Goal: Task Accomplishment & Management: Manage account settings

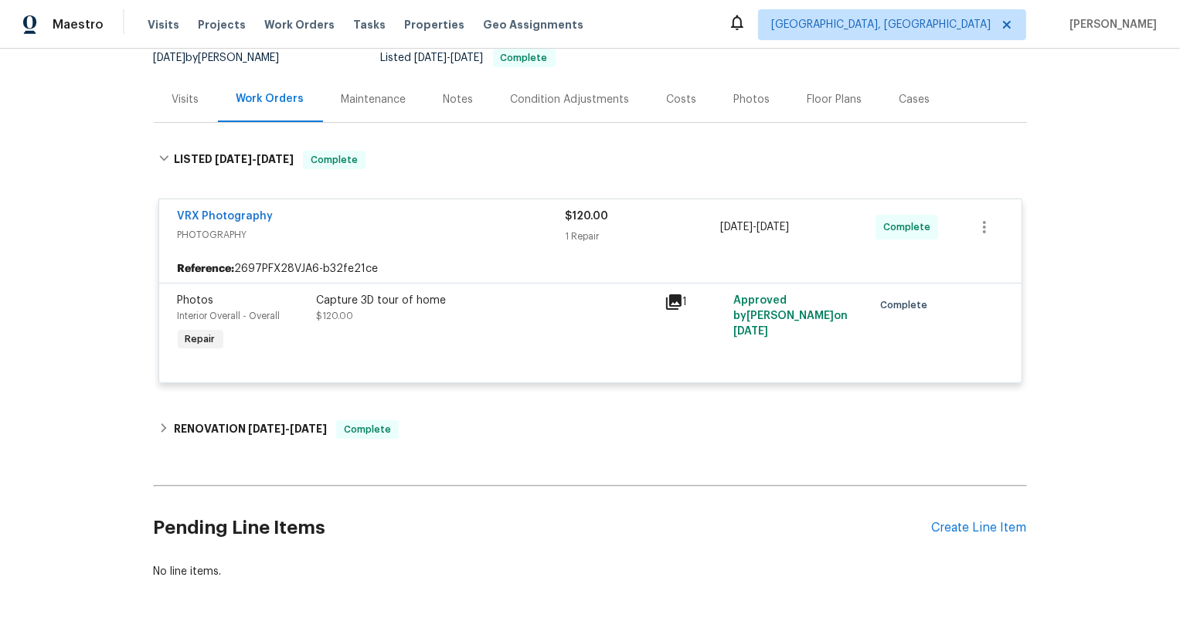
scroll to position [206, 0]
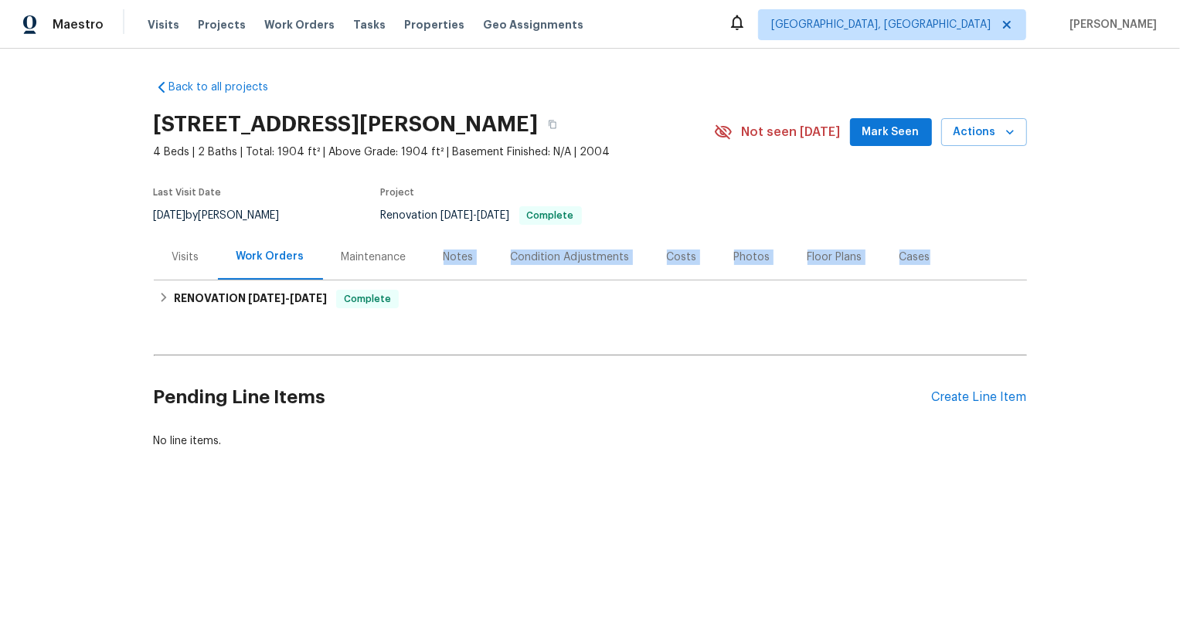
click at [343, 279] on div "Back to all projects 11737 Poppy Rd, Adelanto, CA 92301 4 Beds | 2 Baths | Tota…" at bounding box center [591, 264] width 874 height 394
click at [979, 400] on div "Create Line Item" at bounding box center [979, 397] width 95 height 15
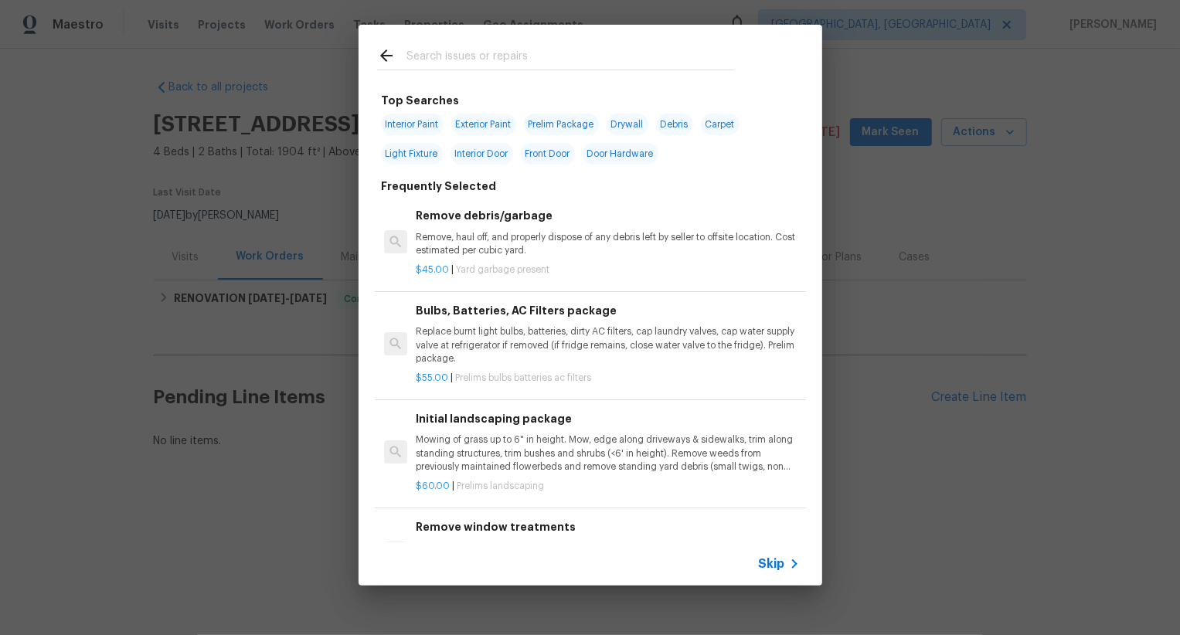
click at [757, 559] on div "Skip" at bounding box center [591, 564] width 464 height 43
click at [768, 559] on span "Skip" at bounding box center [772, 564] width 26 height 15
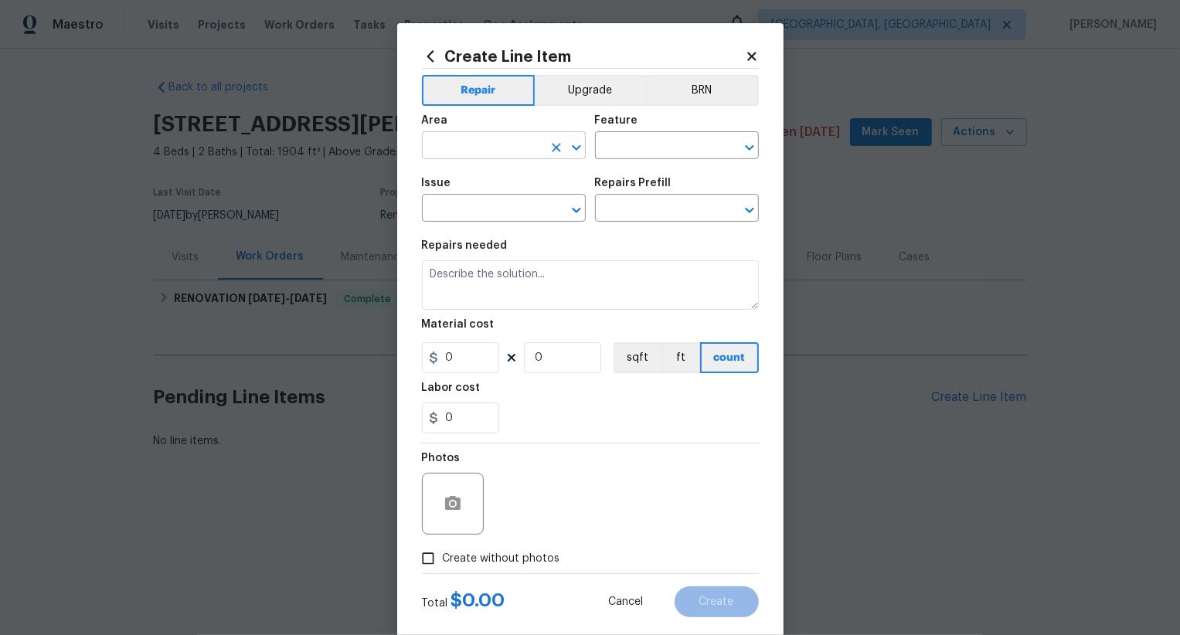
click at [475, 153] on input "text" at bounding box center [482, 147] width 121 height 24
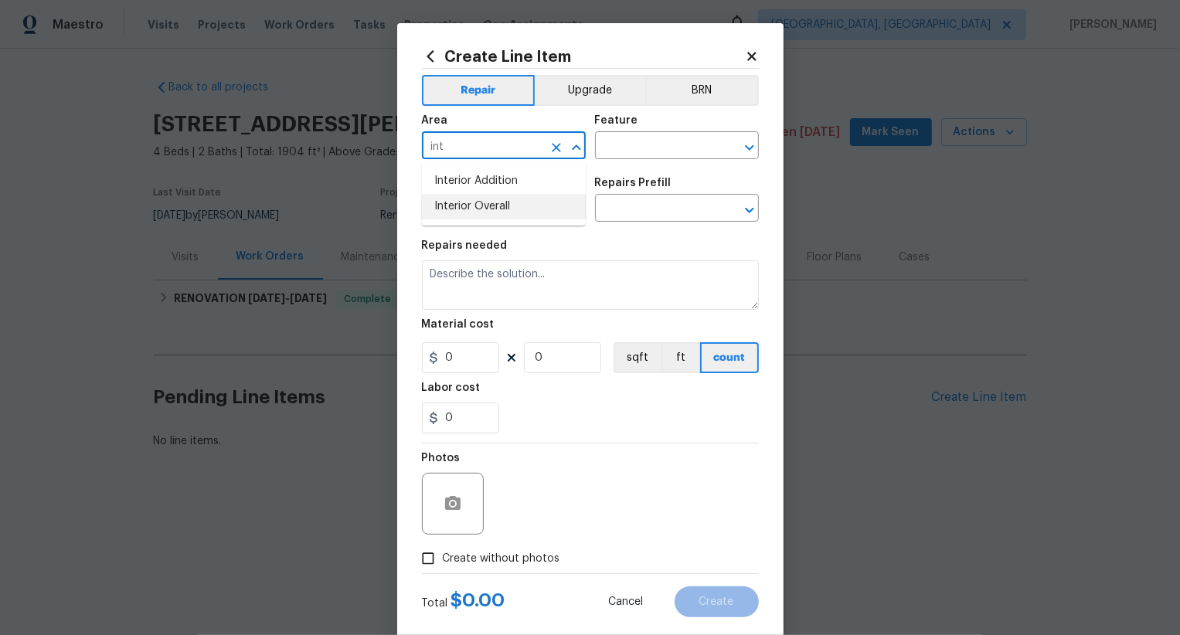
click at [519, 210] on li "Interior Overall" at bounding box center [504, 207] width 164 height 26
type input "Interior Overall"
click at [632, 145] on input "text" at bounding box center [655, 147] width 121 height 24
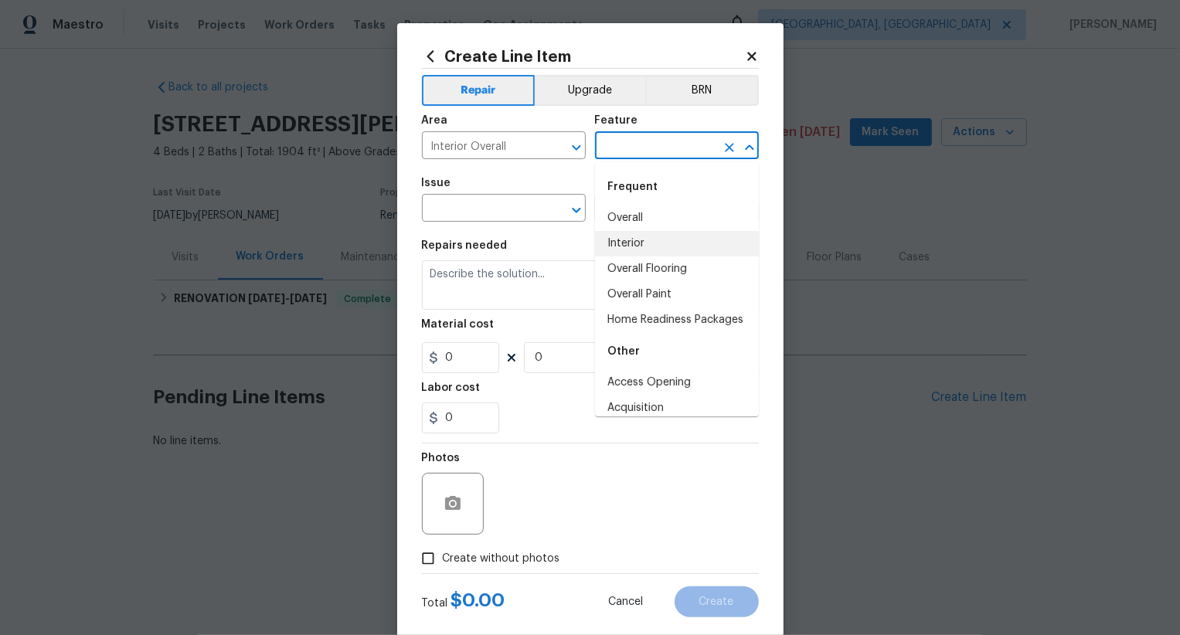
click at [659, 231] on li "Interior" at bounding box center [677, 244] width 164 height 26
type input "Interior"
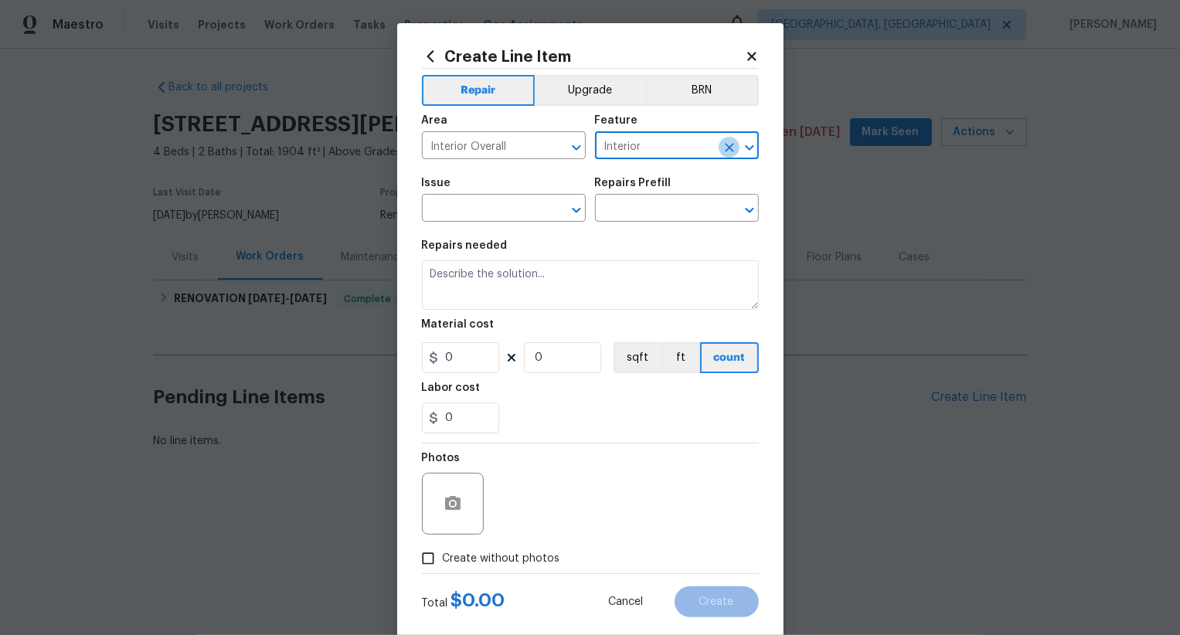
click at [734, 152] on icon "Clear" at bounding box center [729, 147] width 15 height 15
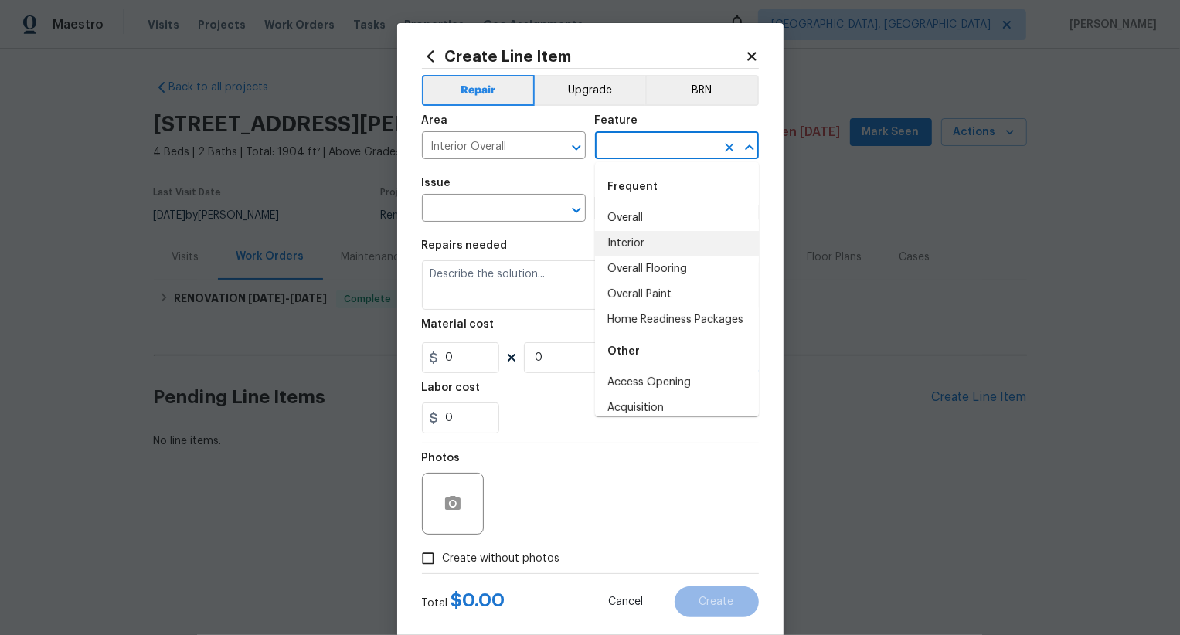
click at [660, 152] on input "text" at bounding box center [655, 147] width 121 height 24
click at [660, 212] on li "Overall" at bounding box center [677, 219] width 164 height 26
type input "Overall"
click at [637, 220] on li "Overall" at bounding box center [677, 219] width 164 height 26
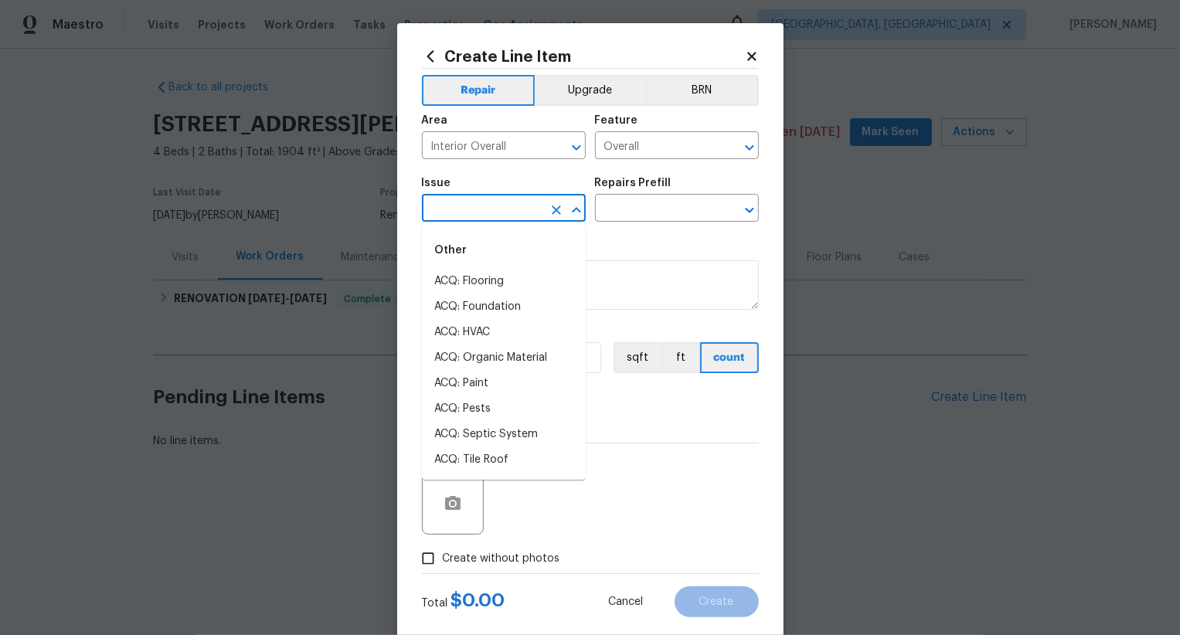
click at [507, 207] on input "text" at bounding box center [482, 210] width 121 height 24
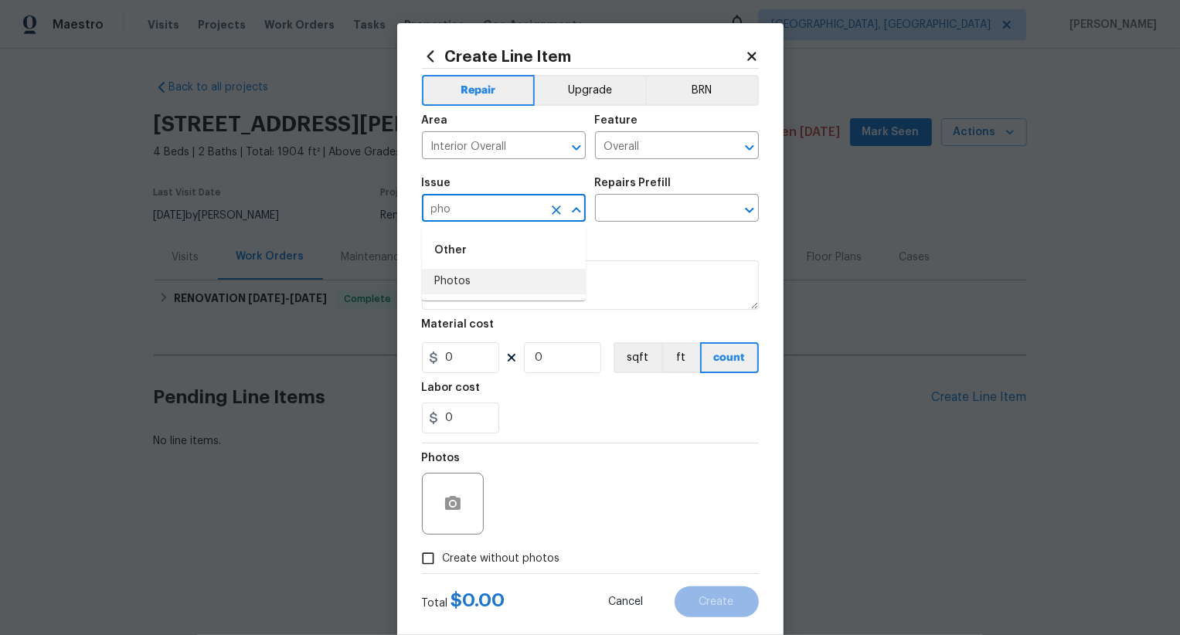
click at [492, 278] on li "Photos" at bounding box center [504, 282] width 164 height 26
type input "Photos"
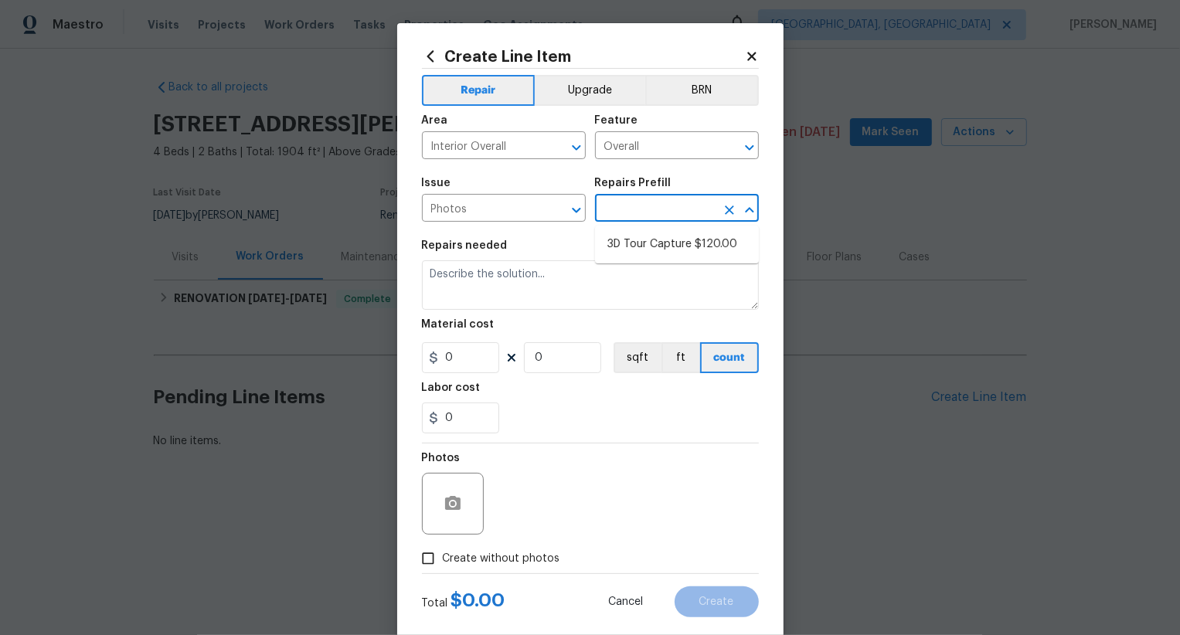
click at [652, 220] on input "text" at bounding box center [655, 210] width 121 height 24
click at [653, 250] on li "3D Tour Capture $120.00" at bounding box center [677, 245] width 164 height 26
type input "3D Tour Capture $120.00"
type textarea "Capture 3D tour of home"
type input "120"
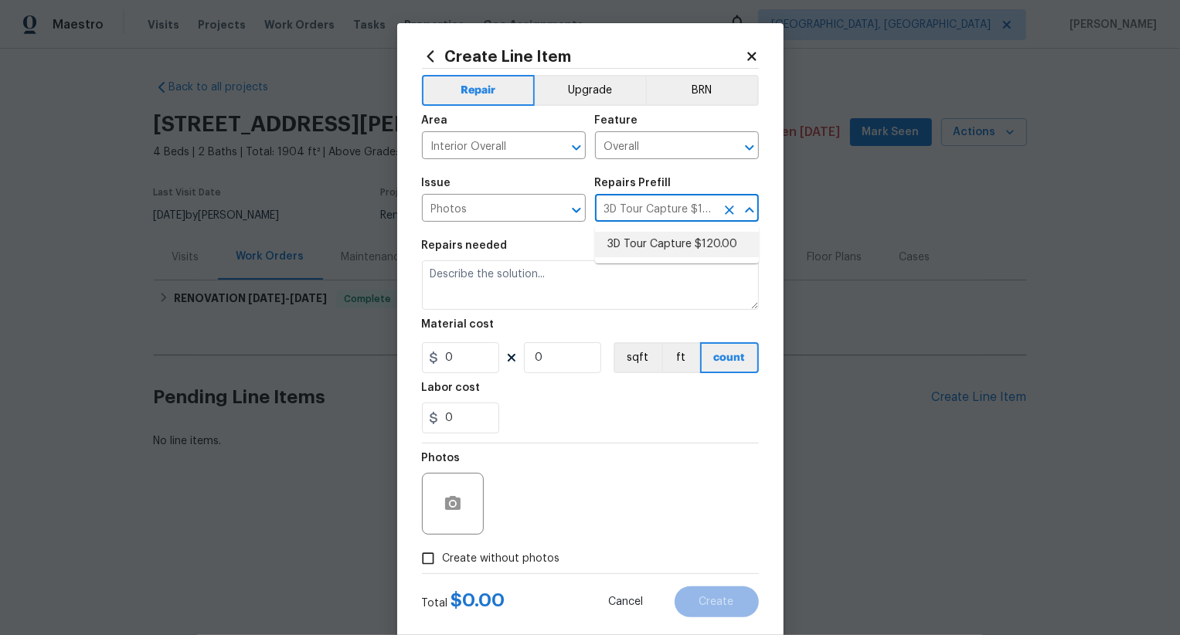
type input "1"
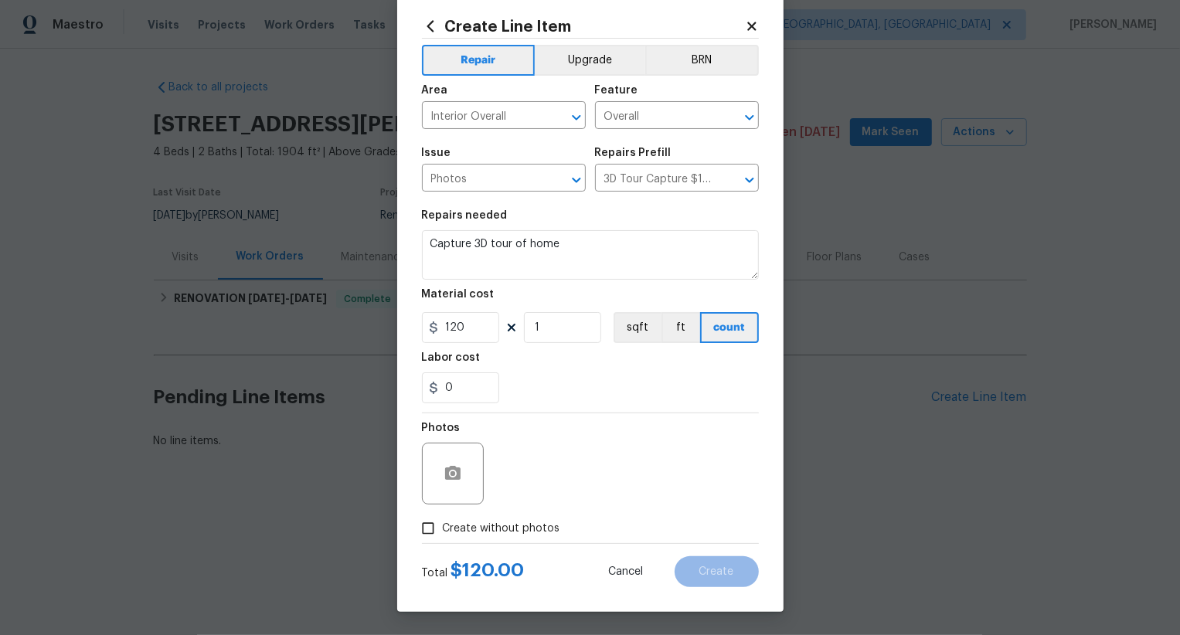
click at [525, 524] on span "Create without photos" at bounding box center [502, 529] width 118 height 16
click at [443, 524] on input "Create without photos" at bounding box center [428, 528] width 29 height 29
checkbox input "true"
click at [583, 472] on textarea at bounding box center [627, 474] width 263 height 62
type textarea ",."
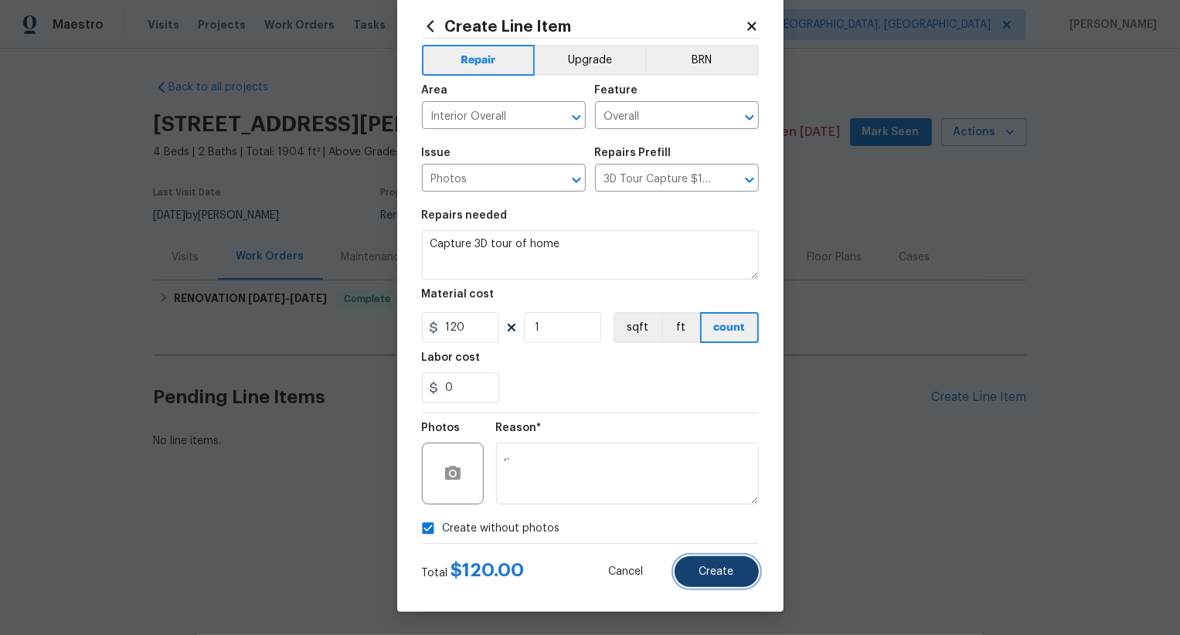
click at [730, 577] on button "Create" at bounding box center [717, 572] width 84 height 31
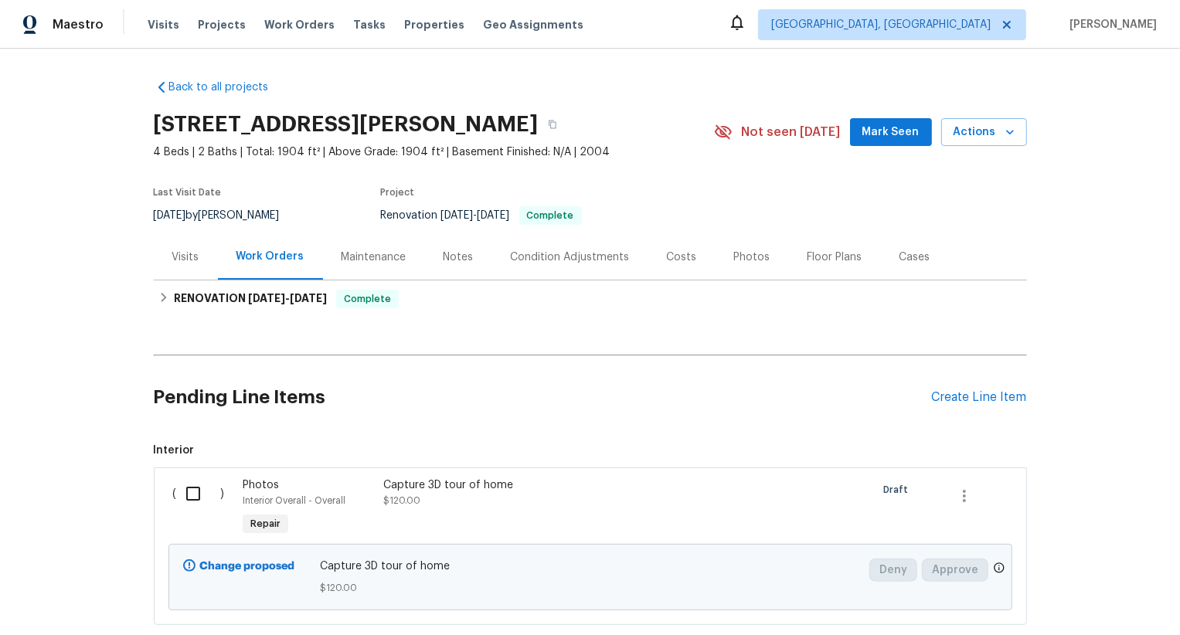
scroll to position [94, 0]
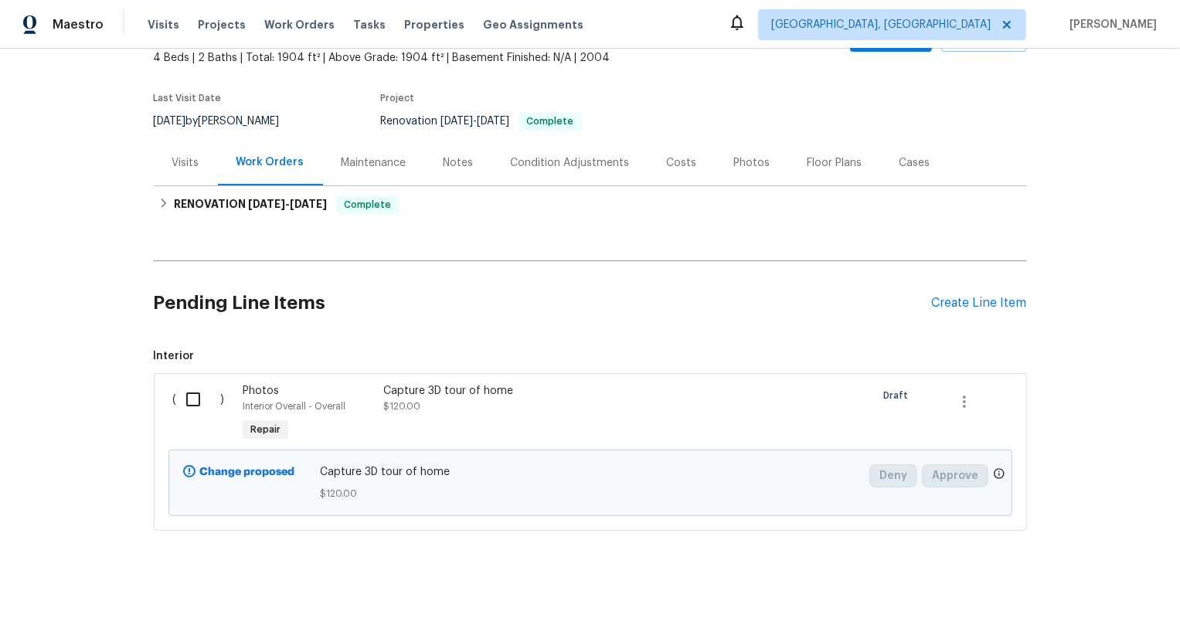
click at [200, 387] on input "checkbox" at bounding box center [199, 399] width 44 height 32
checkbox input "true"
click at [1088, 591] on span "Create Work Order" at bounding box center [1092, 597] width 103 height 19
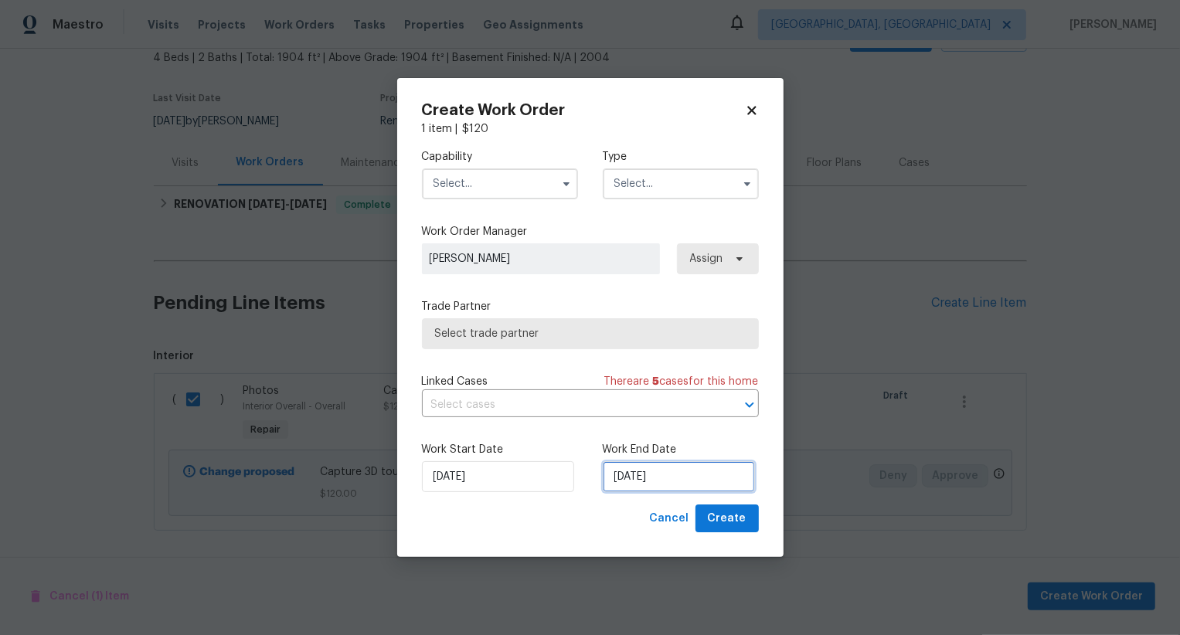
click at [635, 477] on input "[DATE]" at bounding box center [679, 477] width 152 height 31
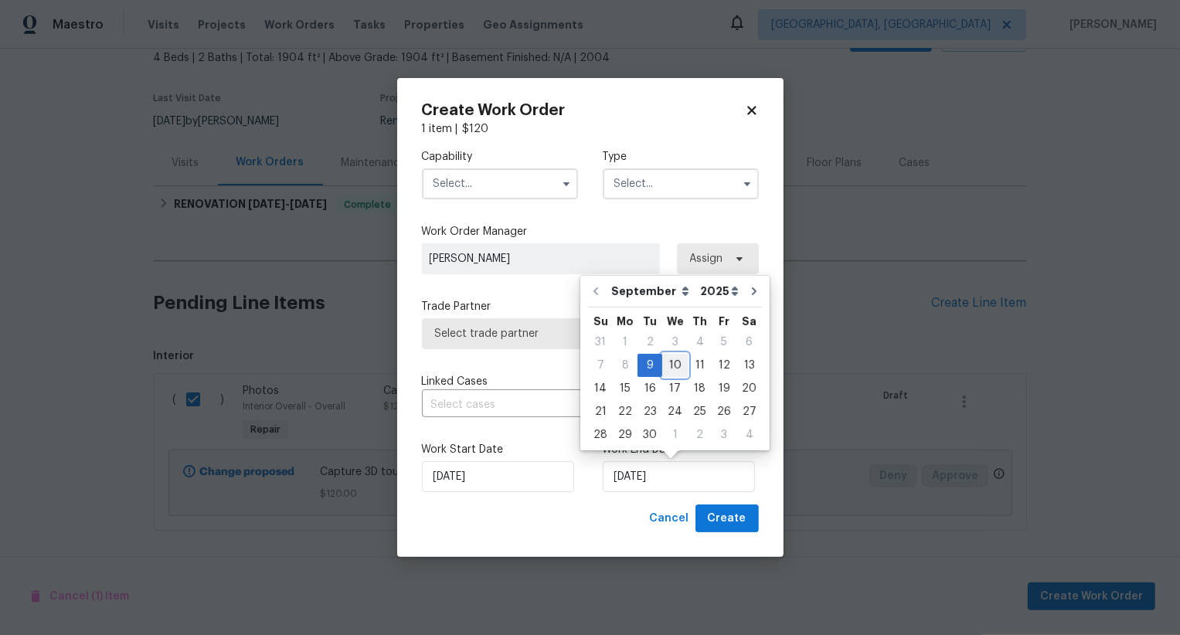
click at [673, 368] on div "10" at bounding box center [676, 366] width 26 height 22
type input "[DATE]"
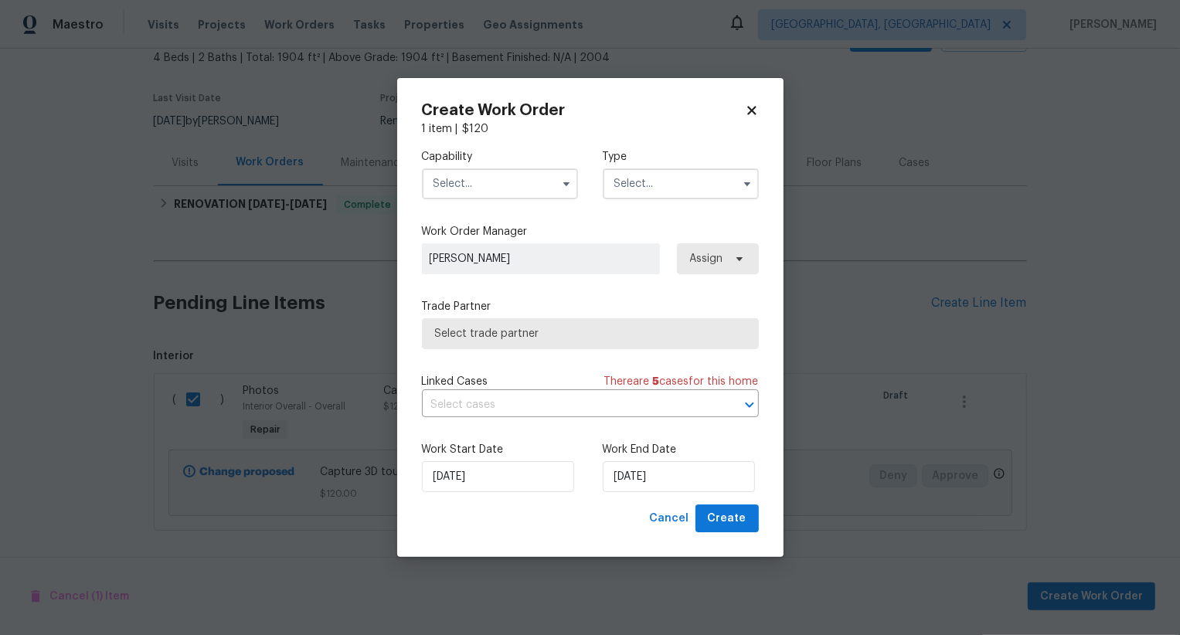
click at [509, 187] on input "text" at bounding box center [500, 184] width 156 height 31
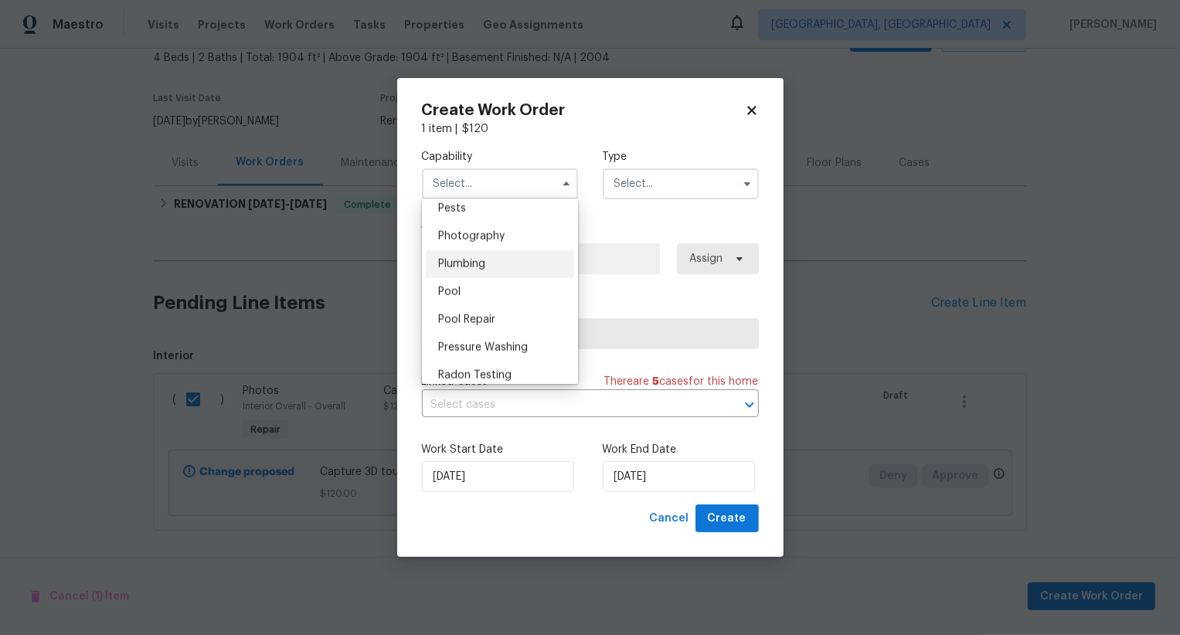
scroll to position [1333, 0]
click at [523, 235] on div "Photography" at bounding box center [500, 238] width 148 height 28
type input "Photography"
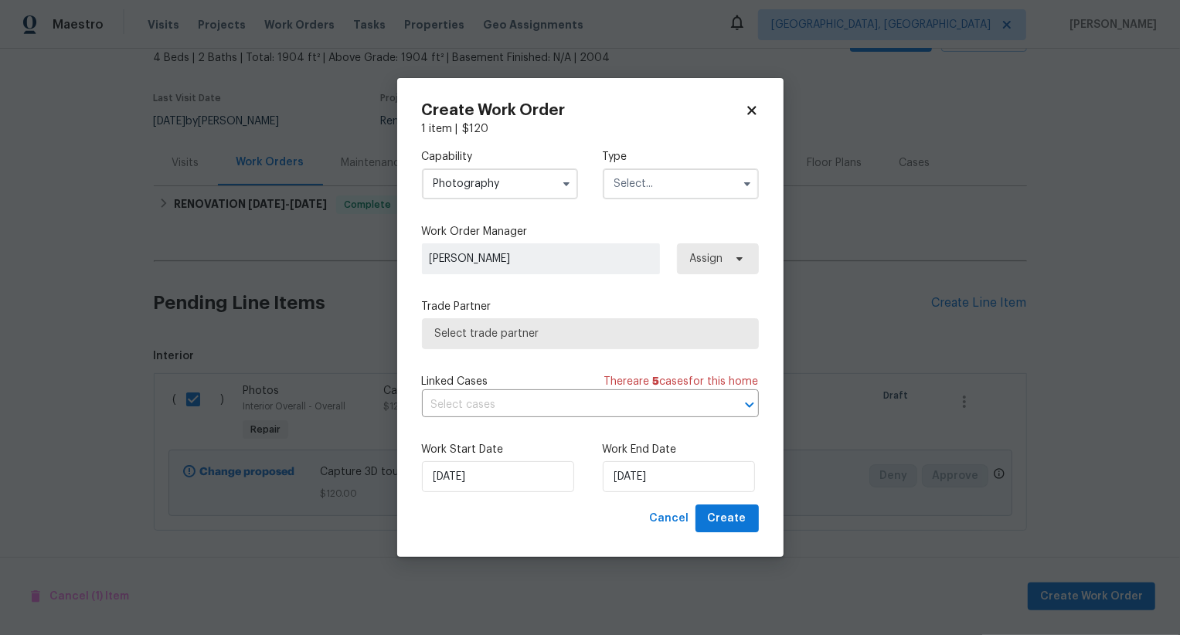
click at [637, 185] on input "text" at bounding box center [681, 184] width 156 height 31
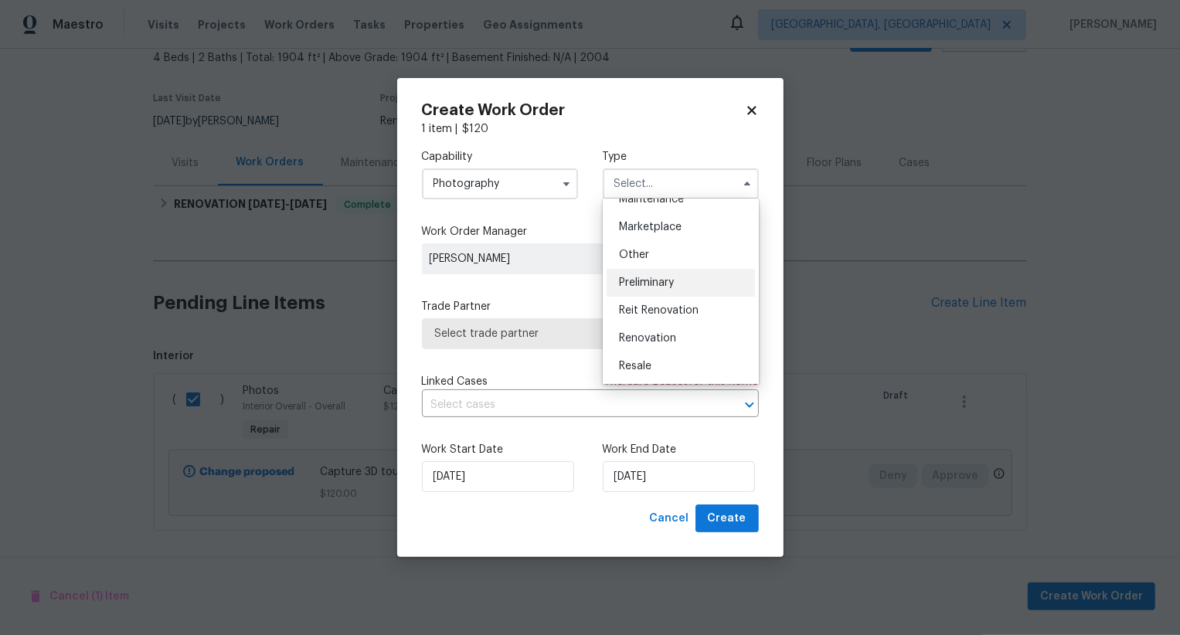
scroll to position [267, 0]
click at [663, 257] on div "Other" at bounding box center [681, 256] width 148 height 28
type input "Other"
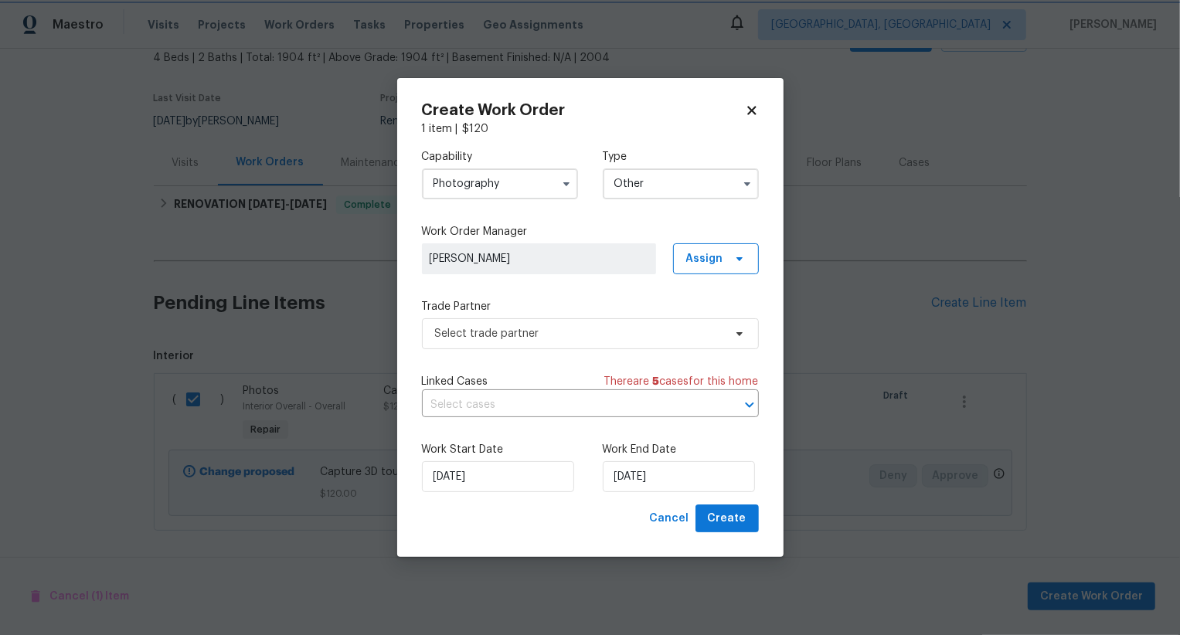
scroll to position [0, 0]
click at [606, 322] on span "Select trade partner" at bounding box center [590, 334] width 337 height 31
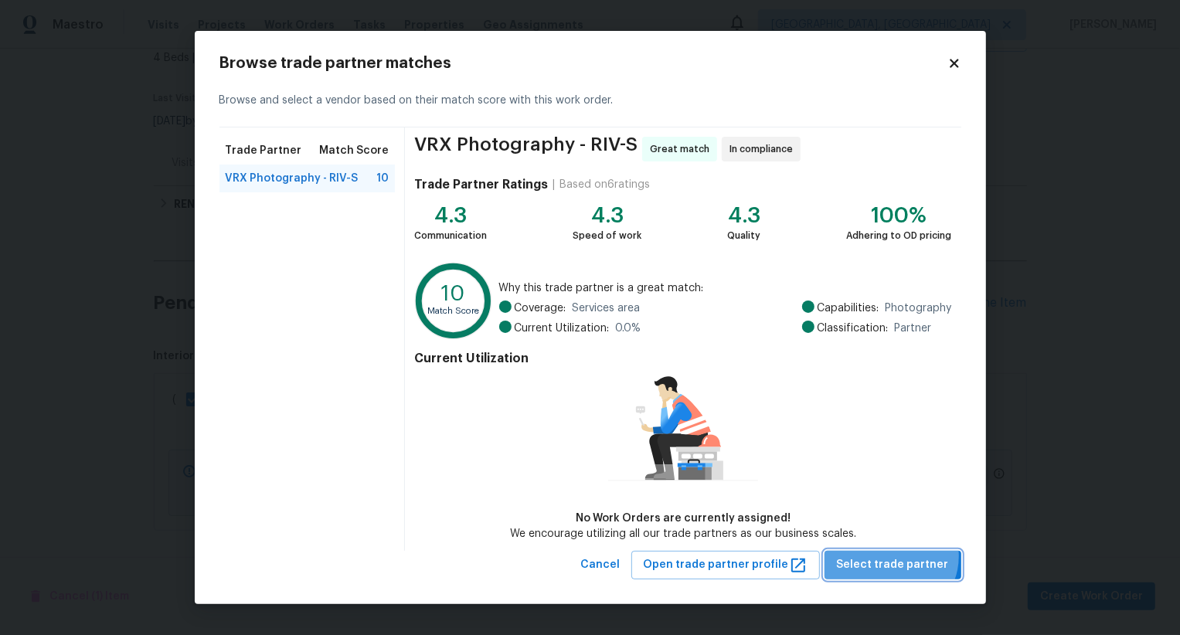
click at [898, 557] on span "Select trade partner" at bounding box center [893, 565] width 112 height 19
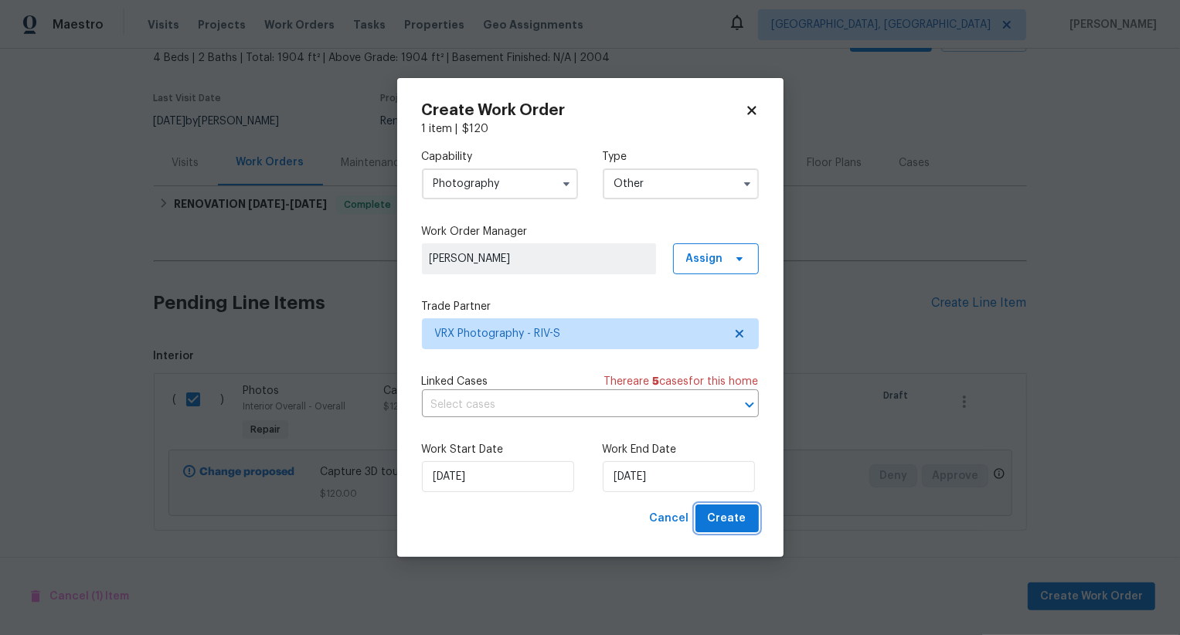
click at [720, 511] on span "Create" at bounding box center [727, 518] width 39 height 19
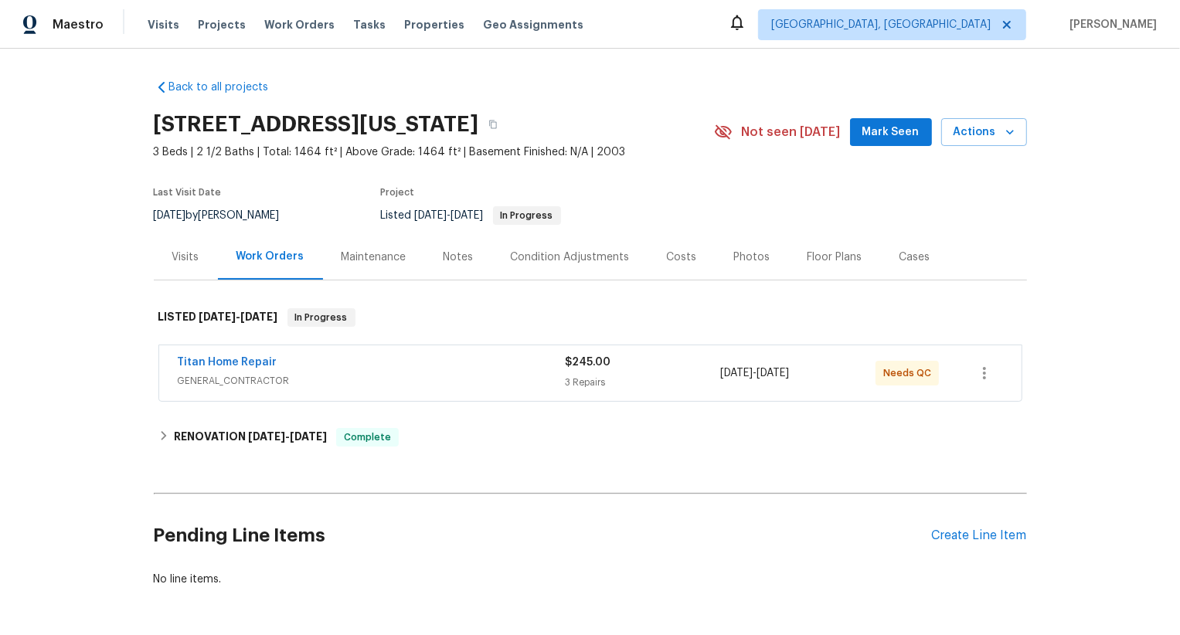
scroll to position [56, 0]
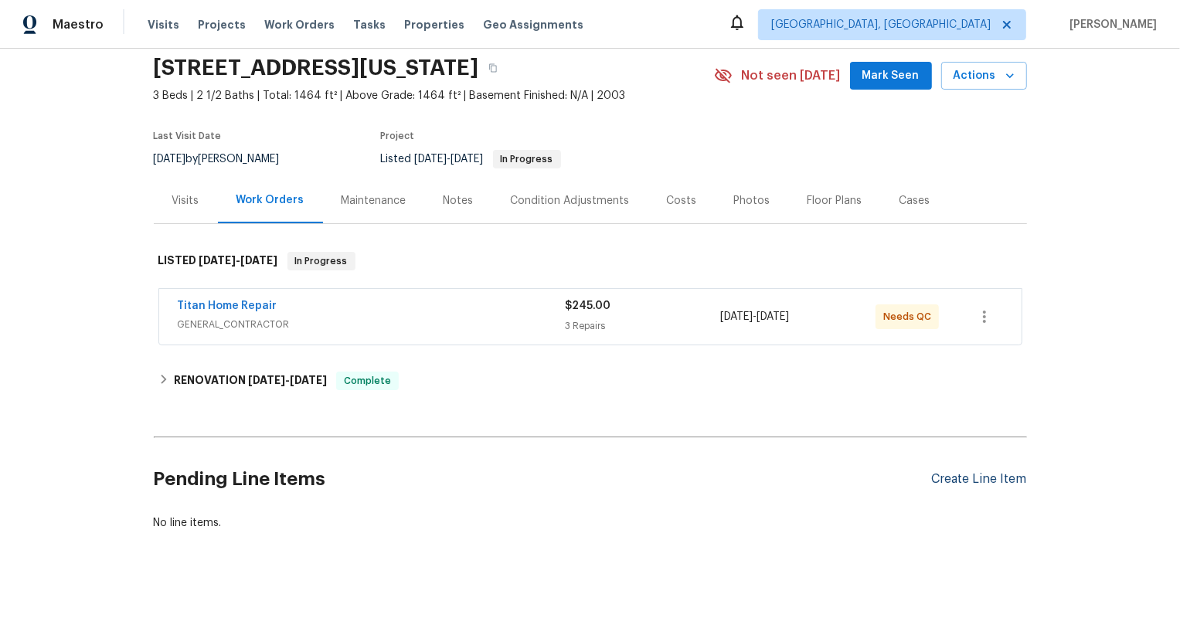
click at [981, 485] on div "Create Line Item" at bounding box center [979, 479] width 95 height 15
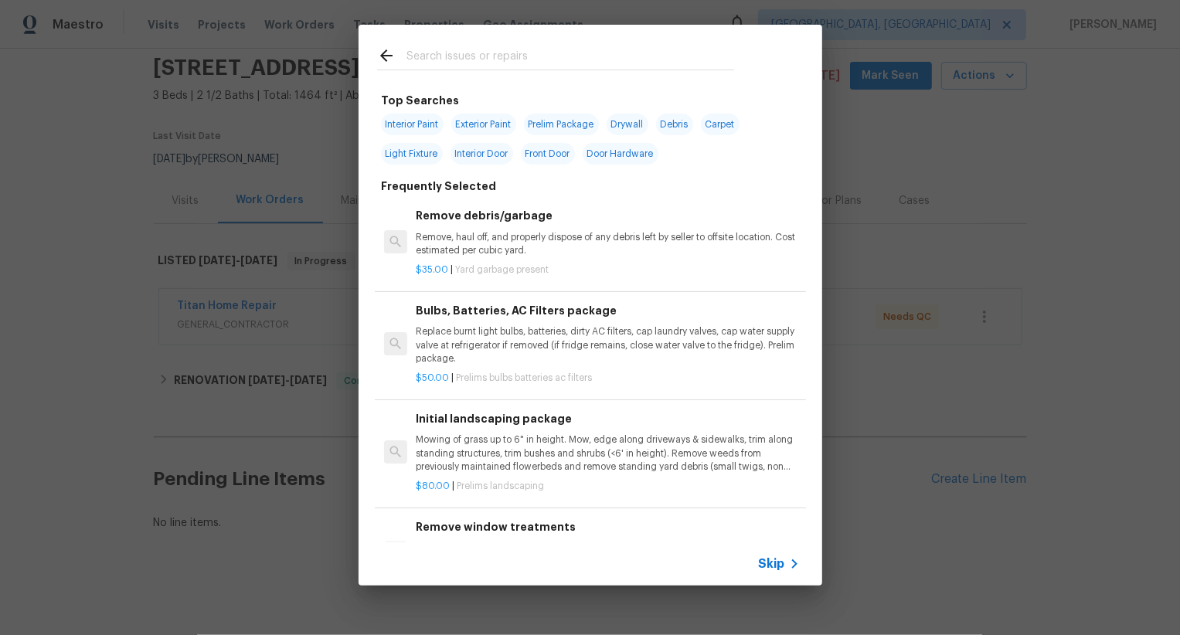
click at [758, 566] on div "Skip" at bounding box center [591, 564] width 464 height 43
click at [768, 561] on span "Skip" at bounding box center [772, 564] width 26 height 15
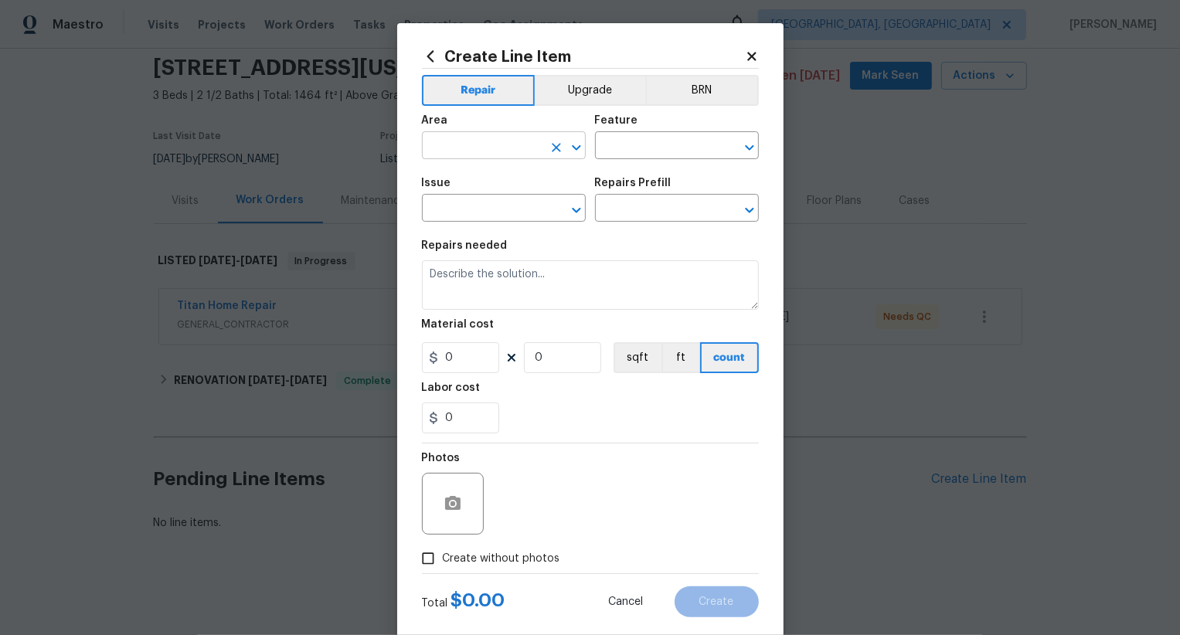
click at [503, 156] on input "text" at bounding box center [482, 147] width 121 height 24
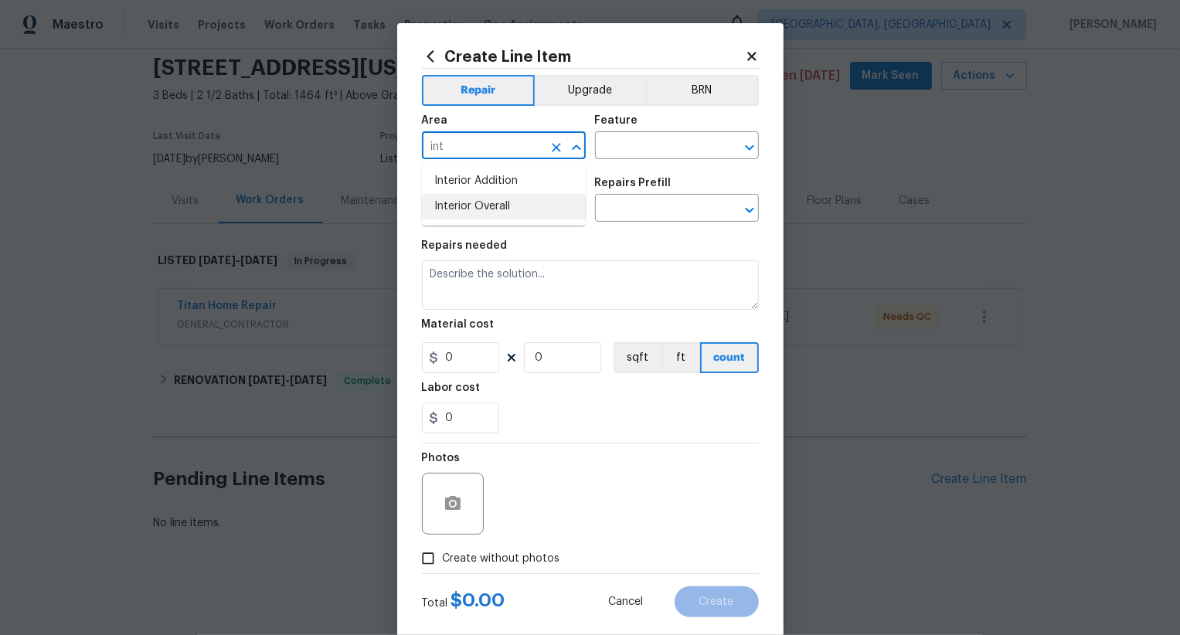
click at [512, 206] on li "Interior Overall" at bounding box center [504, 207] width 164 height 26
type input "Interior Overall"
click at [643, 148] on input "text" at bounding box center [655, 147] width 121 height 24
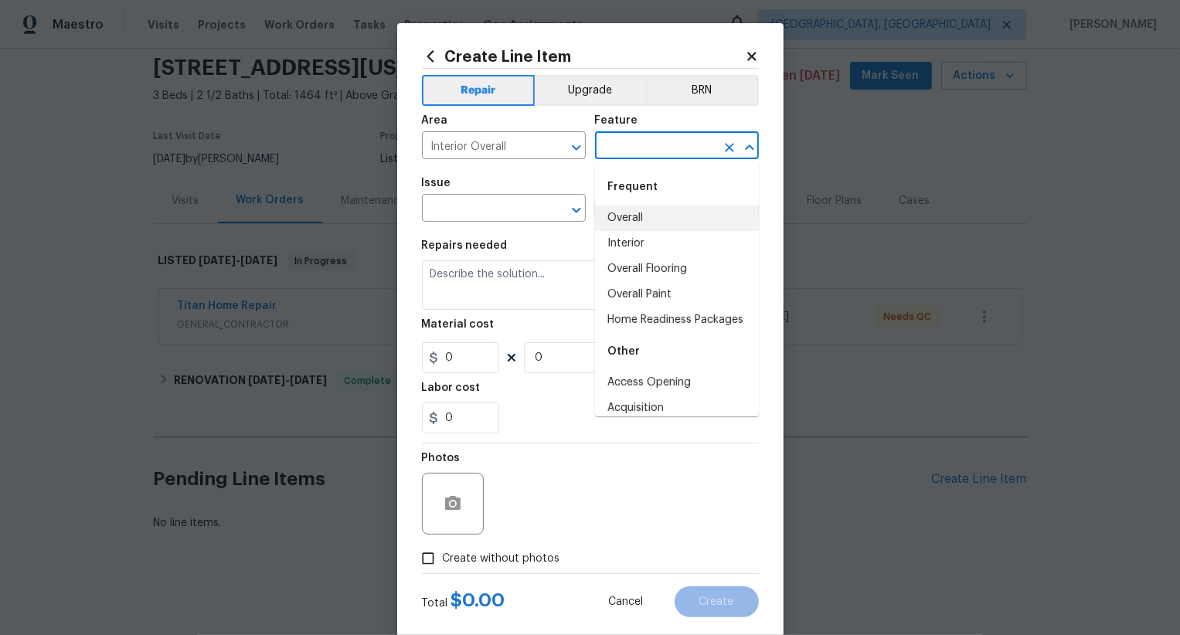
click at [646, 220] on li "Overall" at bounding box center [677, 219] width 164 height 26
type input "Overall"
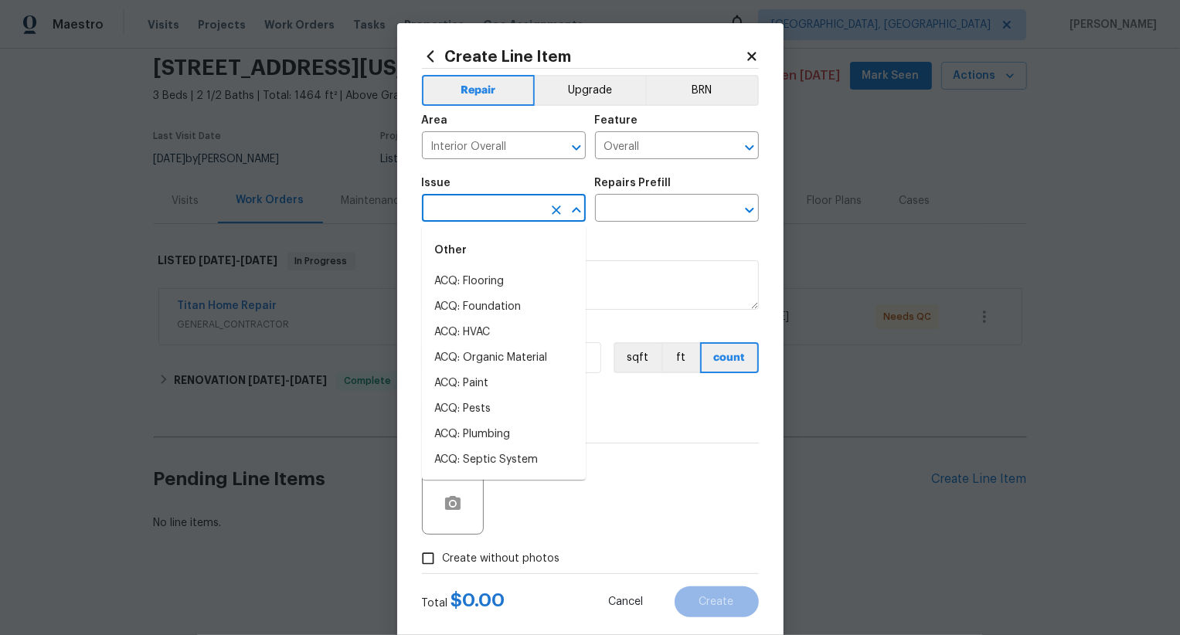
click at [534, 209] on input "text" at bounding box center [482, 210] width 121 height 24
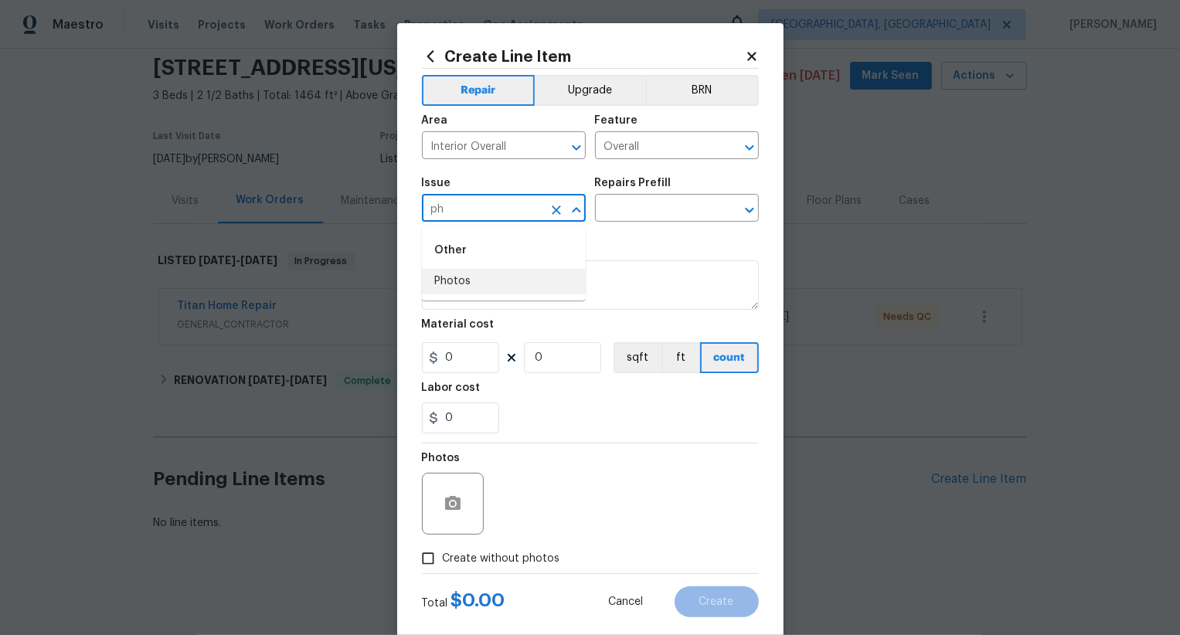
click at [513, 274] on li "Photos" at bounding box center [504, 282] width 164 height 26
type input "Photos"
click at [649, 205] on input "text" at bounding box center [655, 210] width 121 height 24
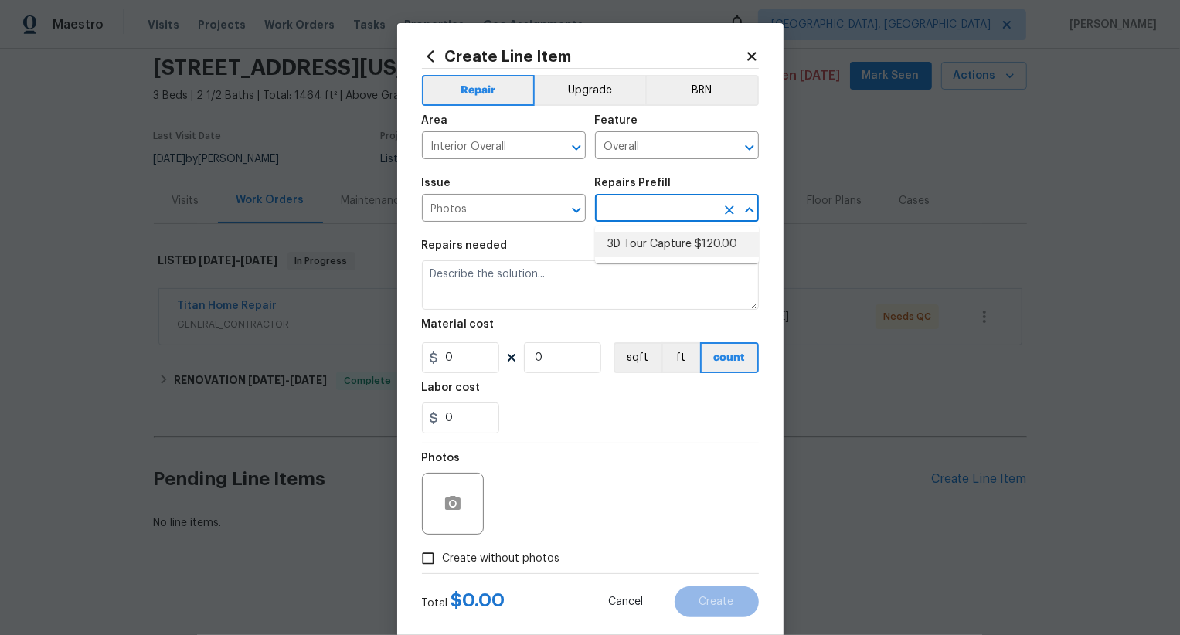
click at [650, 243] on li "3D Tour Capture $120.00" at bounding box center [677, 245] width 164 height 26
type input "3D Tour Capture $120.00"
type textarea "Capture 3D tour of home"
type input "120"
type input "1"
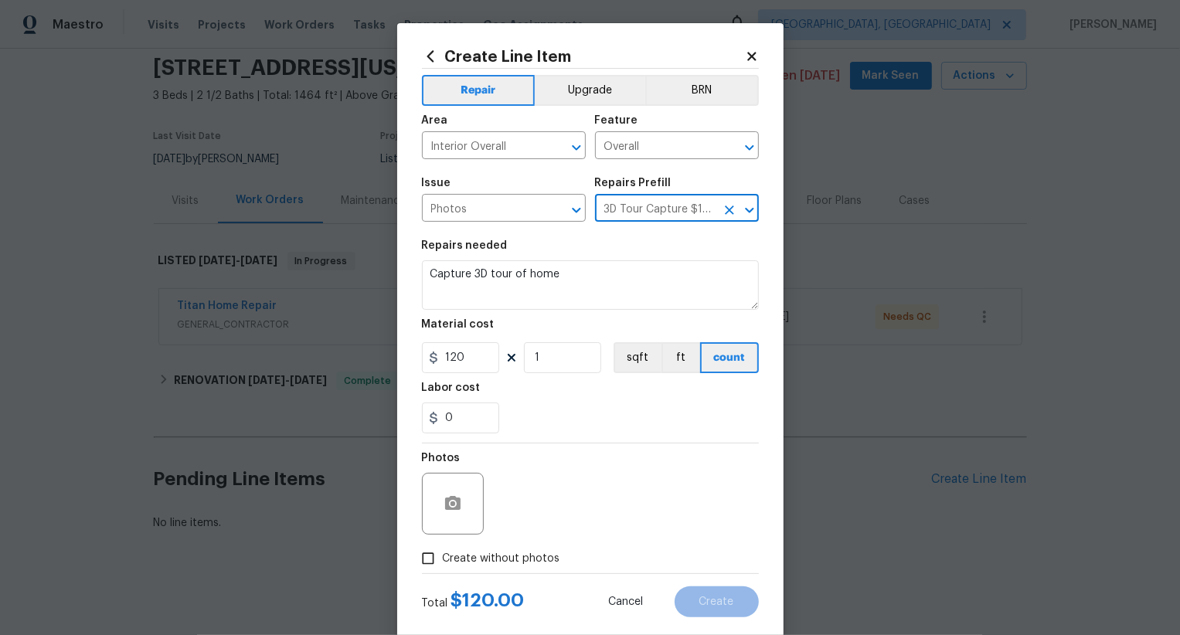
scroll to position [30, 0]
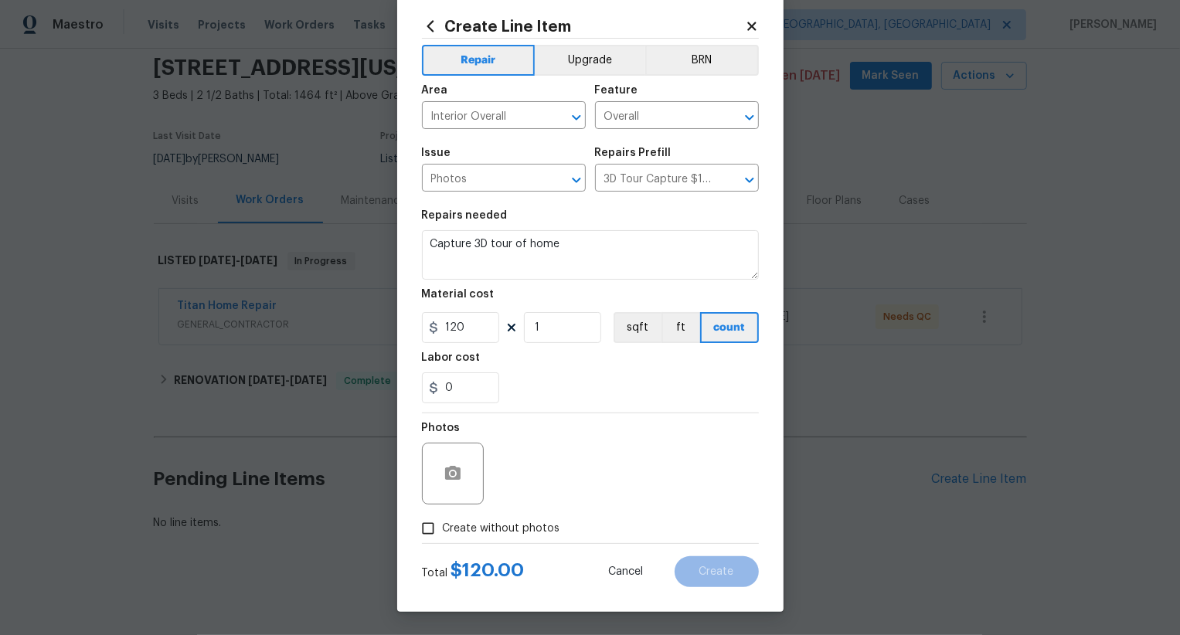
click at [529, 519] on label "Create without photos" at bounding box center [487, 528] width 147 height 29
click at [443, 519] on input "Create without photos" at bounding box center [428, 528] width 29 height 29
checkbox input "true"
click at [621, 451] on textarea at bounding box center [627, 474] width 263 height 62
type textarea ".."
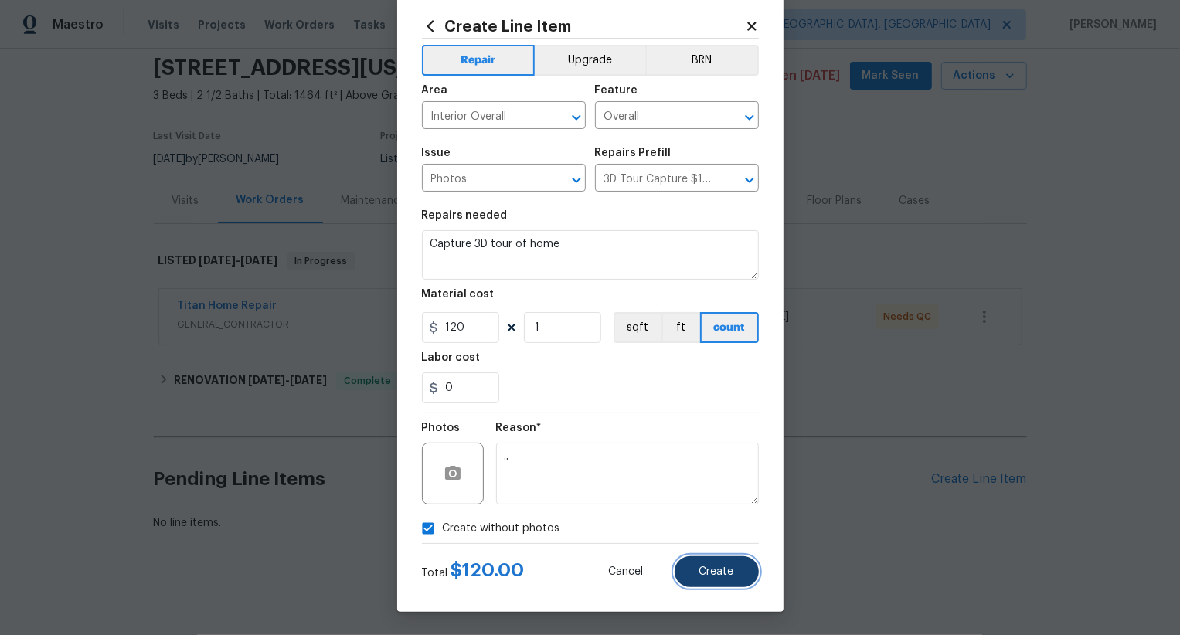
click at [699, 573] on button "Create" at bounding box center [717, 572] width 84 height 31
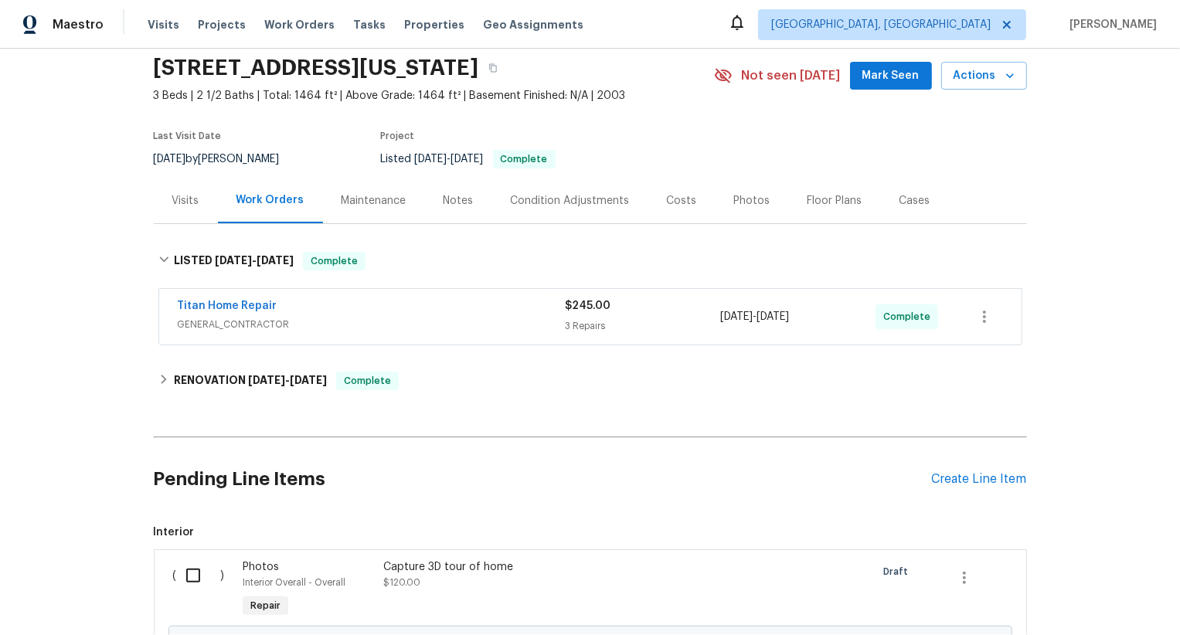
scroll to position [233, 0]
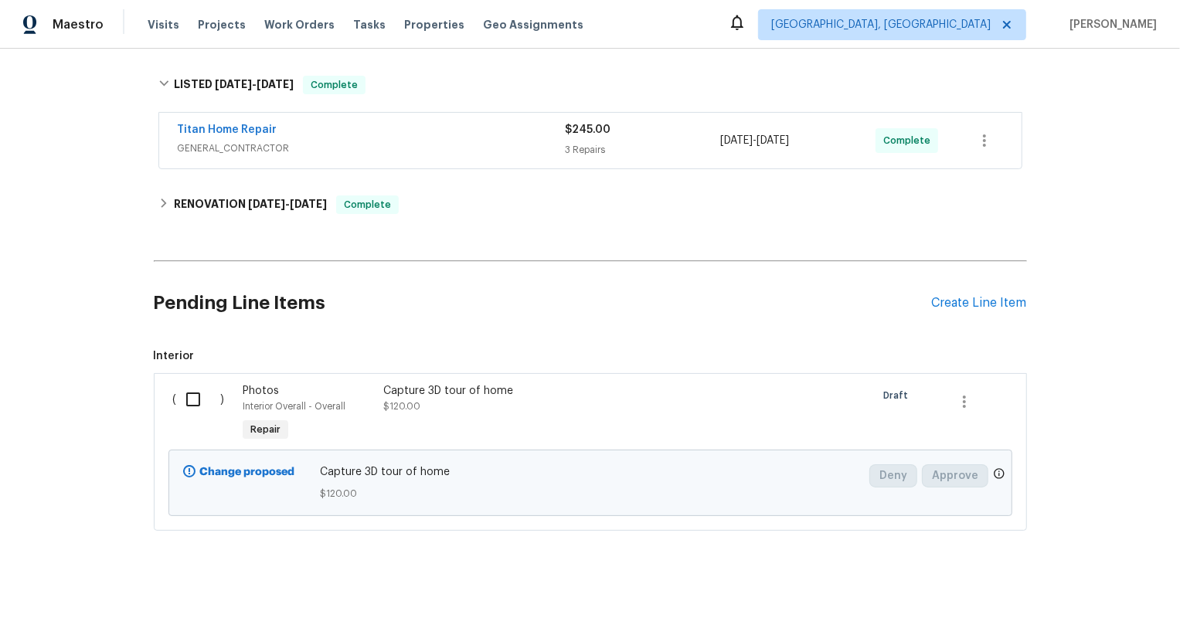
click at [199, 406] on input "checkbox" at bounding box center [199, 399] width 44 height 32
checkbox input "true"
click at [1111, 601] on span "Create Work Order" at bounding box center [1092, 597] width 103 height 19
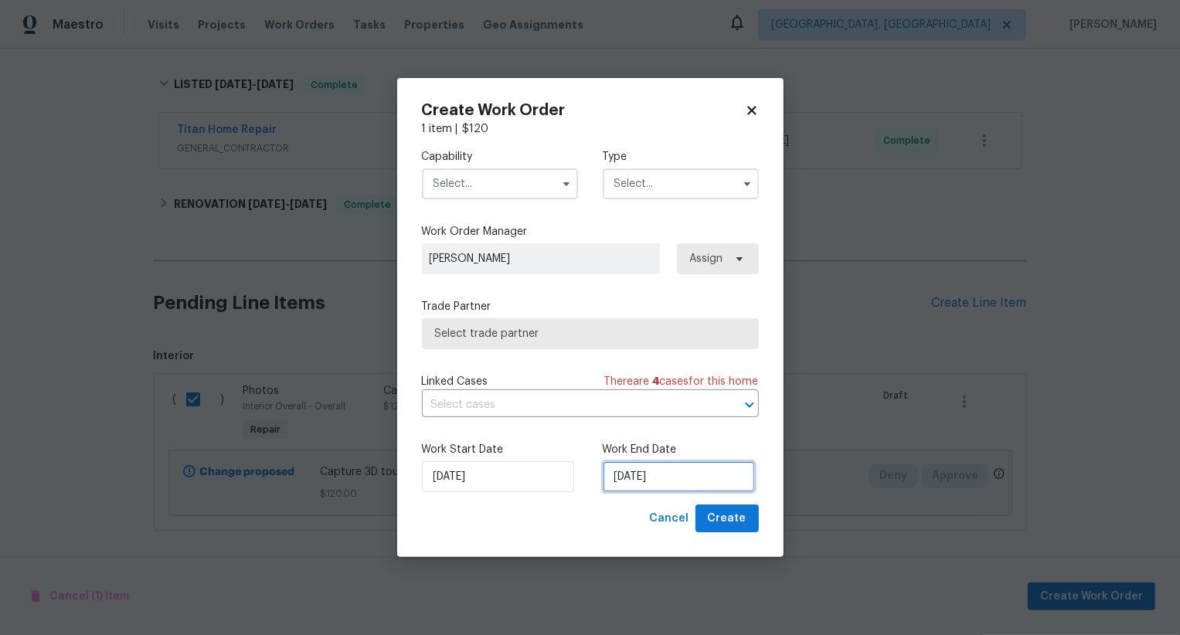
click at [631, 472] on input "[DATE]" at bounding box center [679, 477] width 152 height 31
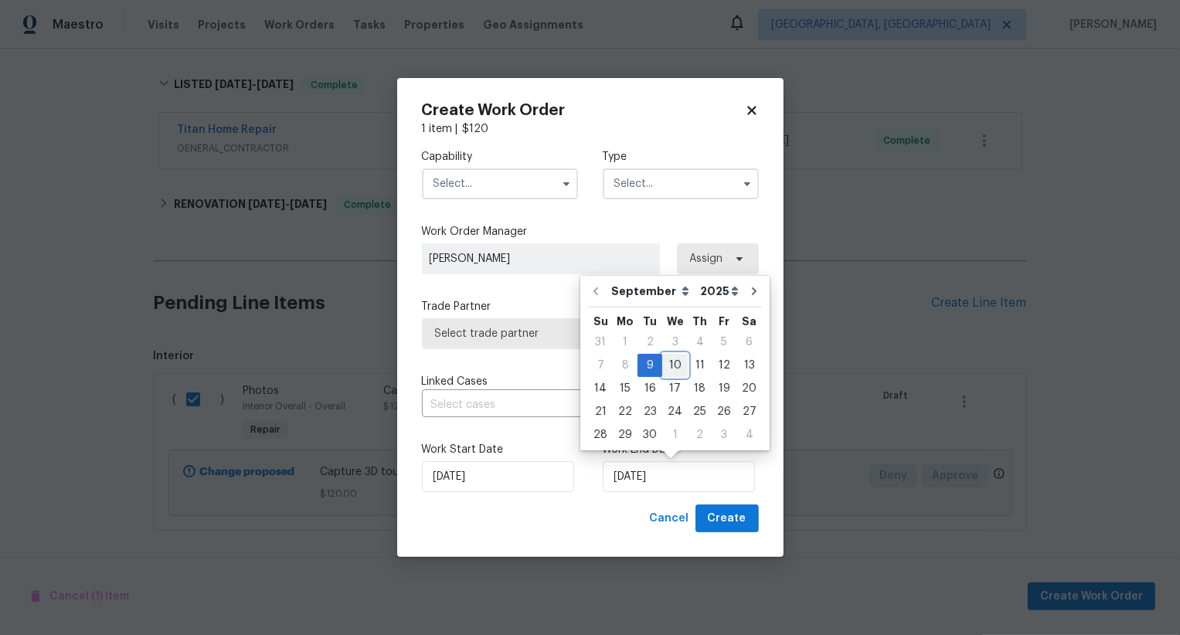
click at [674, 362] on div "10" at bounding box center [676, 366] width 26 height 22
type input "[DATE]"
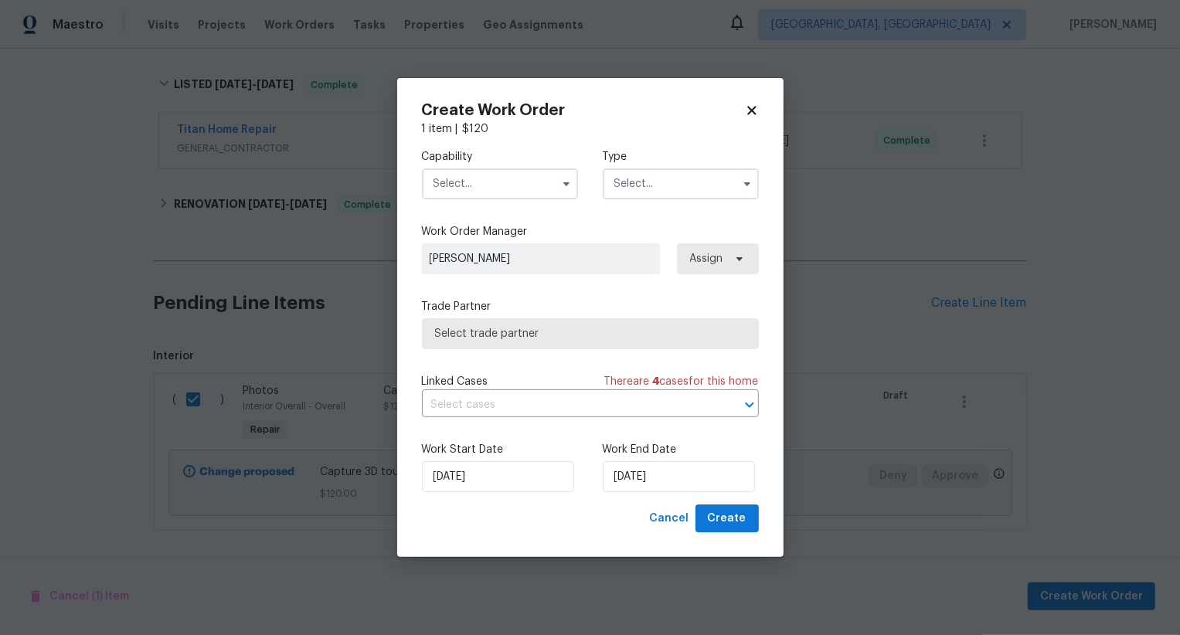
click at [510, 175] on input "text" at bounding box center [500, 184] width 156 height 31
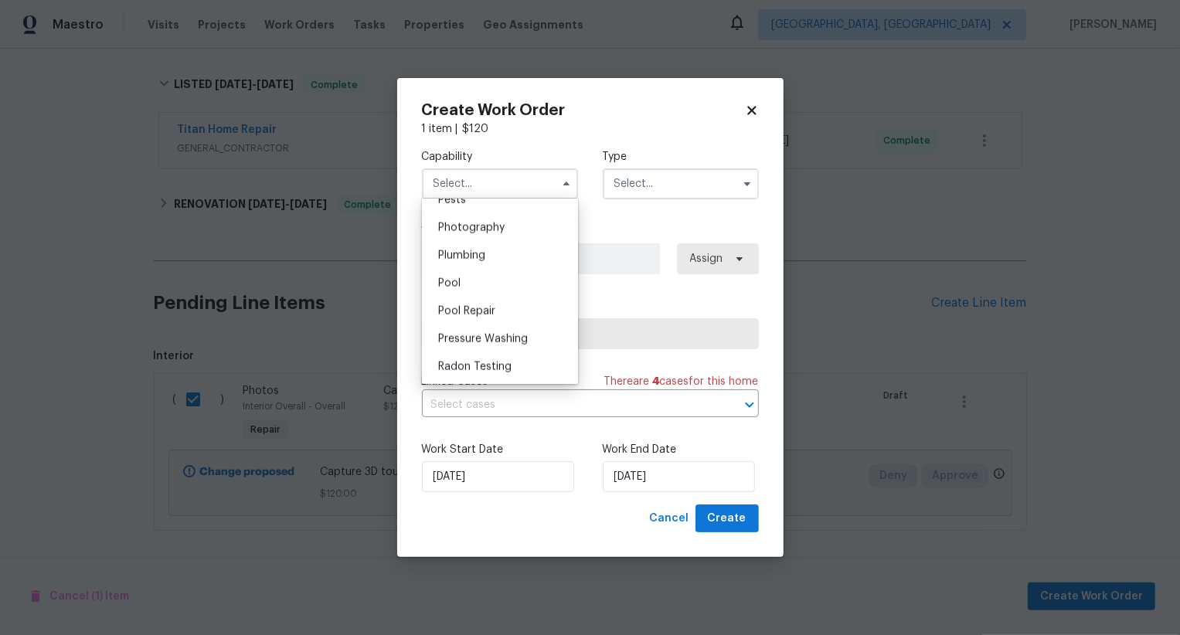
scroll to position [1337, 0]
click at [516, 244] on div "Photography" at bounding box center [500, 234] width 148 height 28
type input "Photography"
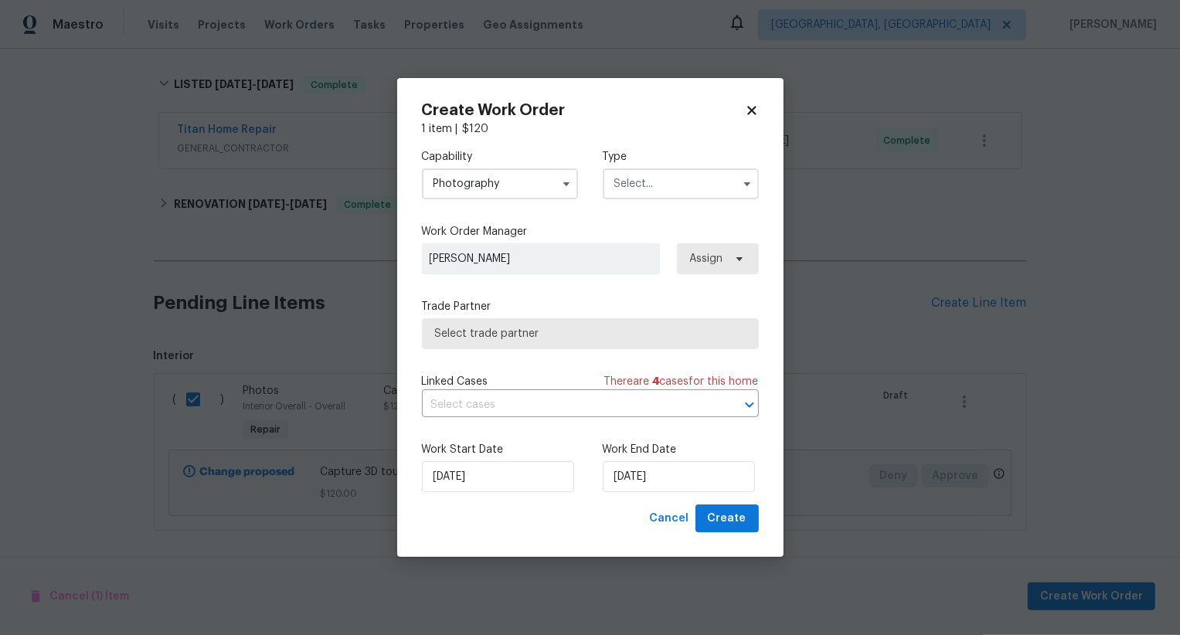
click at [646, 189] on input "text" at bounding box center [681, 184] width 156 height 31
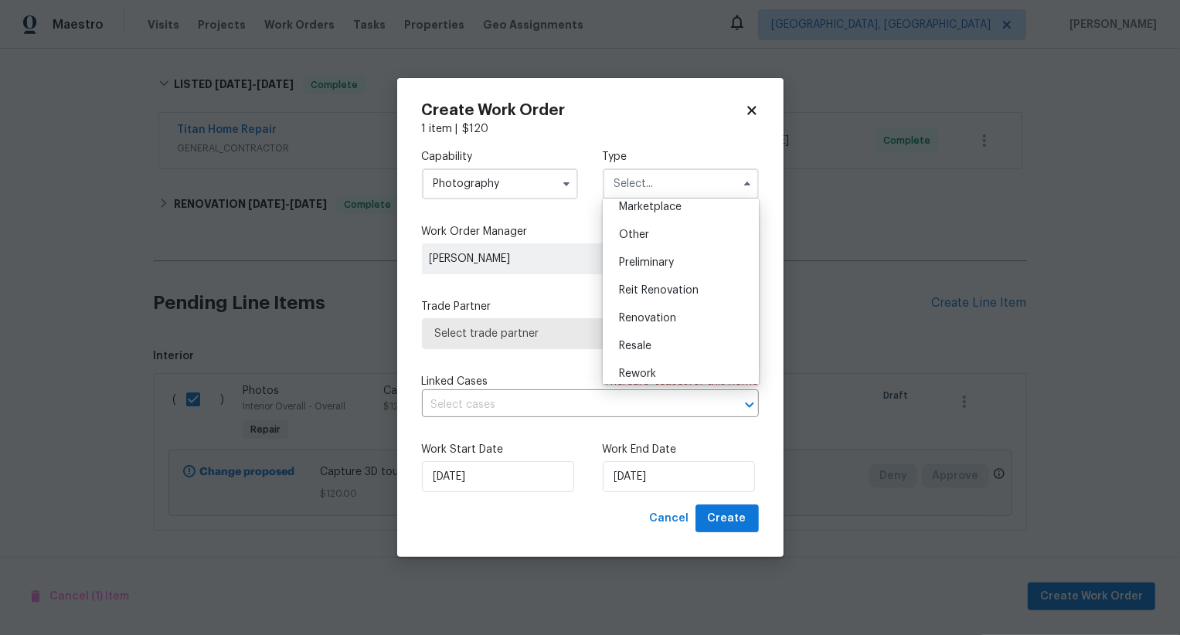
scroll to position [284, 0]
click at [640, 240] on span "Other" at bounding box center [634, 238] width 30 height 11
type input "Other"
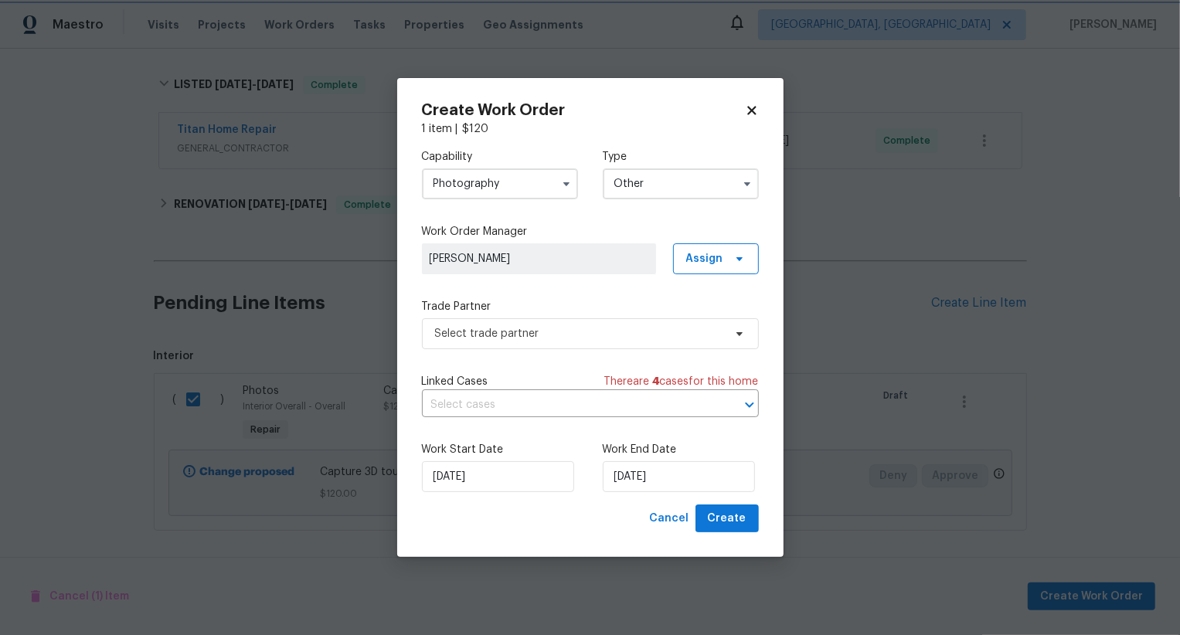
scroll to position [0, 0]
click at [602, 329] on span "Select trade partner" at bounding box center [579, 333] width 288 height 15
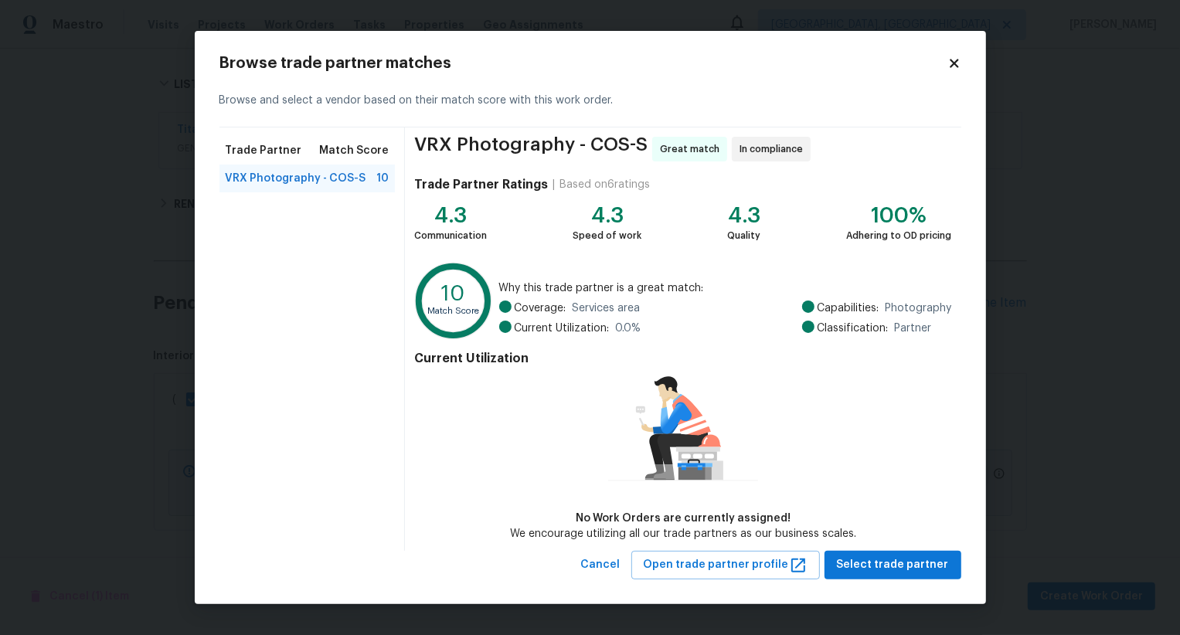
click at [869, 581] on div "Browse trade partner matches Browse and select a vendor based on their match sc…" at bounding box center [591, 318] width 792 height 574
click at [872, 564] on span "Select trade partner" at bounding box center [893, 565] width 112 height 19
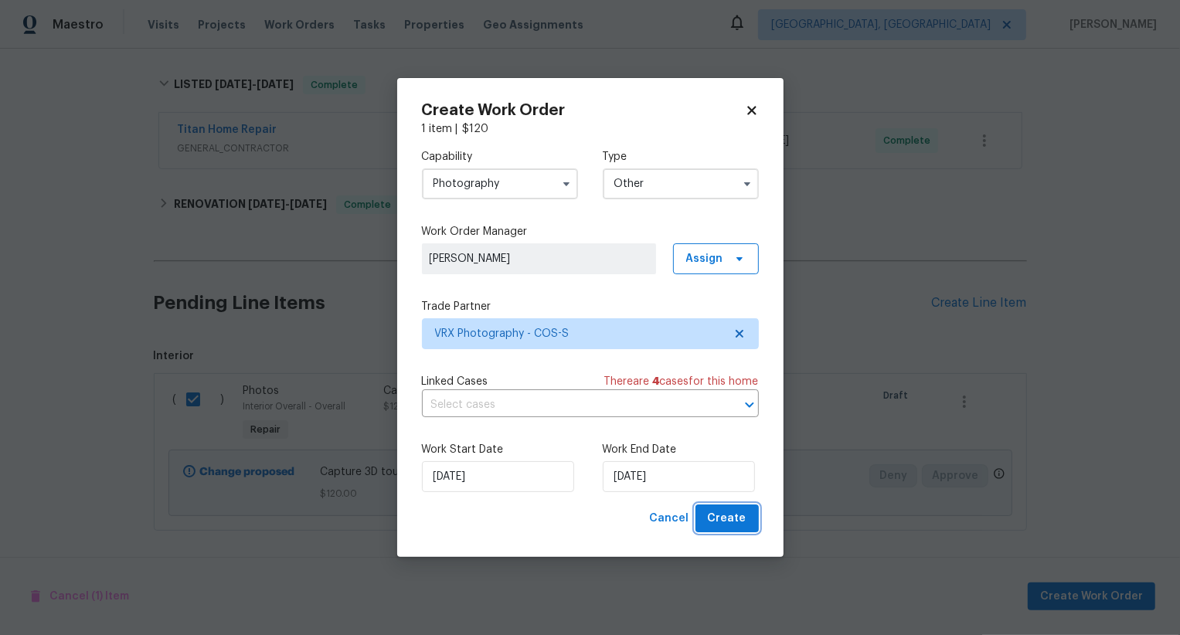
click at [732, 509] on button "Create" at bounding box center [727, 519] width 63 height 29
checkbox input "false"
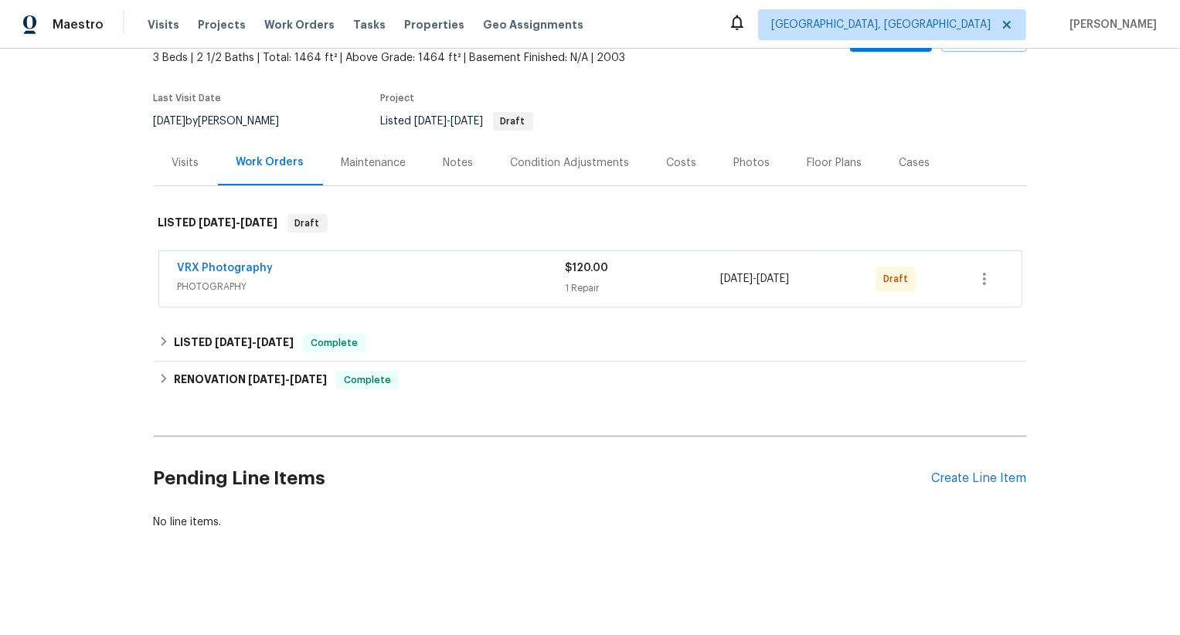
scroll to position [94, 0]
click at [984, 280] on icon "button" at bounding box center [984, 280] width 3 height 12
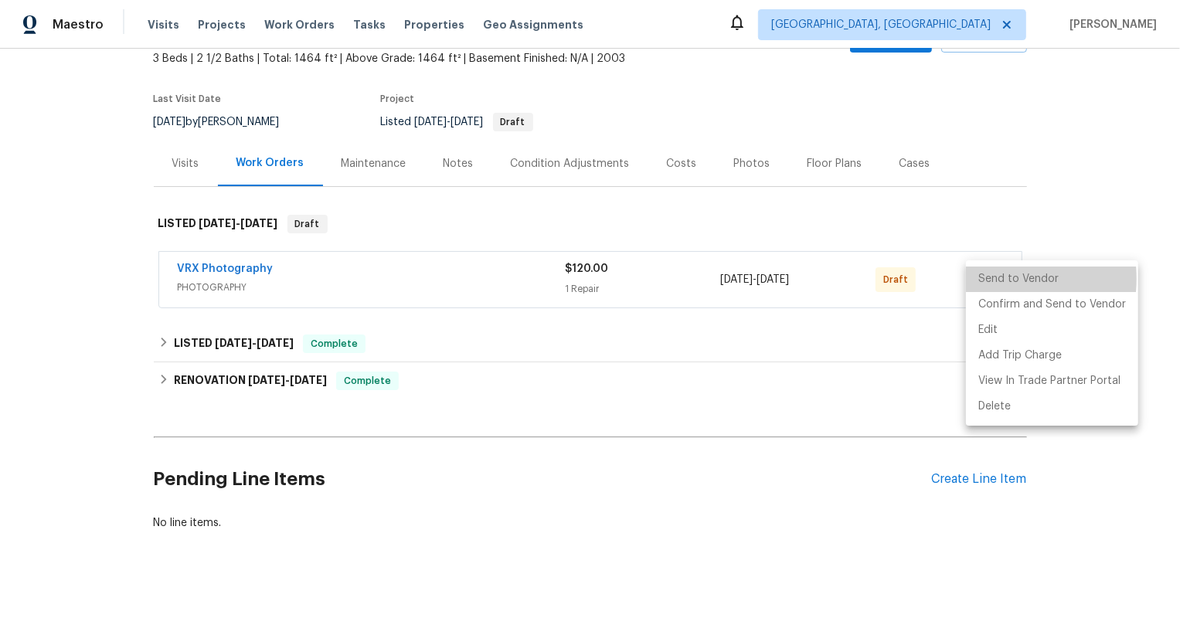
click at [984, 280] on li "Send to Vendor" at bounding box center [1052, 280] width 172 height 26
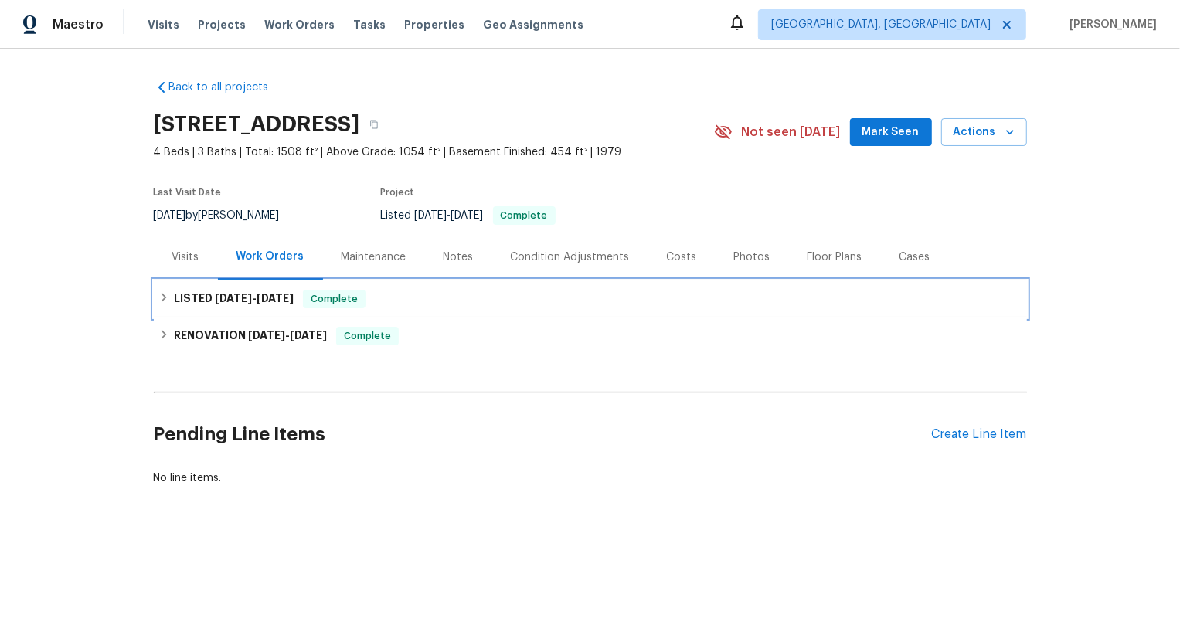
click at [342, 285] on div "LISTED [DATE] - [DATE] Complete" at bounding box center [591, 299] width 874 height 37
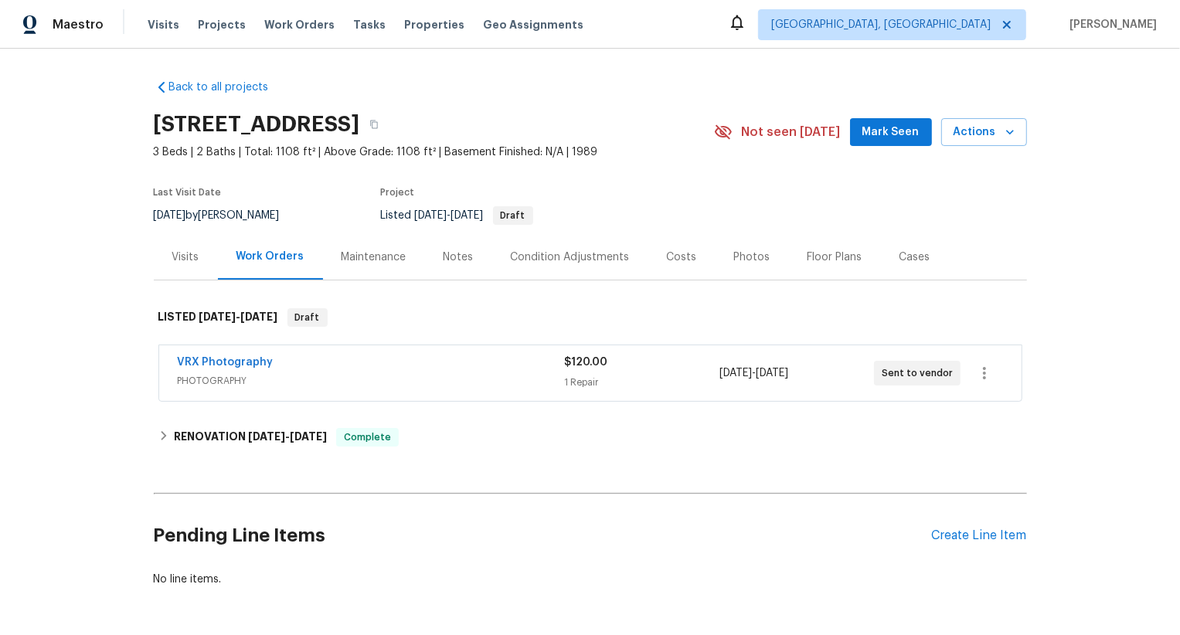
click at [479, 393] on div "VRX Photography PHOTOGRAPHY $120.00 1 Repair [DATE] - [DATE] Sent to vendor" at bounding box center [590, 374] width 863 height 56
click at [494, 374] on span "PHOTOGRAPHY" at bounding box center [371, 380] width 387 height 15
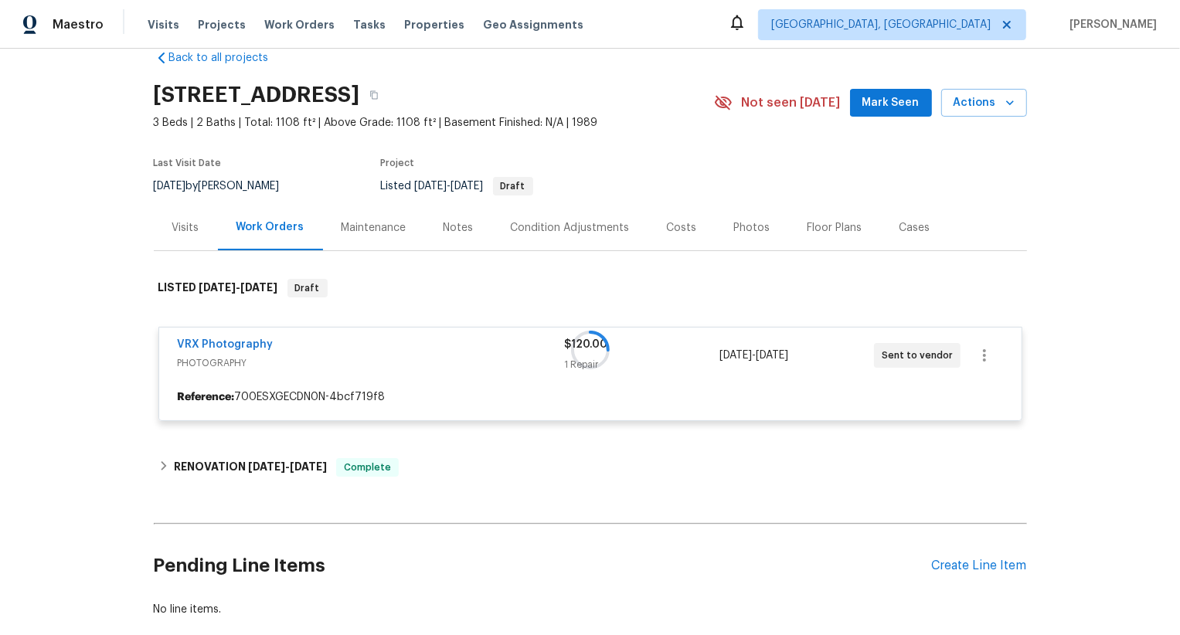
scroll to position [31, 0]
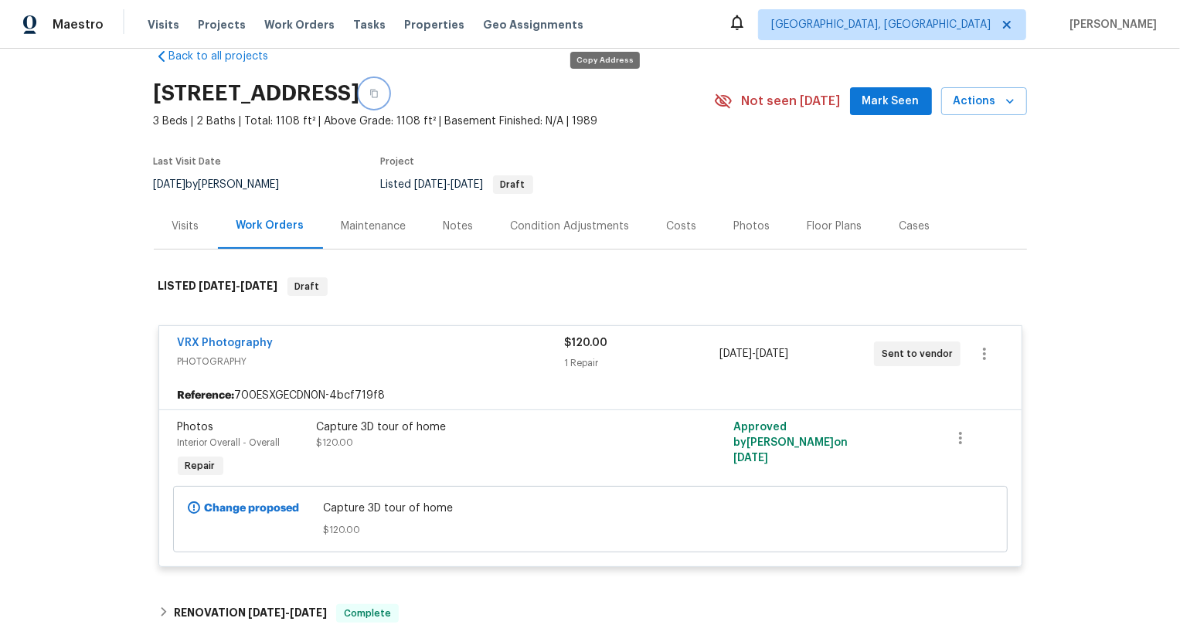
click at [379, 96] on icon "button" at bounding box center [374, 93] width 9 height 9
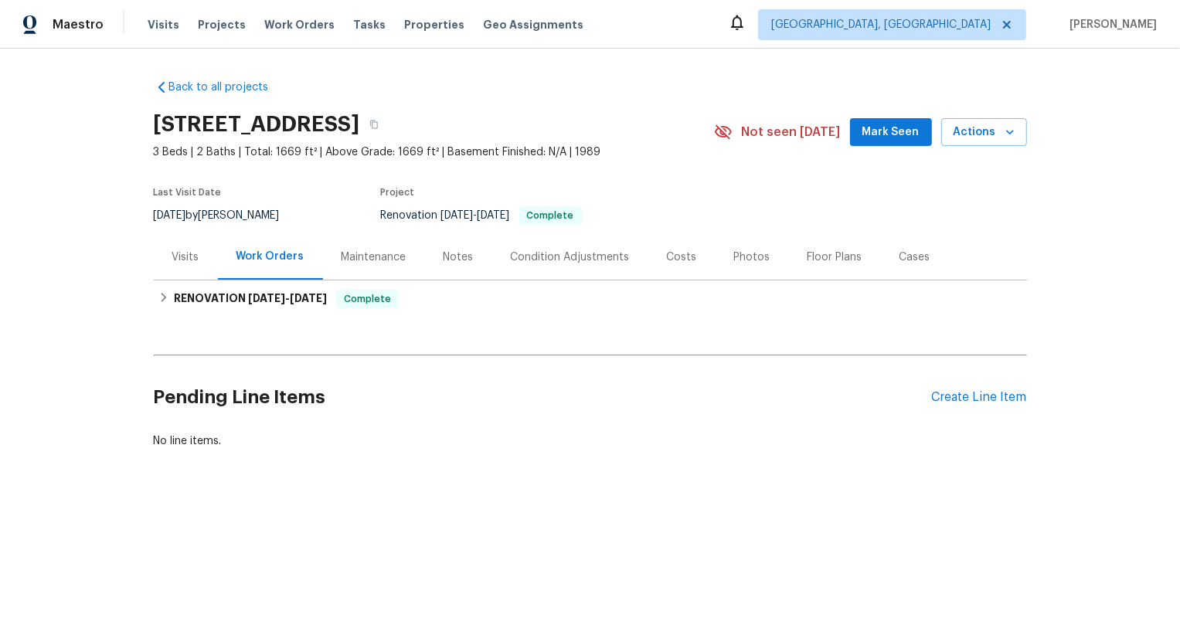
click at [1002, 406] on div "Pending Line Items Create Line Item" at bounding box center [591, 398] width 874 height 72
click at [1003, 404] on div "Create Line Item" at bounding box center [979, 397] width 95 height 15
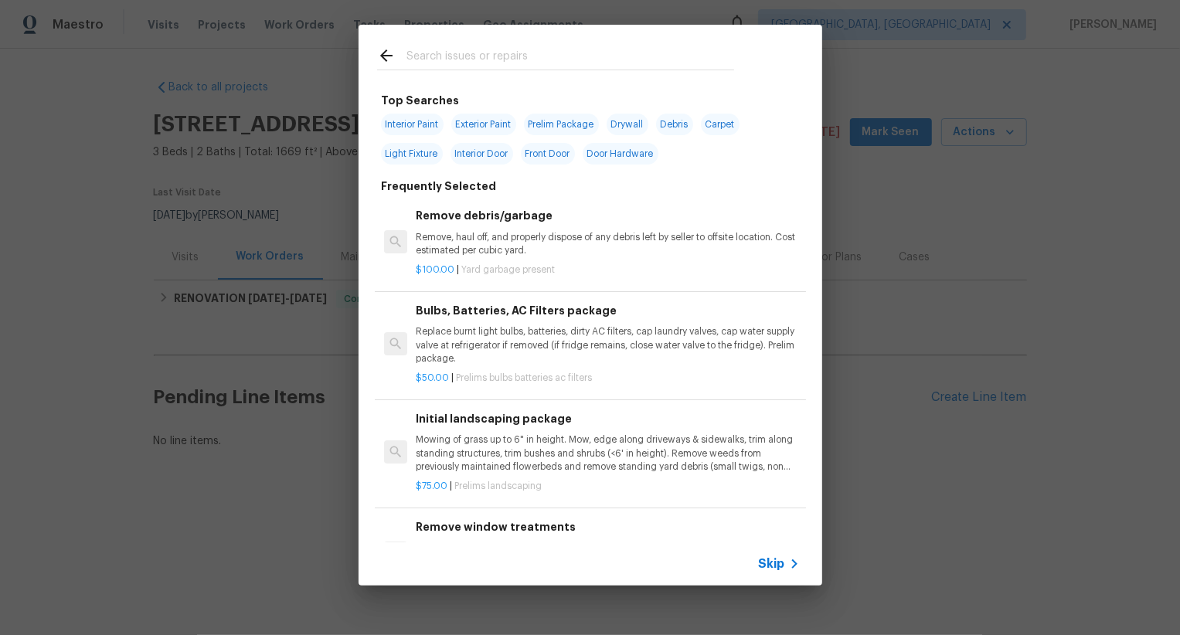
click at [782, 560] on span "Skip" at bounding box center [772, 564] width 26 height 15
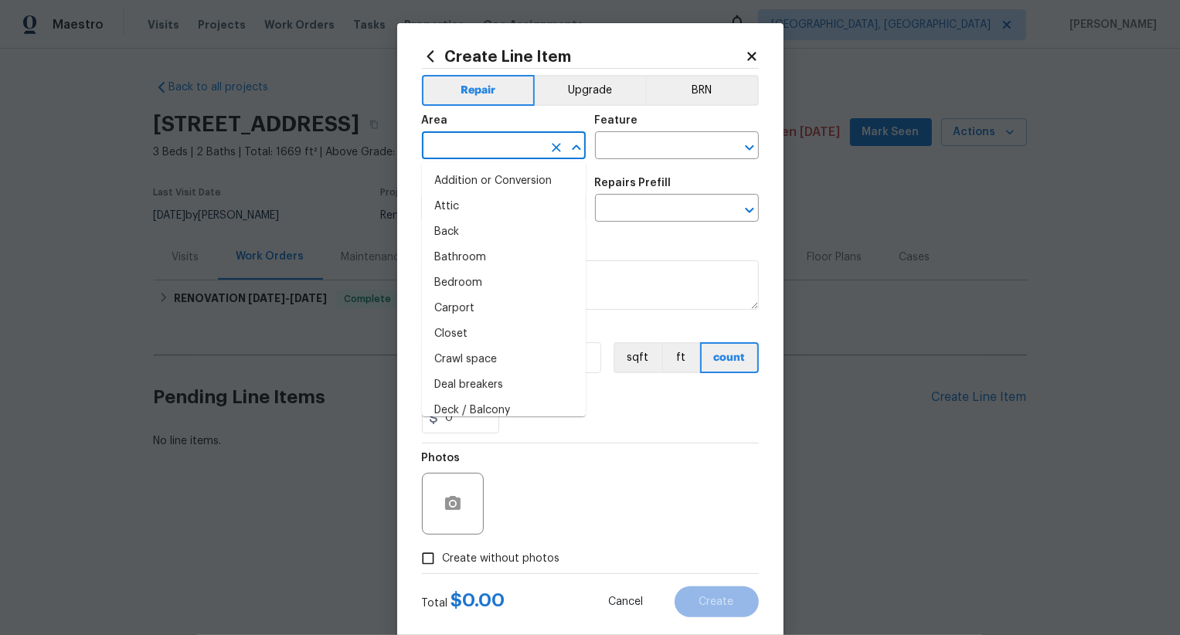
click at [524, 142] on input "text" at bounding box center [482, 147] width 121 height 24
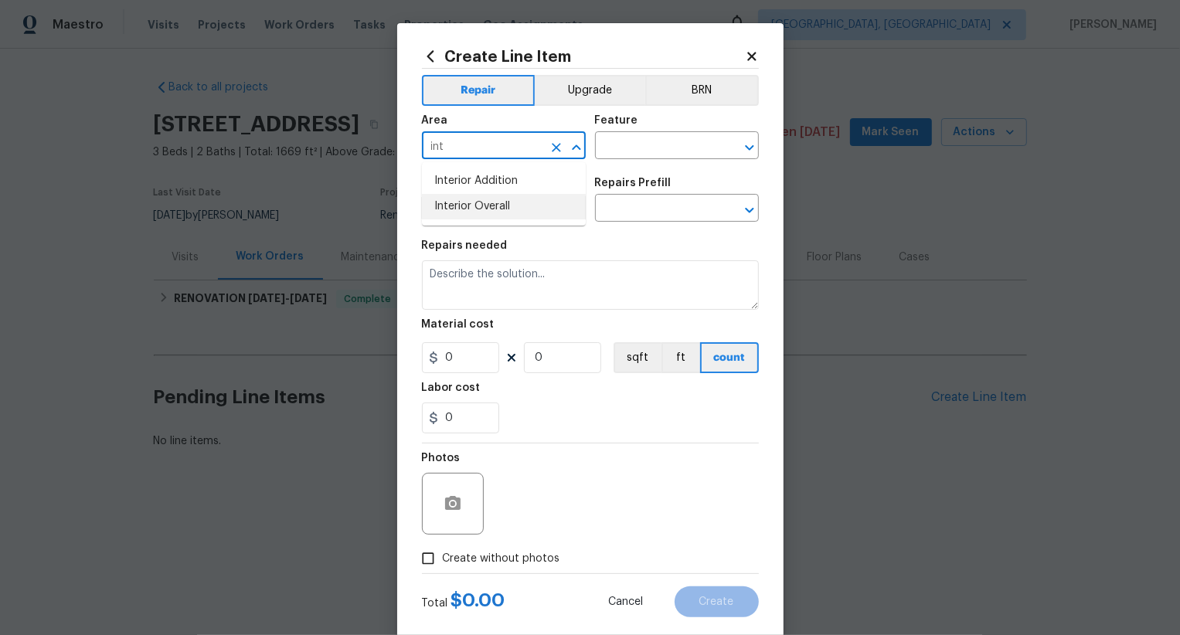
click at [508, 212] on li "Interior Overall" at bounding box center [504, 207] width 164 height 26
type input "Interior Overall"
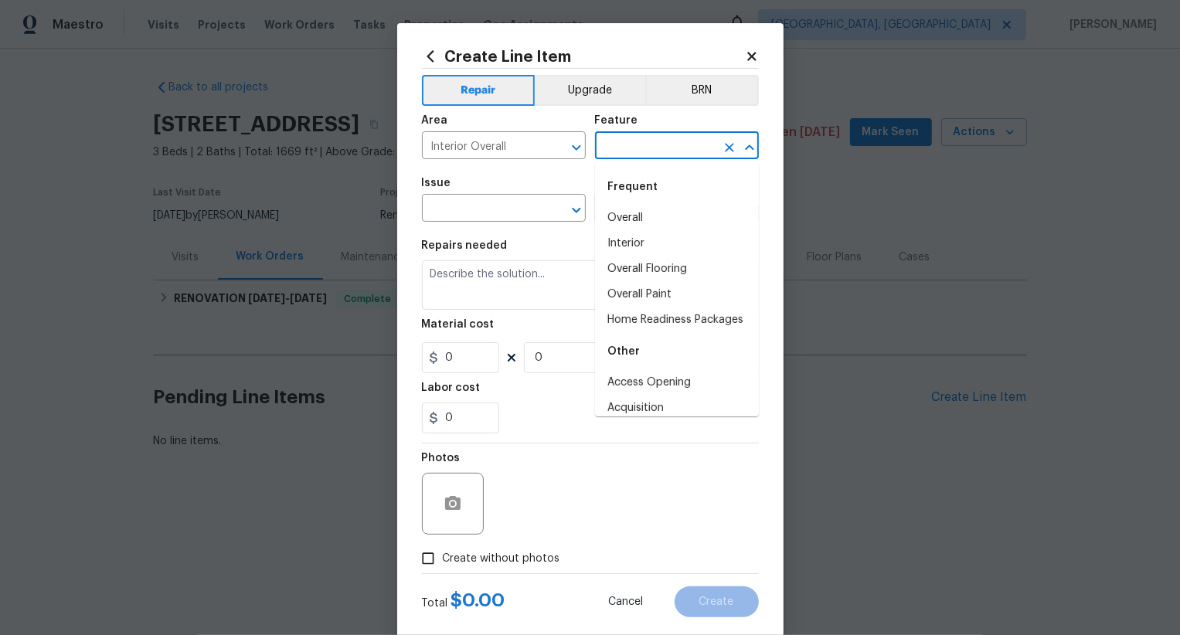
click at [633, 153] on input "text" at bounding box center [655, 147] width 121 height 24
click at [635, 206] on li "Overall" at bounding box center [677, 219] width 164 height 26
type input "Overall"
click at [638, 216] on li "Overall" at bounding box center [677, 219] width 164 height 26
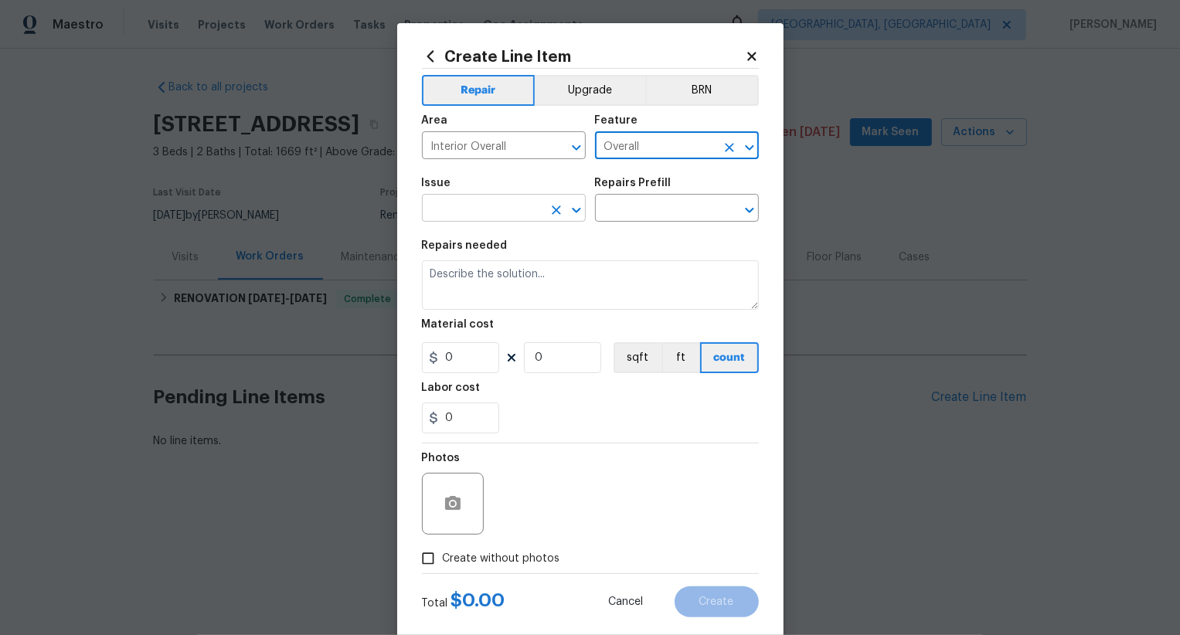
click at [522, 218] on input "text" at bounding box center [482, 210] width 121 height 24
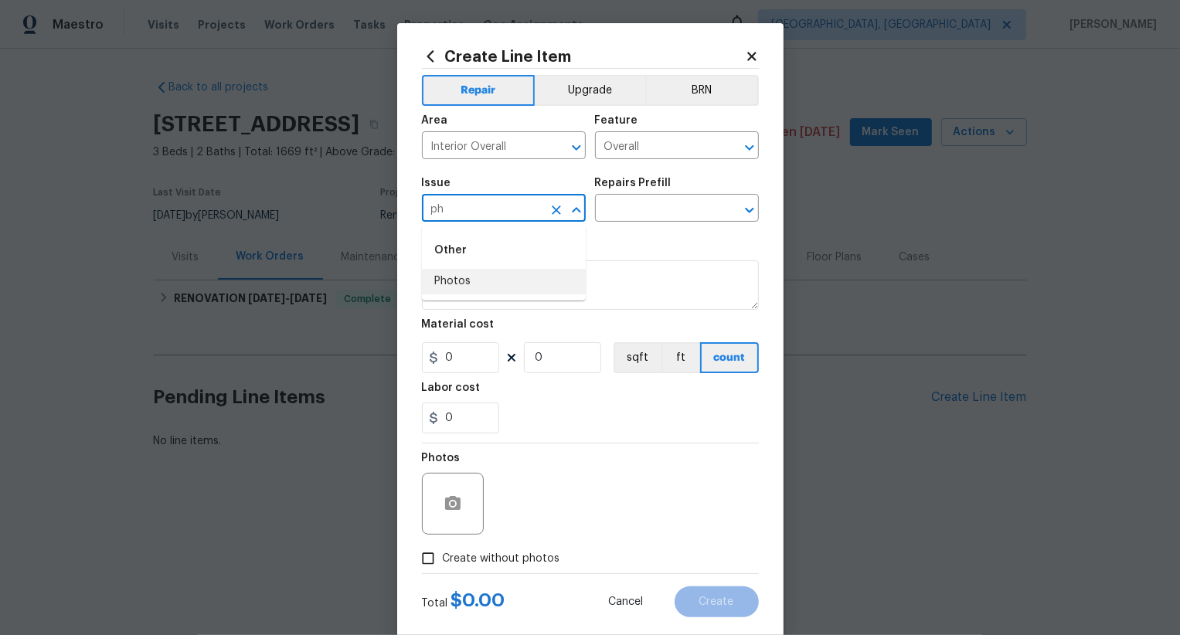
click at [509, 278] on li "Photos" at bounding box center [504, 282] width 164 height 26
type input "Photos"
click at [669, 196] on div "Repairs Prefill" at bounding box center [677, 188] width 164 height 20
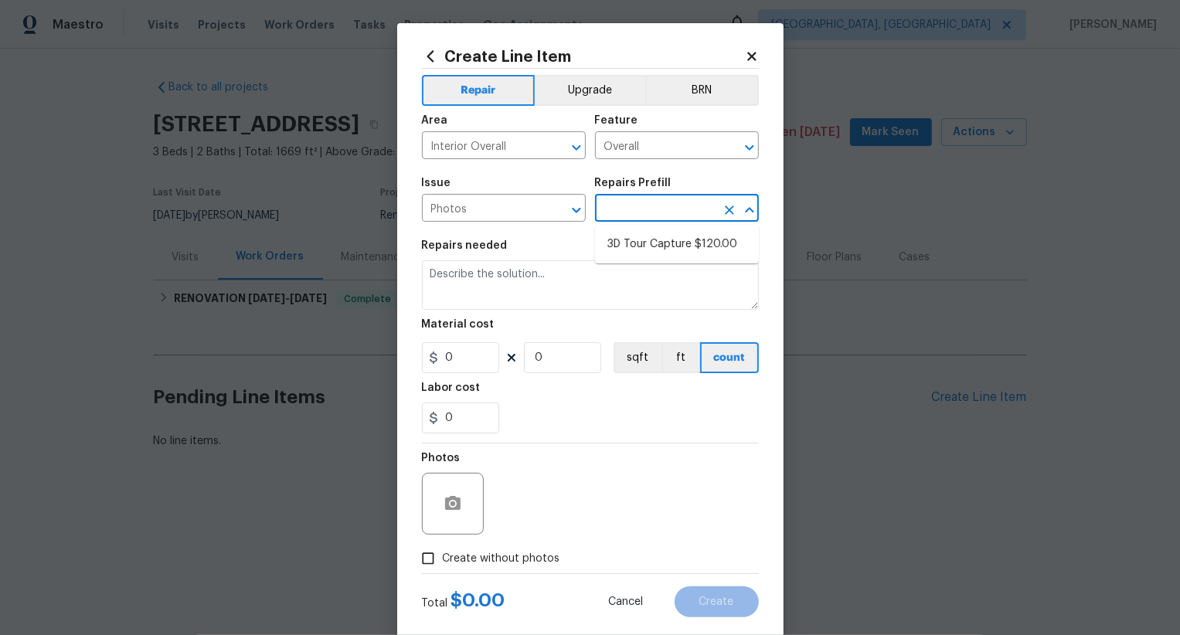
click at [669, 206] on input "text" at bounding box center [655, 210] width 121 height 24
click at [668, 244] on li "3D Tour Capture $120.00" at bounding box center [677, 245] width 164 height 26
type input "3D Tour Capture $120.00"
type textarea "Capture 3D tour of home"
type input "1"
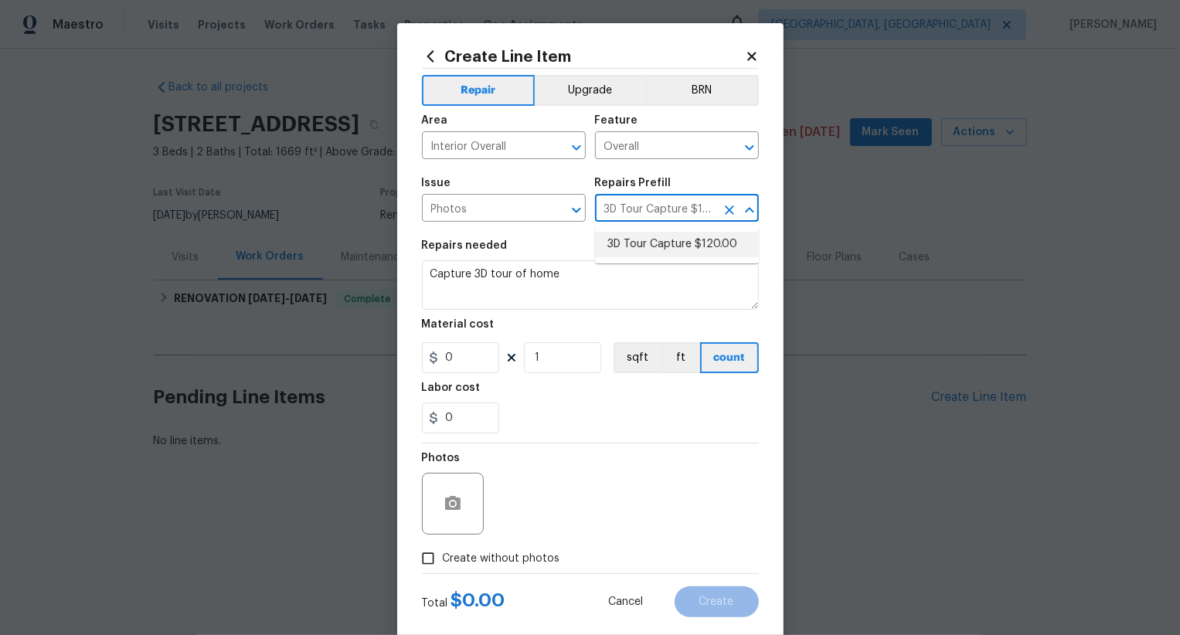
type input "120"
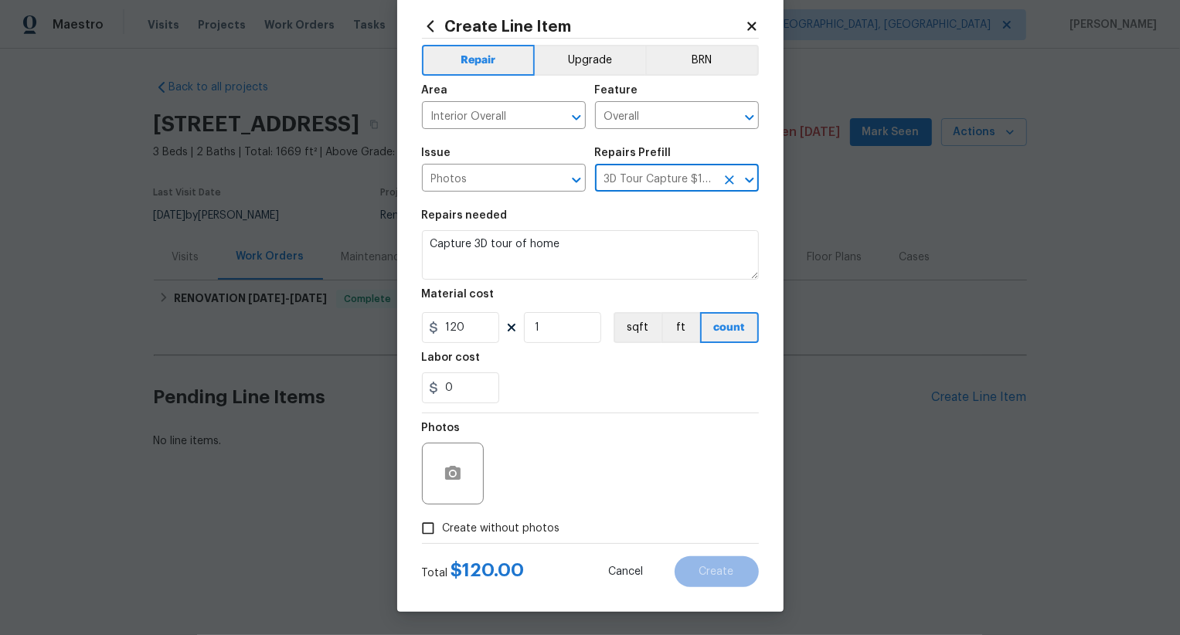
click at [520, 533] on span "Create without photos" at bounding box center [502, 529] width 118 height 16
click at [443, 533] on input "Create without photos" at bounding box center [428, 528] width 29 height 29
checkbox input "true"
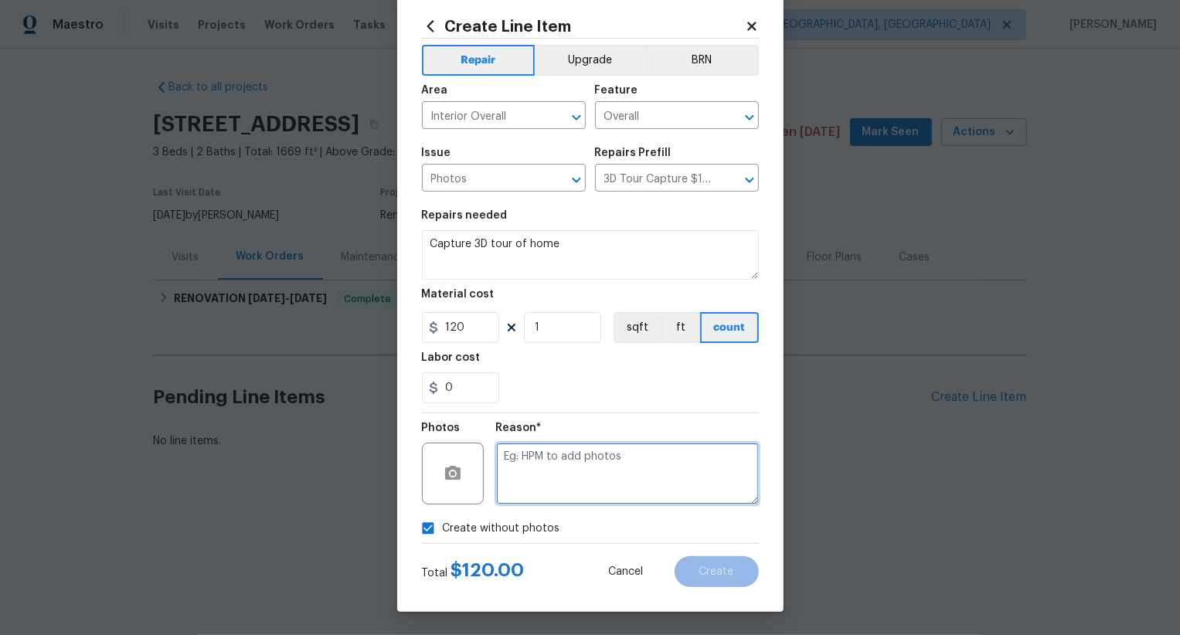
click at [605, 466] on textarea at bounding box center [627, 474] width 263 height 62
type textarea ".."
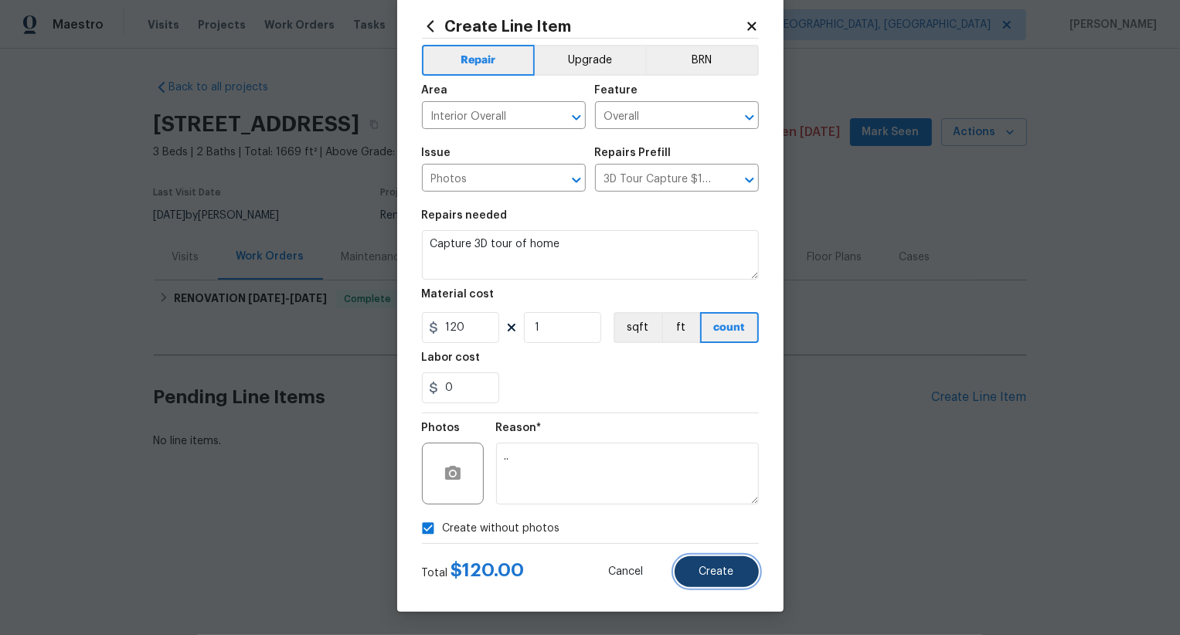
click at [709, 568] on span "Create" at bounding box center [717, 573] width 35 height 12
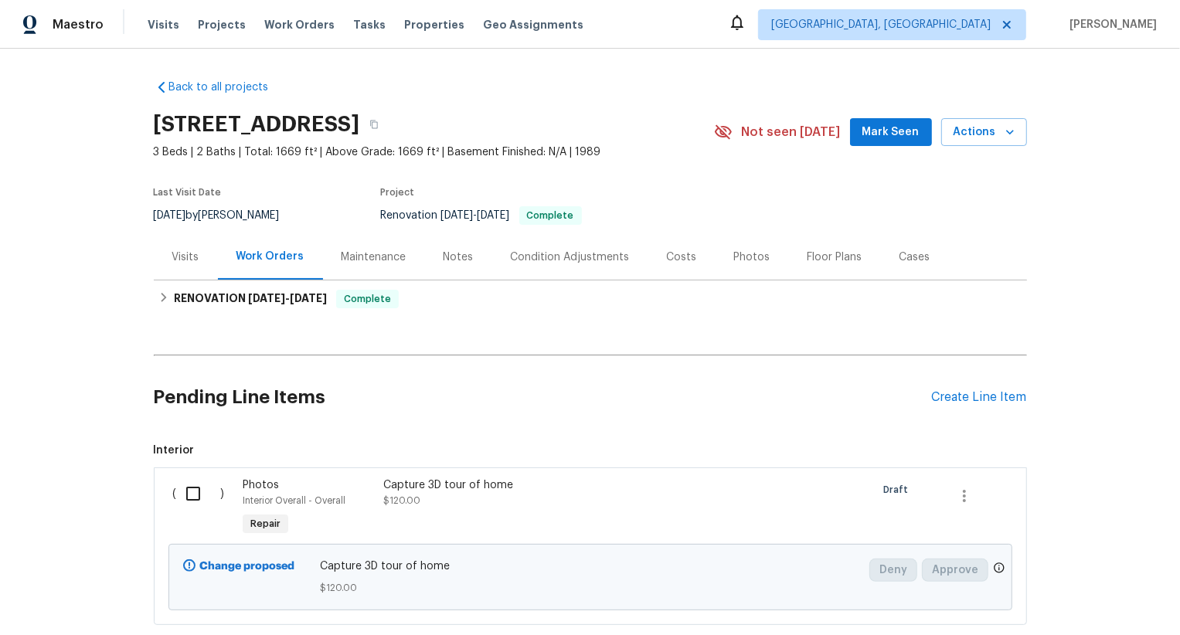
scroll to position [94, 0]
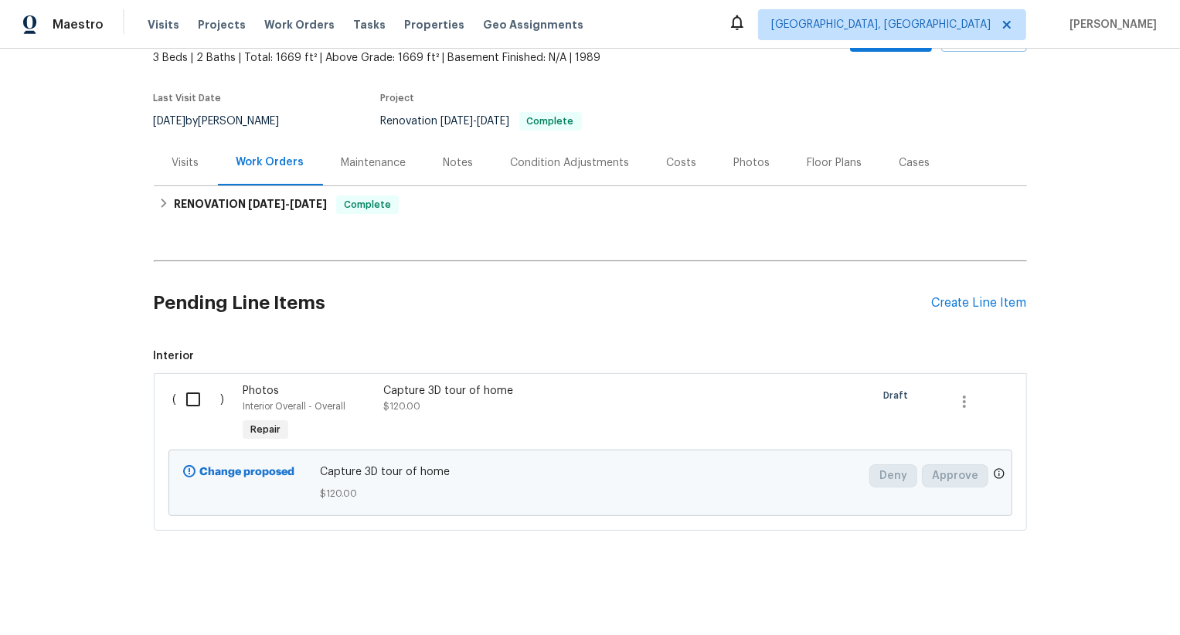
click at [186, 399] on input "checkbox" at bounding box center [199, 399] width 44 height 32
checkbox input "true"
click at [1102, 591] on span "Create Work Order" at bounding box center [1092, 597] width 103 height 19
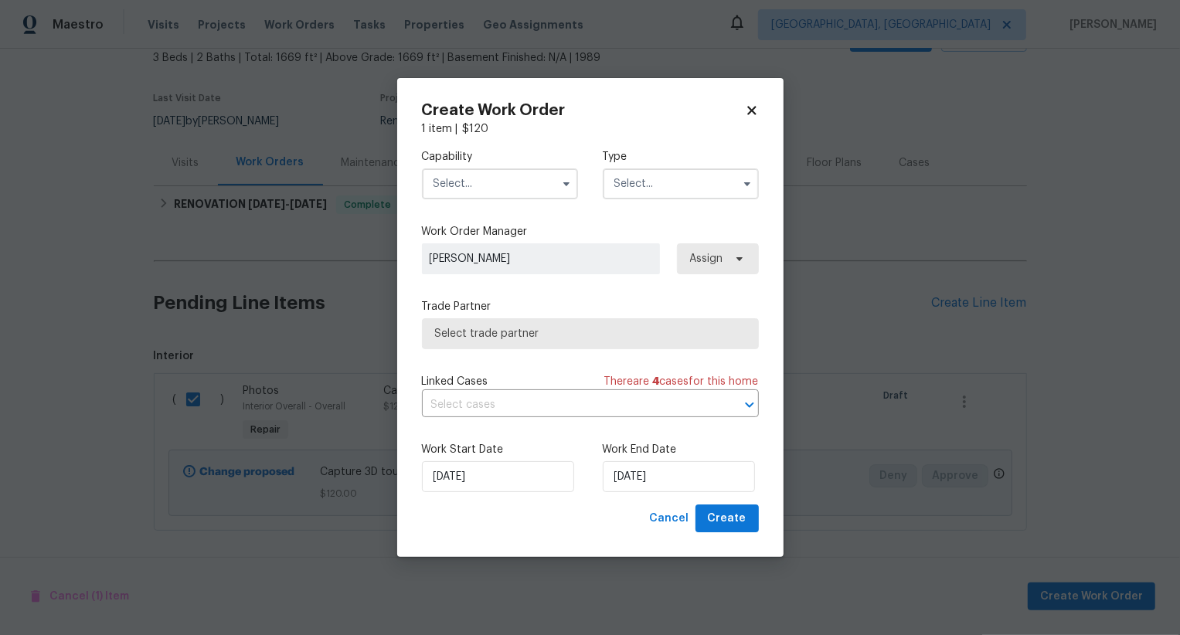
click at [495, 196] on input "text" at bounding box center [500, 184] width 156 height 31
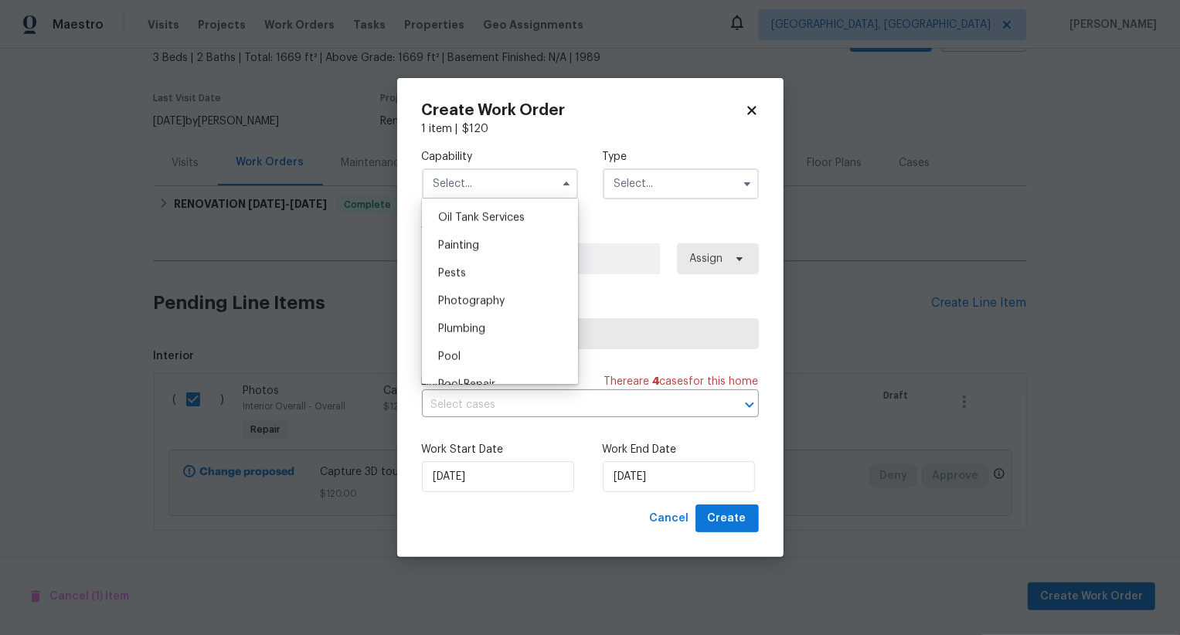
scroll to position [1270, 0]
click at [494, 290] on div "Photography" at bounding box center [500, 301] width 148 height 28
type input "Photography"
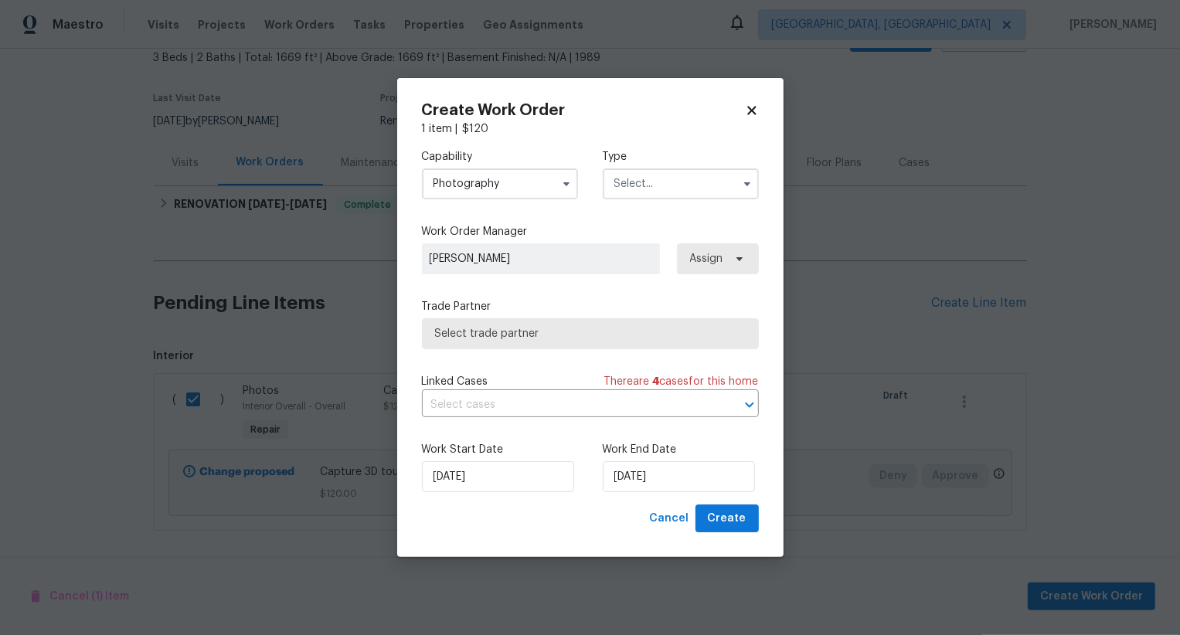
click at [666, 175] on input "text" at bounding box center [681, 184] width 156 height 31
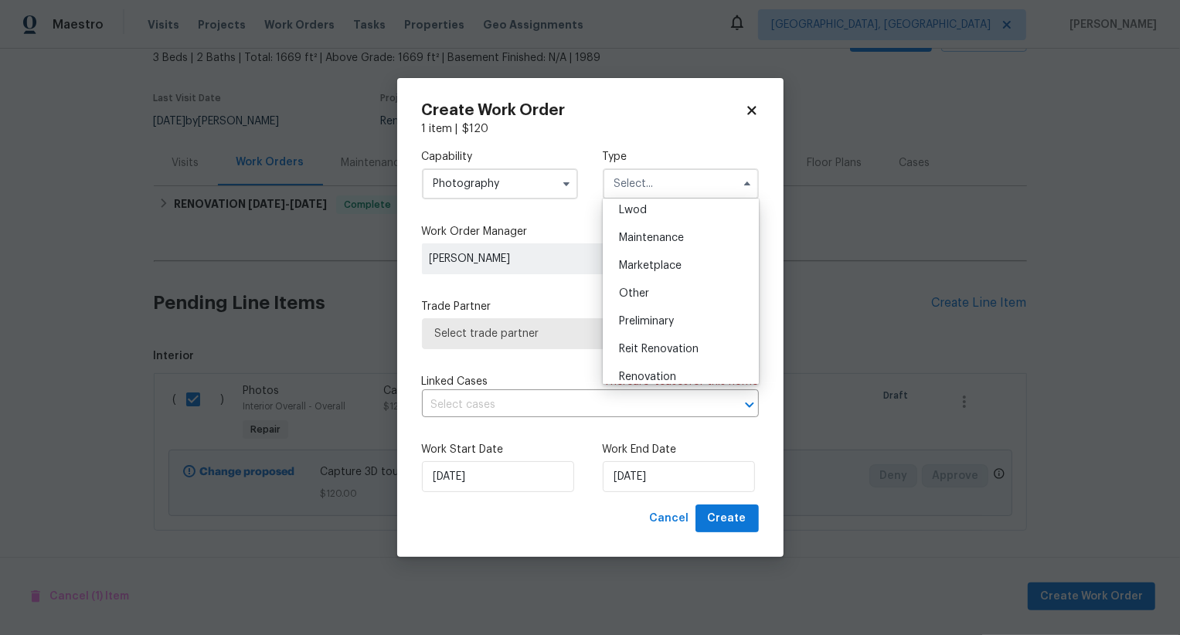
scroll to position [221, 0]
click at [656, 308] on div "Other" at bounding box center [681, 302] width 148 height 28
type input "Other"
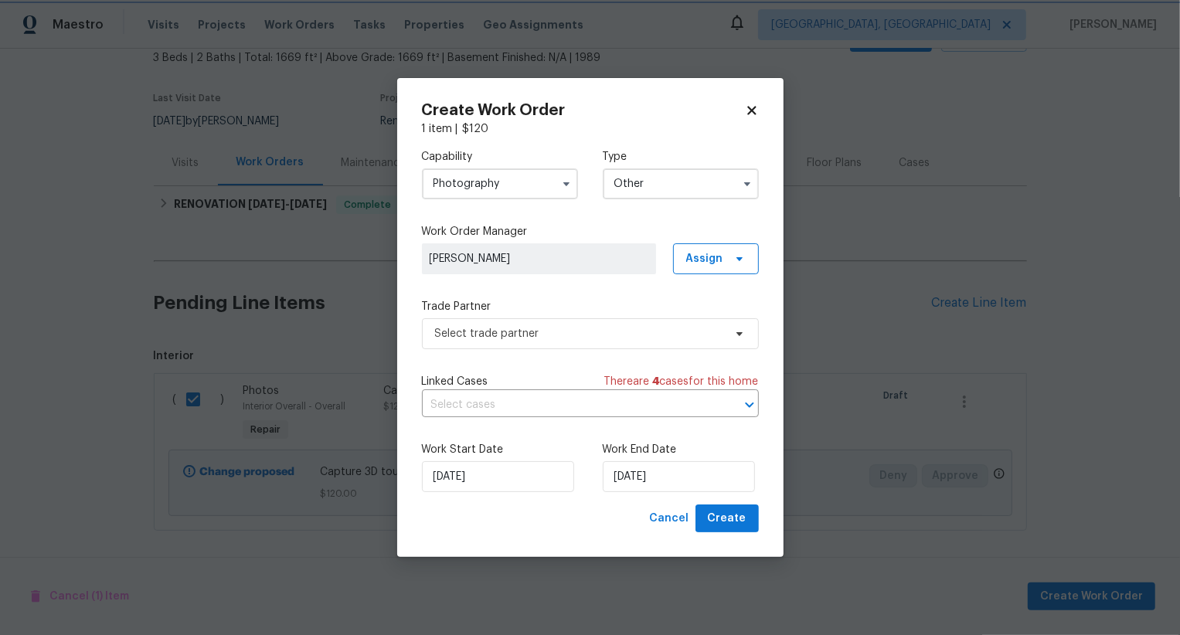
scroll to position [0, 0]
click at [635, 344] on span "Select trade partner" at bounding box center [590, 334] width 337 height 31
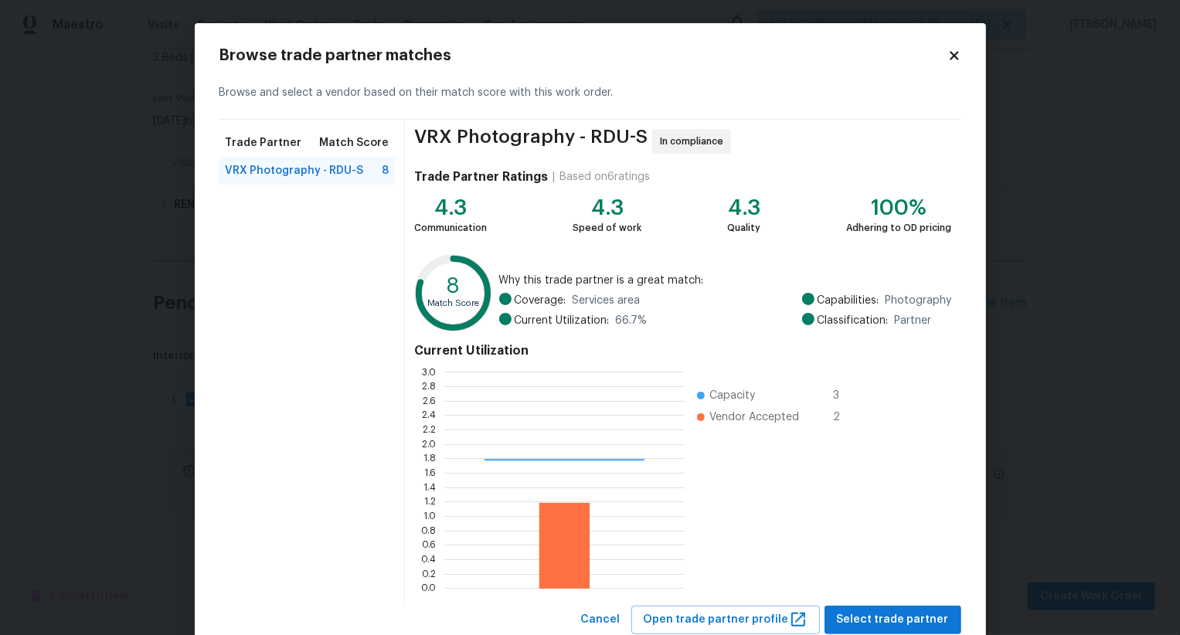
scroll to position [46, 0]
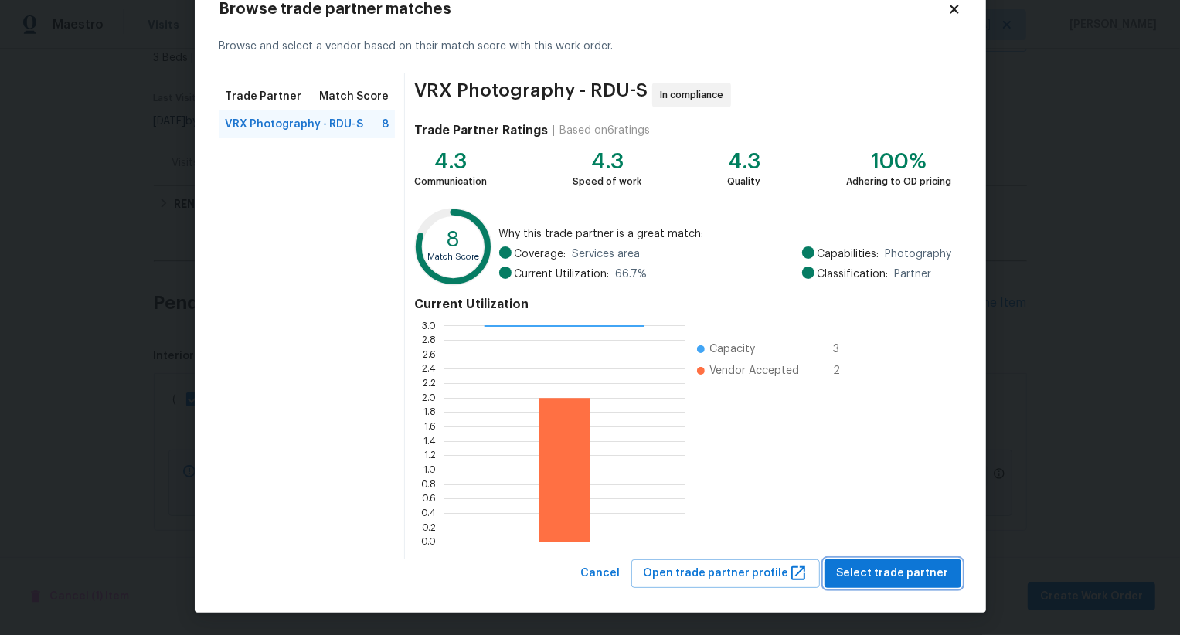
click at [870, 575] on span "Select trade partner" at bounding box center [893, 573] width 112 height 19
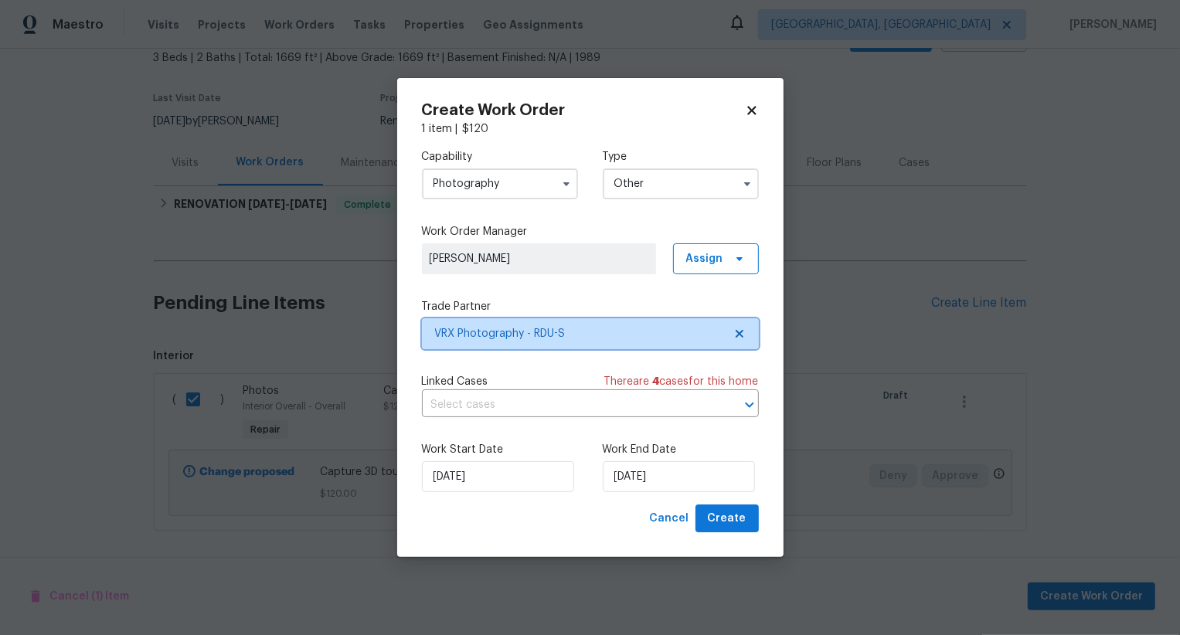
scroll to position [0, 0]
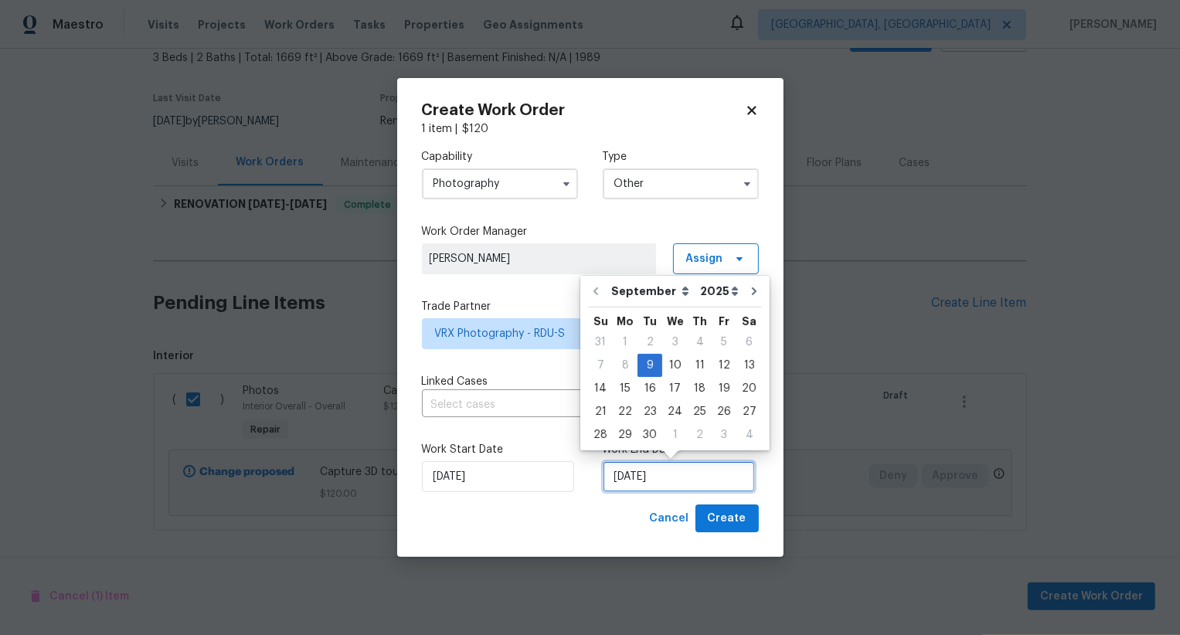
click at [699, 479] on input "09/09/2025" at bounding box center [679, 477] width 152 height 31
click at [668, 365] on div "10" at bounding box center [676, 366] width 26 height 22
type input "10/09/2025"
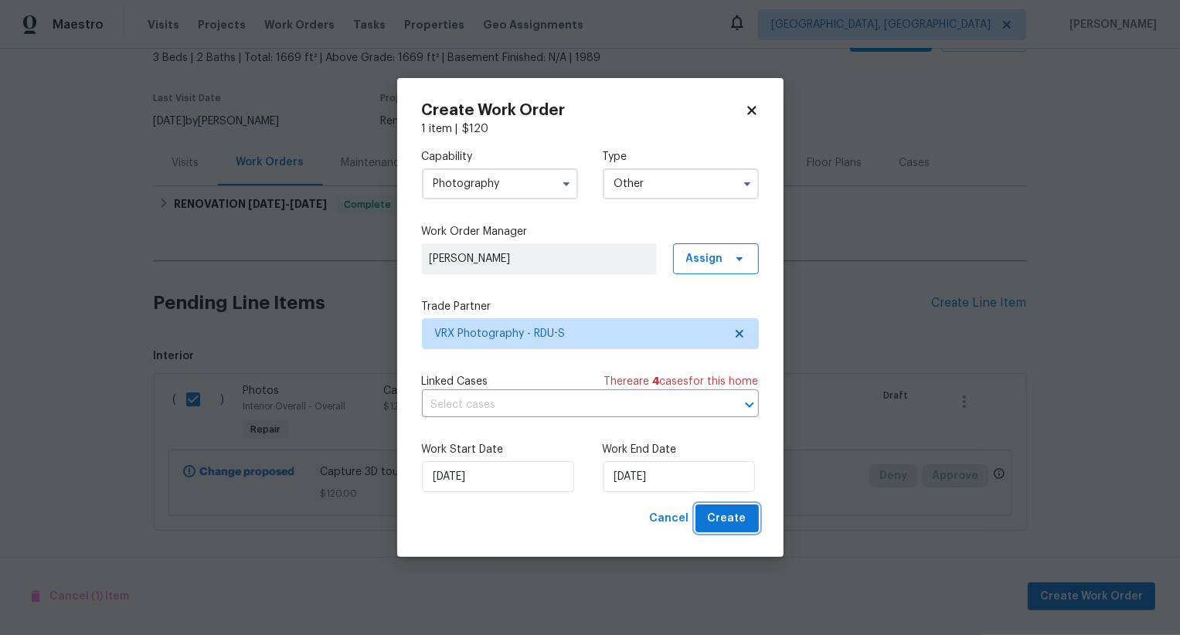
click at [728, 523] on span "Create" at bounding box center [727, 518] width 39 height 19
checkbox input "false"
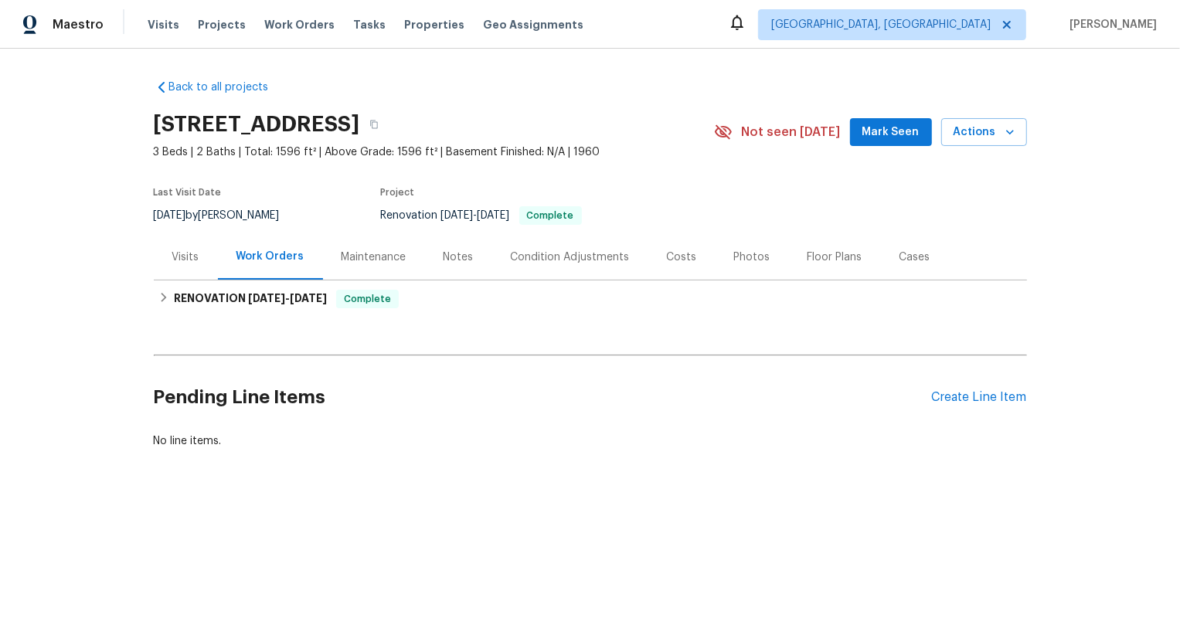
click at [995, 406] on div "Pending Line Items Create Line Item" at bounding box center [591, 398] width 874 height 72
click at [1005, 387] on div "Pending Line Items Create Line Item" at bounding box center [591, 398] width 874 height 72
click at [1000, 396] on div "Create Line Item" at bounding box center [979, 397] width 95 height 15
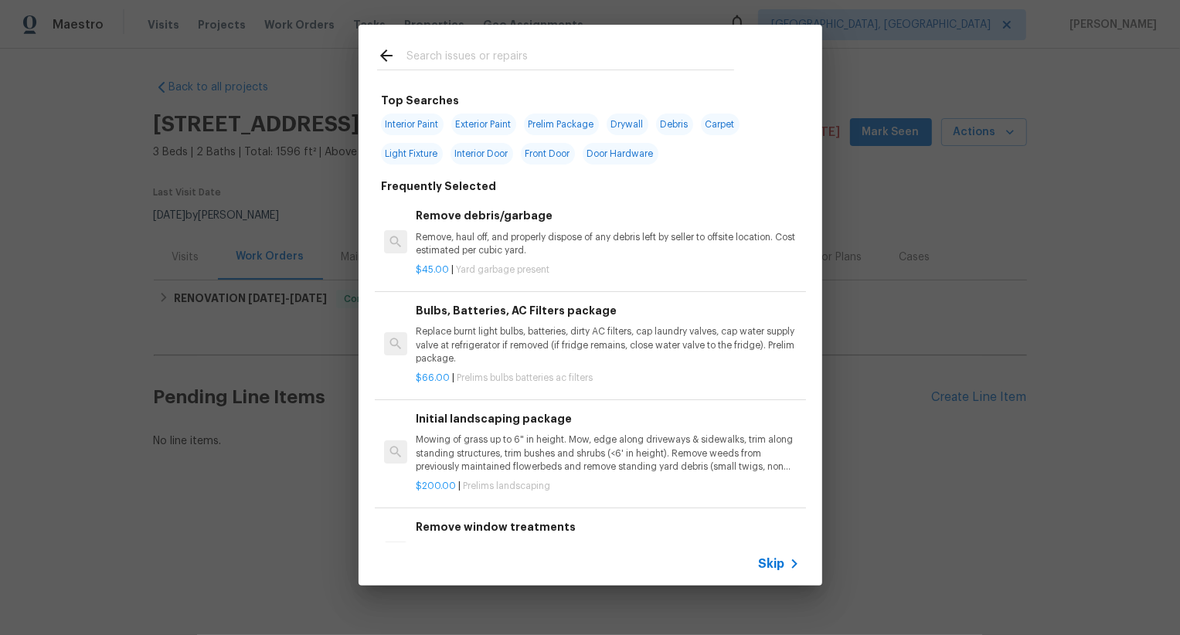
click at [776, 562] on span "Skip" at bounding box center [772, 564] width 26 height 15
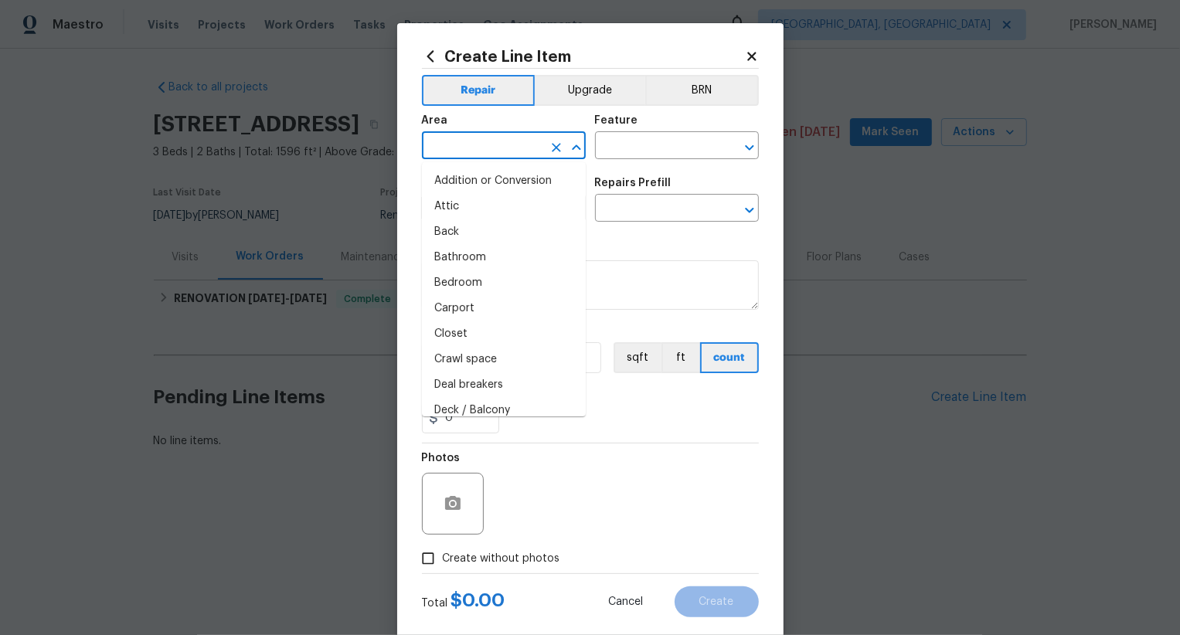
click at [464, 141] on input "text" at bounding box center [482, 147] width 121 height 24
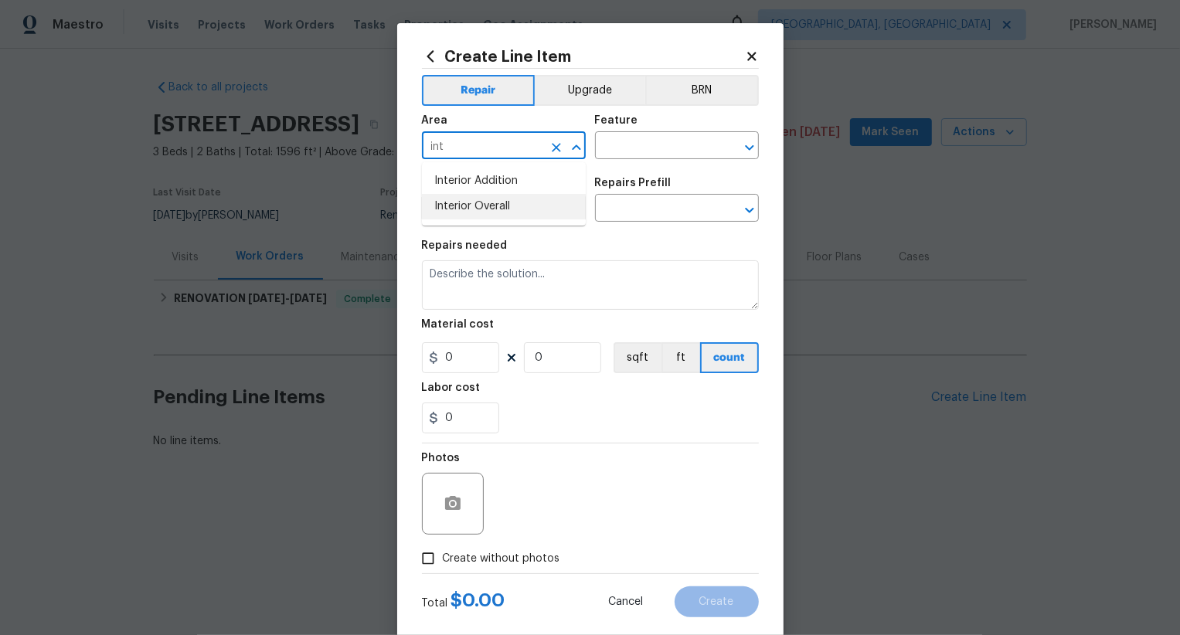
click at [481, 202] on li "Interior Overall" at bounding box center [504, 207] width 164 height 26
type input "Interior Overall"
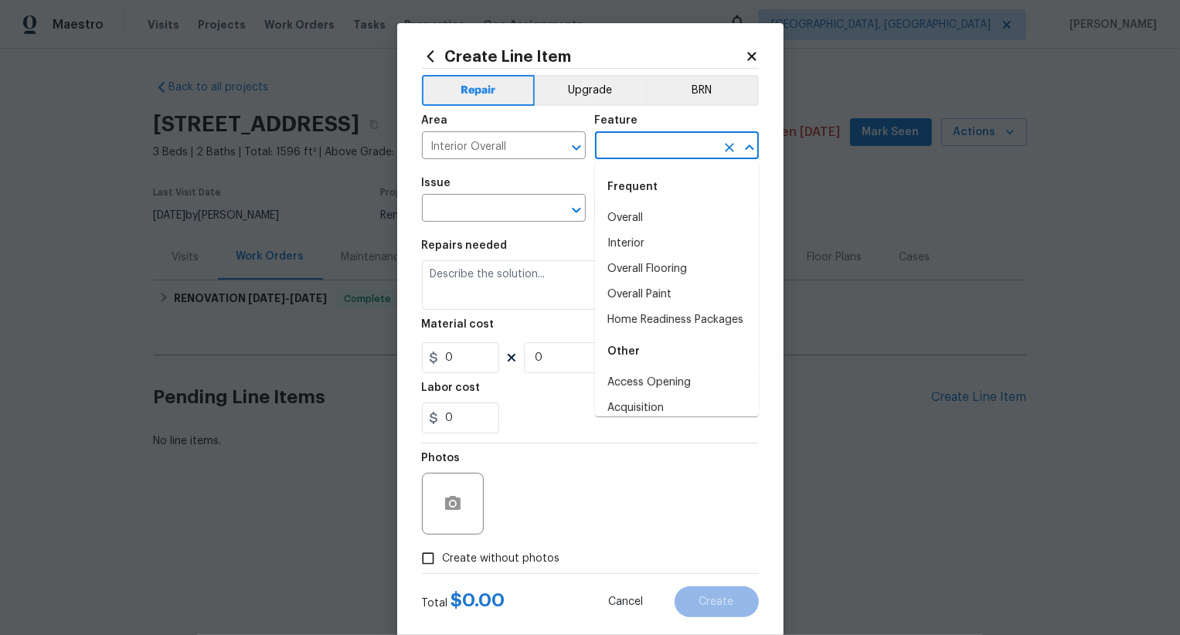
click at [625, 152] on input "text" at bounding box center [655, 147] width 121 height 24
click at [653, 224] on li "Overall" at bounding box center [677, 219] width 164 height 26
type input "Overall"
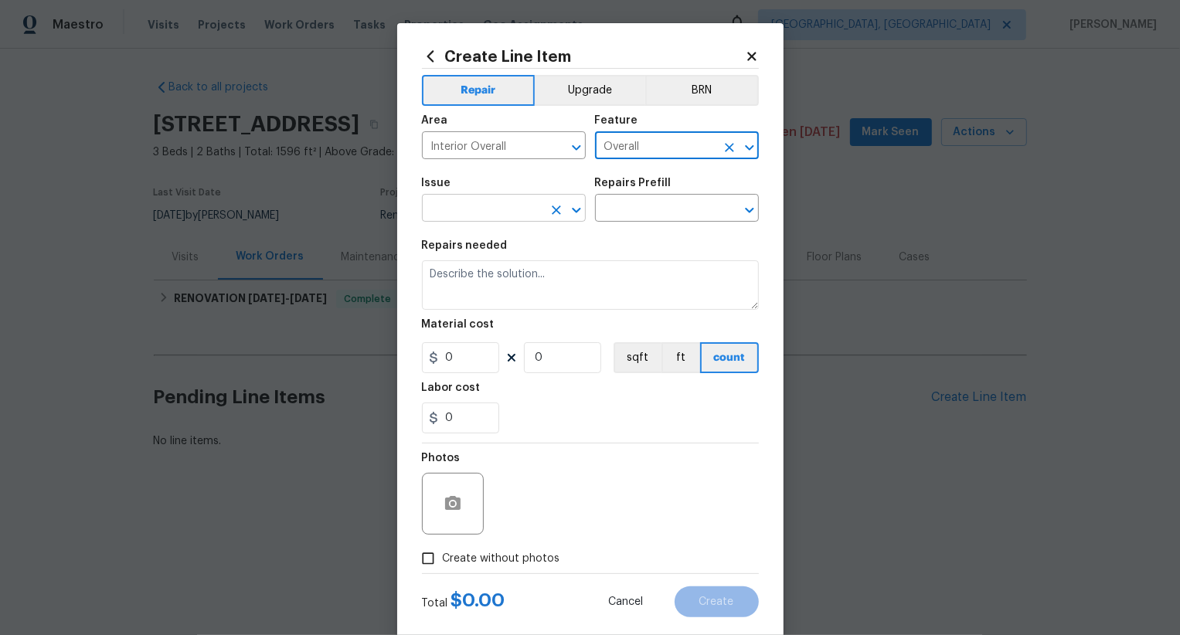
click at [503, 221] on input "text" at bounding box center [482, 210] width 121 height 24
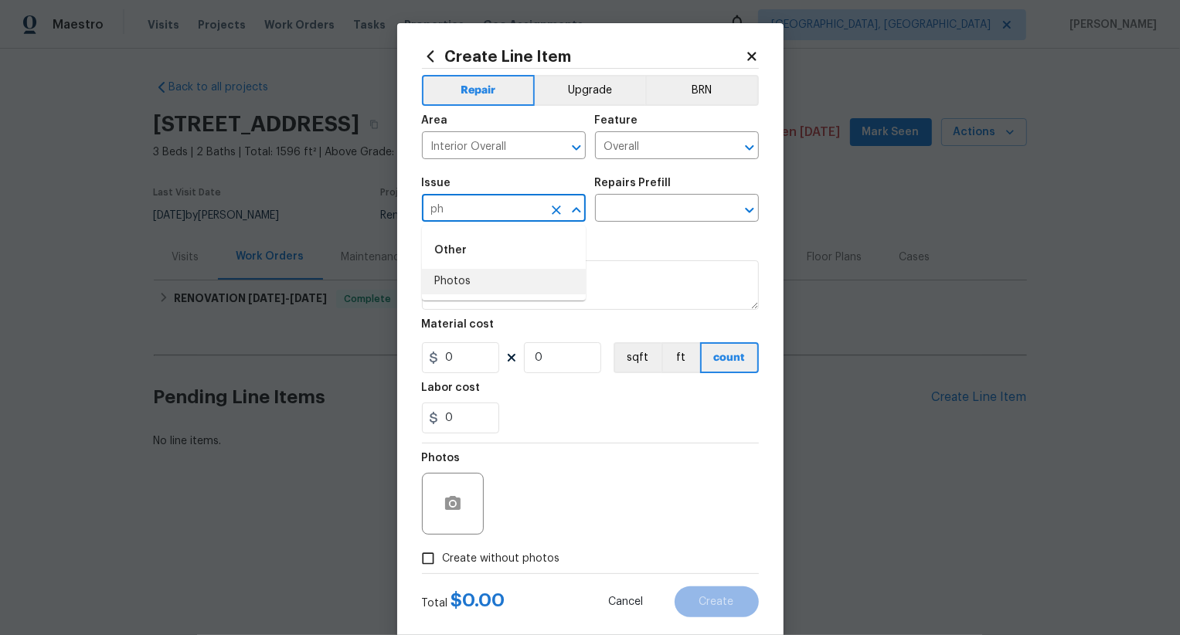
click at [503, 281] on li "Photos" at bounding box center [504, 282] width 164 height 26
type input "Photos"
click at [650, 210] on input "text" at bounding box center [655, 210] width 121 height 24
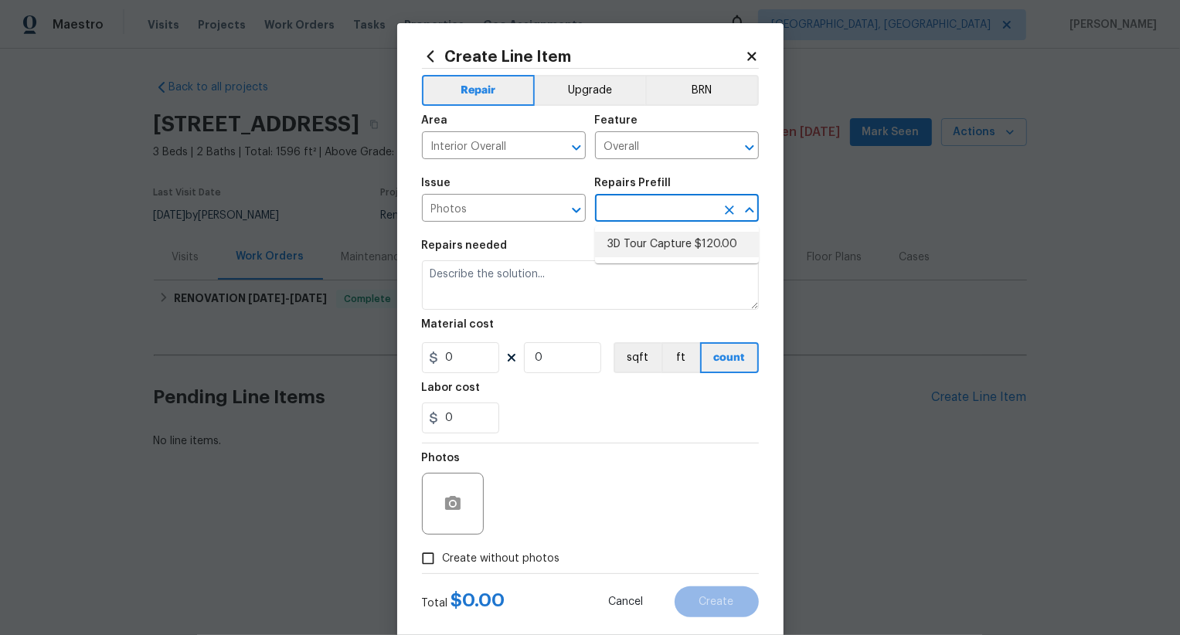
click at [655, 237] on li "3D Tour Capture $120.00" at bounding box center [677, 245] width 164 height 26
type input "3D Tour Capture $120.00"
type textarea "Capture 3D tour of home"
type input "120"
type input "1"
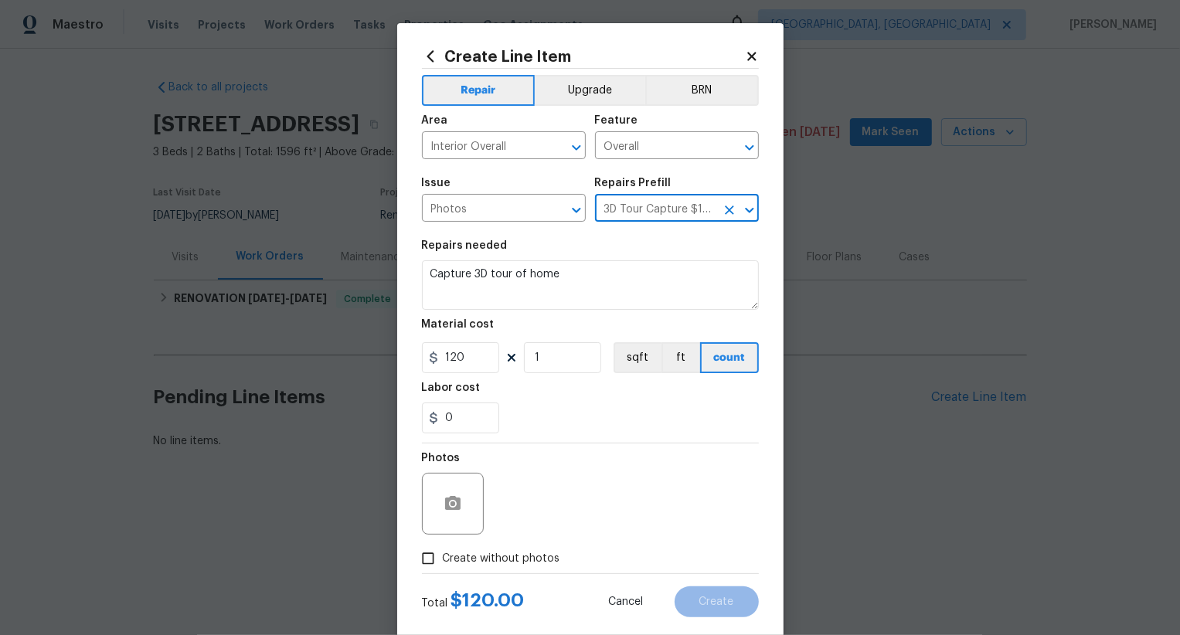
scroll to position [30, 0]
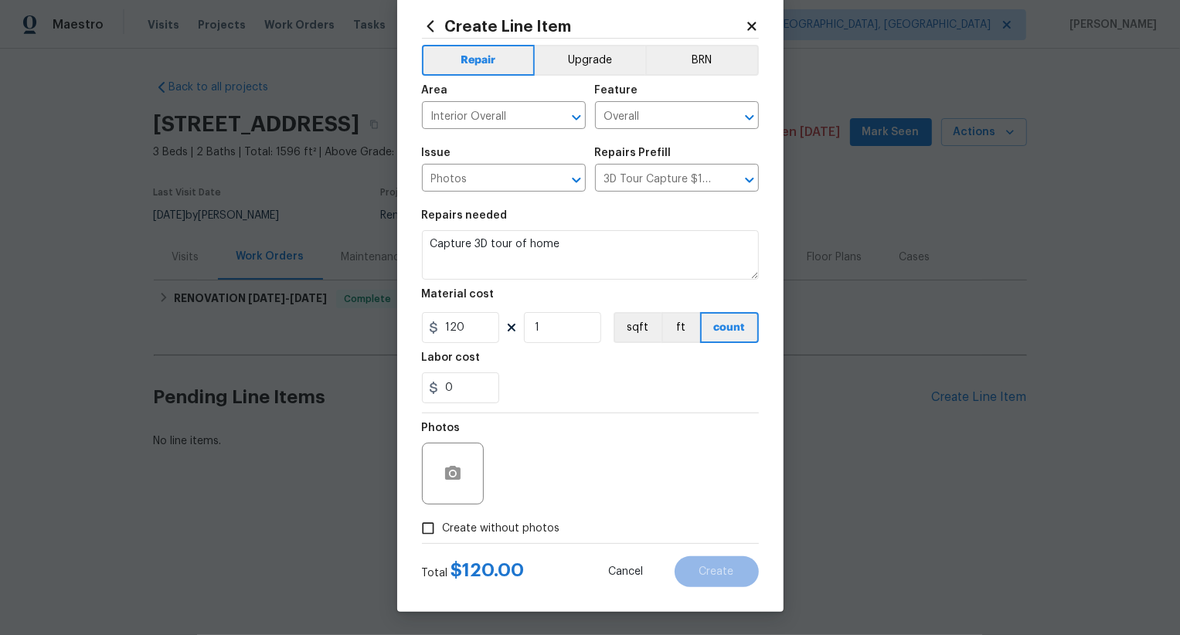
click at [522, 538] on label "Create without photos" at bounding box center [487, 528] width 147 height 29
click at [443, 538] on input "Create without photos" at bounding box center [428, 528] width 29 height 29
checkbox input "true"
click at [595, 473] on textarea at bounding box center [627, 474] width 263 height 62
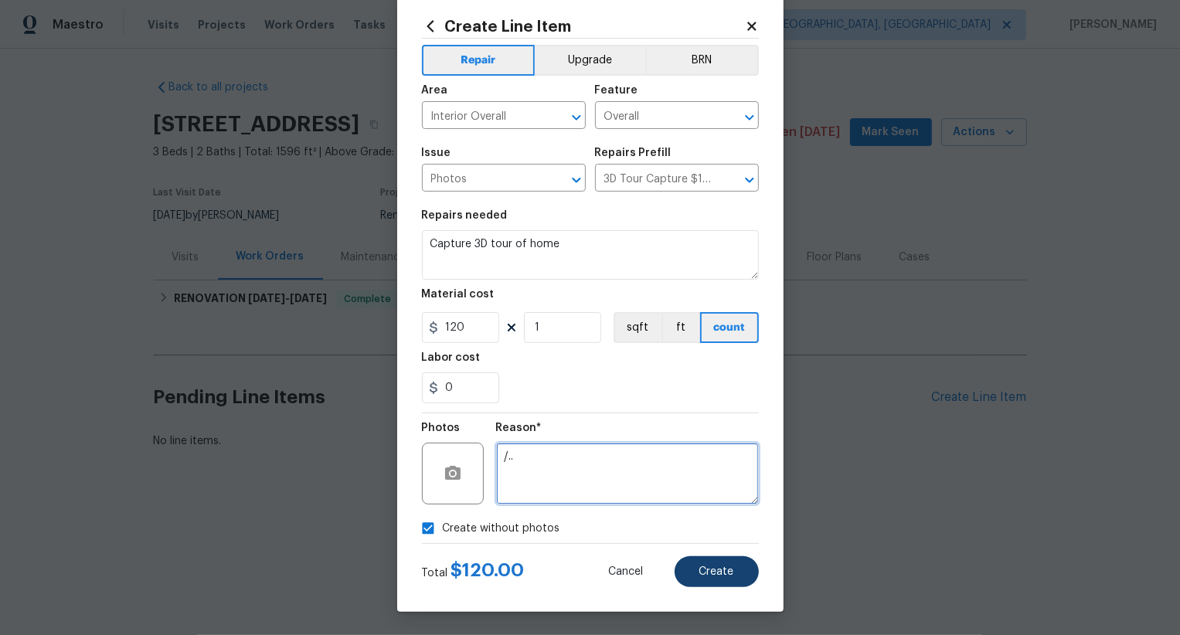
type textarea "/.."
click at [719, 575] on span "Create" at bounding box center [717, 573] width 35 height 12
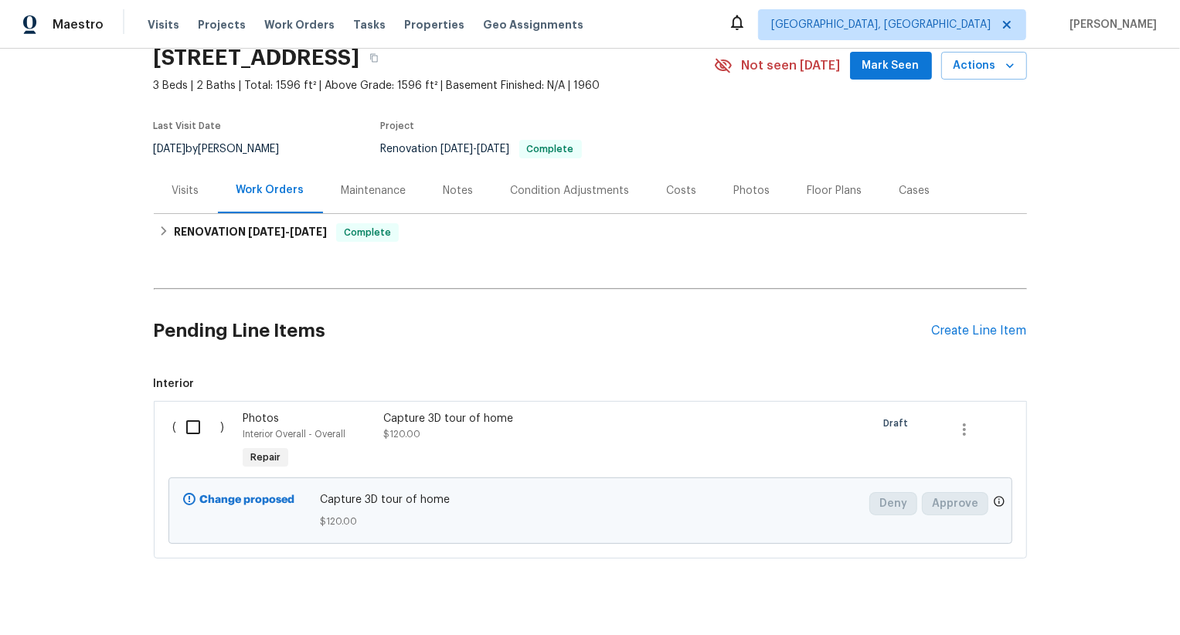
scroll to position [94, 0]
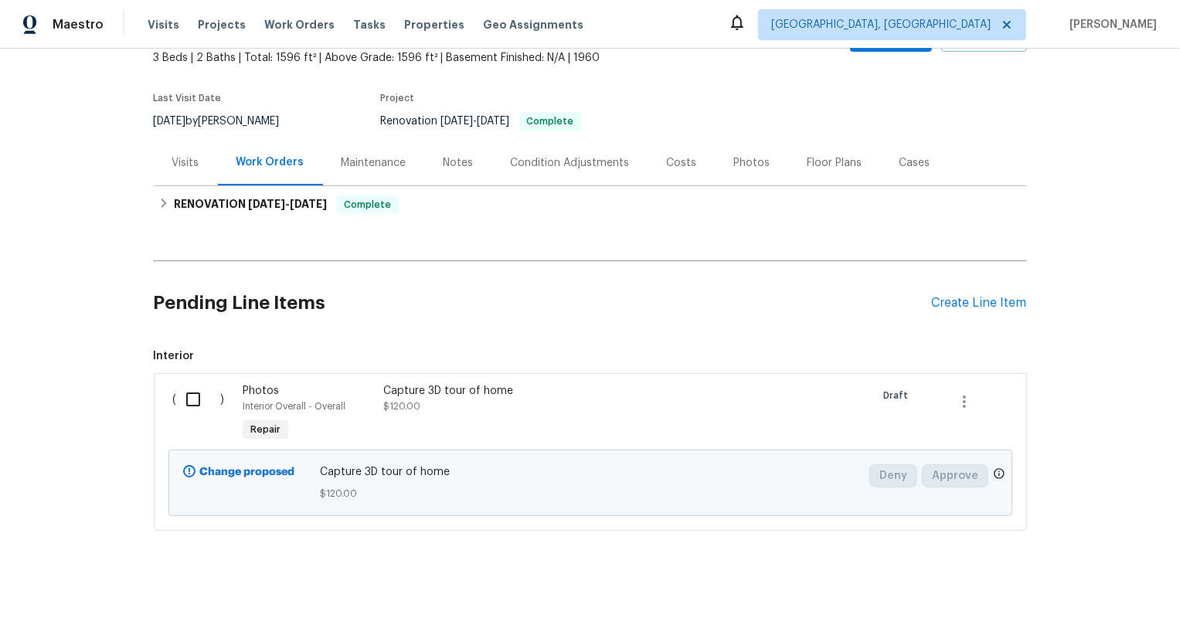
click at [188, 405] on input "checkbox" at bounding box center [199, 399] width 44 height 32
checkbox input "true"
click at [1101, 596] on span "Create Work Order" at bounding box center [1092, 597] width 103 height 19
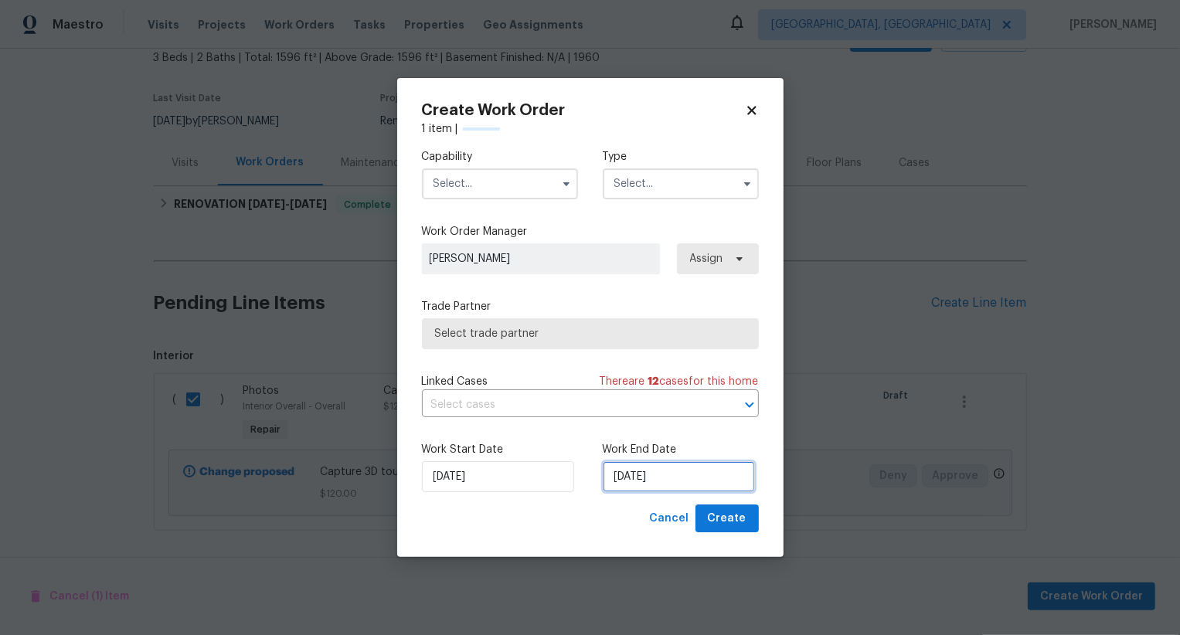
click at [639, 475] on input "[DATE]" at bounding box center [679, 477] width 152 height 31
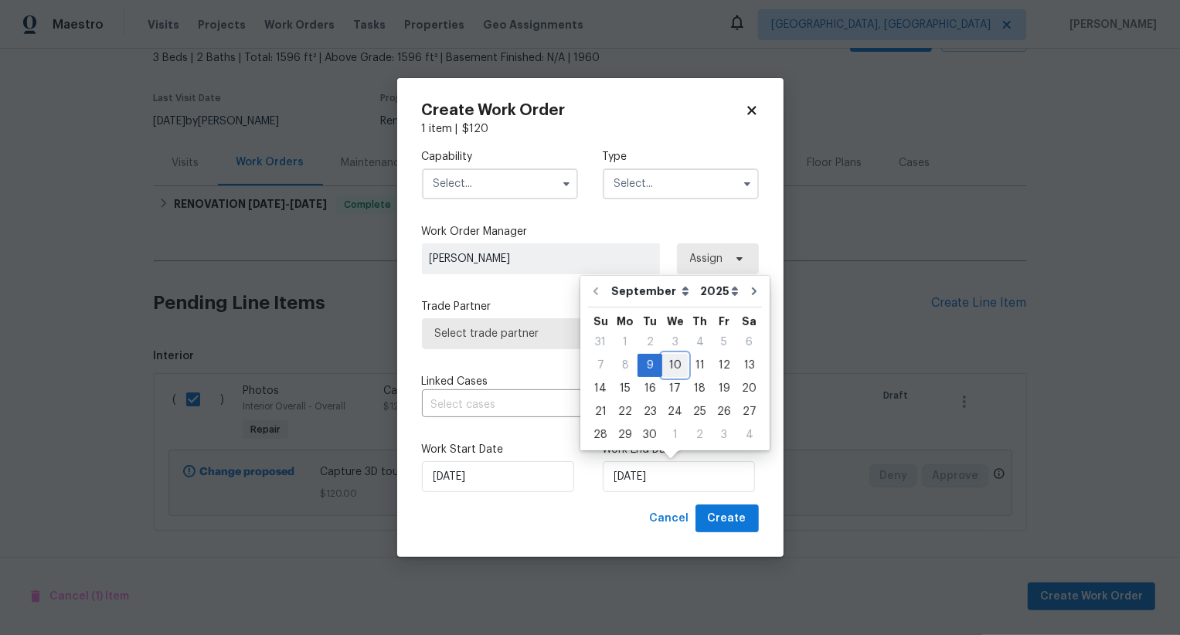
click at [670, 366] on div "10" at bounding box center [676, 366] width 26 height 22
type input "[DATE]"
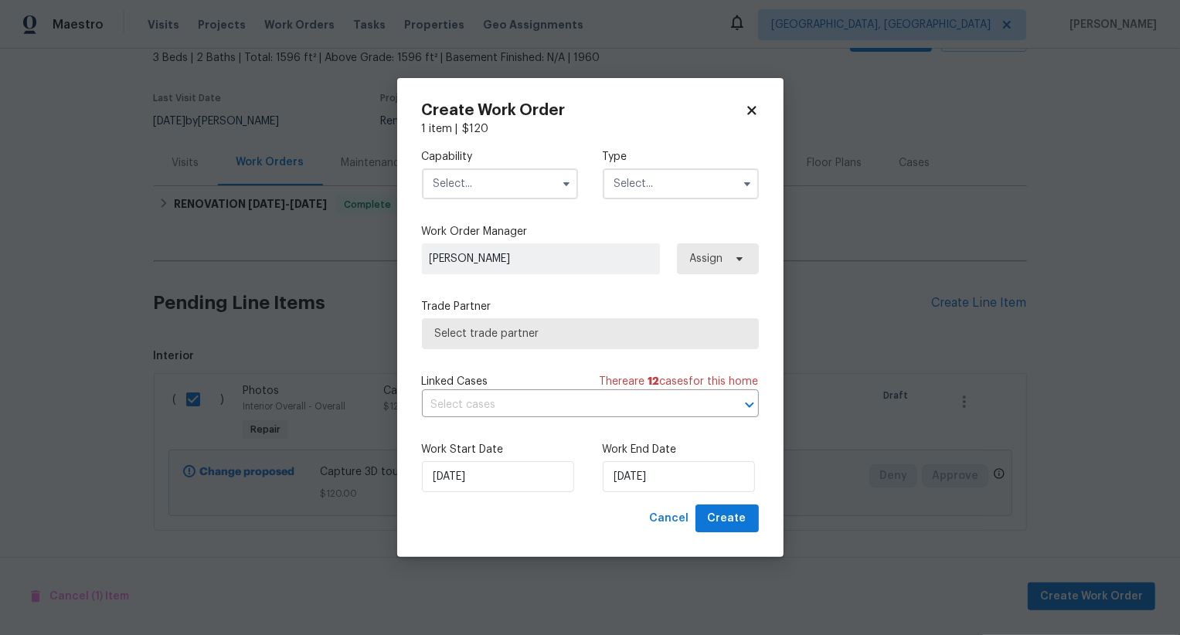
click at [512, 187] on input "text" at bounding box center [500, 184] width 156 height 31
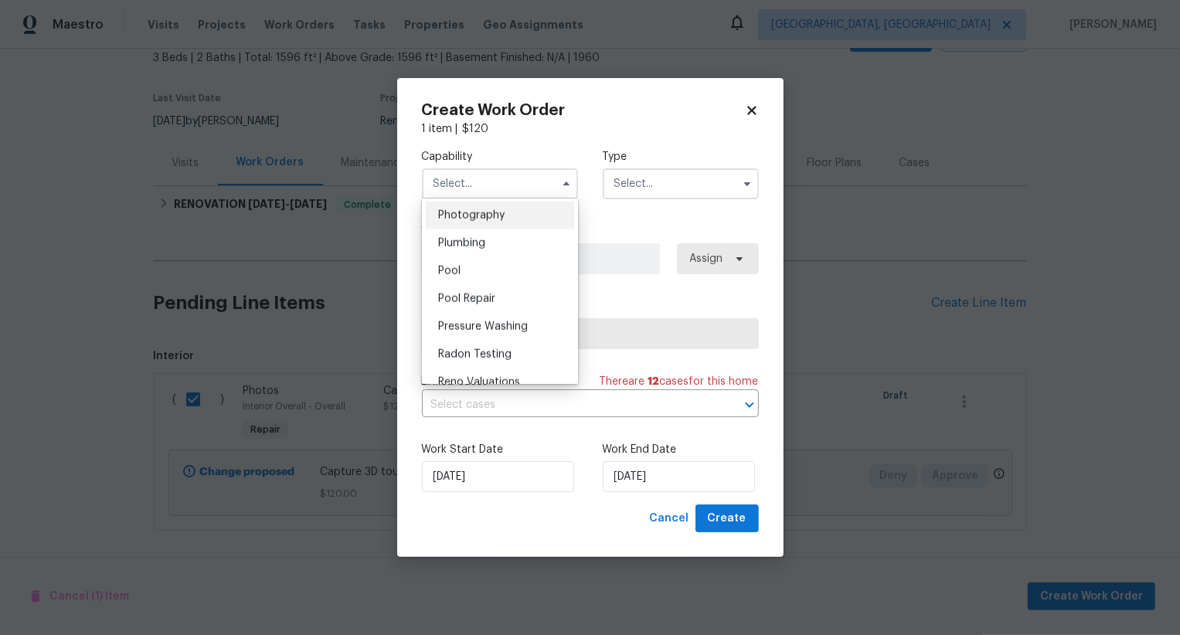
click at [530, 216] on div "Photography" at bounding box center [500, 216] width 148 height 28
type input "Photography"
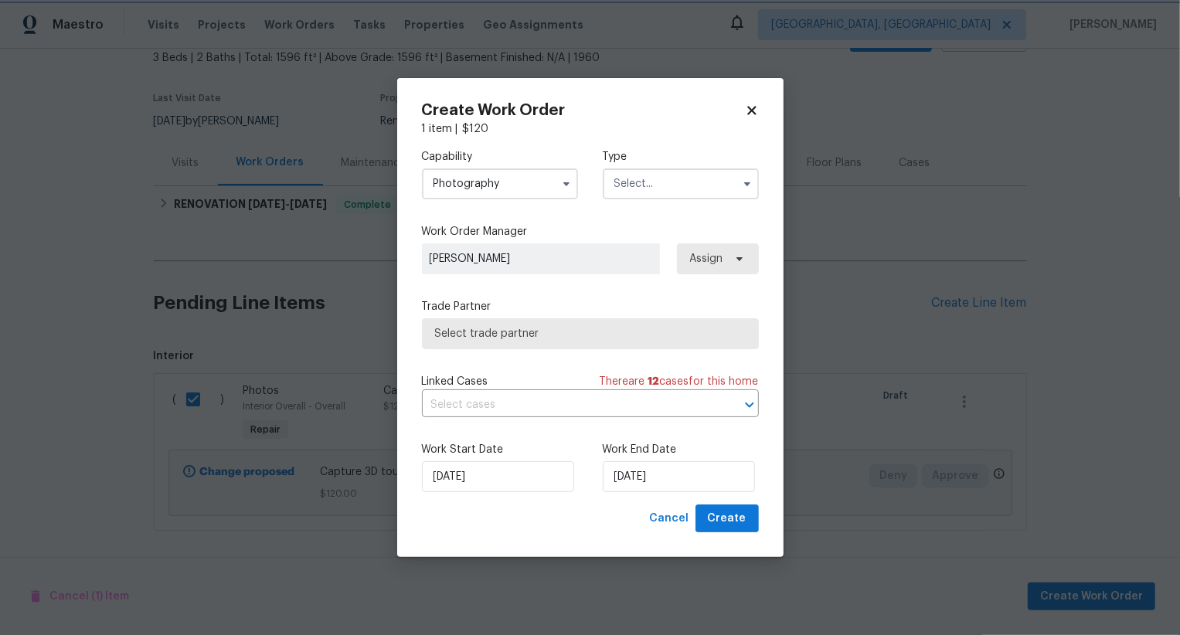
scroll to position [1326, 0]
click at [661, 195] on input "text" at bounding box center [681, 184] width 156 height 31
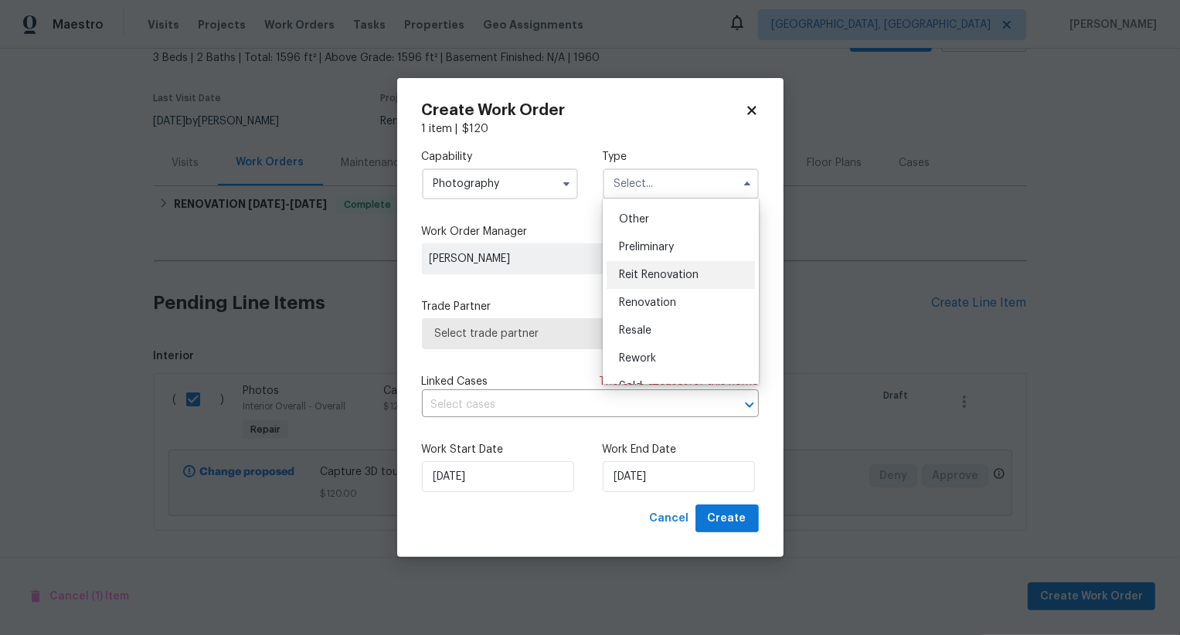
scroll to position [294, 0]
click at [660, 230] on div "Other" at bounding box center [681, 229] width 148 height 28
type input "Other"
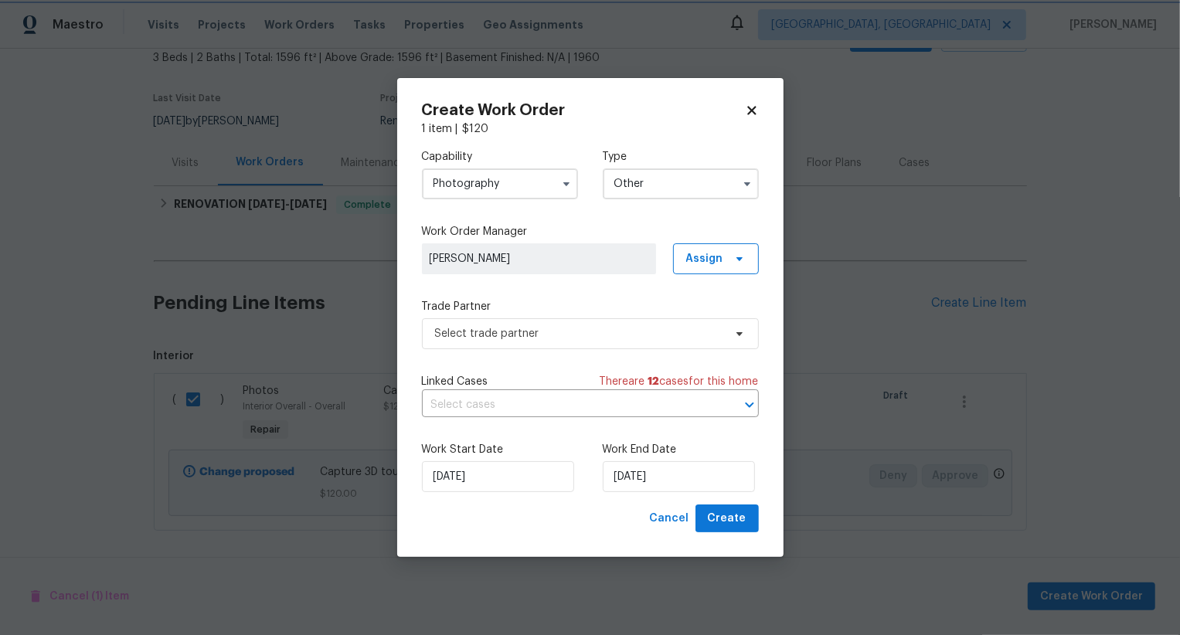
scroll to position [0, 0]
click at [607, 339] on span "Select trade partner" at bounding box center [579, 333] width 288 height 15
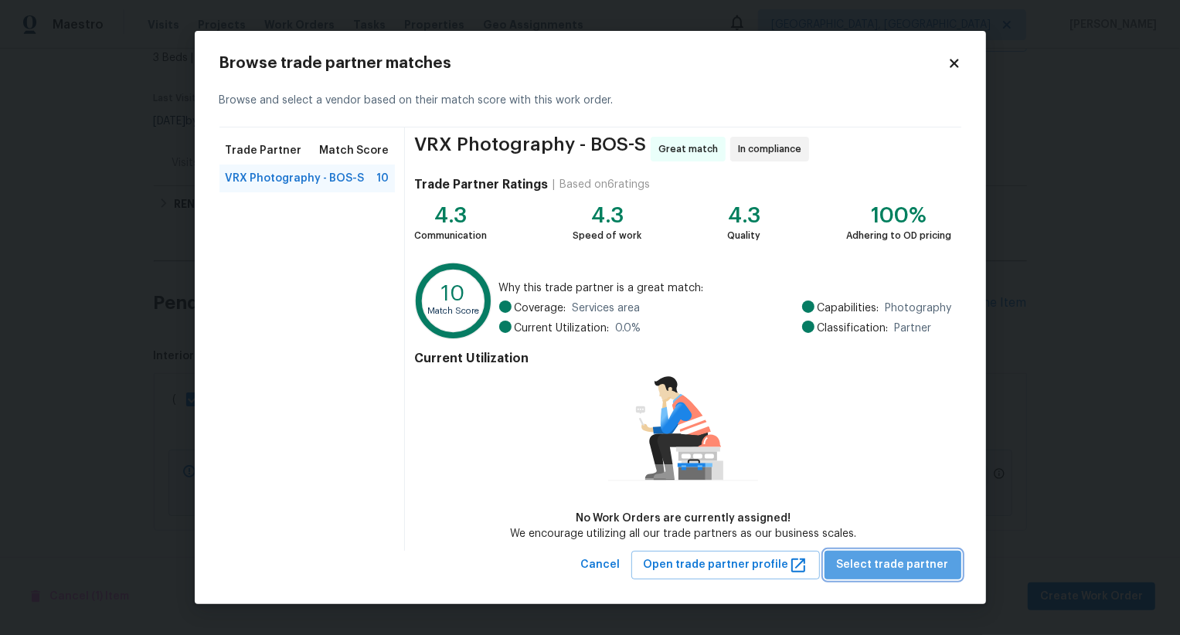
click at [918, 560] on span "Select trade partner" at bounding box center [893, 565] width 112 height 19
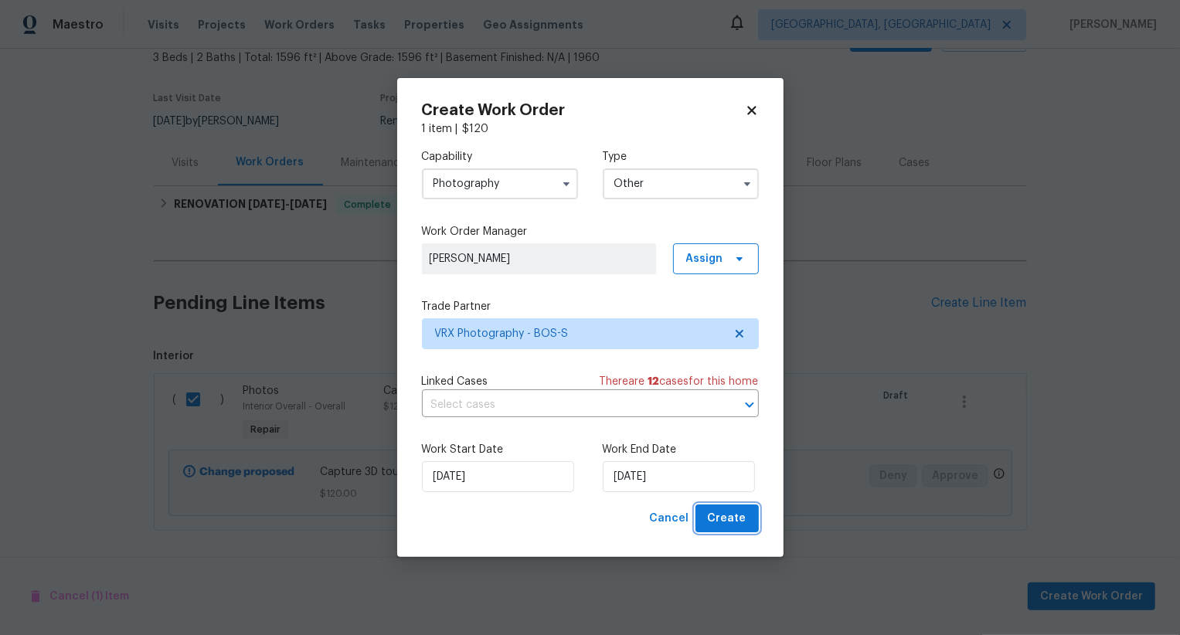
click at [746, 524] on button "Create" at bounding box center [727, 519] width 63 height 29
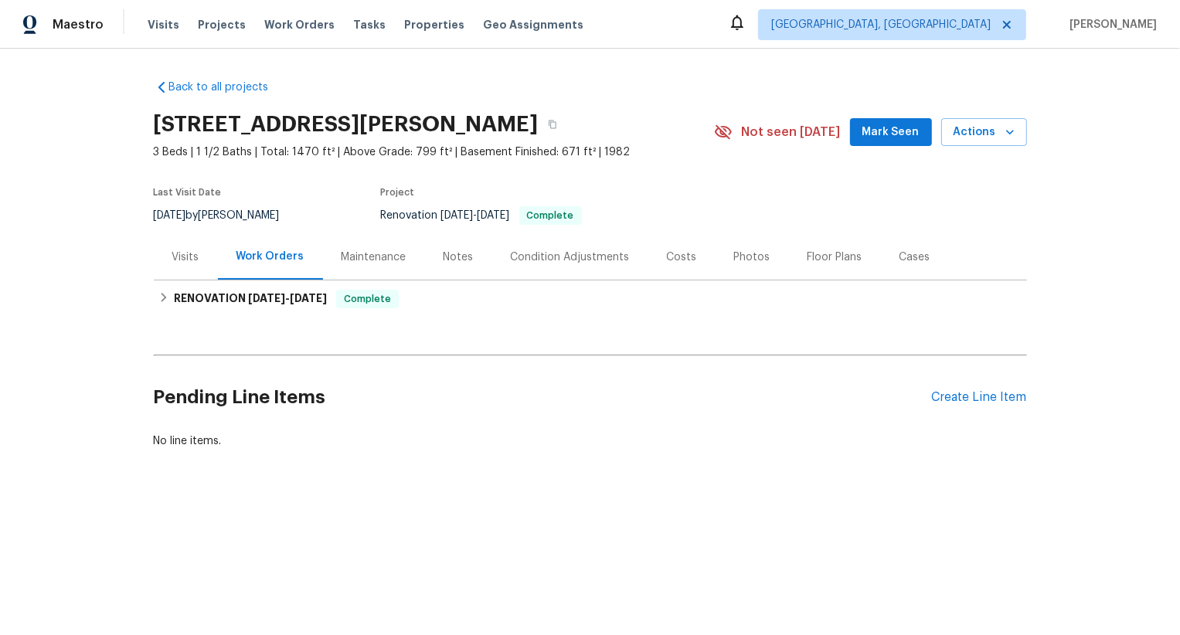
click at [987, 414] on div "Pending Line Items Create Line Item" at bounding box center [591, 398] width 874 height 72
click at [996, 399] on div "Create Line Item" at bounding box center [979, 397] width 95 height 15
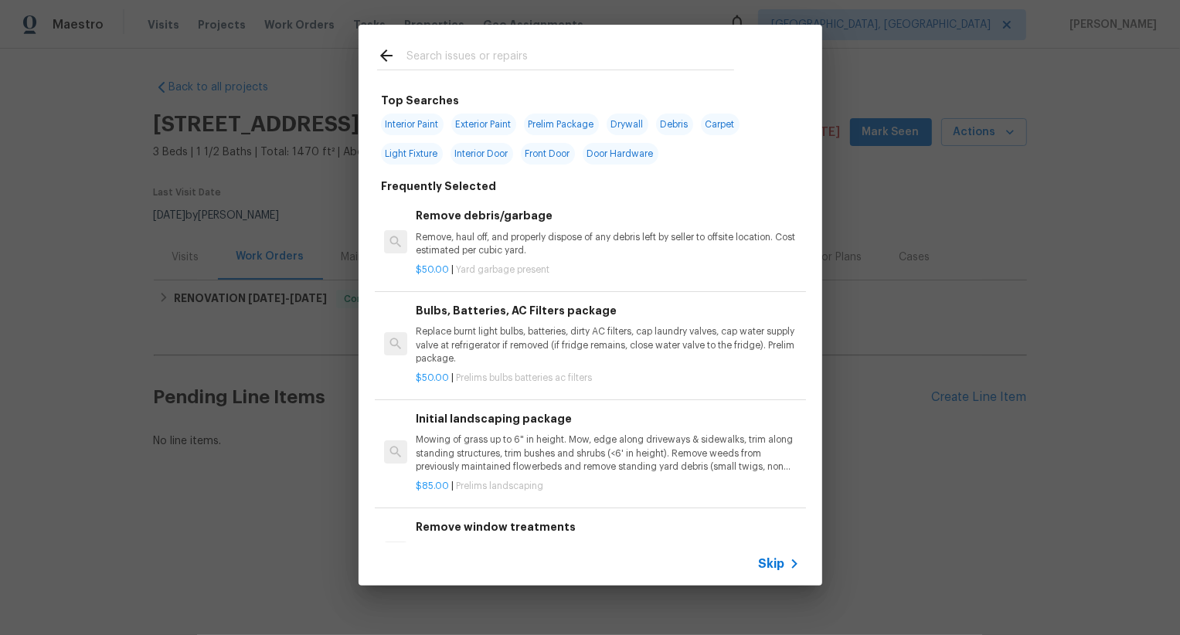
click at [778, 575] on div "Skip" at bounding box center [591, 564] width 464 height 43
click at [778, 568] on span "Skip" at bounding box center [772, 564] width 26 height 15
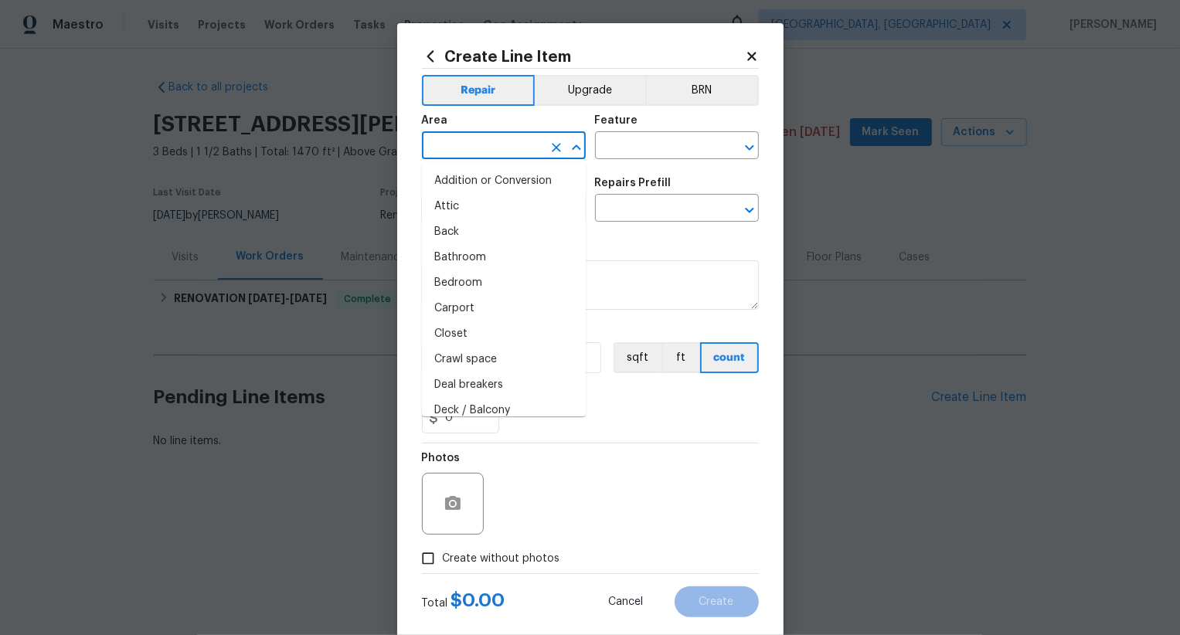
click at [504, 155] on input "text" at bounding box center [482, 147] width 121 height 24
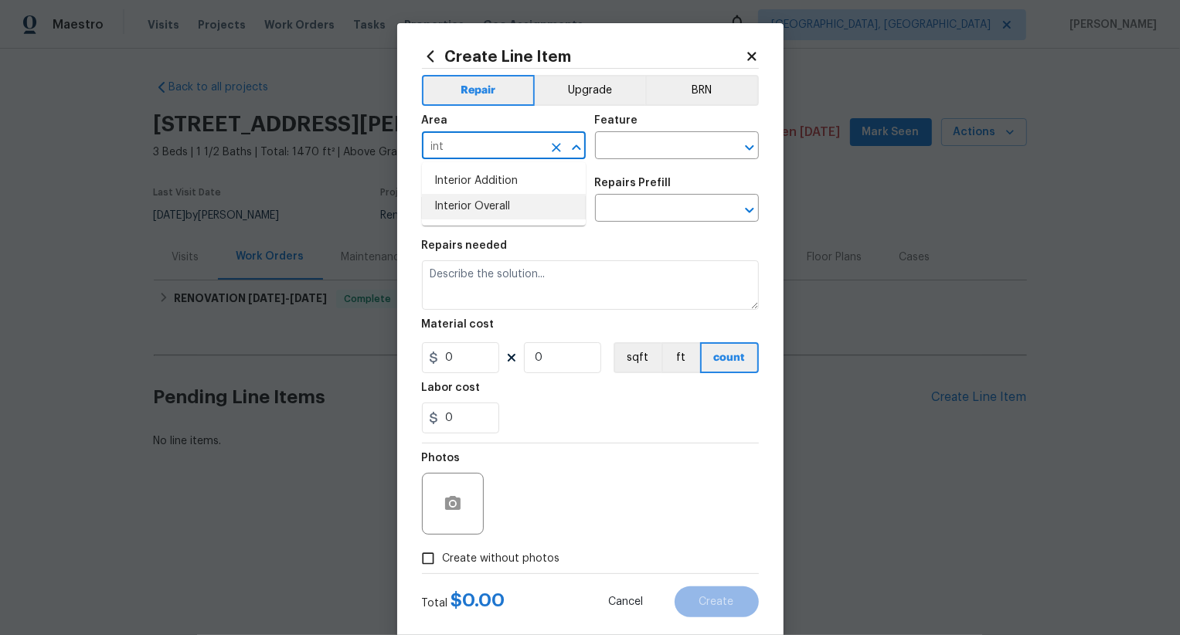
click at [508, 206] on li "Interior Overall" at bounding box center [504, 207] width 164 height 26
type input "Interior Overall"
click at [636, 143] on input "text" at bounding box center [655, 147] width 121 height 24
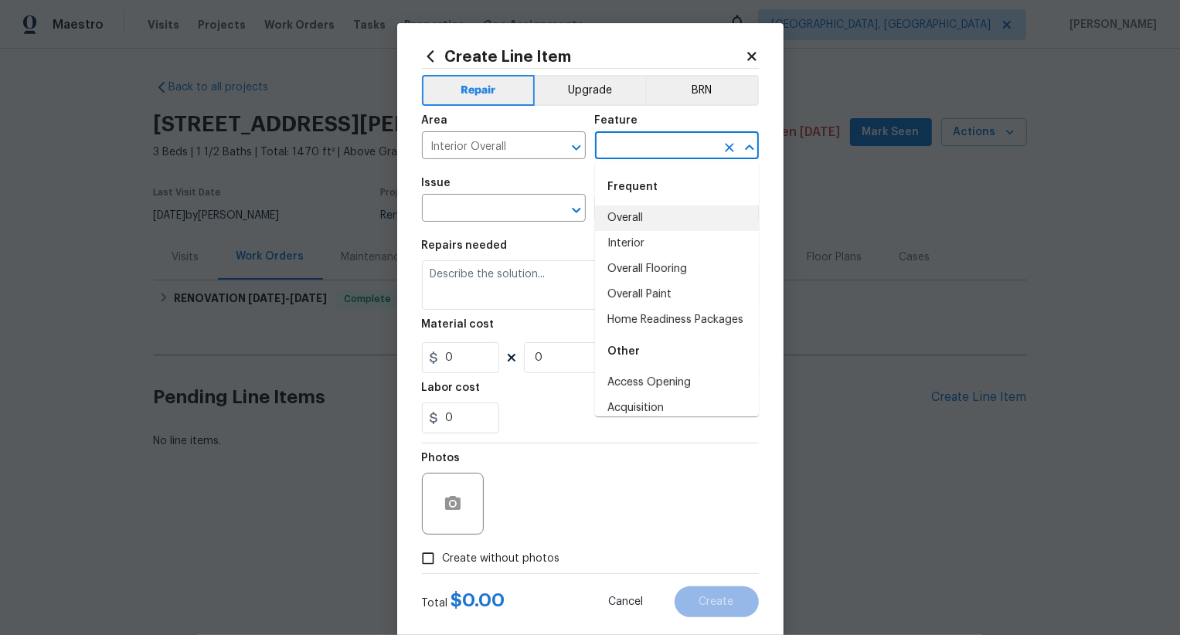
click at [646, 212] on li "Overall" at bounding box center [677, 219] width 164 height 26
type input "Overall"
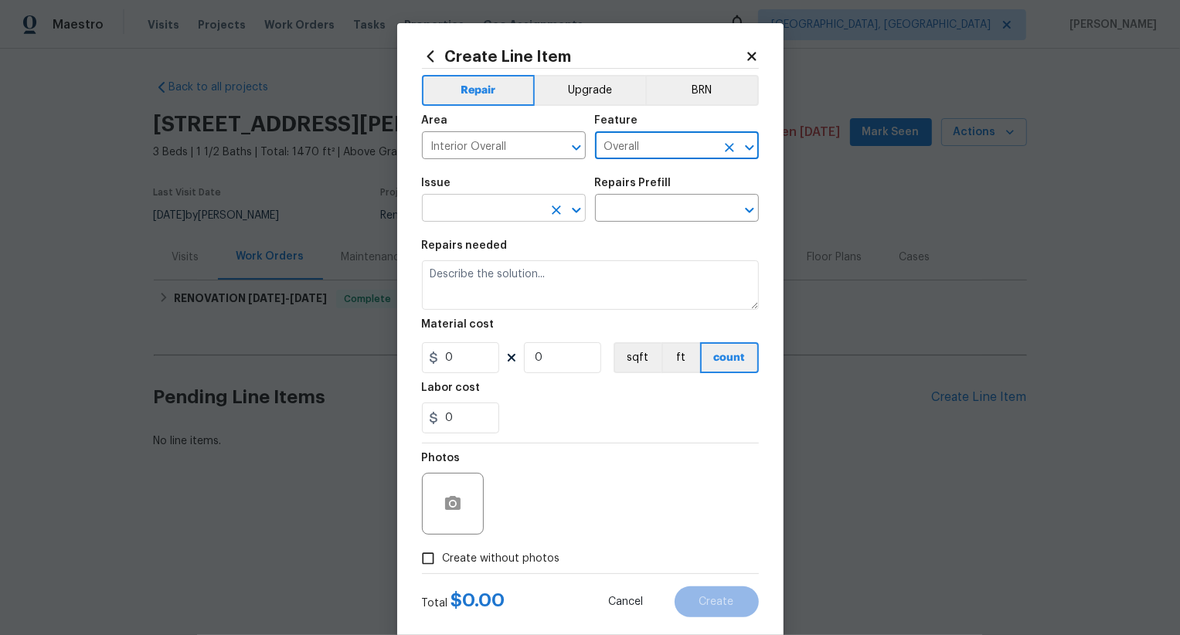
click at [513, 201] on input "text" at bounding box center [482, 210] width 121 height 24
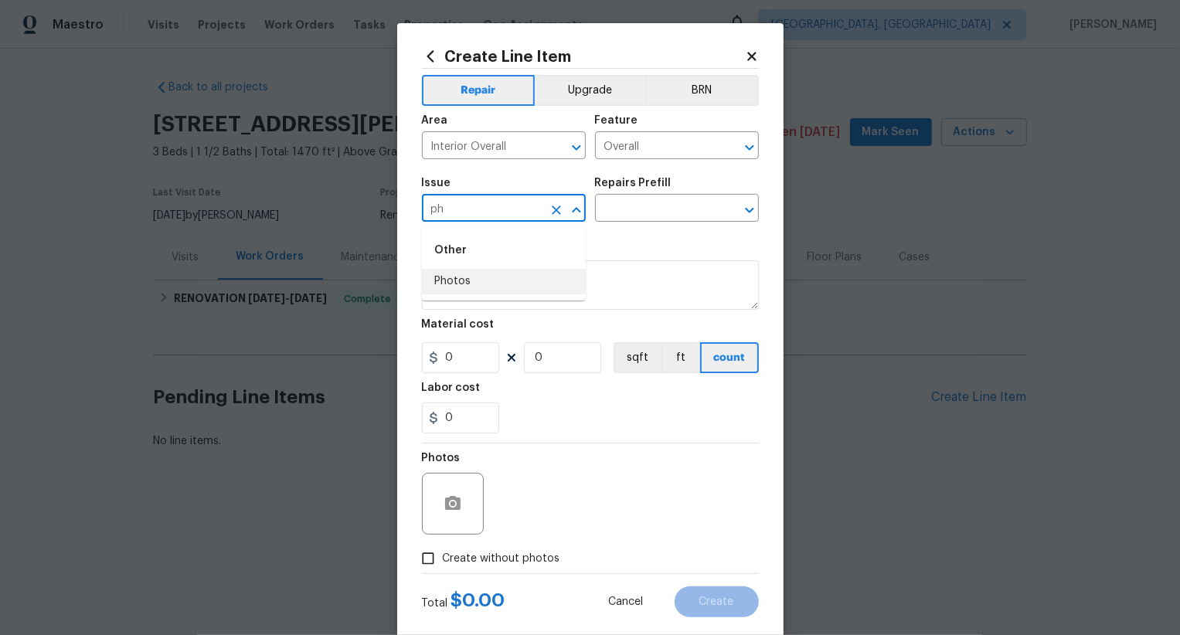
click at [513, 282] on li "Photos" at bounding box center [504, 282] width 164 height 26
type input "Photos"
click at [654, 207] on input "text" at bounding box center [655, 210] width 121 height 24
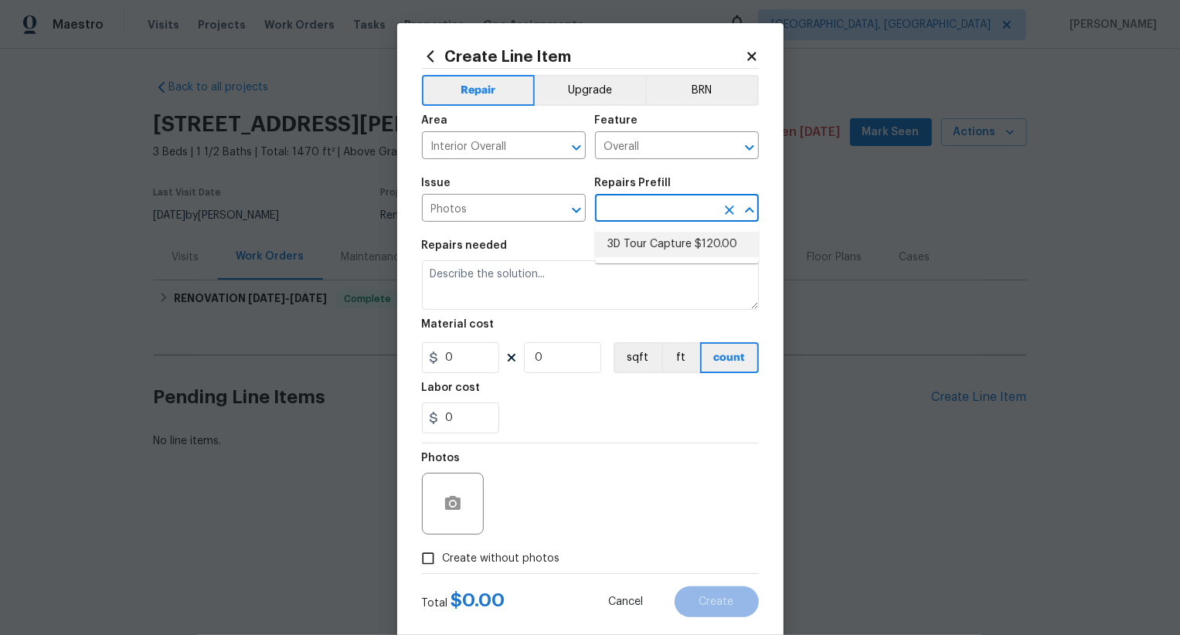
click at [655, 235] on li "3D Tour Capture $120.00" at bounding box center [677, 245] width 164 height 26
type input "3D Tour Capture $120.00"
type textarea "Capture 3D tour of home"
type input "120"
type input "1"
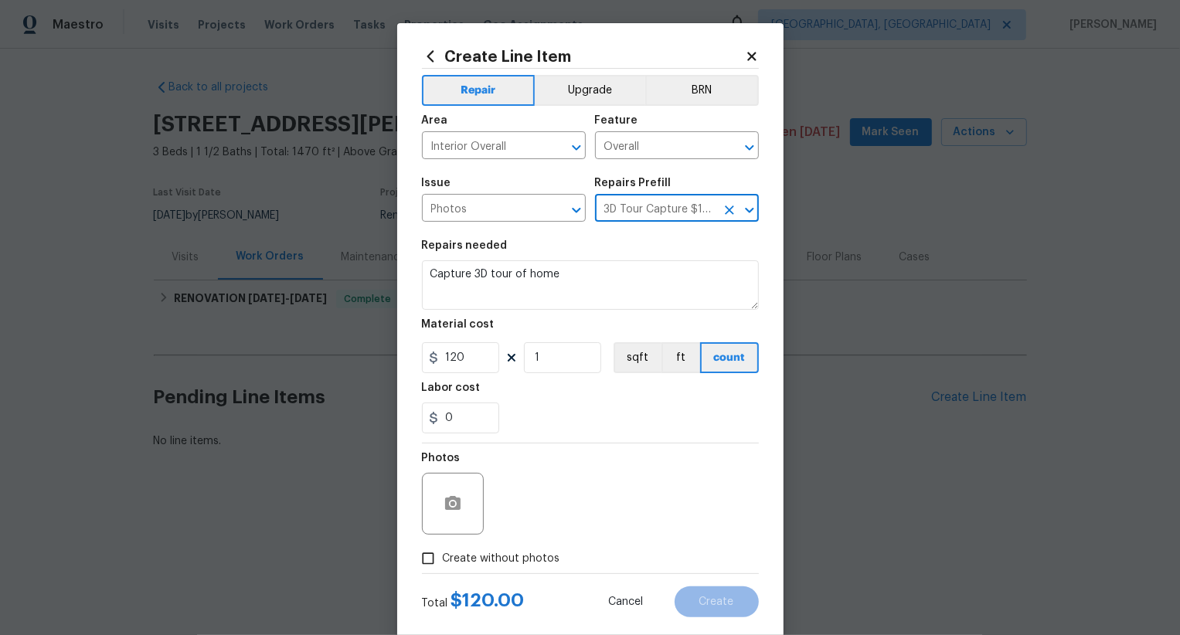
scroll to position [30, 0]
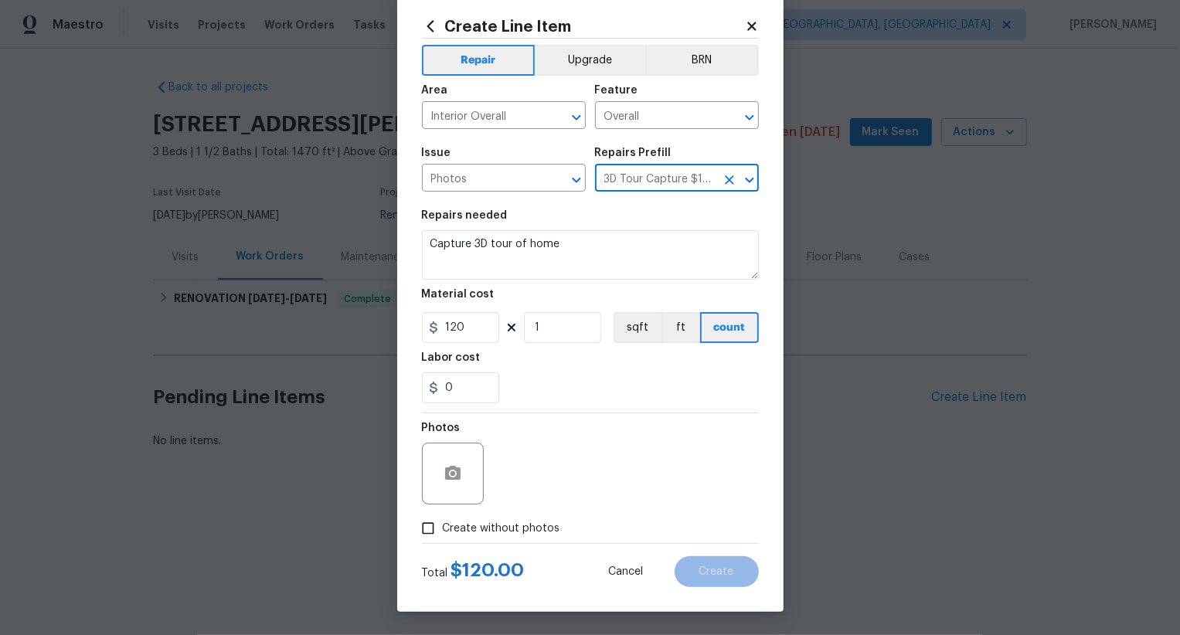
click at [524, 537] on label "Create without photos" at bounding box center [487, 528] width 147 height 29
click at [443, 537] on input "Create without photos" at bounding box center [428, 528] width 29 height 29
checkbox input "true"
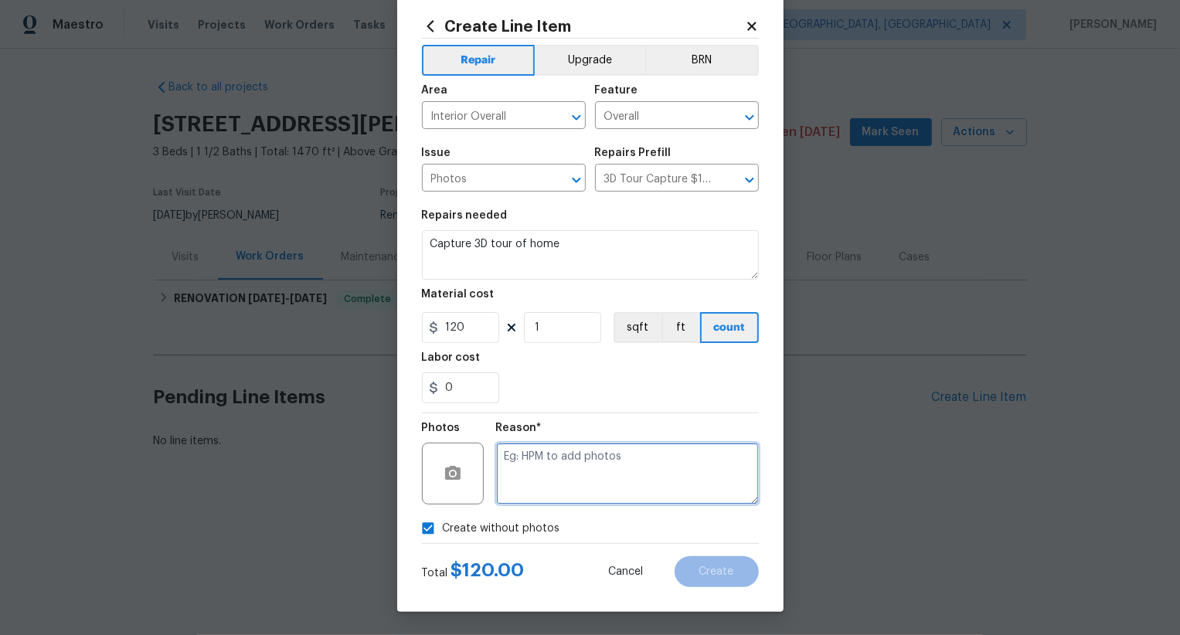
click at [557, 499] on textarea at bounding box center [627, 474] width 263 height 62
type textarea ".."
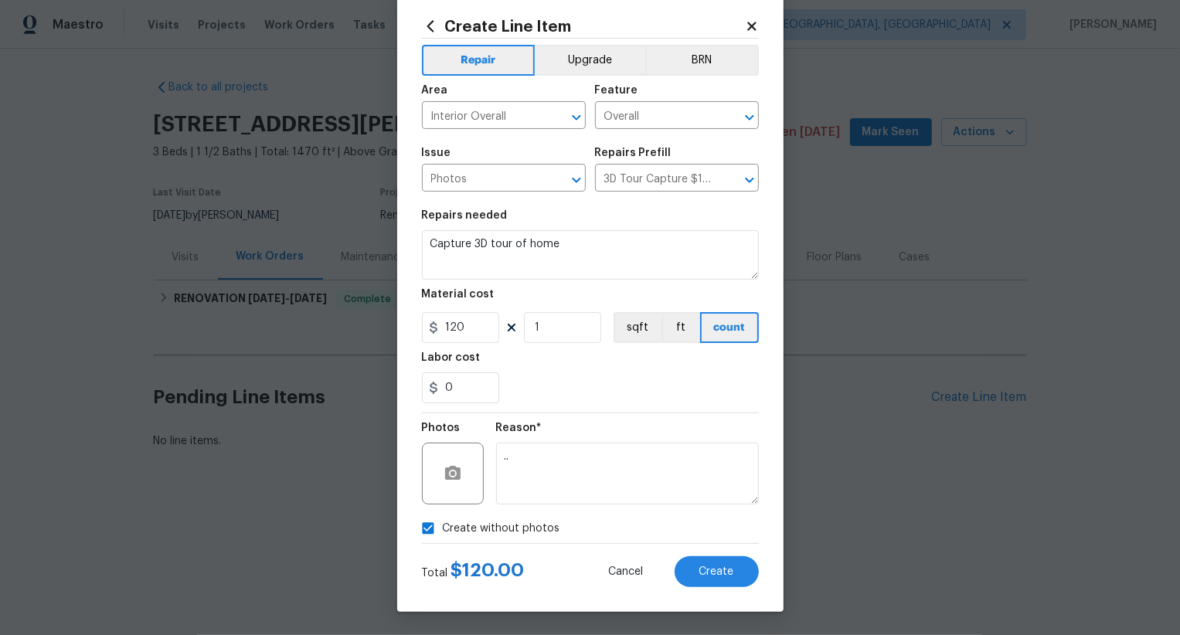
click at [730, 591] on div "Create Line Item Repair Upgrade BRN Area Interior Overall ​ Feature Overall ​ I…" at bounding box center [590, 302] width 387 height 619
click at [734, 574] on button "Create" at bounding box center [717, 572] width 84 height 31
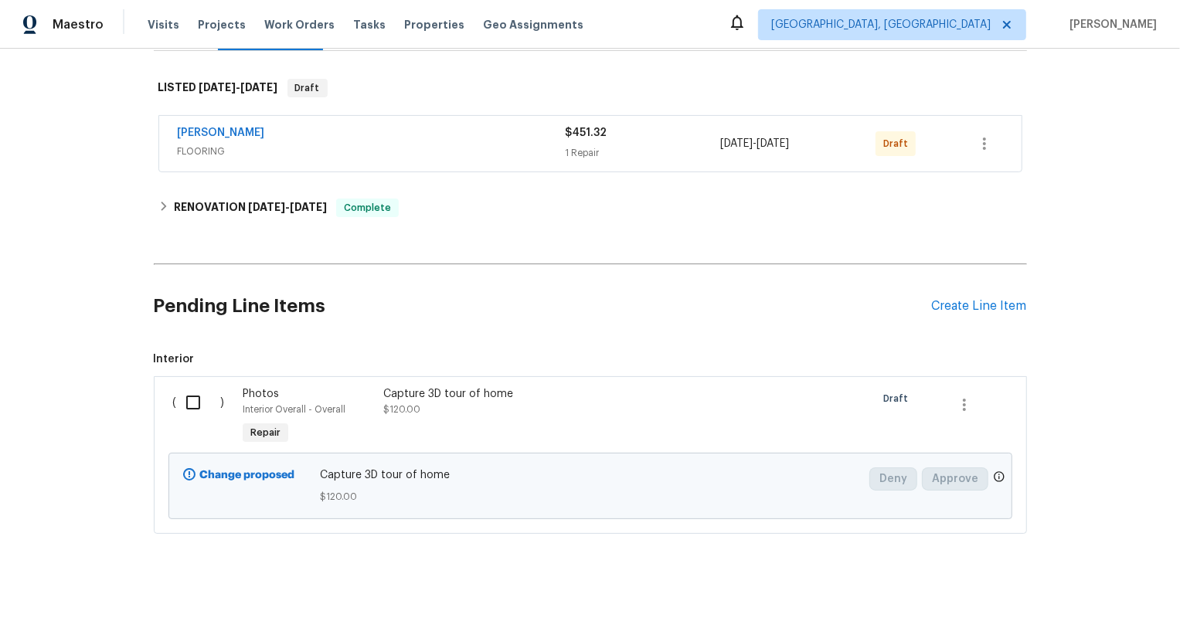
scroll to position [233, 0]
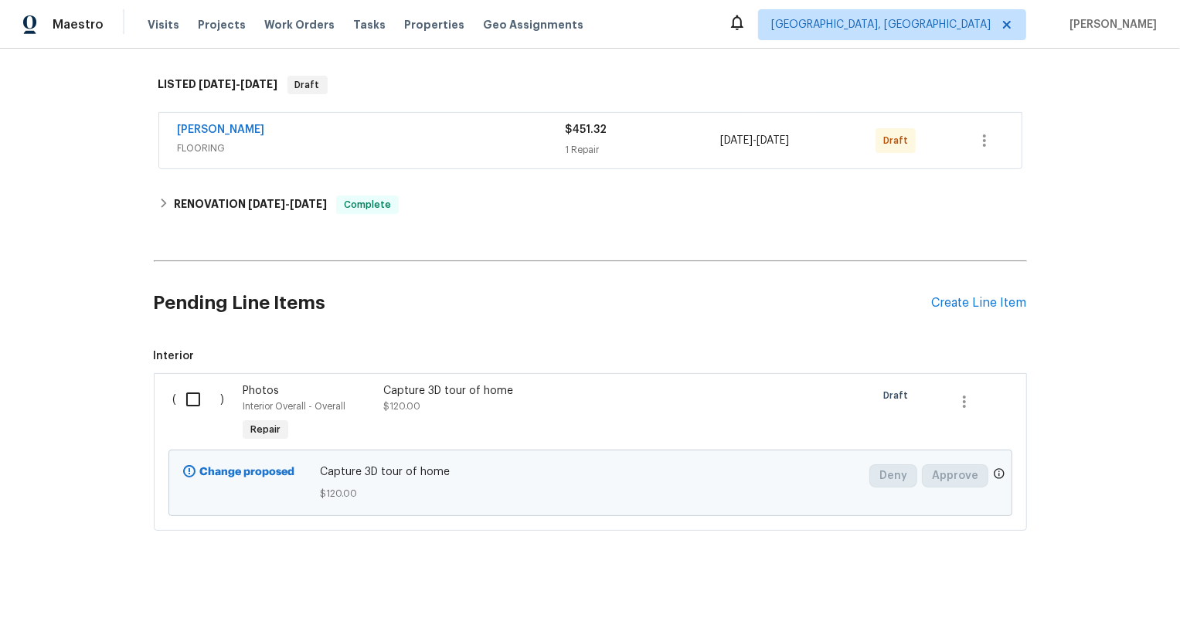
click at [194, 411] on input "checkbox" at bounding box center [199, 399] width 44 height 32
checkbox input "true"
click at [1054, 601] on span "Create Work Order" at bounding box center [1092, 597] width 103 height 19
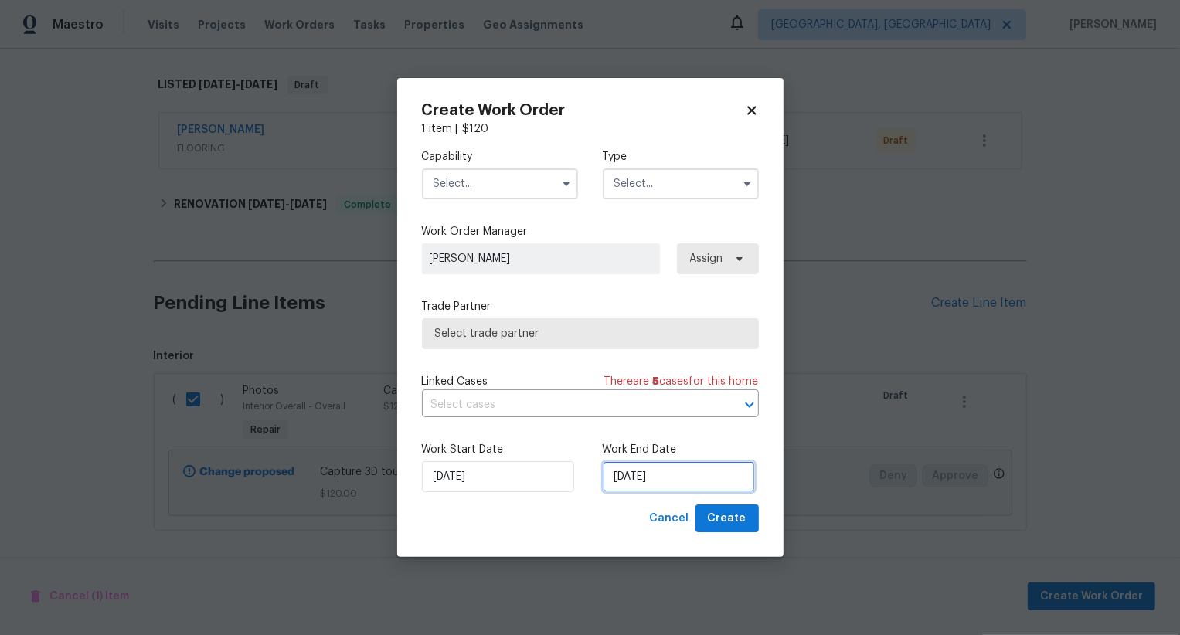
click at [630, 477] on input "09/09/2025" at bounding box center [679, 477] width 152 height 31
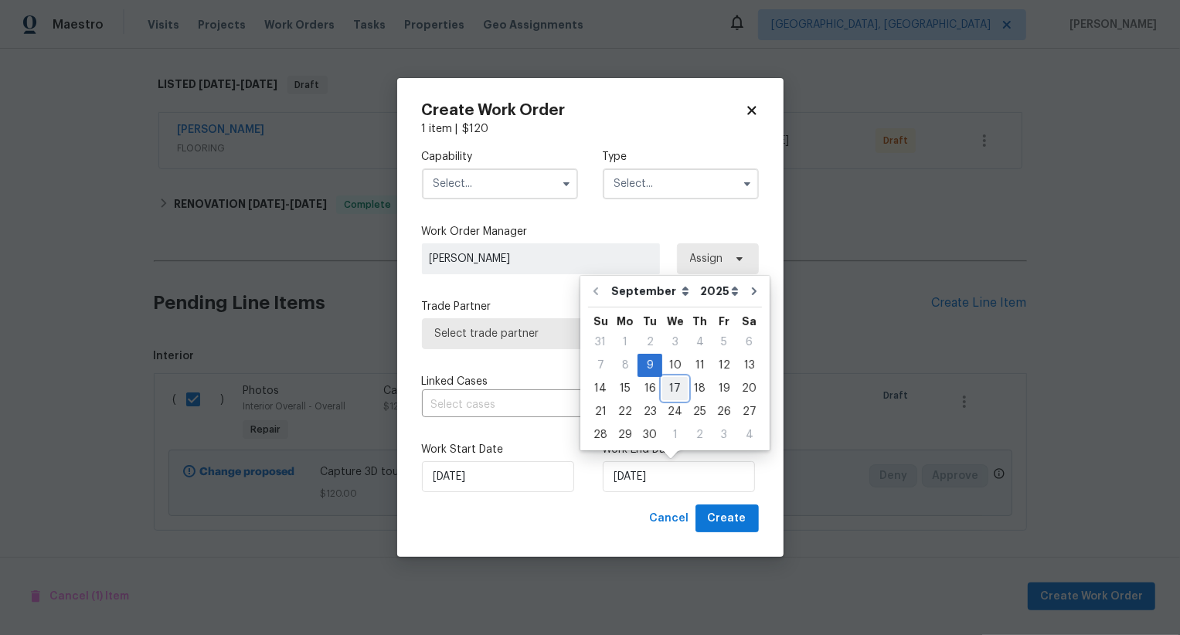
click at [676, 378] on div "17" at bounding box center [676, 389] width 26 height 22
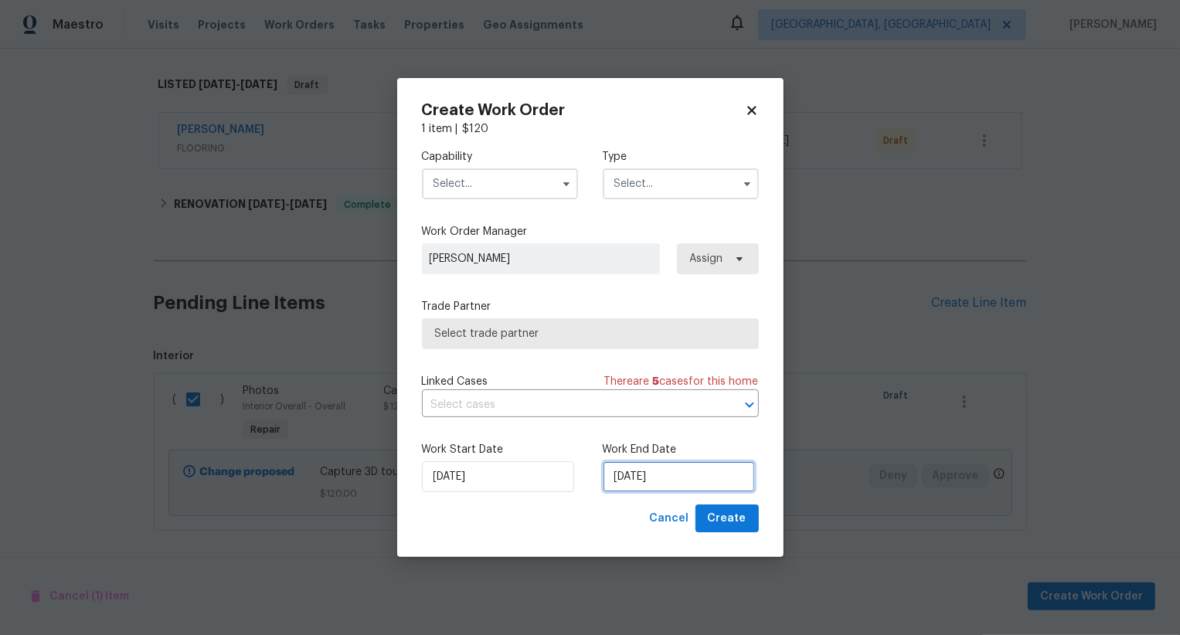
click at [643, 486] on input "17/09/2025" at bounding box center [679, 477] width 152 height 31
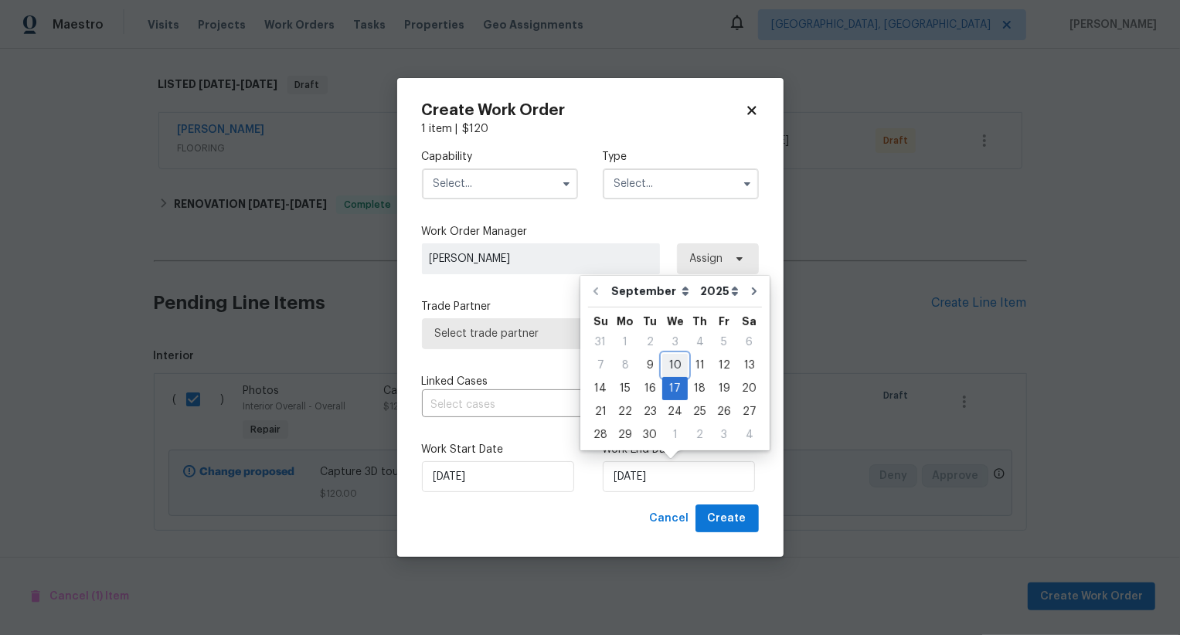
click at [674, 371] on div "10" at bounding box center [676, 366] width 26 height 22
type input "10/09/2025"
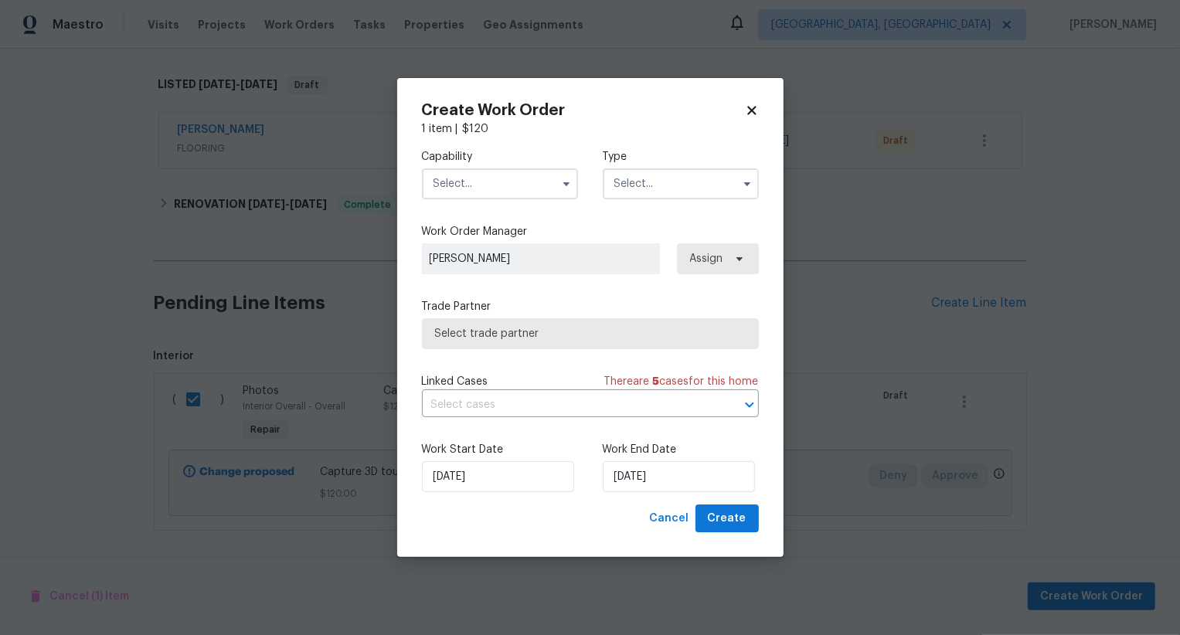
click at [511, 193] on input "text" at bounding box center [500, 184] width 156 height 31
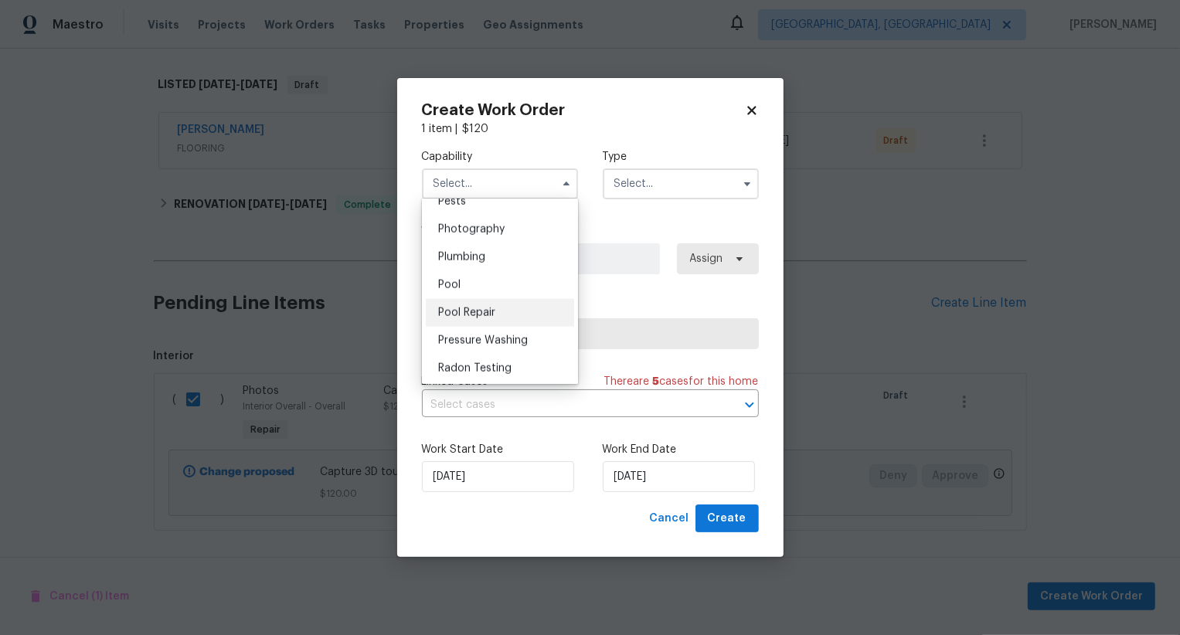
scroll to position [1338, 0]
click at [522, 237] on div "Photography" at bounding box center [500, 233] width 148 height 28
type input "Photography"
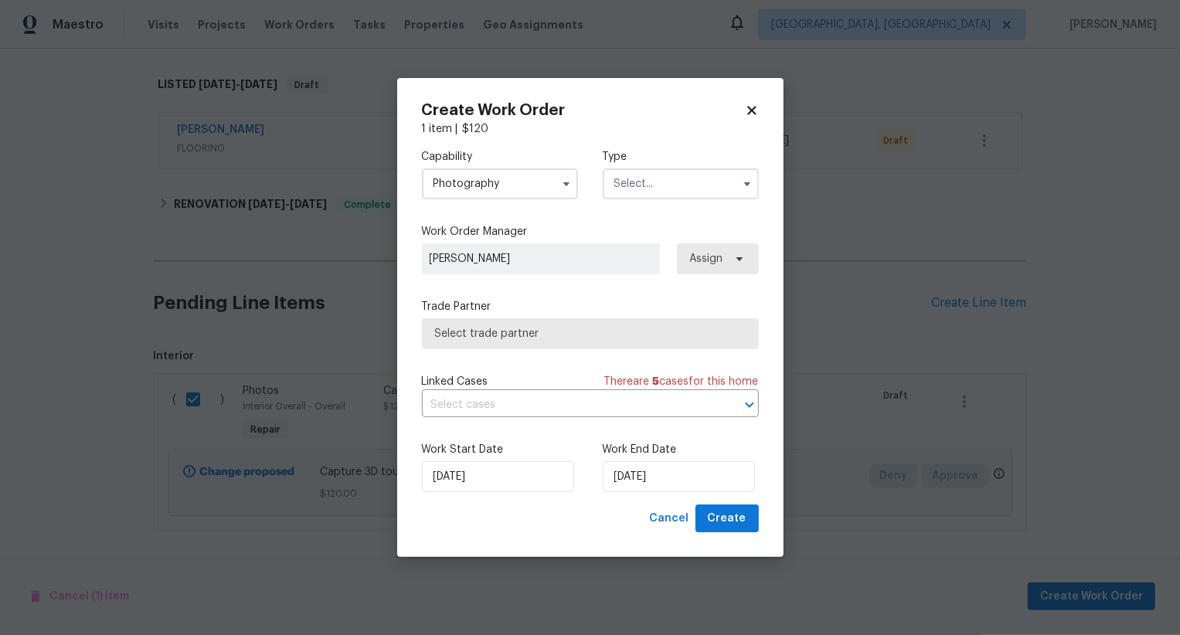
click at [705, 178] on input "text" at bounding box center [681, 184] width 156 height 31
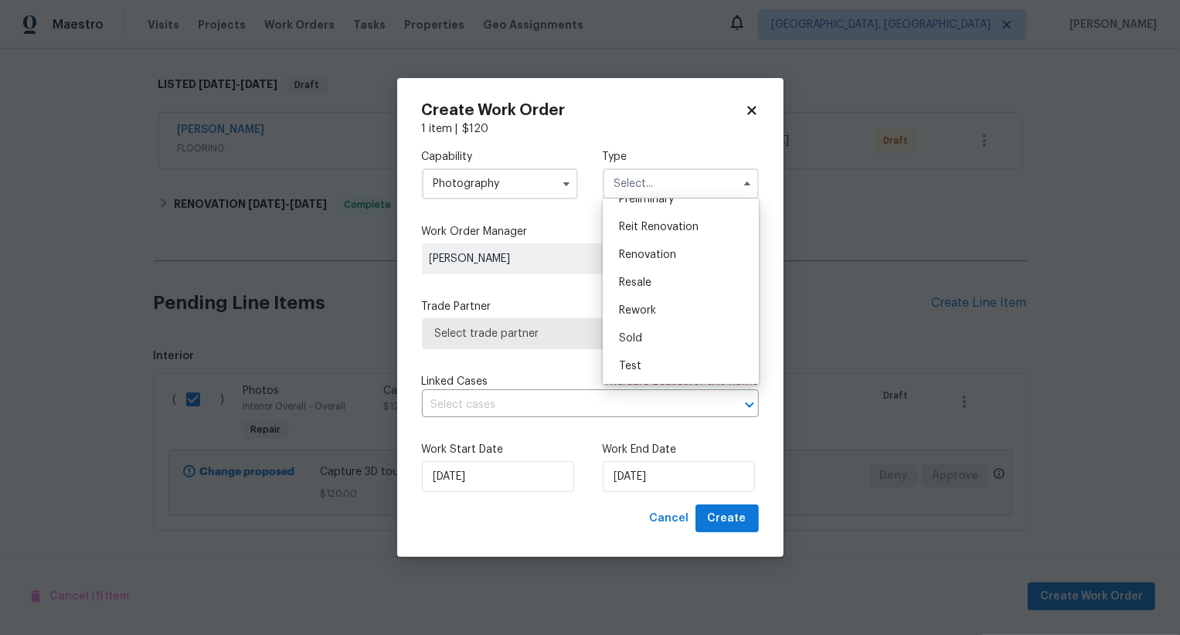
scroll to position [298, 0]
click at [697, 224] on div "Other" at bounding box center [681, 225] width 148 height 28
type input "Other"
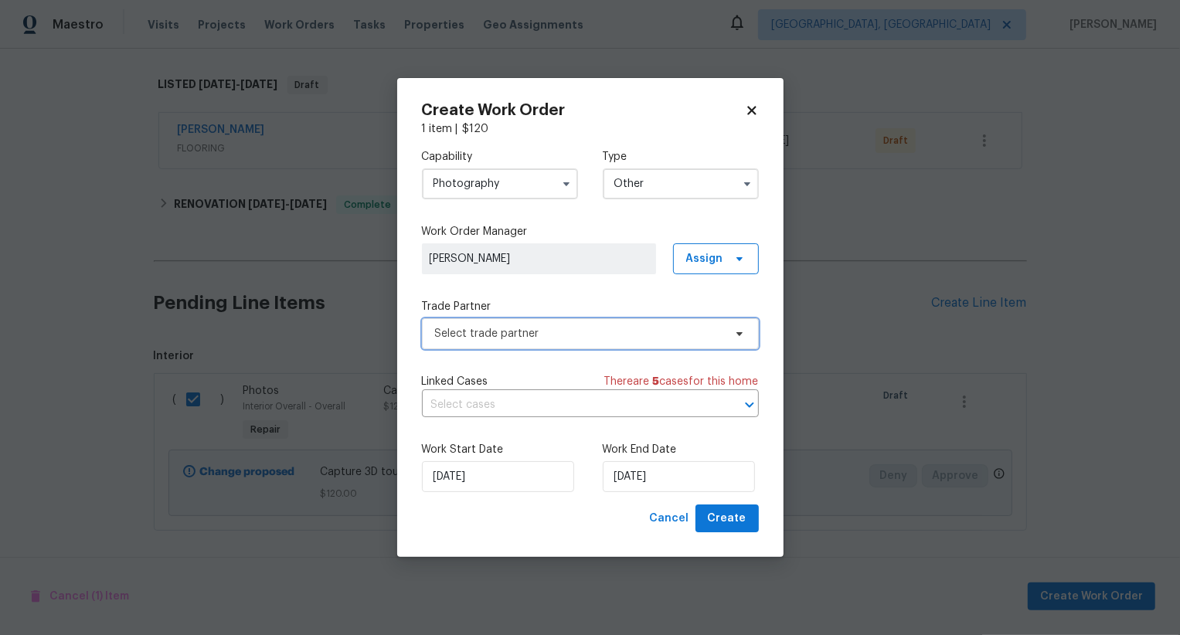
click at [627, 344] on span "Select trade partner" at bounding box center [590, 334] width 337 height 31
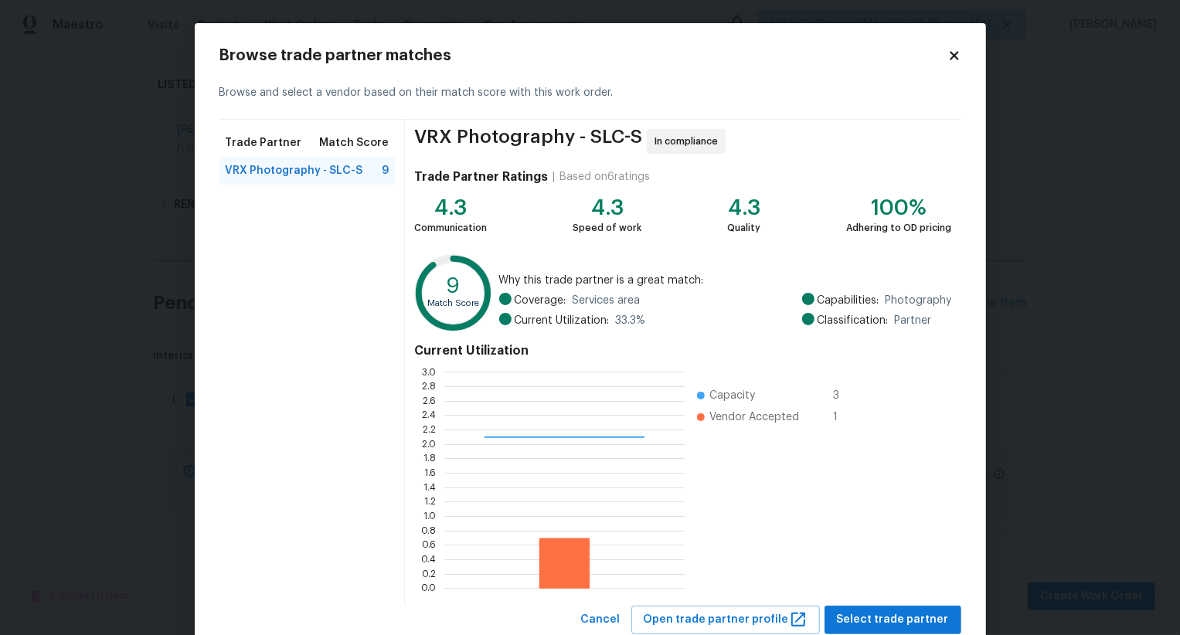
scroll to position [46, 0]
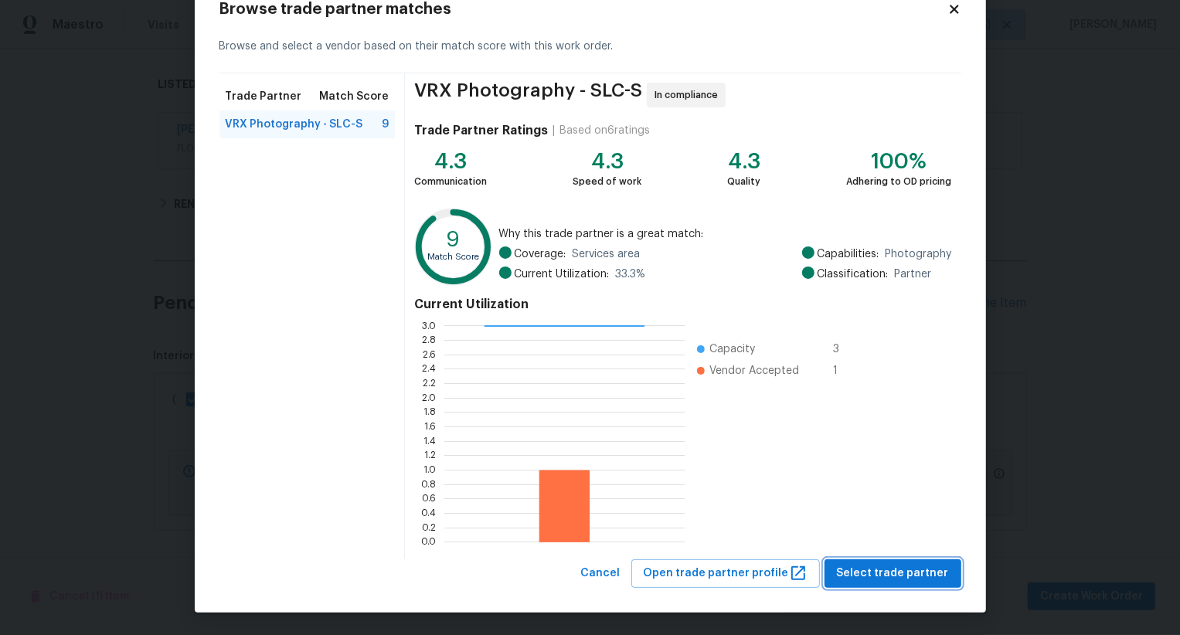
click at [877, 580] on span "Select trade partner" at bounding box center [893, 573] width 112 height 19
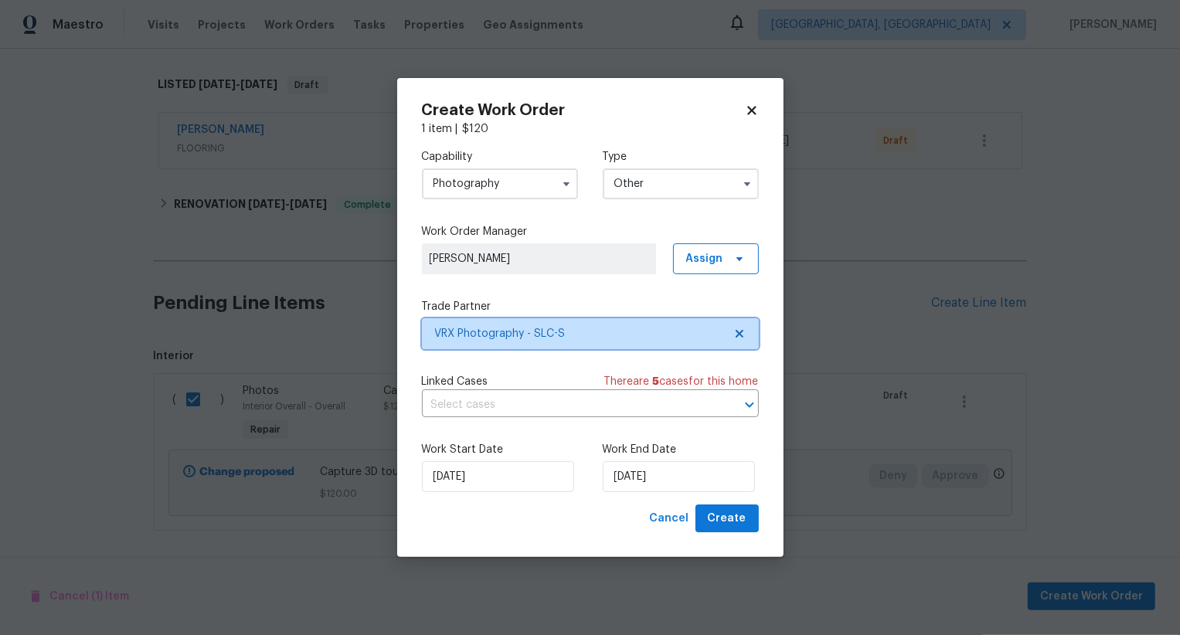
scroll to position [0, 0]
click at [736, 516] on span "Create" at bounding box center [727, 518] width 39 height 19
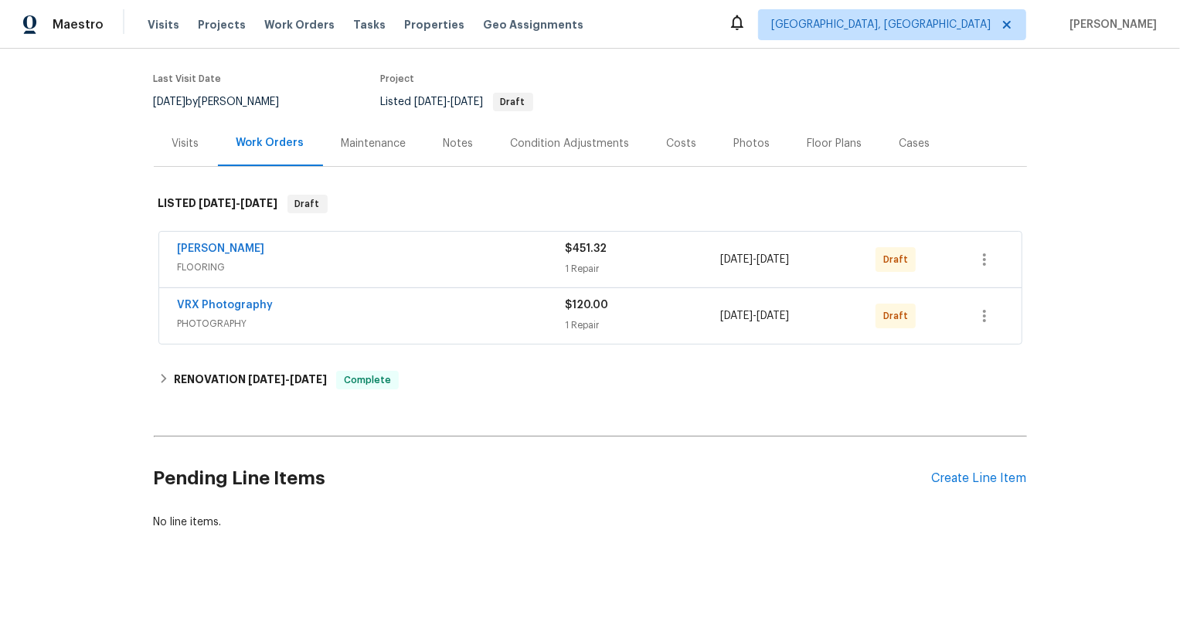
scroll to position [112, 0]
click at [980, 315] on icon "button" at bounding box center [985, 317] width 19 height 19
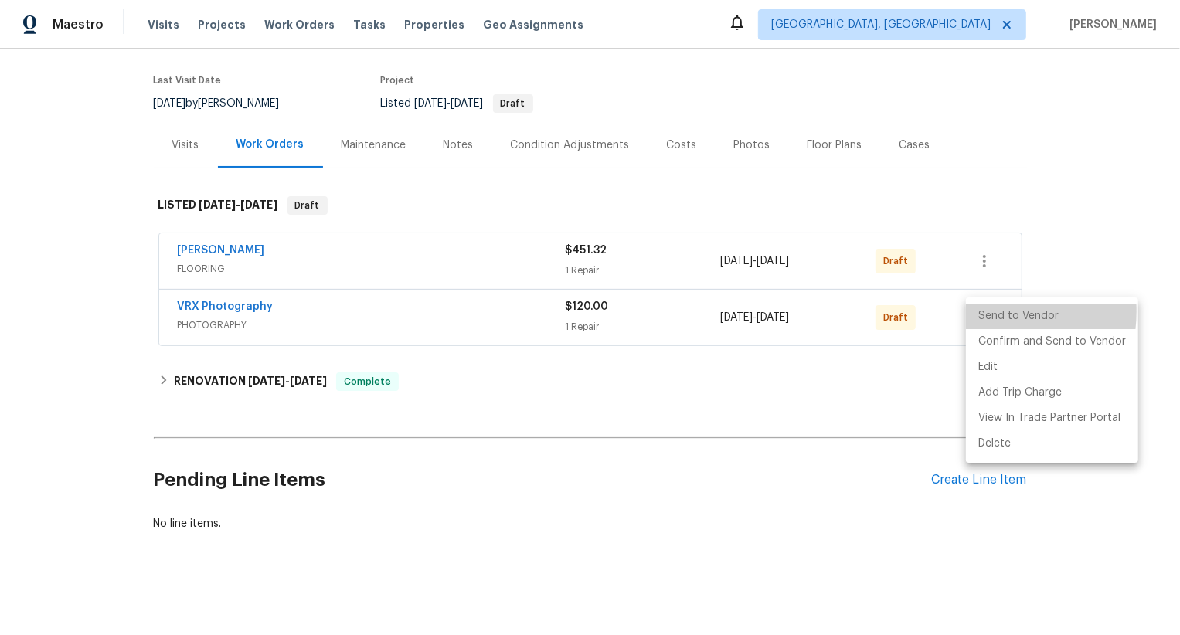
click at [980, 315] on li "Send to Vendor" at bounding box center [1052, 317] width 172 height 26
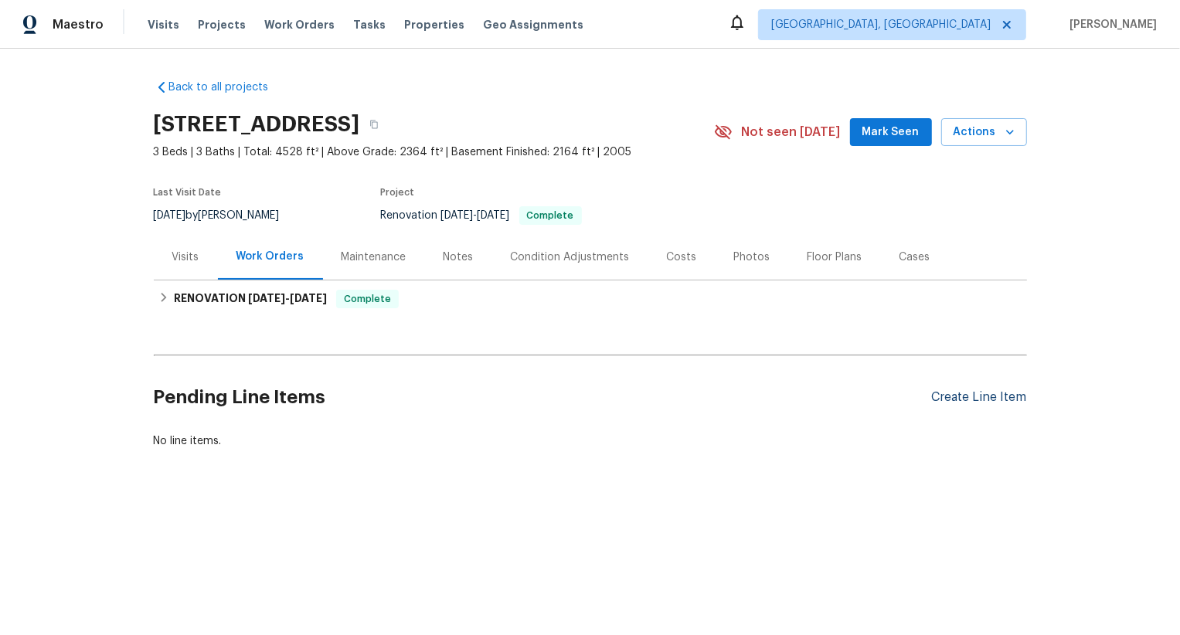
click at [1003, 400] on div "Create Line Item" at bounding box center [979, 397] width 95 height 15
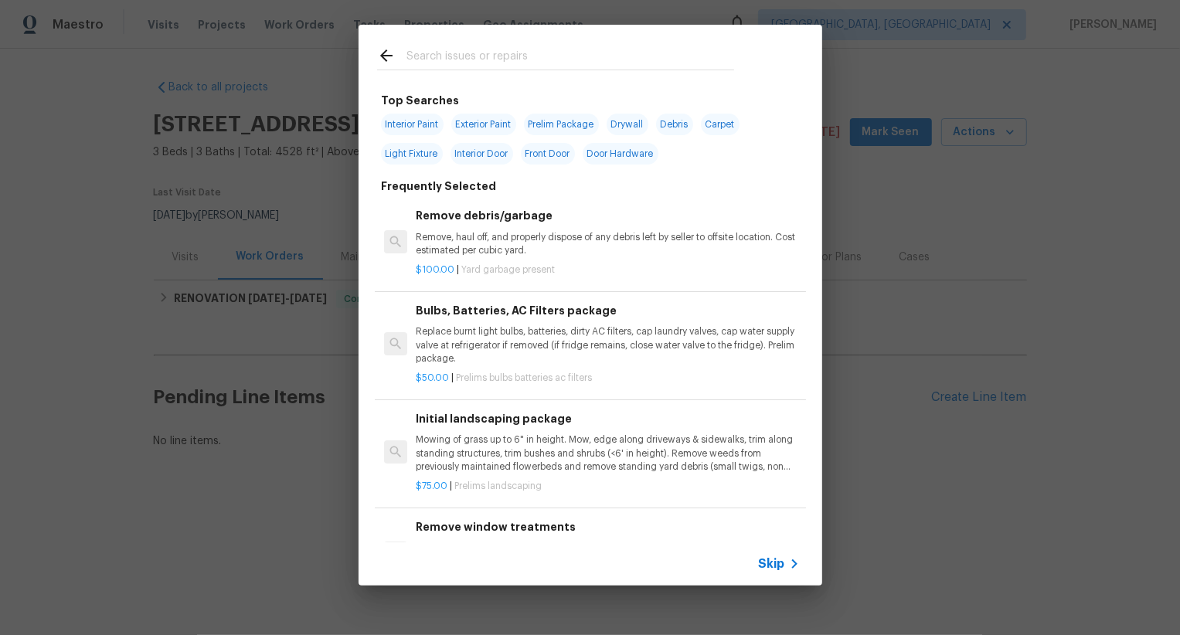
click at [772, 570] on span "Skip" at bounding box center [772, 564] width 26 height 15
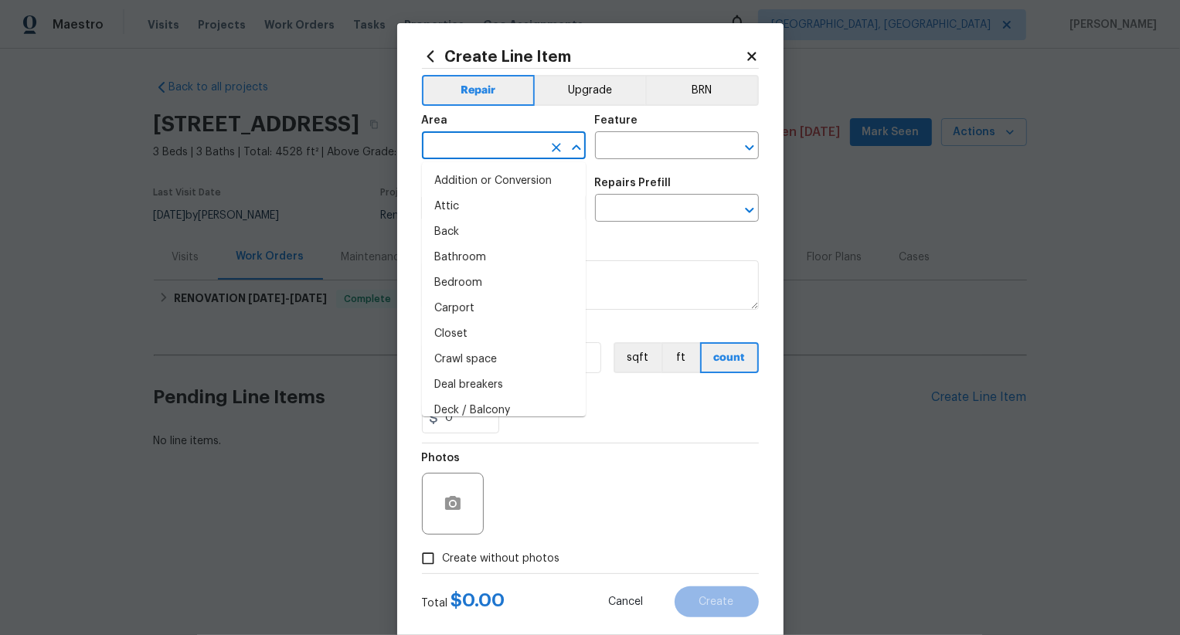
click at [511, 148] on input "text" at bounding box center [482, 147] width 121 height 24
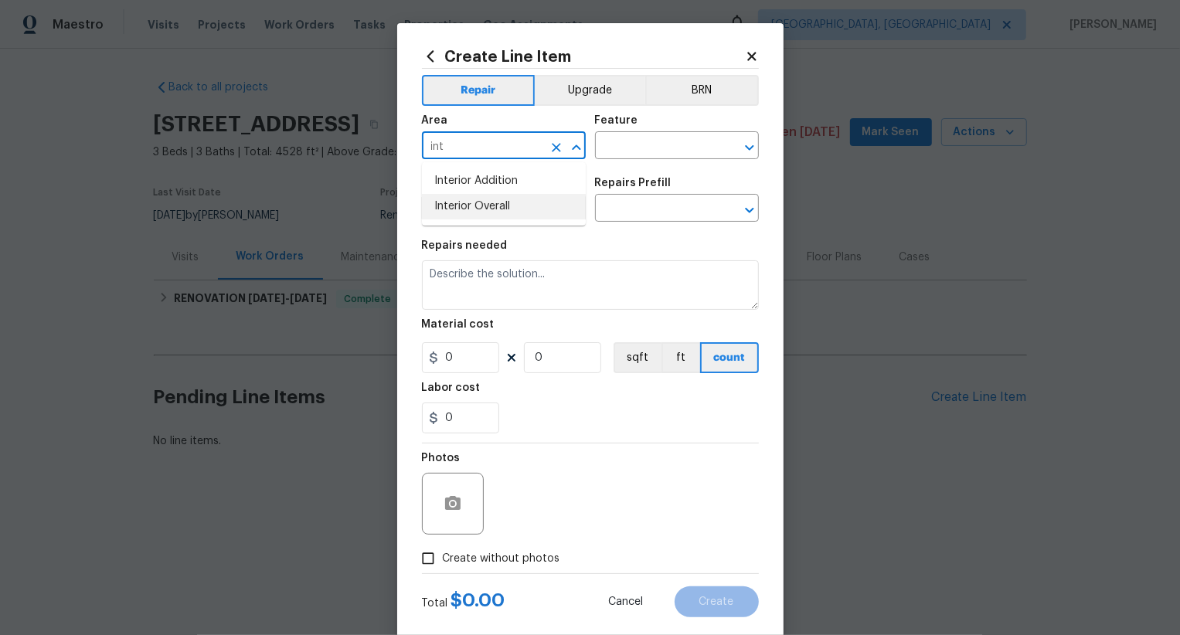
click at [509, 202] on li "Interior Overall" at bounding box center [504, 207] width 164 height 26
type input "Interior Overall"
click at [619, 153] on input "text" at bounding box center [655, 147] width 121 height 24
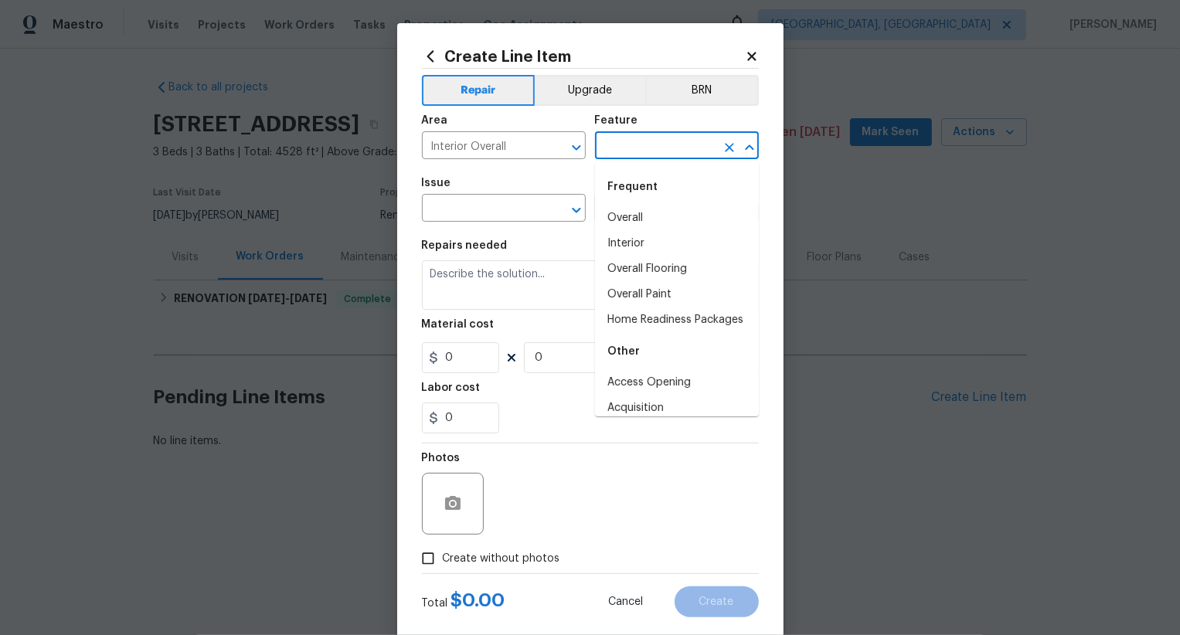
click at [642, 206] on li "Overall" at bounding box center [677, 219] width 164 height 26
type input "Overall"
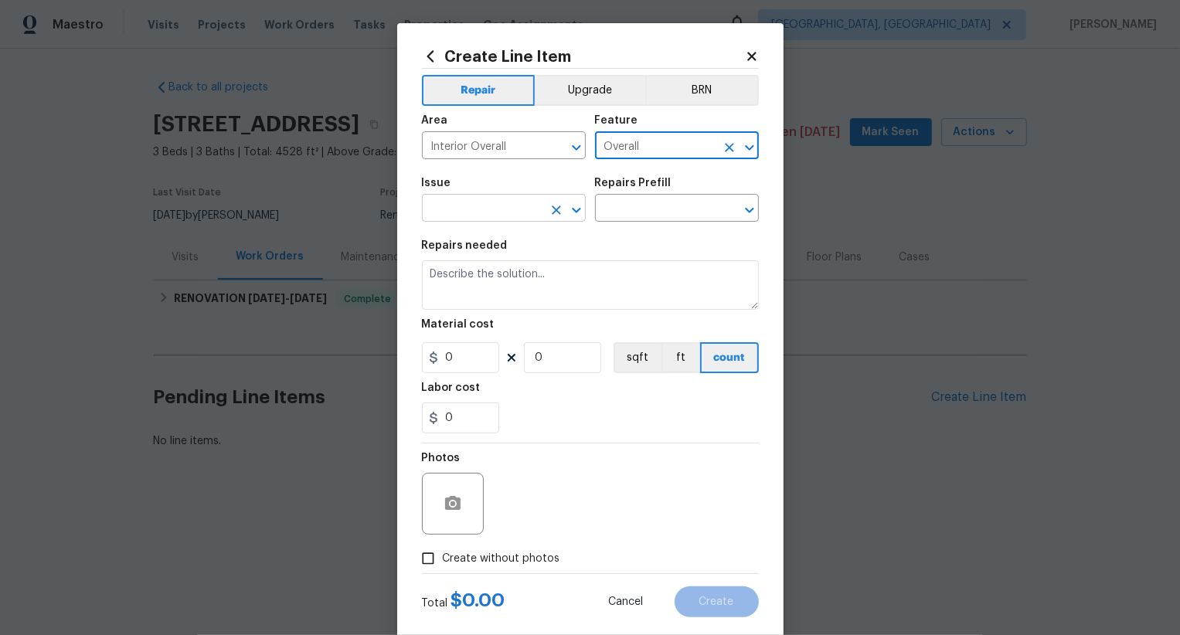
click at [484, 203] on input "text" at bounding box center [482, 210] width 121 height 24
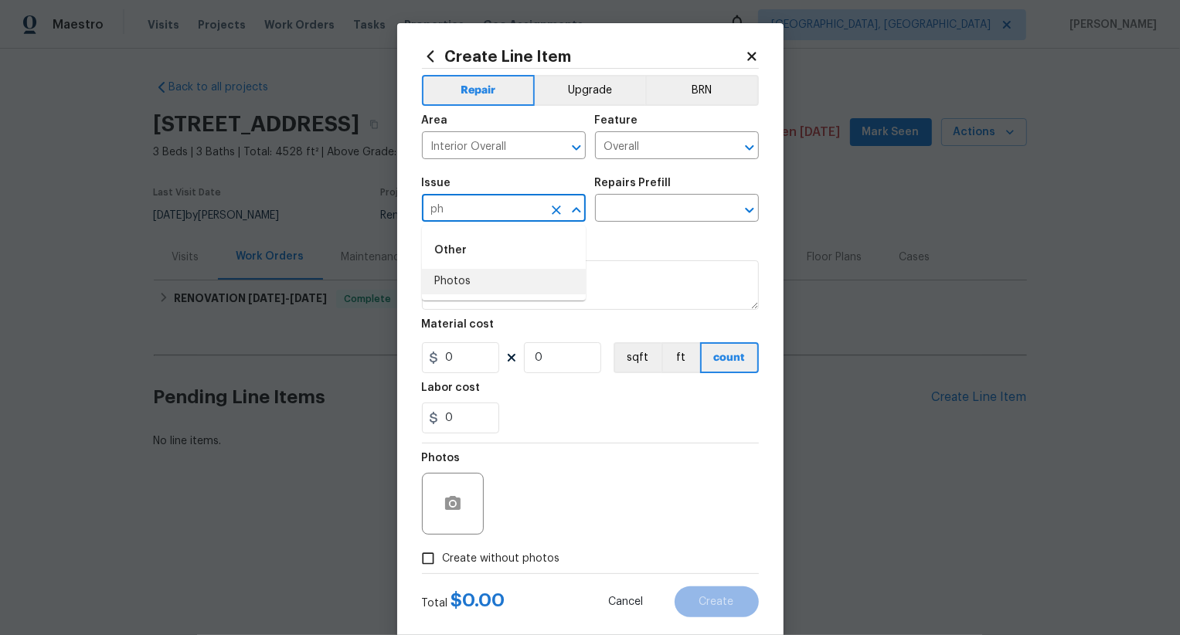
click at [494, 270] on li "Photos" at bounding box center [504, 282] width 164 height 26
type input "Photos"
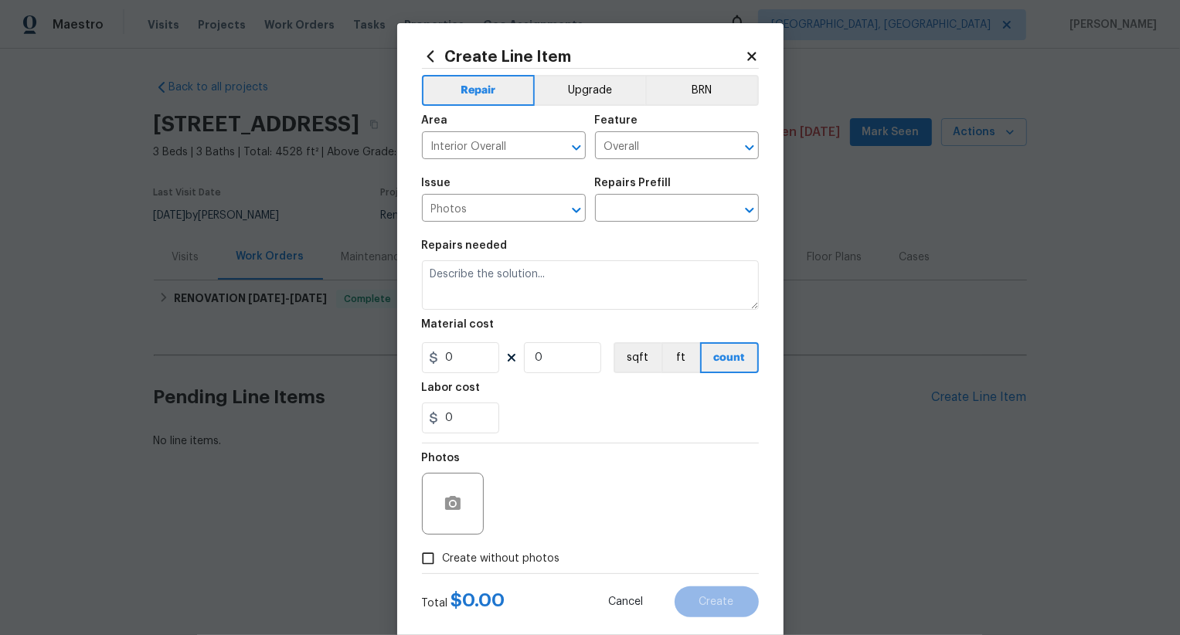
click at [669, 227] on div "Issue Photos ​ Repairs Prefill ​" at bounding box center [590, 200] width 337 height 63
click at [673, 213] on input "text" at bounding box center [655, 210] width 121 height 24
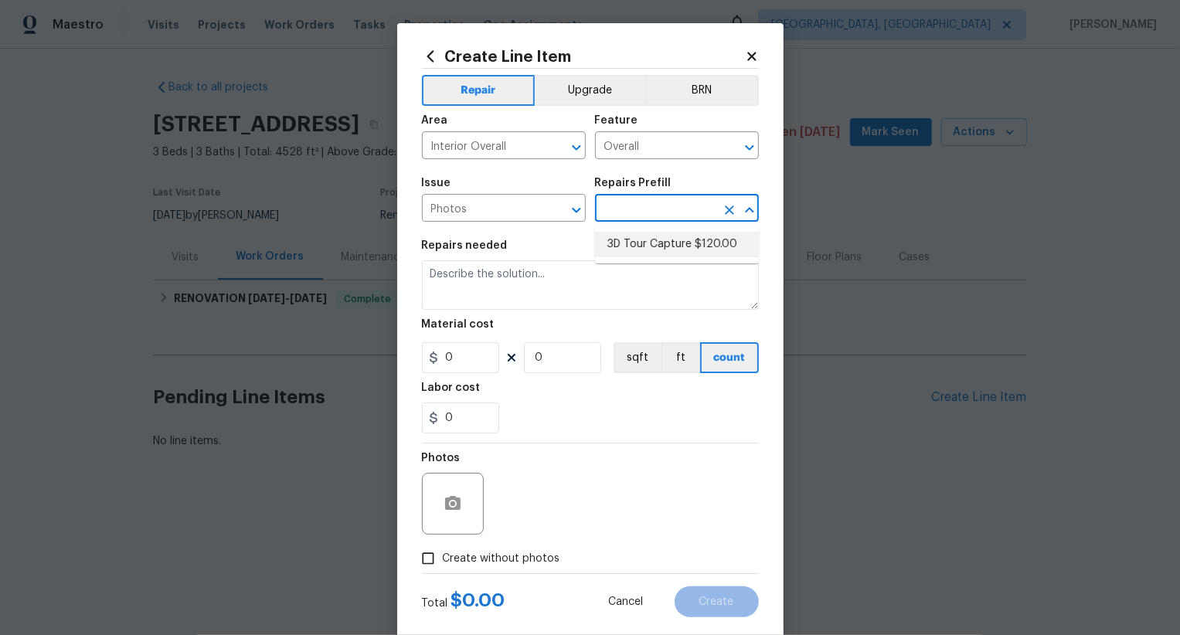
click at [668, 247] on li "3D Tour Capture $120.00" at bounding box center [677, 245] width 164 height 26
type input "3D Tour Capture $120.00"
type textarea "Capture 3D tour of home"
type input "1"
type input "120"
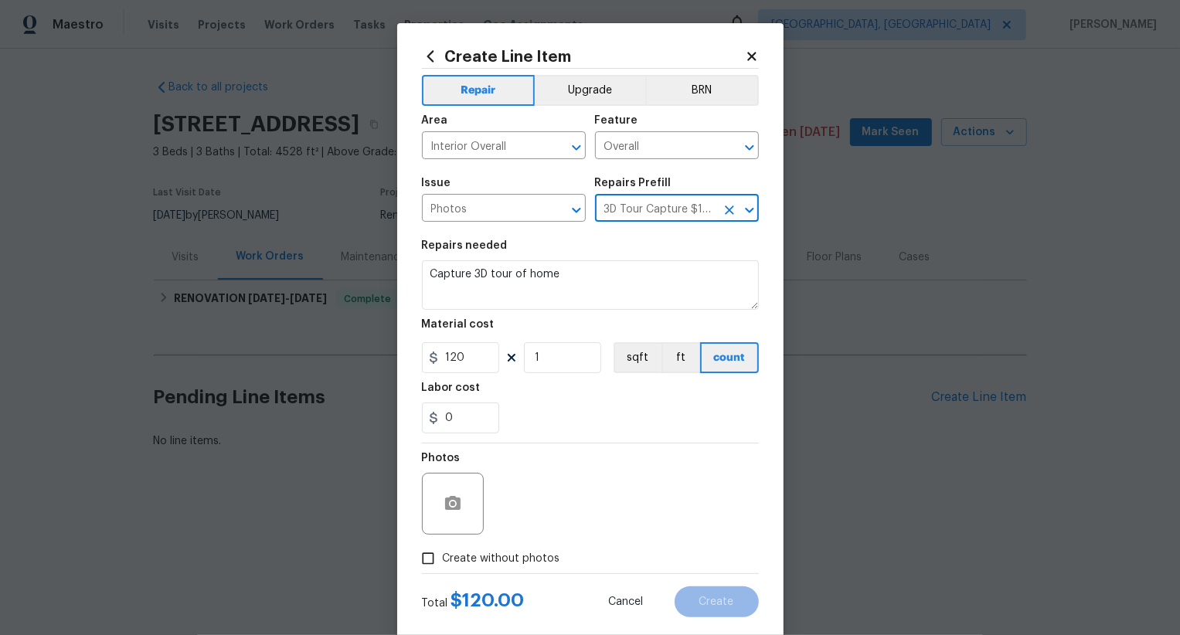
scroll to position [30, 0]
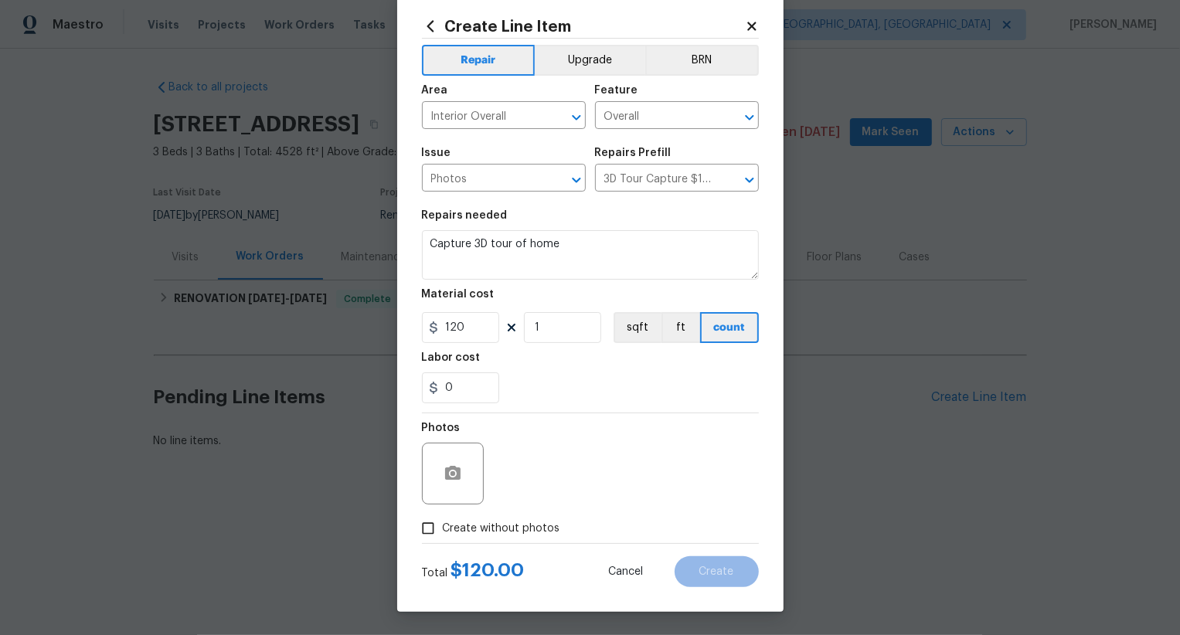
click at [520, 520] on label "Create without photos" at bounding box center [487, 528] width 147 height 29
click at [443, 520] on input "Create without photos" at bounding box center [428, 528] width 29 height 29
checkbox input "true"
click at [573, 490] on textarea at bounding box center [627, 474] width 263 height 62
click at [644, 461] on textarea at bounding box center [627, 474] width 263 height 62
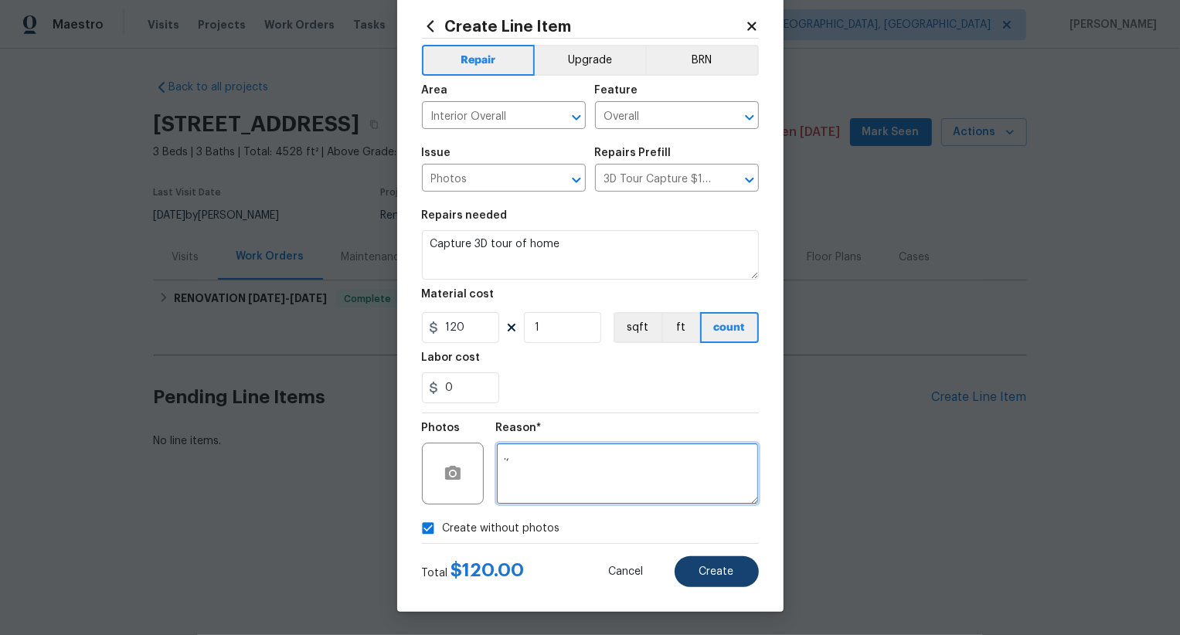
type textarea ".,"
click at [725, 581] on button "Create" at bounding box center [717, 572] width 84 height 31
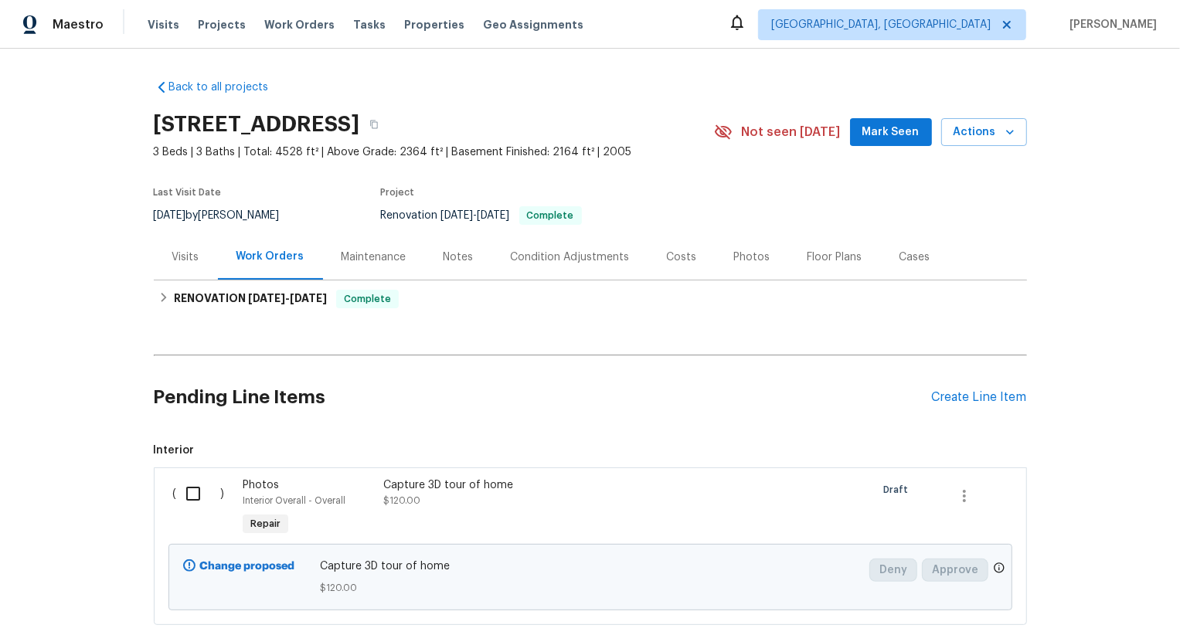
scroll to position [94, 0]
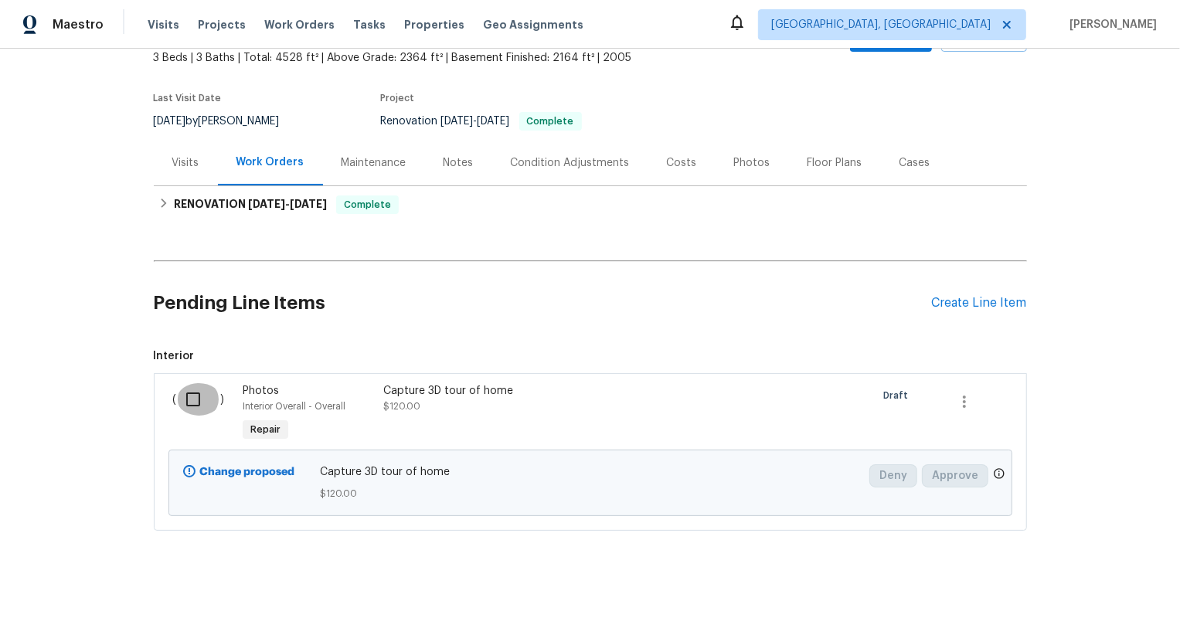
click at [186, 414] on input "checkbox" at bounding box center [199, 399] width 44 height 32
checkbox input "true"
click at [1082, 592] on span "Create Work Order" at bounding box center [1092, 597] width 103 height 19
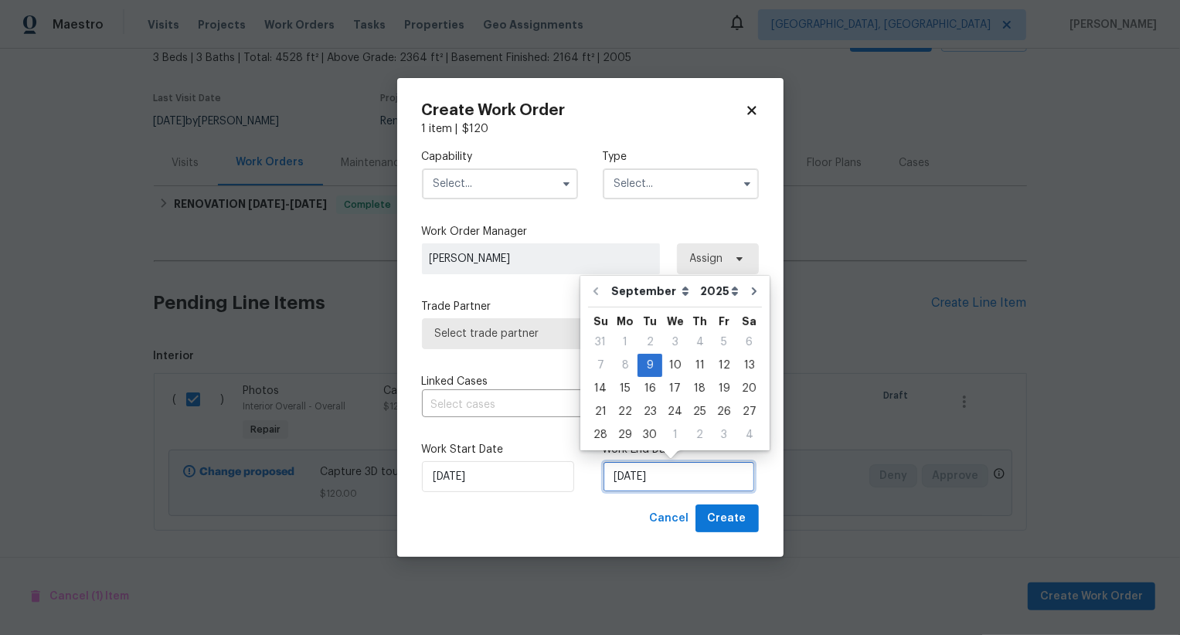
click at [635, 478] on input "[DATE]" at bounding box center [679, 477] width 152 height 31
click at [676, 366] on div "10" at bounding box center [676, 366] width 26 height 22
type input "[DATE]"
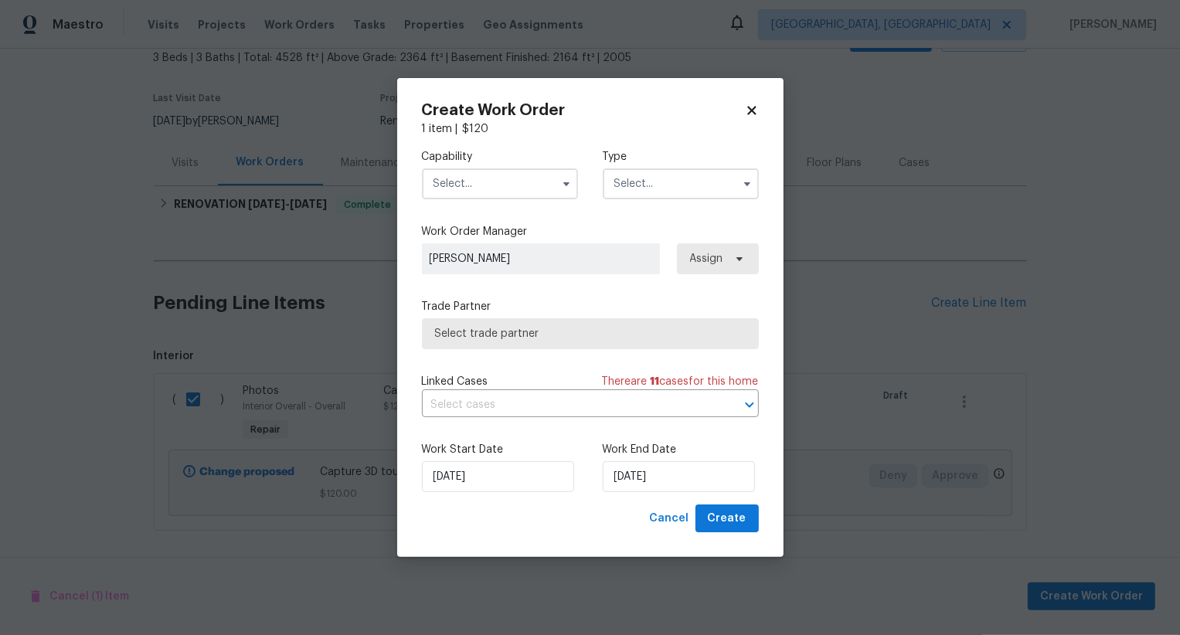
click at [506, 181] on input "text" at bounding box center [500, 184] width 156 height 31
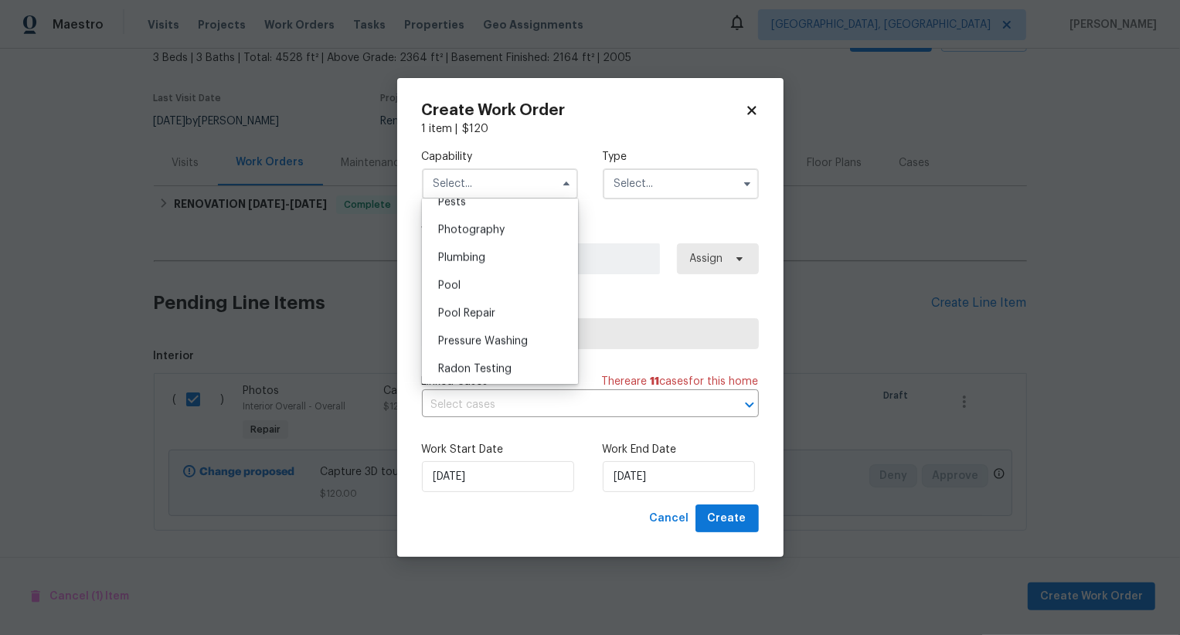
scroll to position [1331, 0]
drag, startPoint x: 509, startPoint y: 240, endPoint x: 557, endPoint y: 225, distance: 49.6
click at [510, 240] on div "Photography" at bounding box center [500, 240] width 148 height 28
type input "Photography"
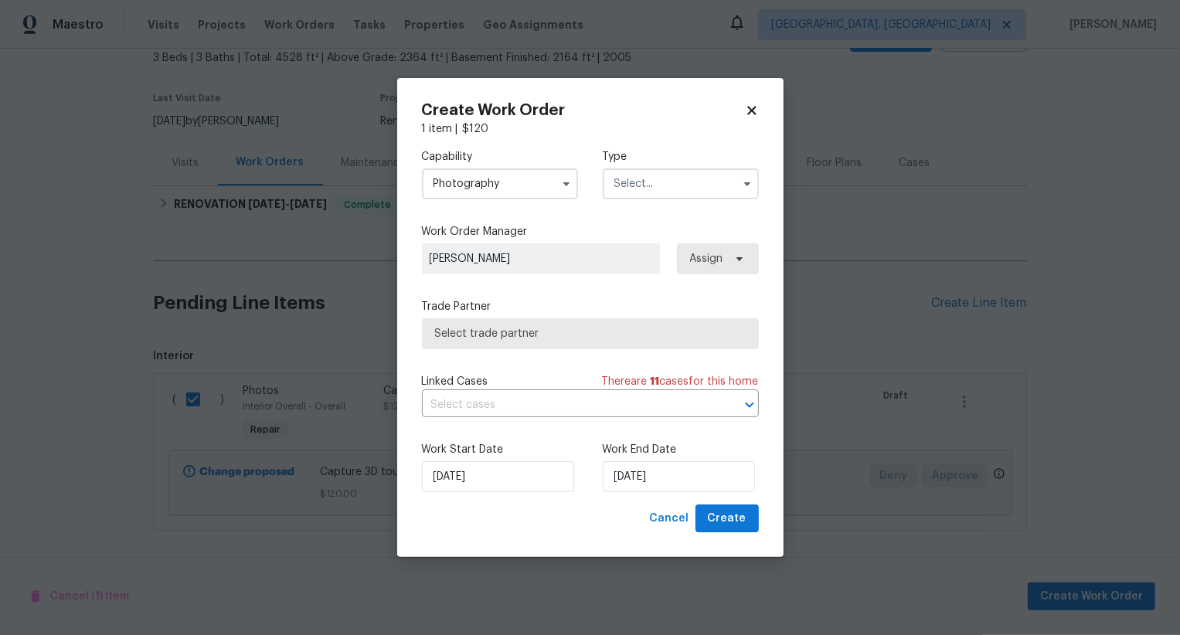
click at [658, 179] on input "text" at bounding box center [681, 184] width 156 height 31
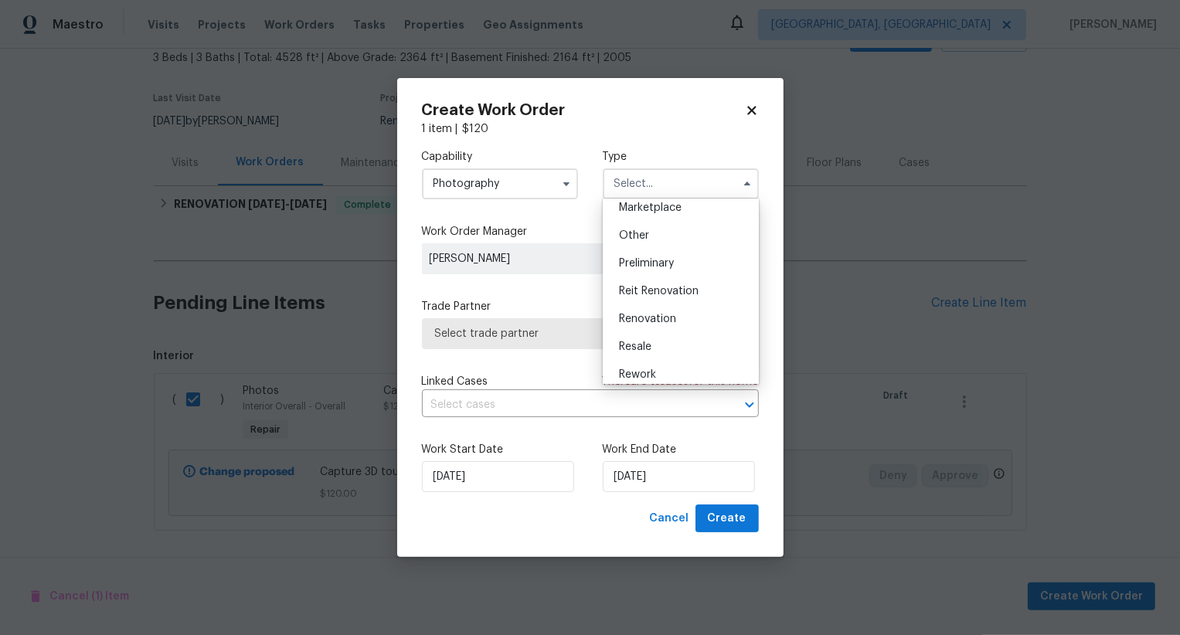
scroll to position [284, 0]
click at [652, 238] on div "Other" at bounding box center [681, 238] width 148 height 28
type input "Other"
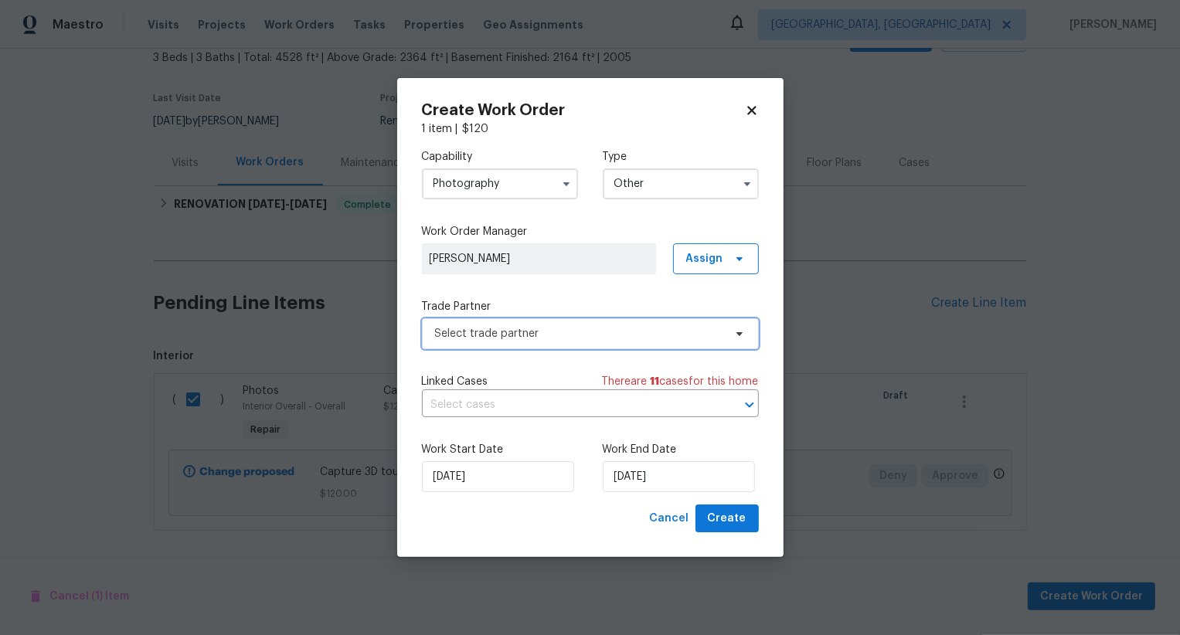
click at [611, 322] on span "Select trade partner" at bounding box center [590, 334] width 337 height 31
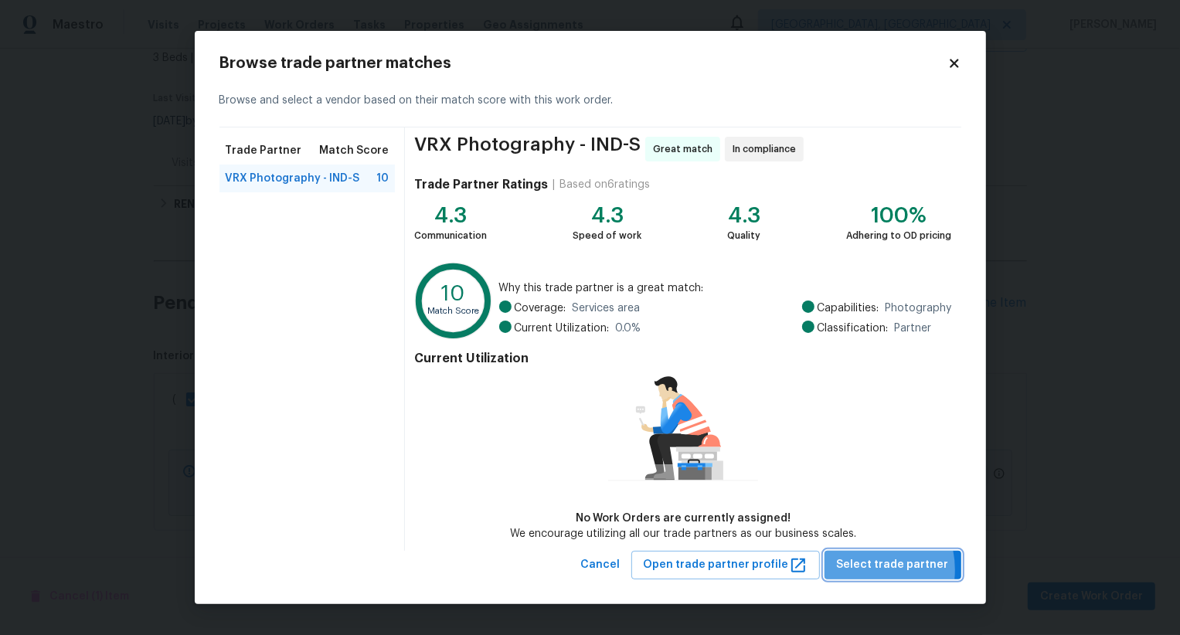
click at [865, 570] on span "Select trade partner" at bounding box center [893, 565] width 112 height 19
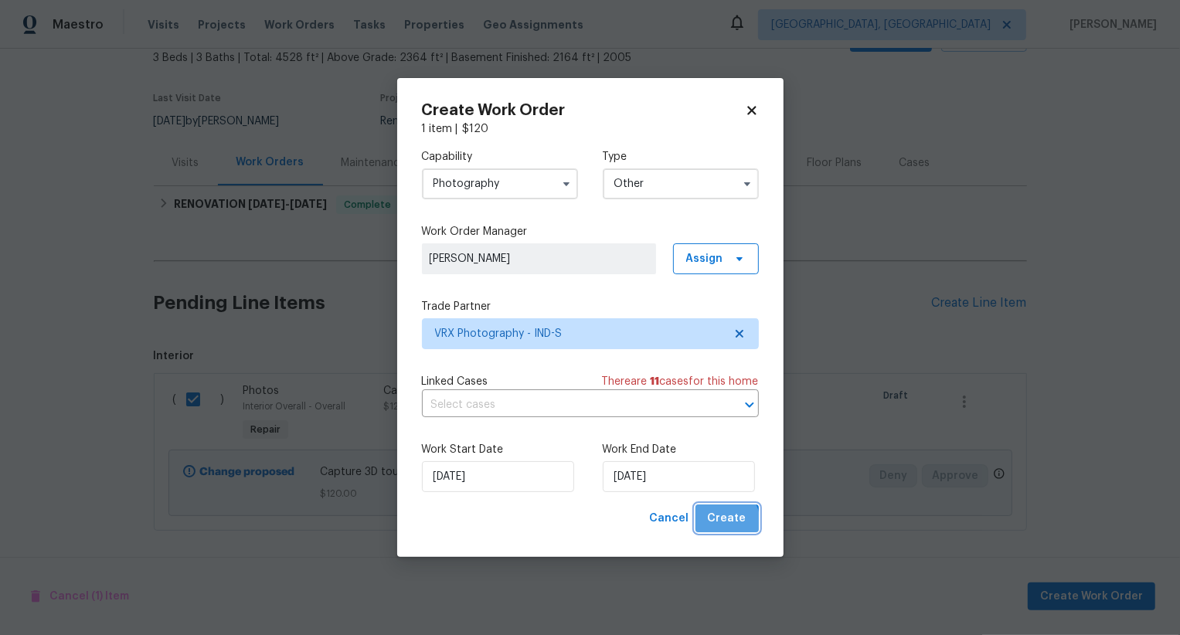
click at [726, 523] on span "Create" at bounding box center [727, 518] width 39 height 19
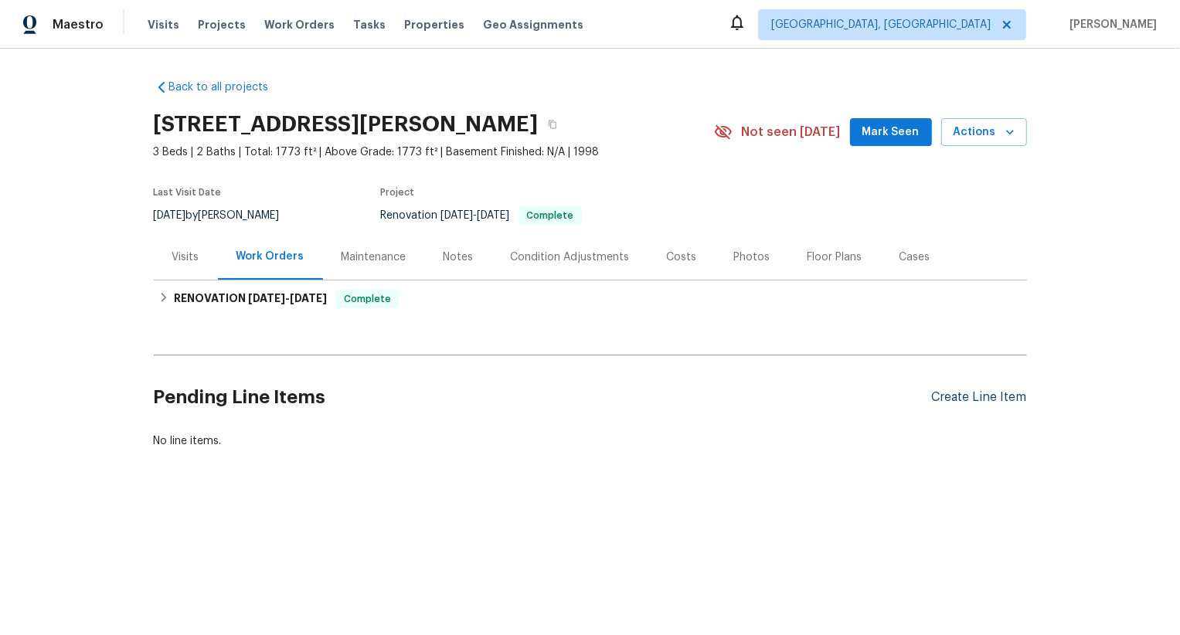
click at [1010, 404] on div "Create Line Item" at bounding box center [979, 397] width 95 height 15
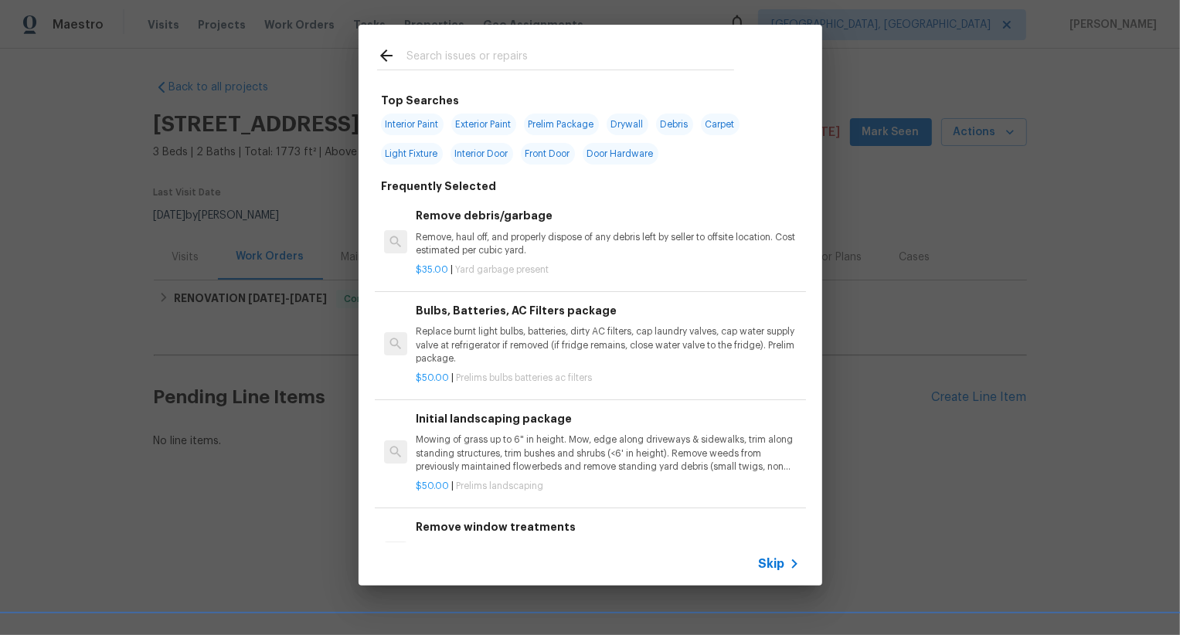
click at [768, 557] on span "Skip" at bounding box center [772, 564] width 26 height 15
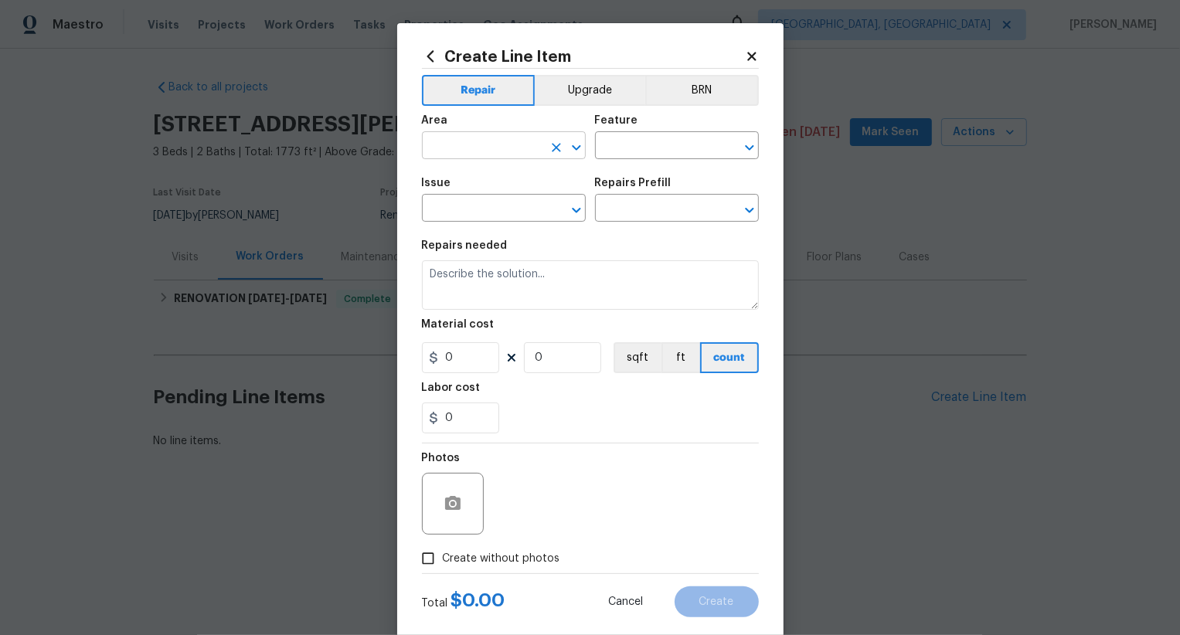
click at [485, 145] on input "text" at bounding box center [482, 147] width 121 height 24
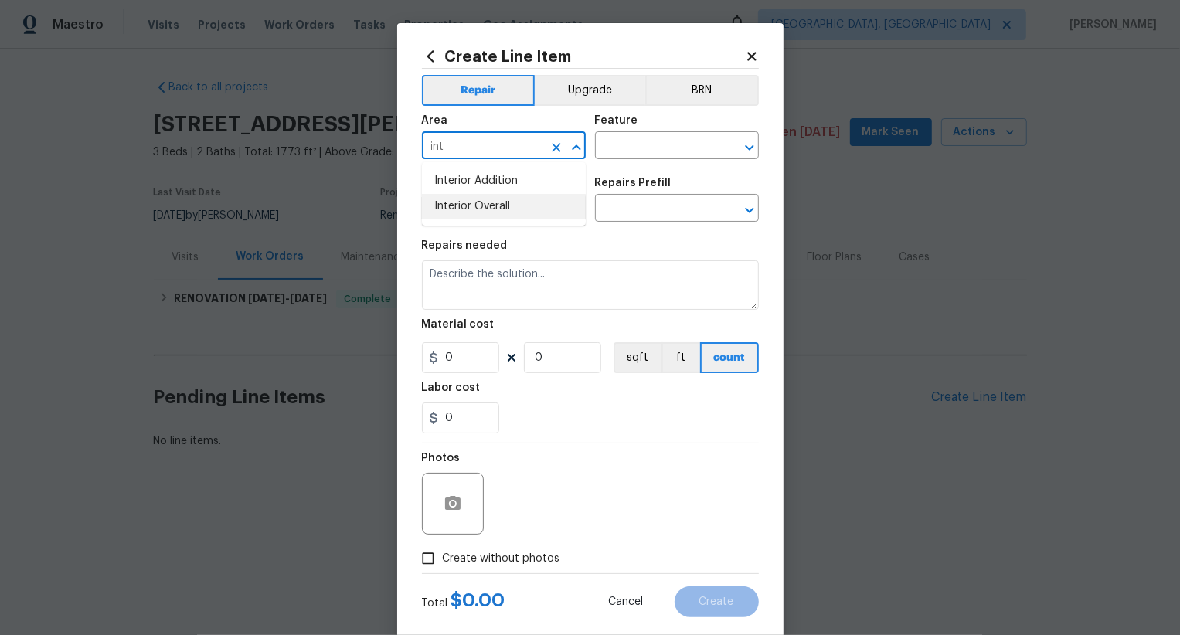
click at [487, 205] on li "Interior Overall" at bounding box center [504, 207] width 164 height 26
type input "Interior Overall"
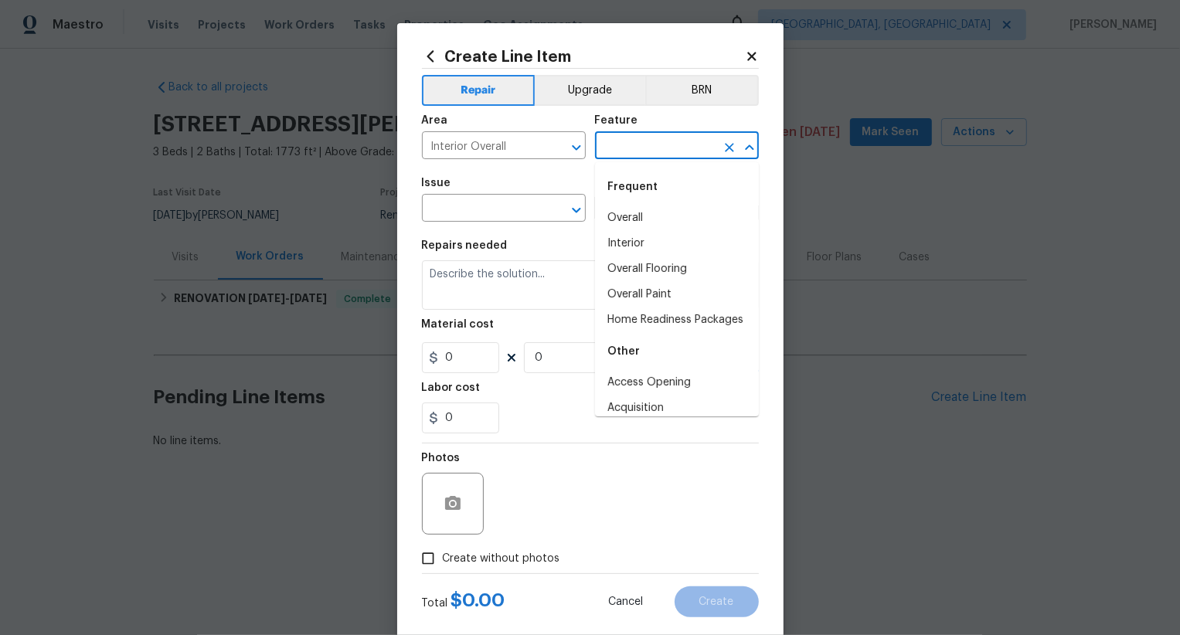
click at [637, 146] on input "text" at bounding box center [655, 147] width 121 height 24
click at [638, 220] on li "Overall" at bounding box center [677, 219] width 164 height 26
type input "Overall"
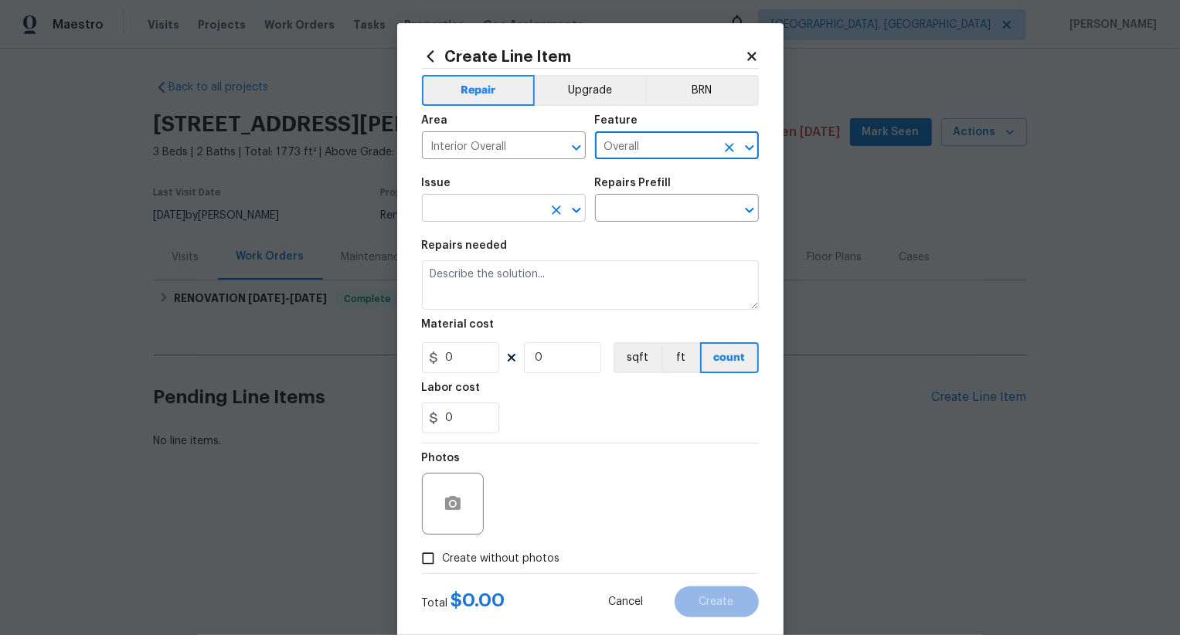
click at [516, 217] on input "text" at bounding box center [482, 210] width 121 height 24
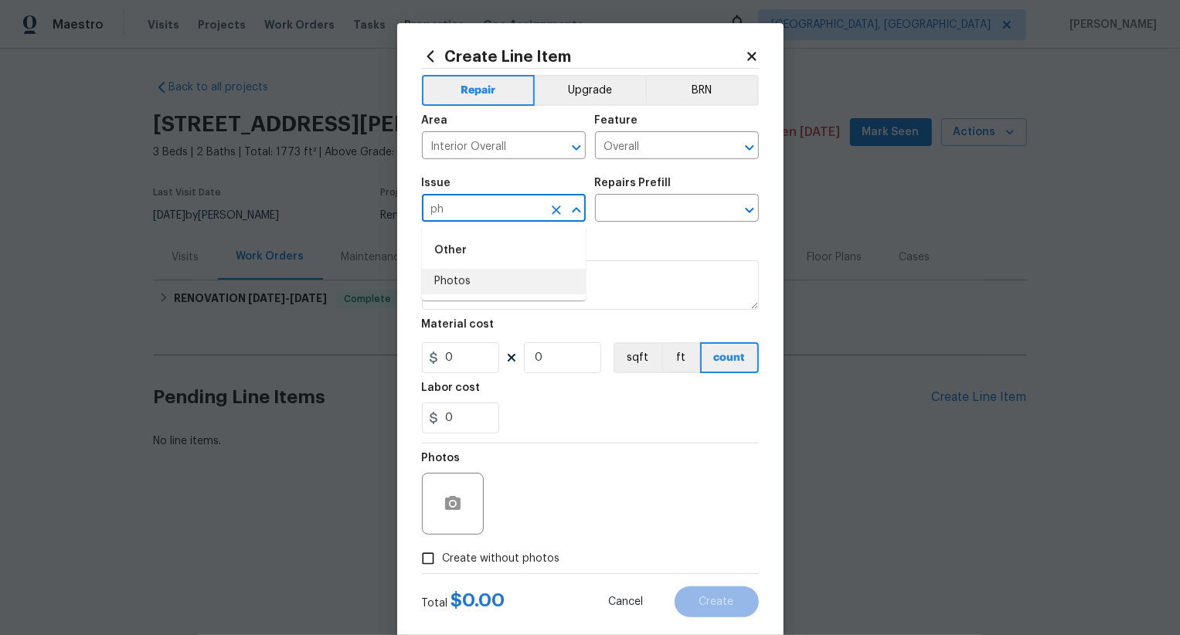
drag, startPoint x: 513, startPoint y: 278, endPoint x: 533, endPoint y: 267, distance: 23.9
click at [513, 278] on li "Photos" at bounding box center [504, 282] width 164 height 26
type input "Photos"
click at [659, 210] on input "text" at bounding box center [655, 210] width 121 height 24
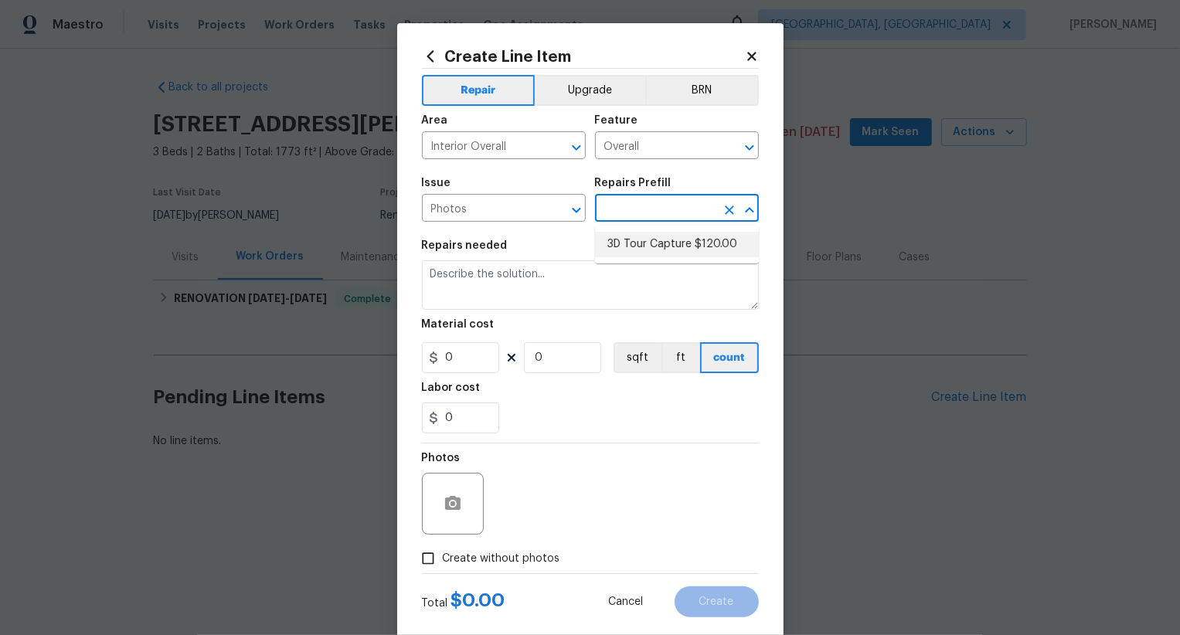
click at [660, 243] on li "3D Tour Capture $120.00" at bounding box center [677, 245] width 164 height 26
type input "3D Tour Capture $120.00"
type textarea "Capture 3D tour of home"
type input "1"
type input "120"
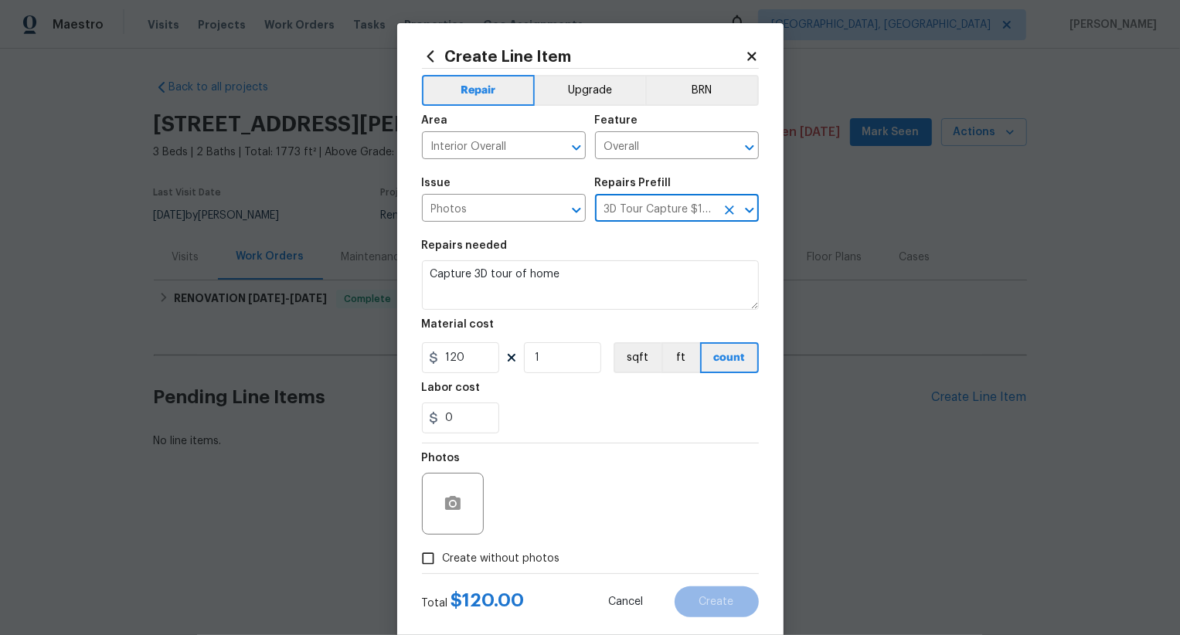
scroll to position [30, 0]
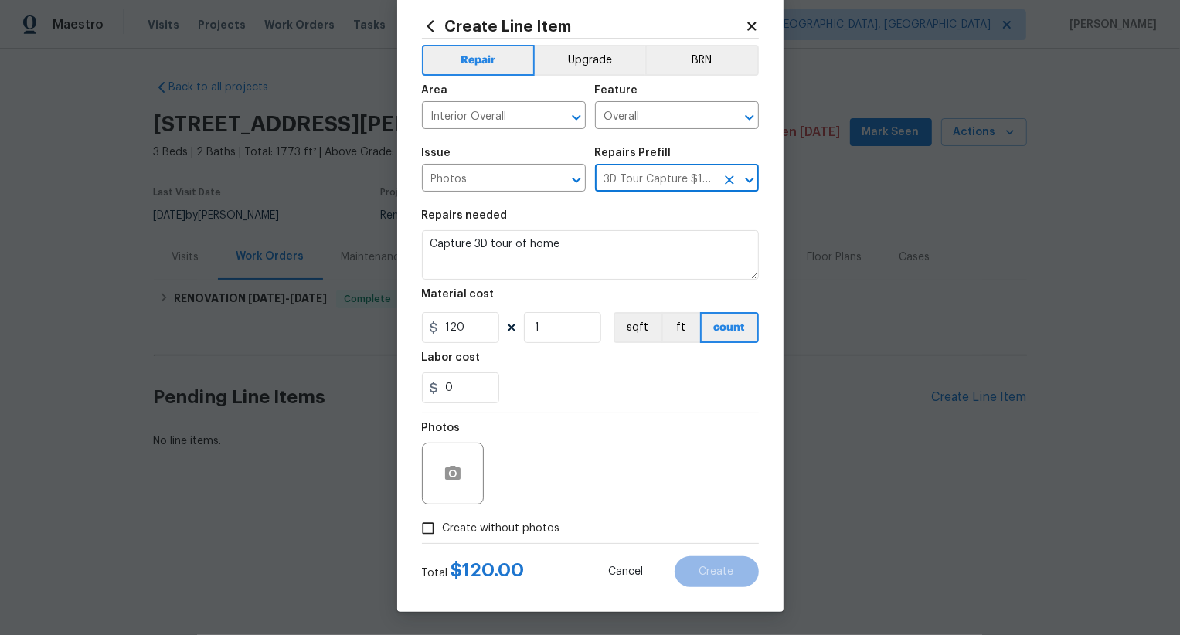
click at [531, 530] on span "Create without photos" at bounding box center [502, 529] width 118 height 16
click at [443, 530] on input "Create without photos" at bounding box center [428, 528] width 29 height 29
checkbox input "true"
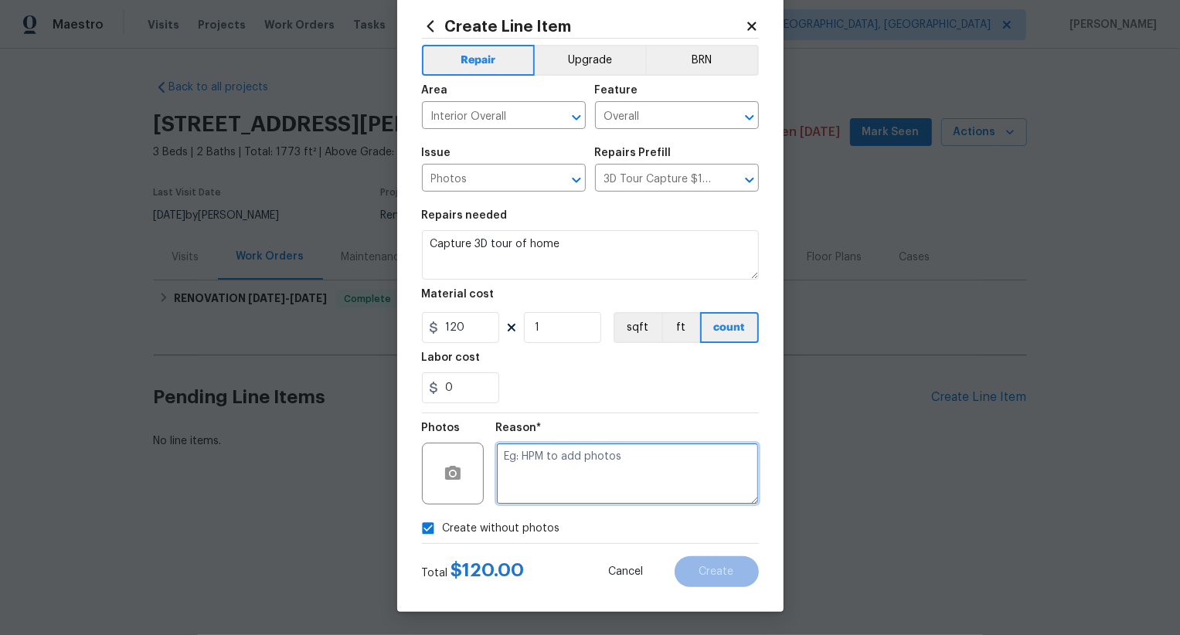
click at [584, 471] on textarea at bounding box center [627, 474] width 263 height 62
type textarea ".."
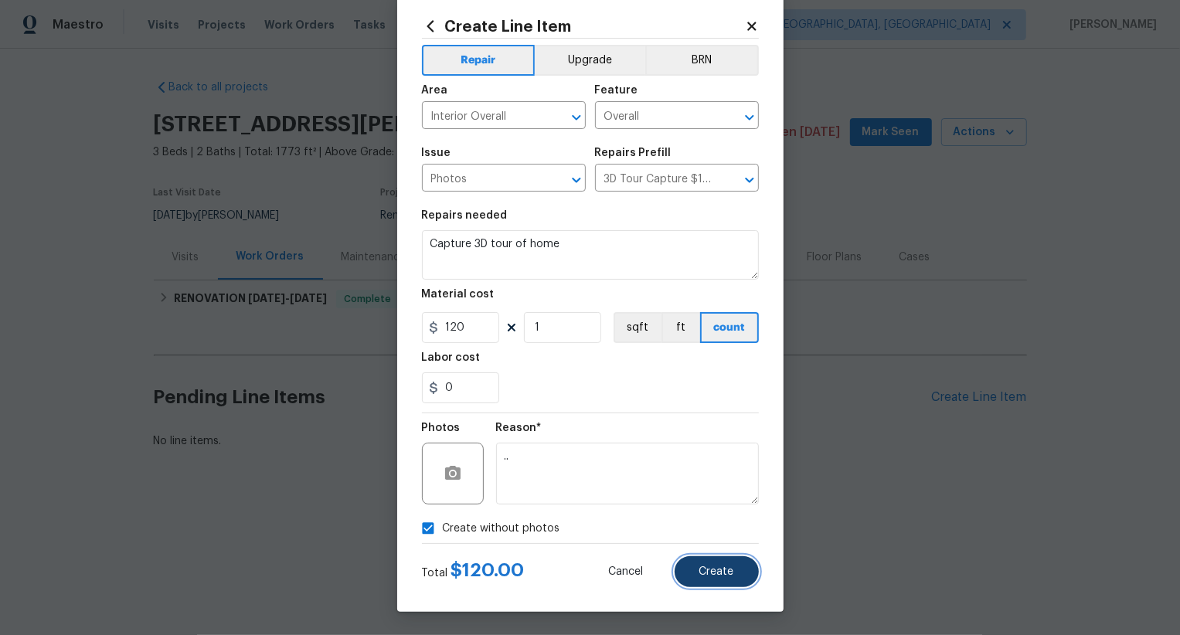
click at [693, 564] on button "Create" at bounding box center [717, 572] width 84 height 31
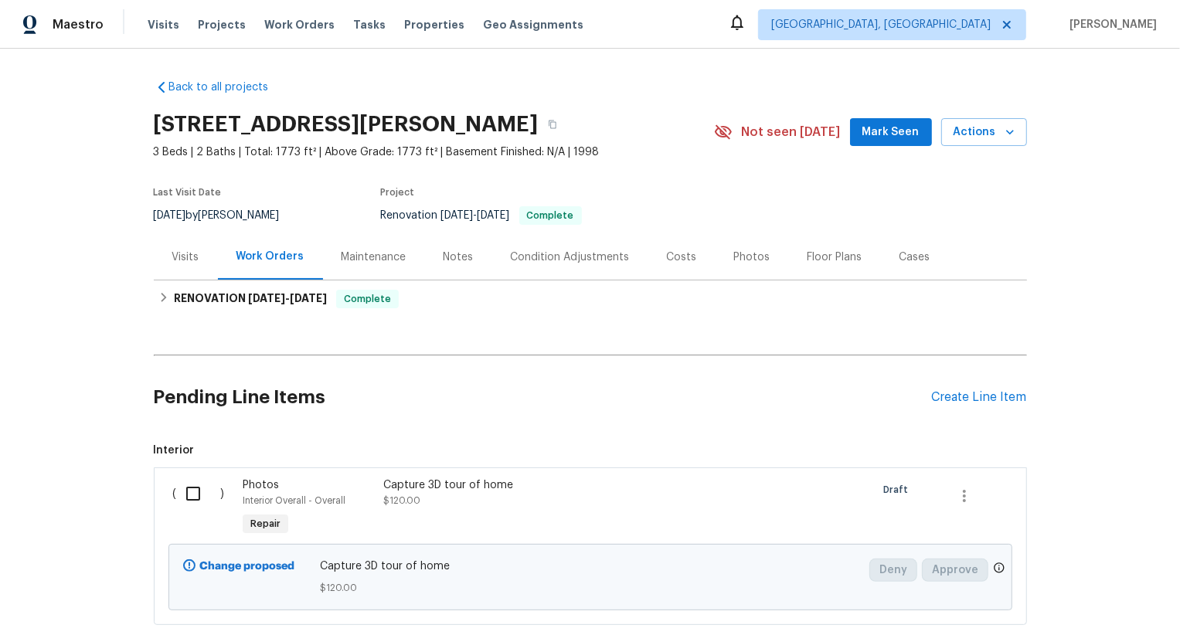
scroll to position [94, 0]
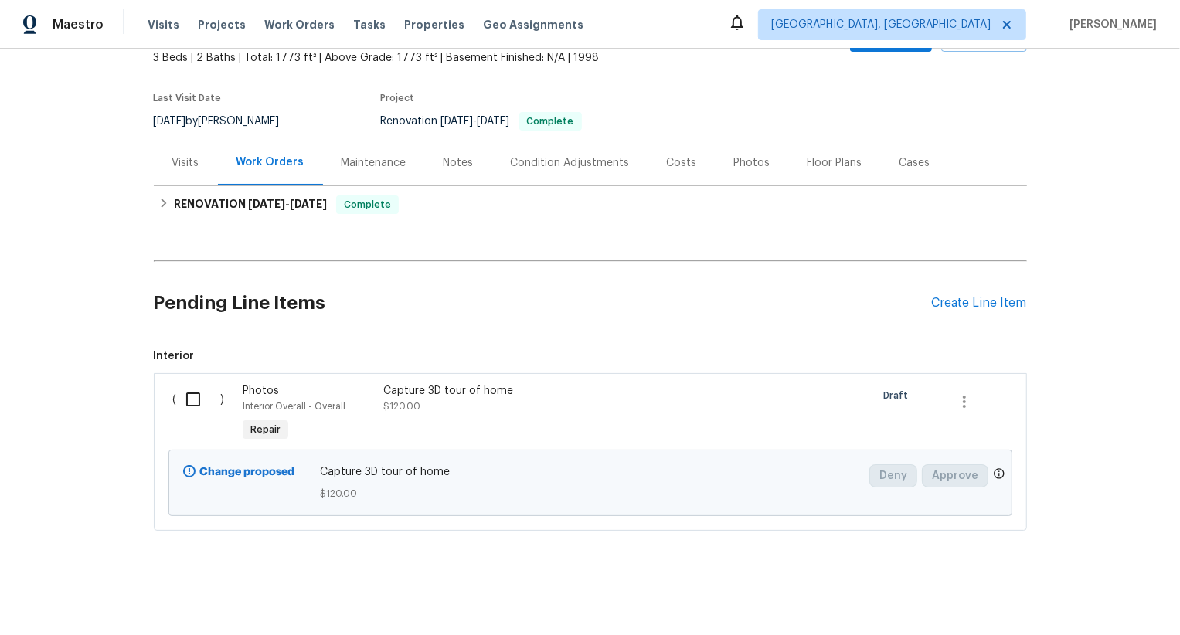
click at [194, 399] on input "checkbox" at bounding box center [199, 399] width 44 height 32
checkbox input "true"
click at [1081, 584] on button "Create Work Order" at bounding box center [1092, 597] width 128 height 29
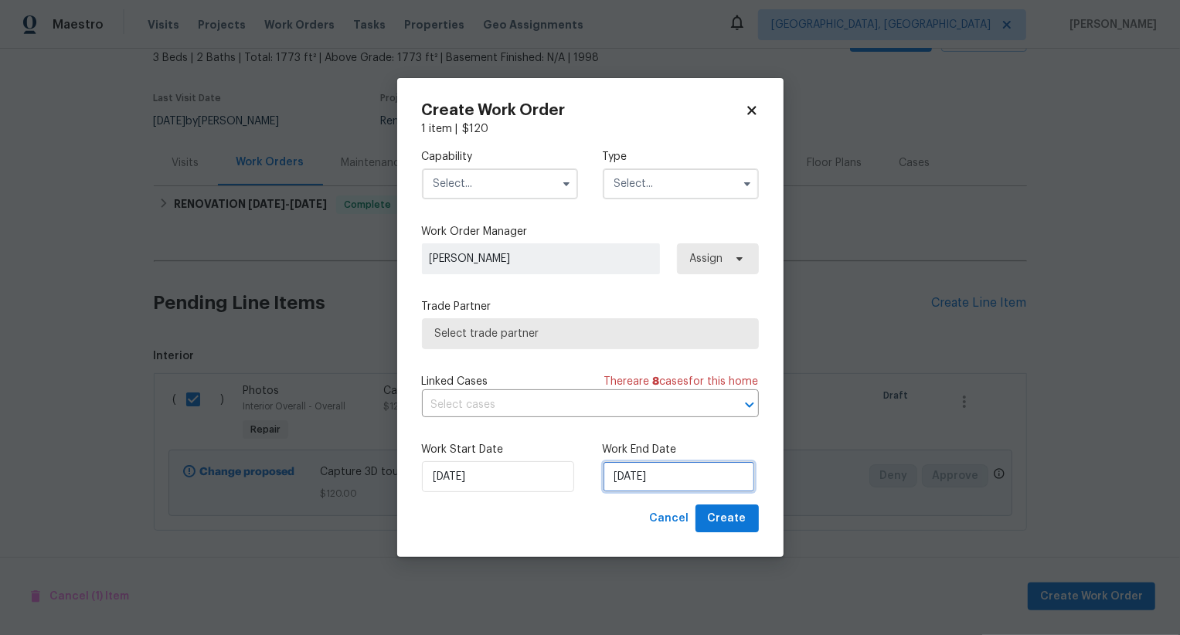
click at [635, 485] on input "[DATE]" at bounding box center [679, 477] width 152 height 31
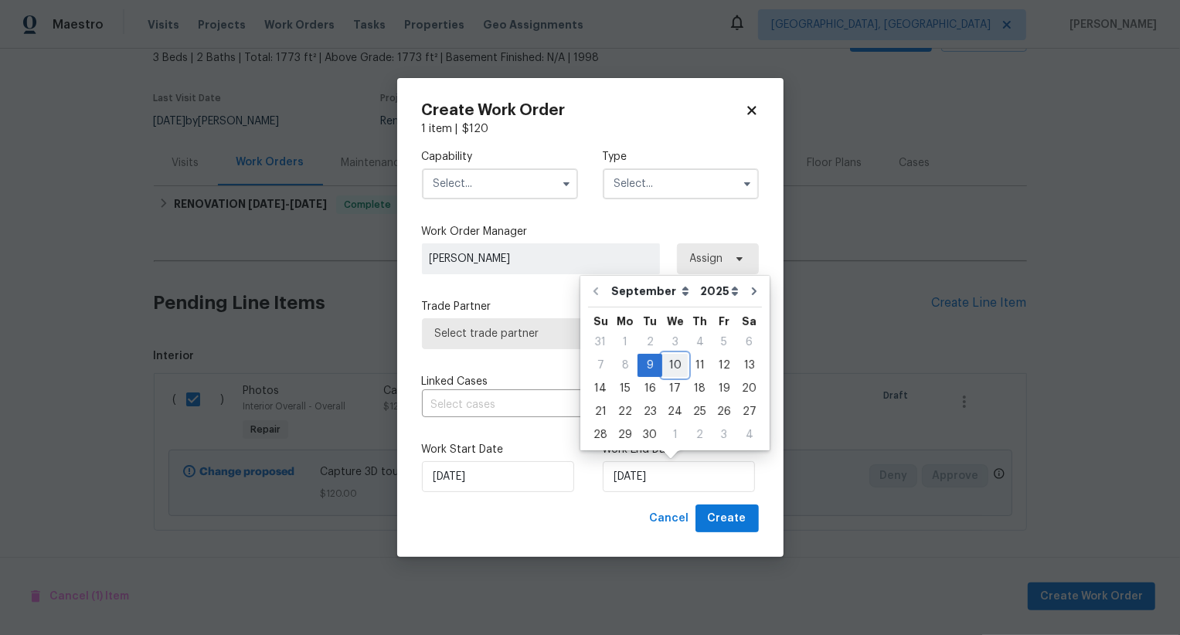
click at [666, 356] on div "10" at bounding box center [676, 366] width 26 height 22
type input "[DATE]"
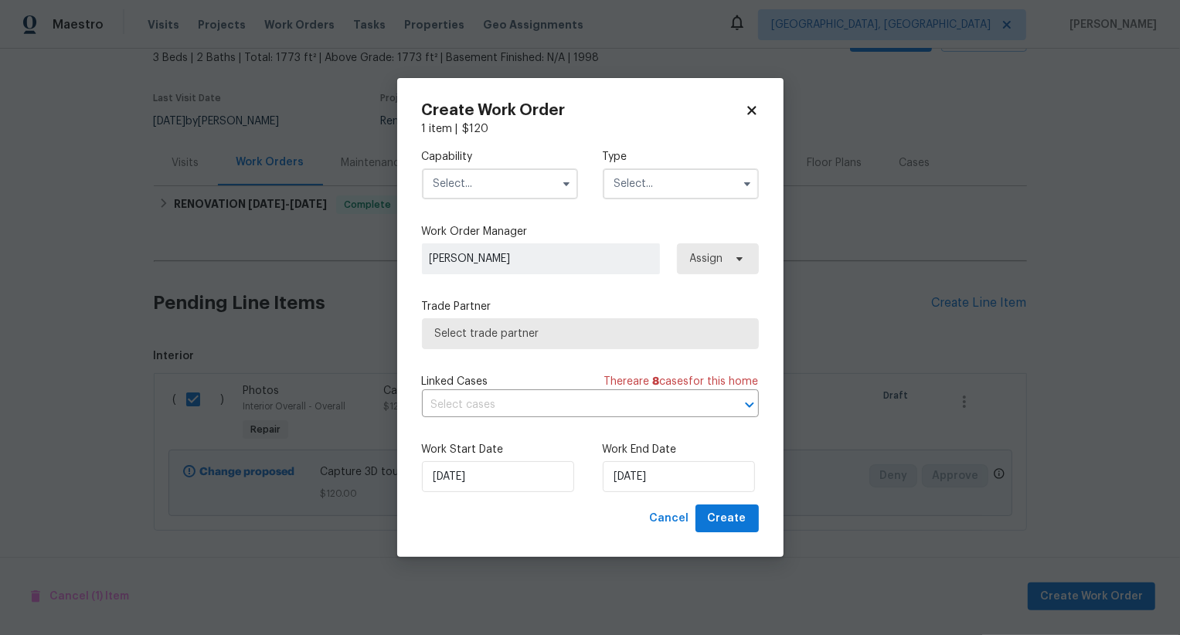
click at [489, 191] on input "text" at bounding box center [500, 184] width 156 height 31
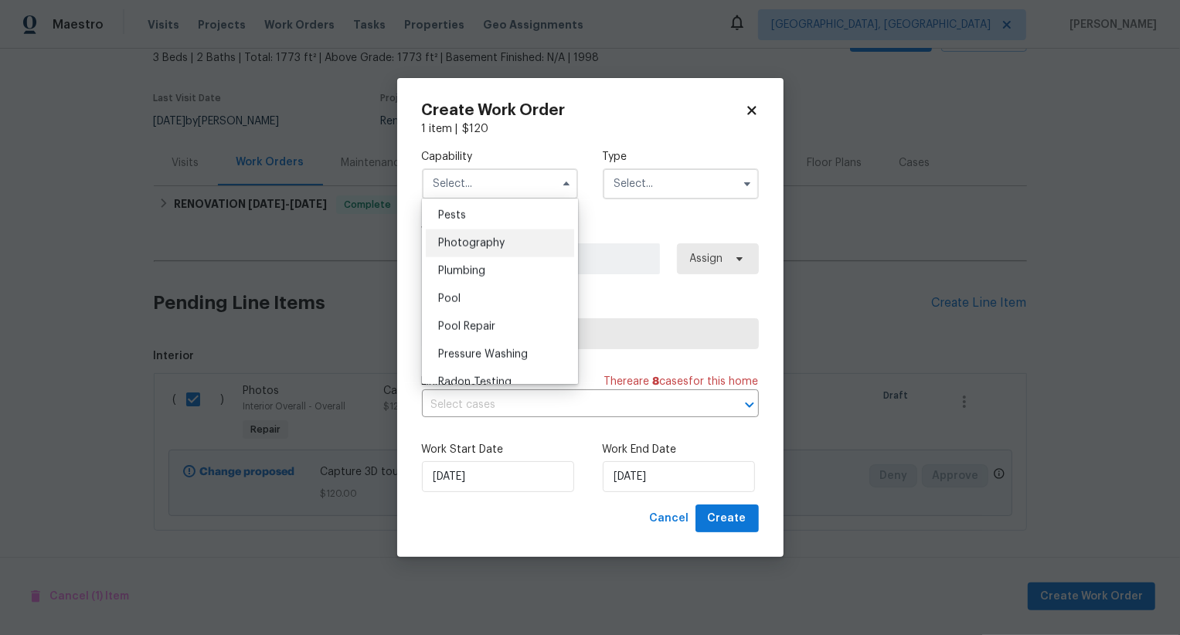
scroll to position [1328, 0]
click at [492, 240] on span "Photography" at bounding box center [471, 242] width 66 height 11
type input "Photography"
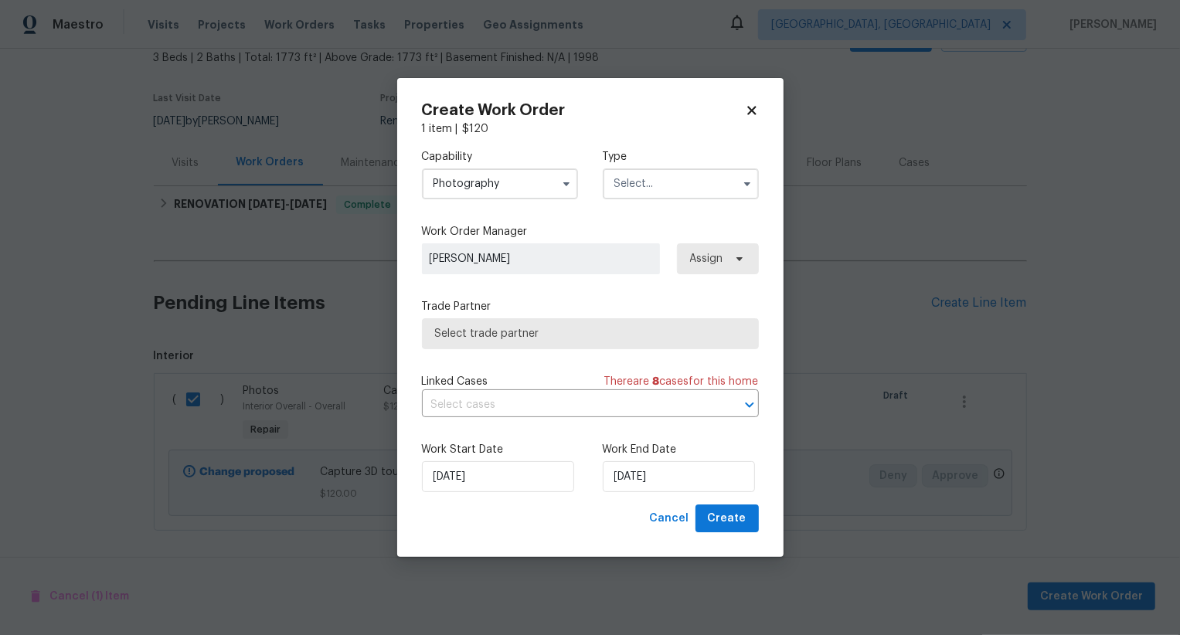
click at [669, 191] on input "text" at bounding box center [681, 184] width 156 height 31
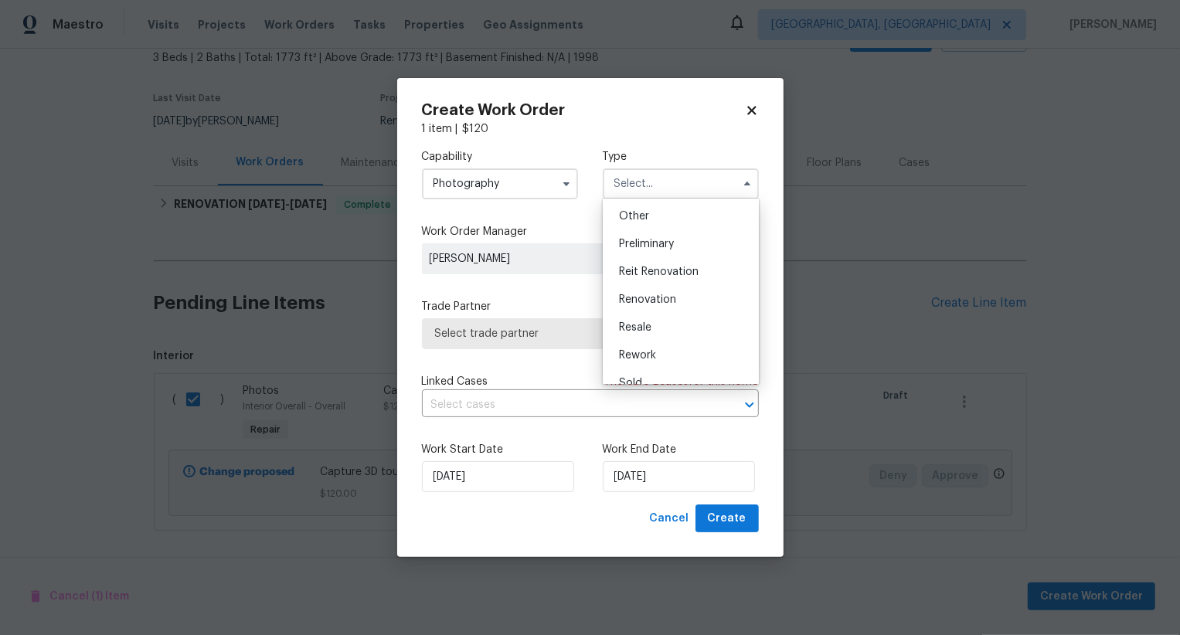
scroll to position [297, 0]
click at [663, 233] on div "Other" at bounding box center [681, 226] width 148 height 28
type input "Other"
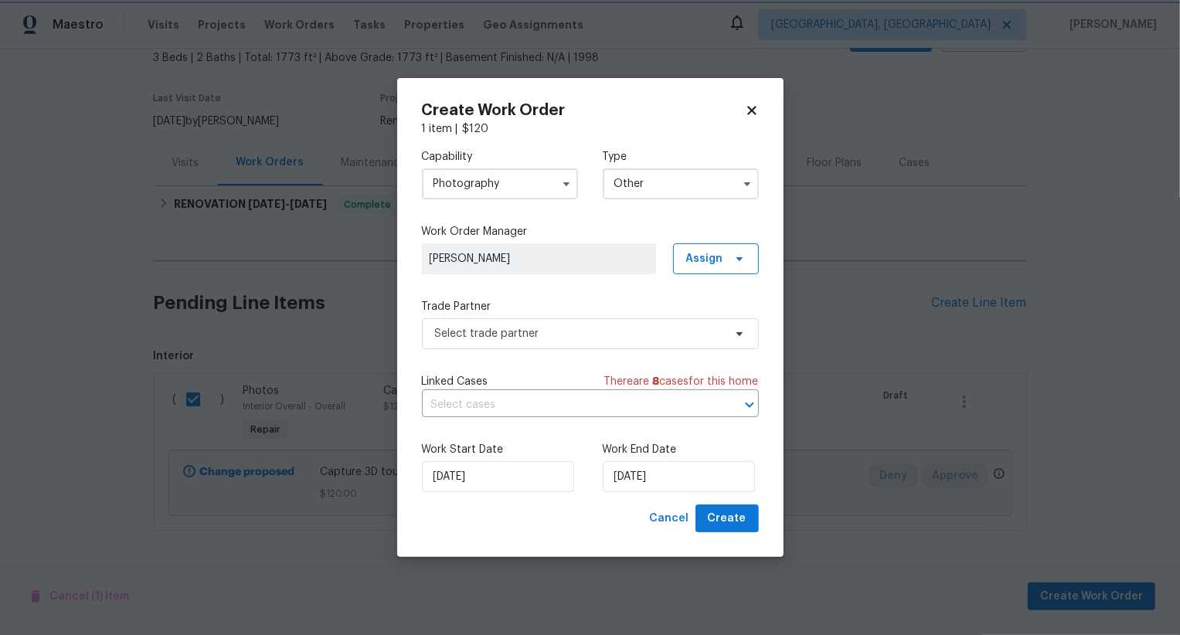
scroll to position [0, 0]
click at [613, 332] on span "Select trade partner" at bounding box center [579, 333] width 288 height 15
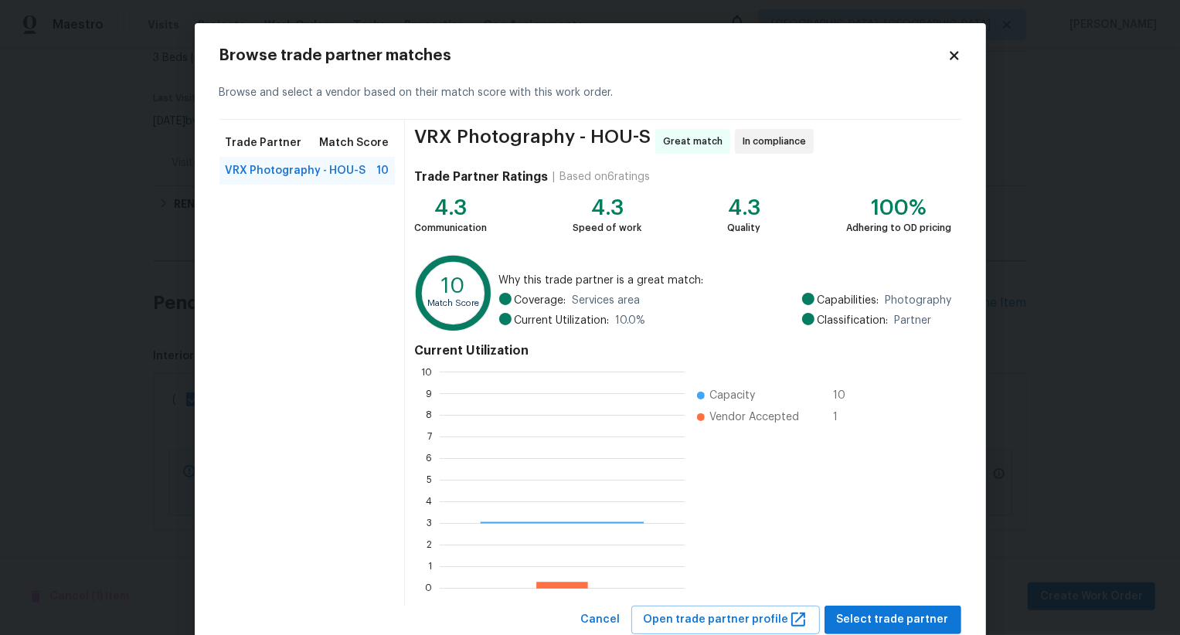
scroll to position [216, 244]
click at [899, 615] on span "Select trade partner" at bounding box center [893, 620] width 112 height 19
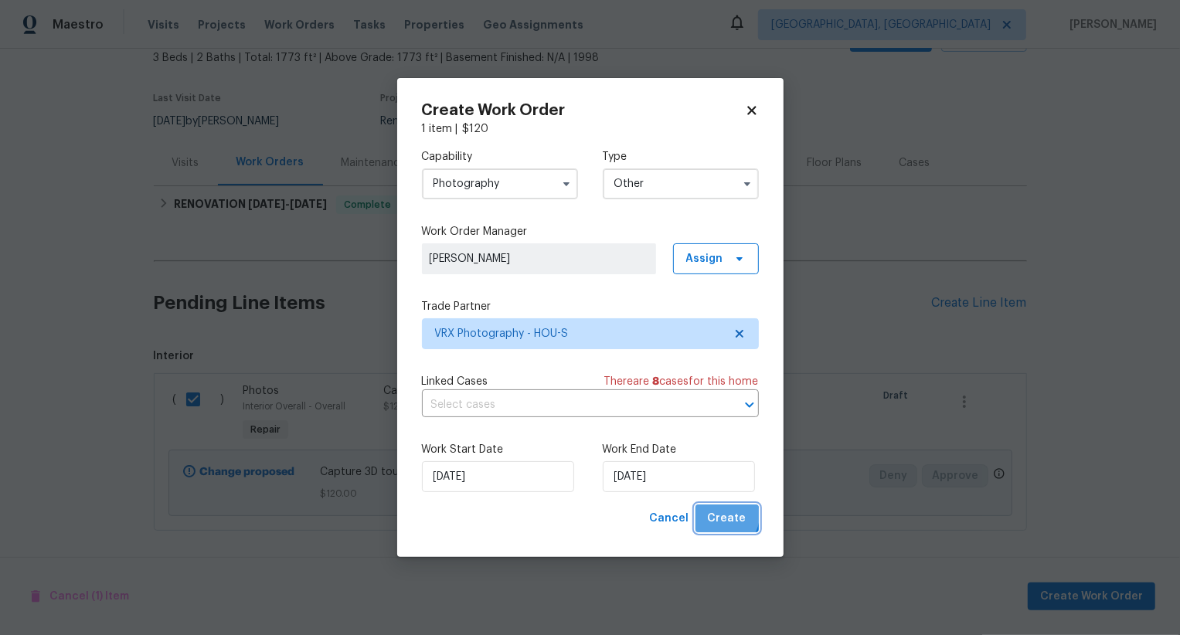
click at [727, 516] on span "Create" at bounding box center [727, 518] width 39 height 19
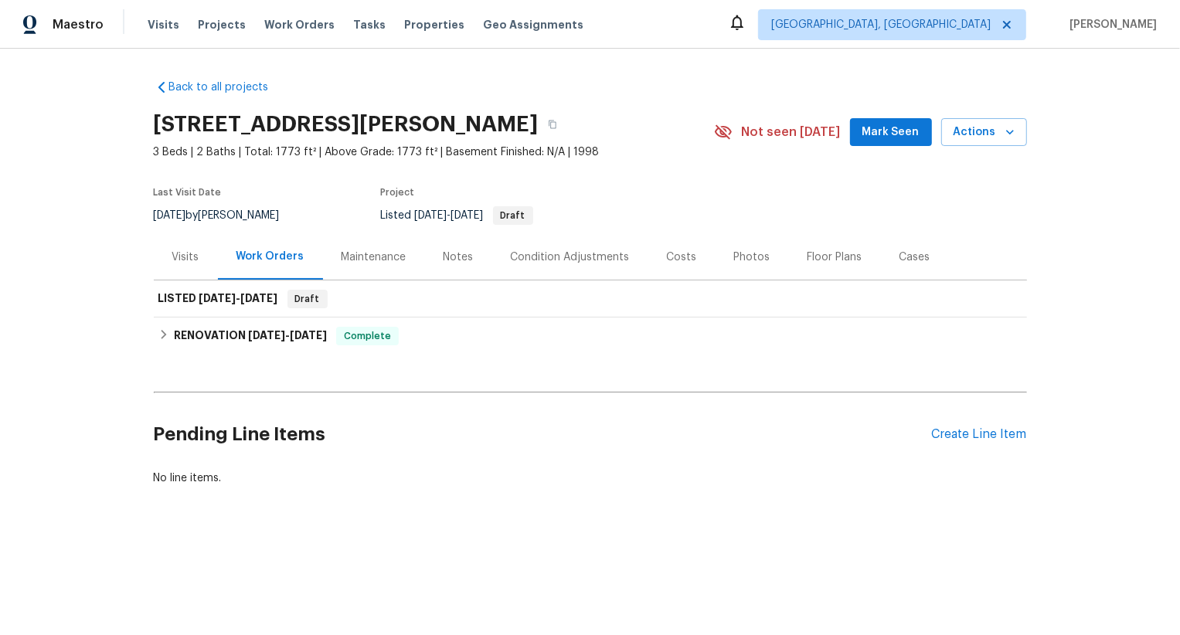
scroll to position [0, 0]
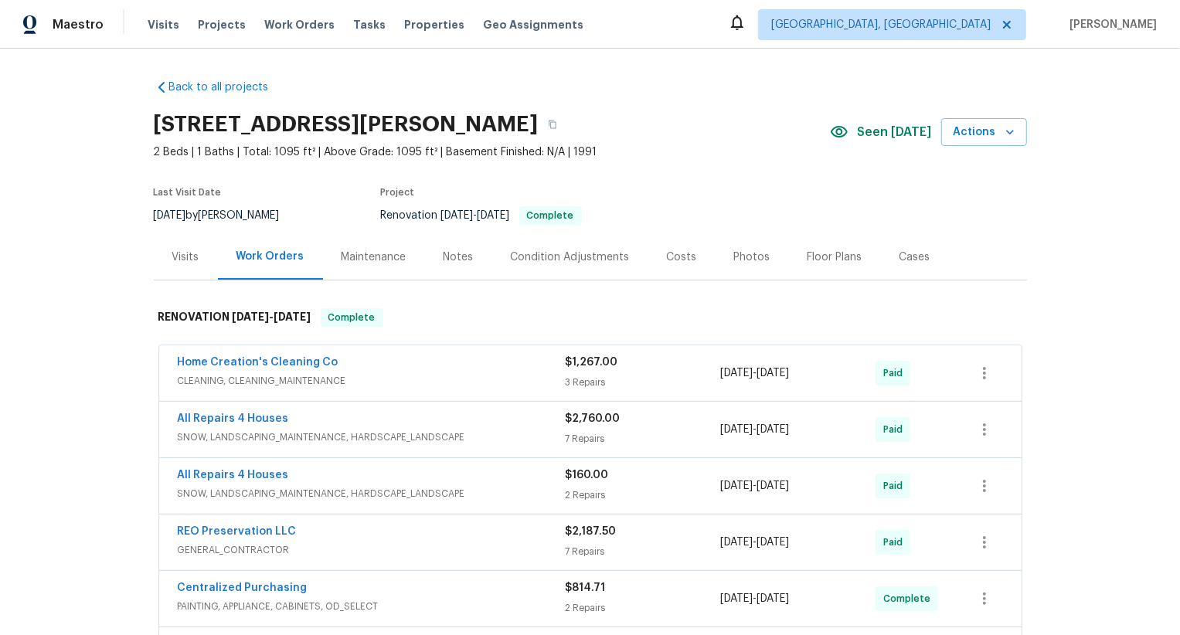
scroll to position [401, 0]
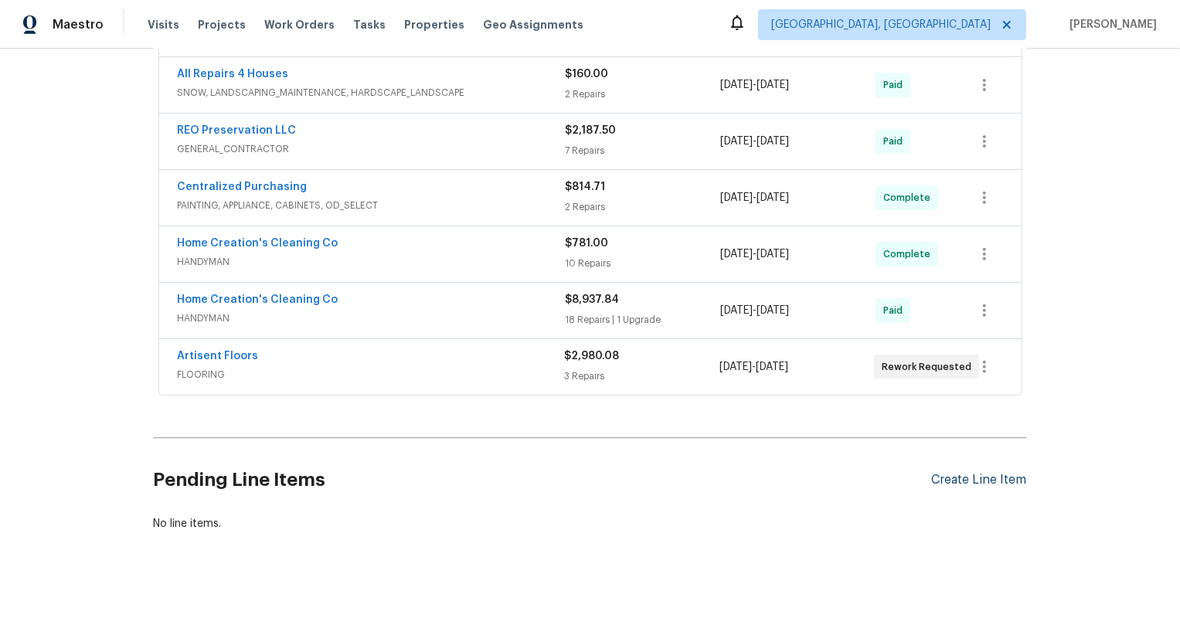
click at [976, 485] on div "Create Line Item" at bounding box center [979, 480] width 95 height 15
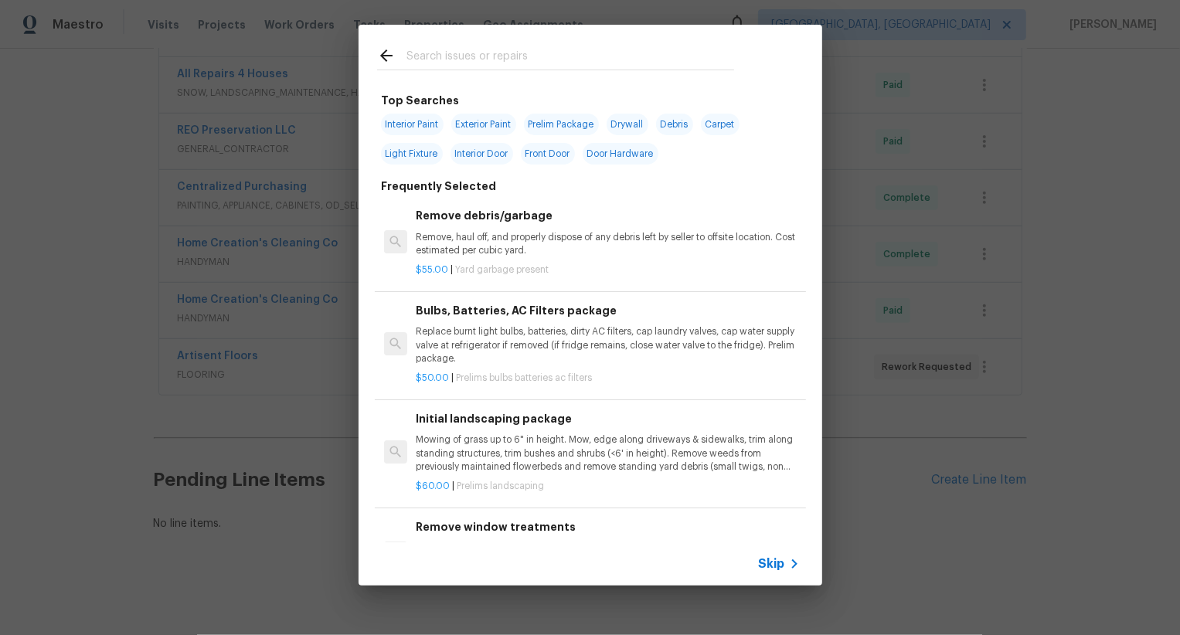
click at [782, 561] on span "Skip" at bounding box center [772, 564] width 26 height 15
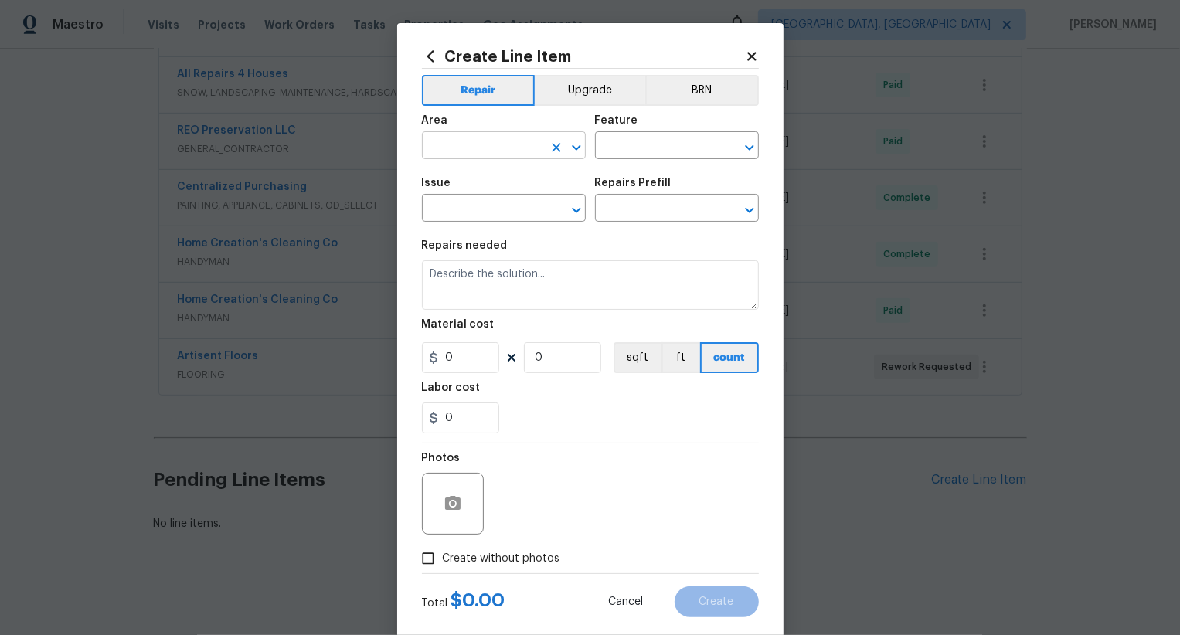
click at [507, 157] on input "text" at bounding box center [482, 147] width 121 height 24
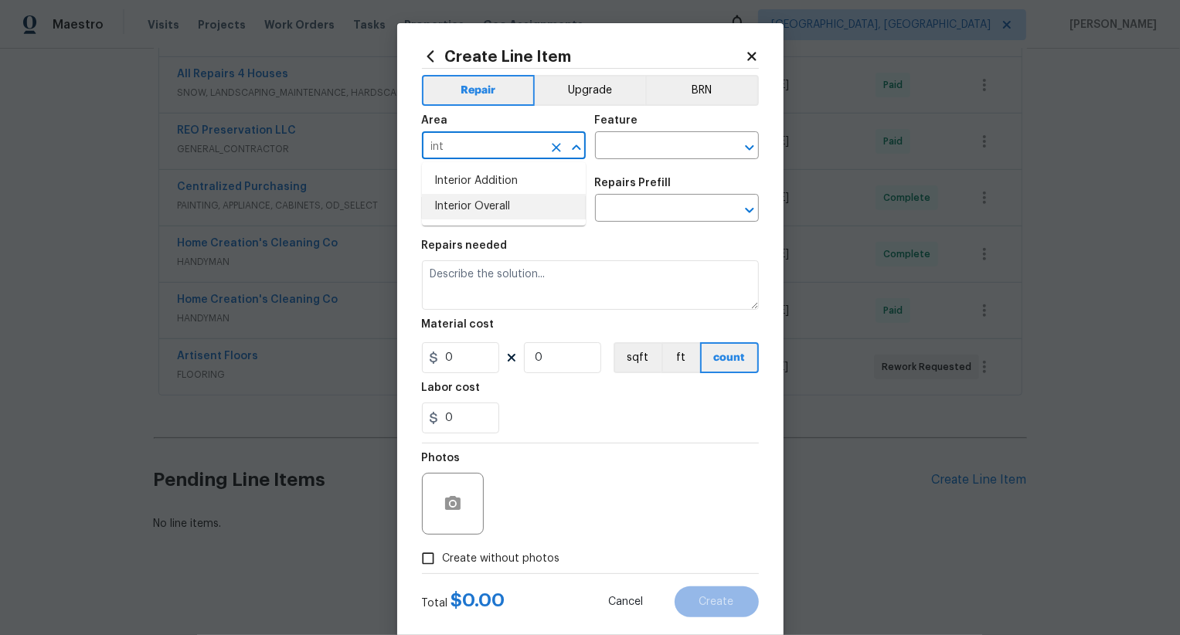
click at [516, 203] on li "Interior Overall" at bounding box center [504, 207] width 164 height 26
type input "Interior Overall"
click at [638, 140] on input "text" at bounding box center [655, 147] width 121 height 24
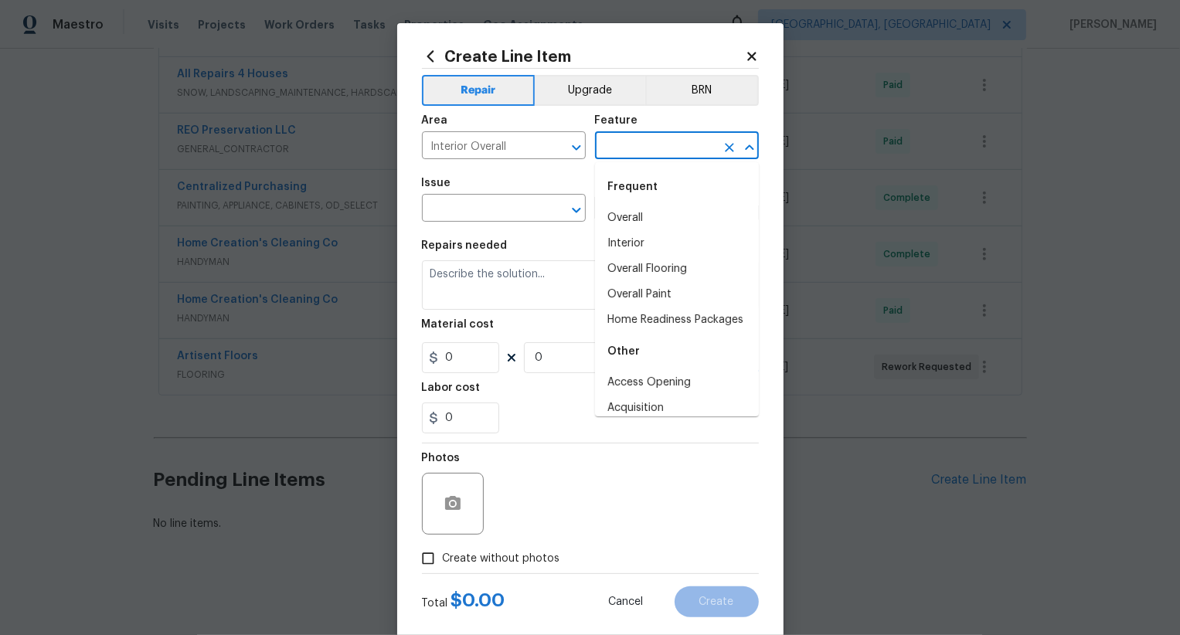
click at [639, 205] on div "Frequent" at bounding box center [677, 187] width 164 height 37
click at [639, 209] on li "Overall" at bounding box center [677, 219] width 164 height 26
type input "Overall"
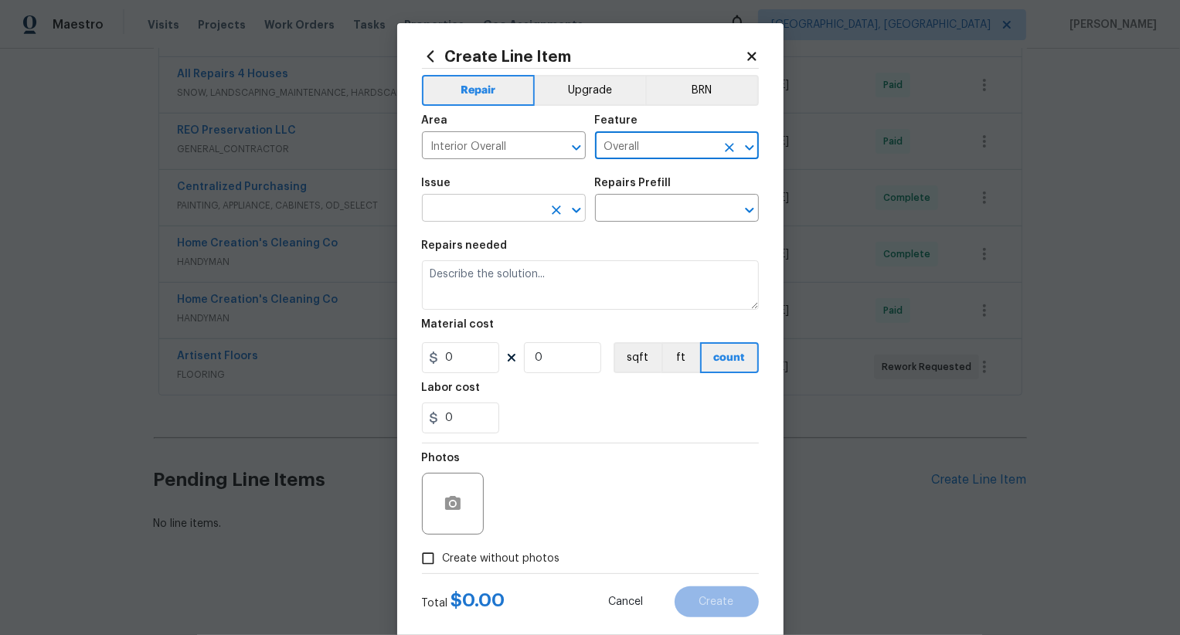
click at [514, 205] on input "text" at bounding box center [482, 210] width 121 height 24
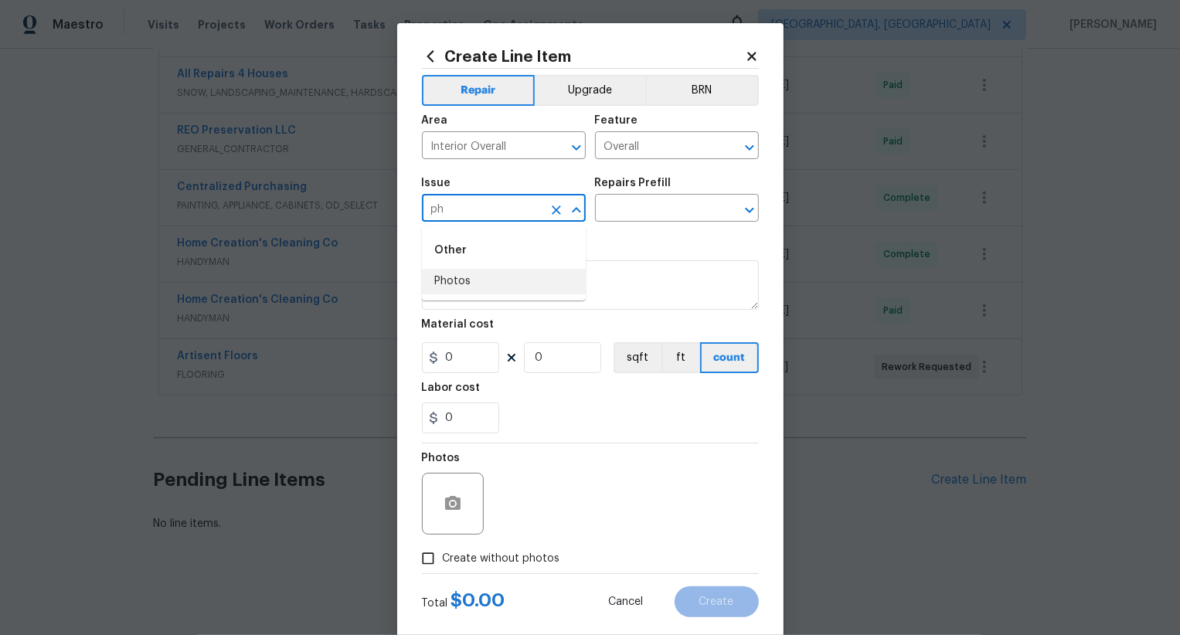
click at [506, 277] on li "Photos" at bounding box center [504, 282] width 164 height 26
type input "Photos"
click at [644, 203] on input "text" at bounding box center [655, 210] width 121 height 24
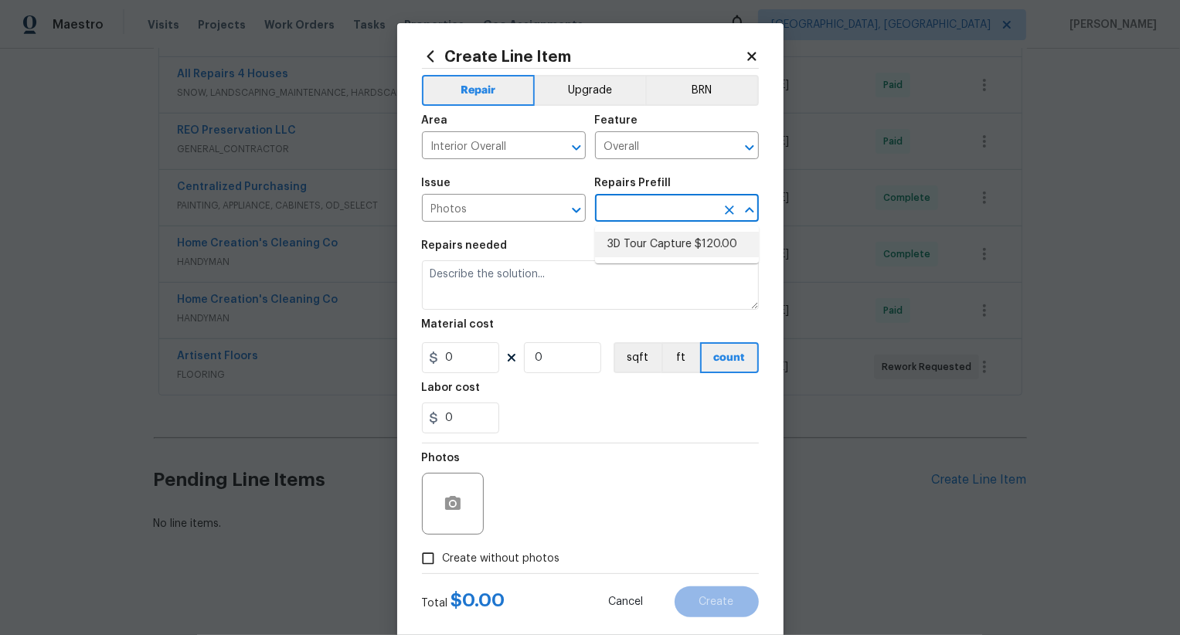
click at [656, 242] on li "3D Tour Capture $120.00" at bounding box center [677, 245] width 164 height 26
type input "3D Tour Capture $120.00"
type textarea "Capture 3D tour of home"
type input "1"
type input "120"
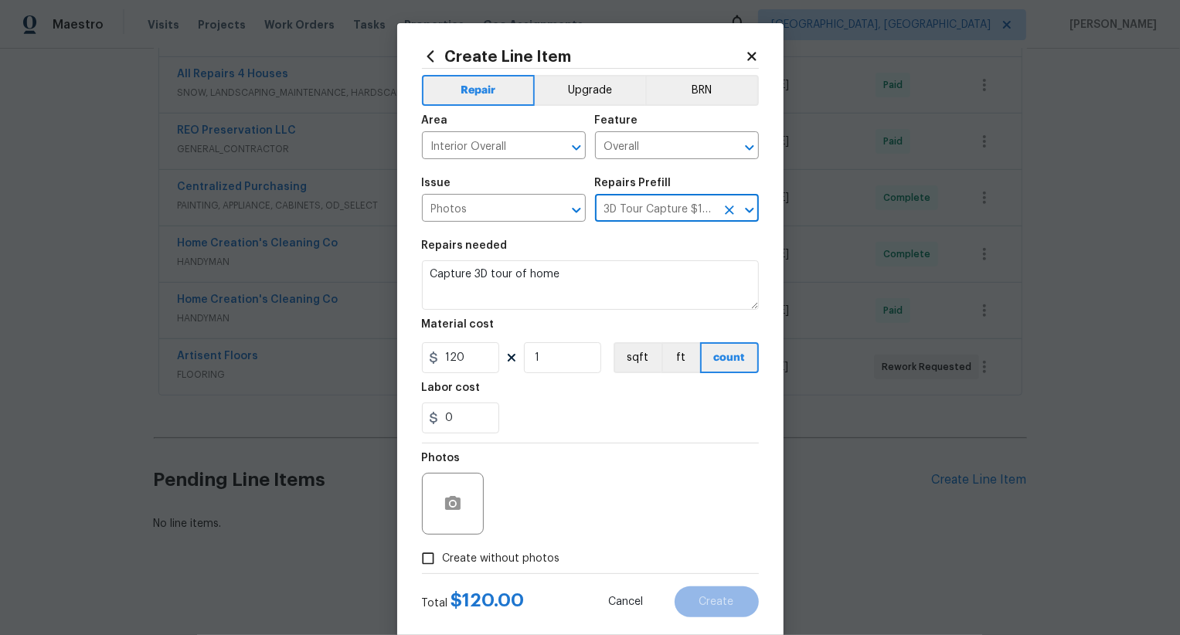
scroll to position [30, 0]
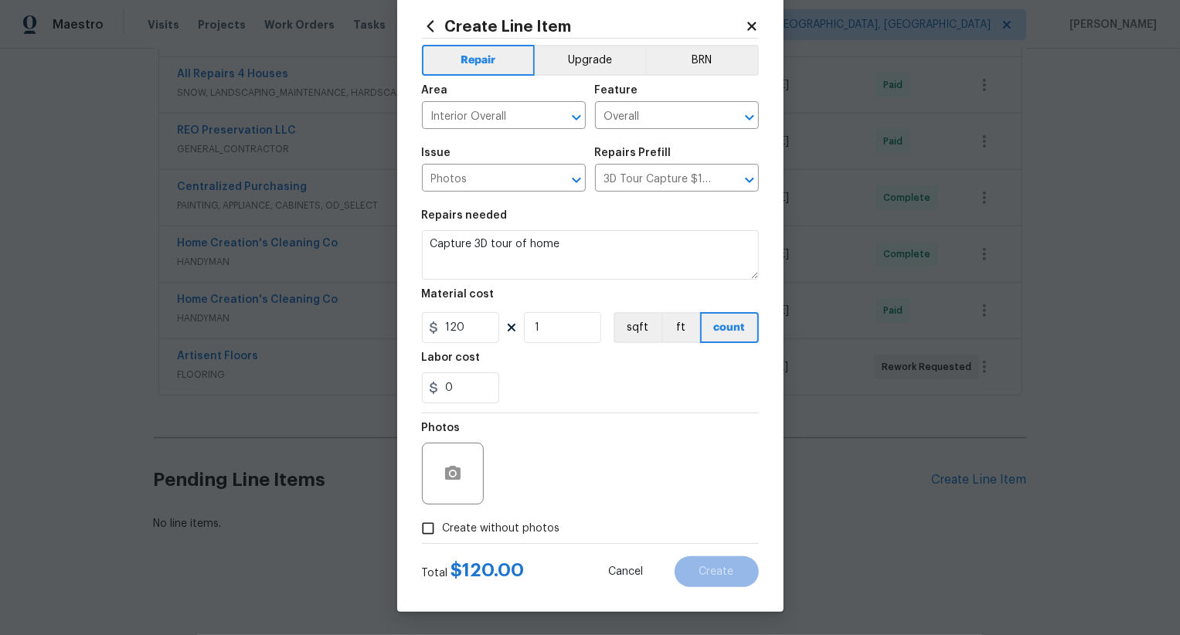
click at [528, 525] on span "Create without photos" at bounding box center [502, 529] width 118 height 16
click at [443, 525] on input "Create without photos" at bounding box center [428, 528] width 29 height 29
checkbox input "true"
click at [597, 462] on textarea at bounding box center [627, 474] width 263 height 62
type textarea ".."
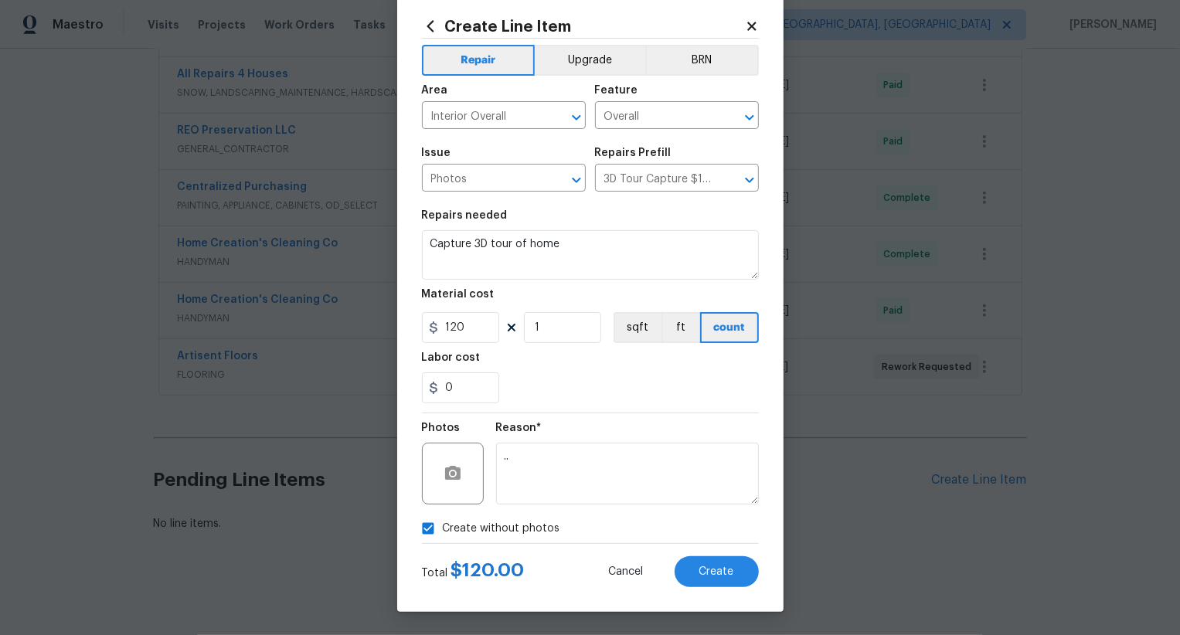
click at [725, 588] on div "Create Line Item Repair Upgrade BRN Area Interior Overall ​ Feature Overall ​ I…" at bounding box center [590, 302] width 387 height 619
click at [727, 572] on span "Create" at bounding box center [717, 573] width 35 height 12
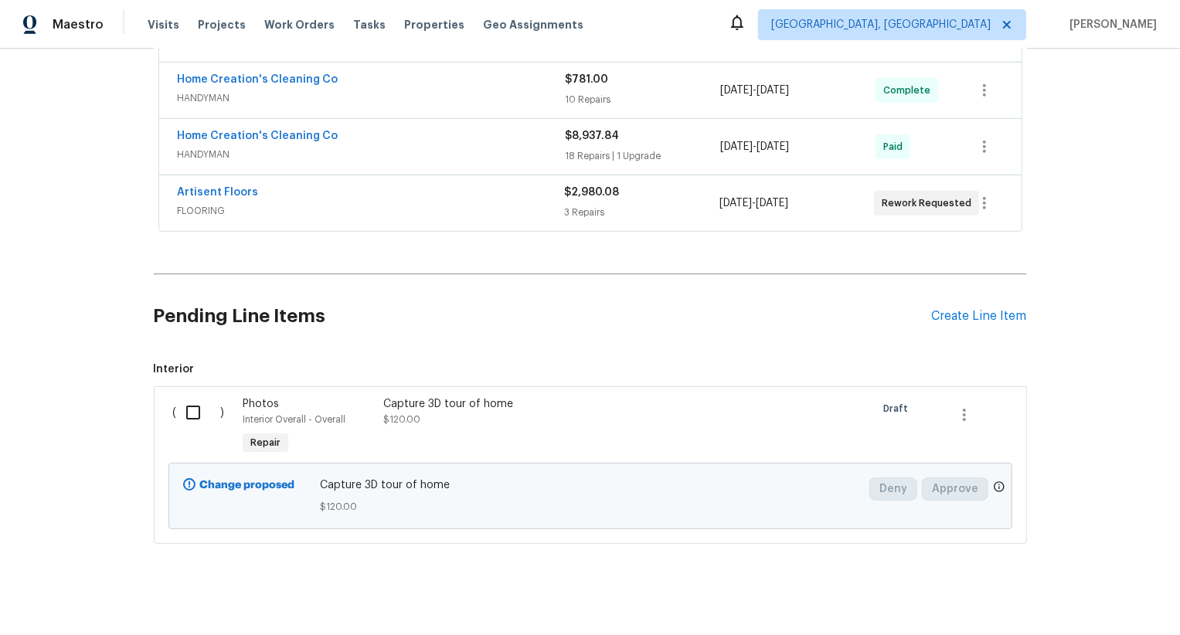
scroll to position [577, 0]
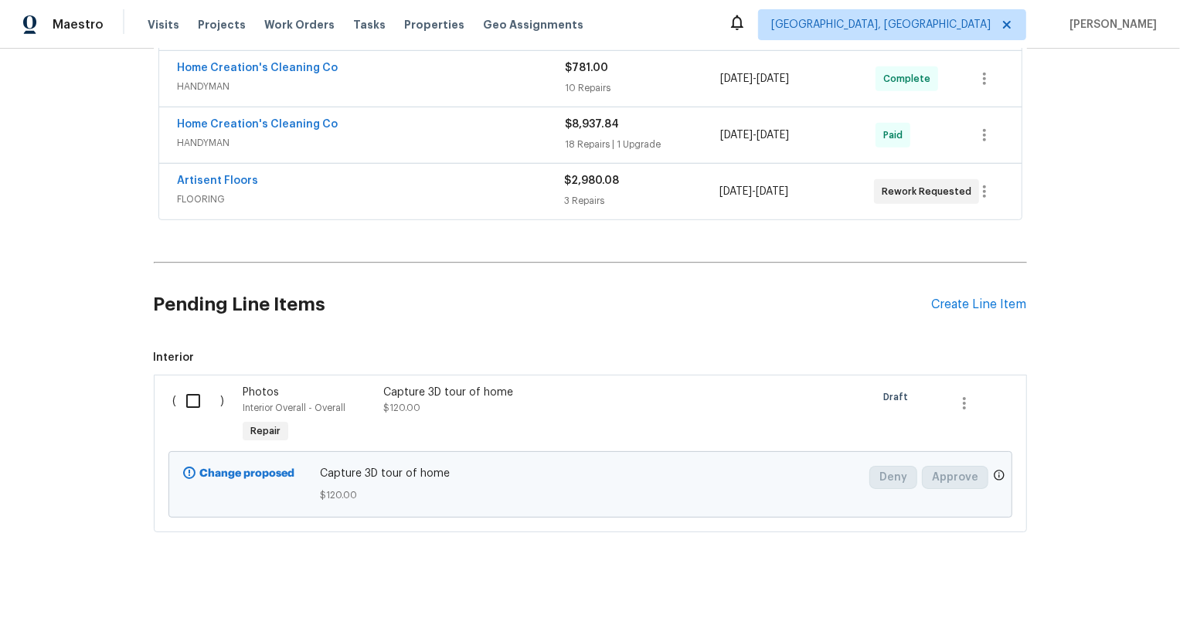
click at [192, 406] on input "checkbox" at bounding box center [199, 401] width 44 height 32
checkbox input "true"
click at [1099, 615] on div "Cancel (1) Item Create Work Order" at bounding box center [590, 596] width 1180 height 79
click at [1099, 597] on span "Create Work Order" at bounding box center [1092, 597] width 103 height 19
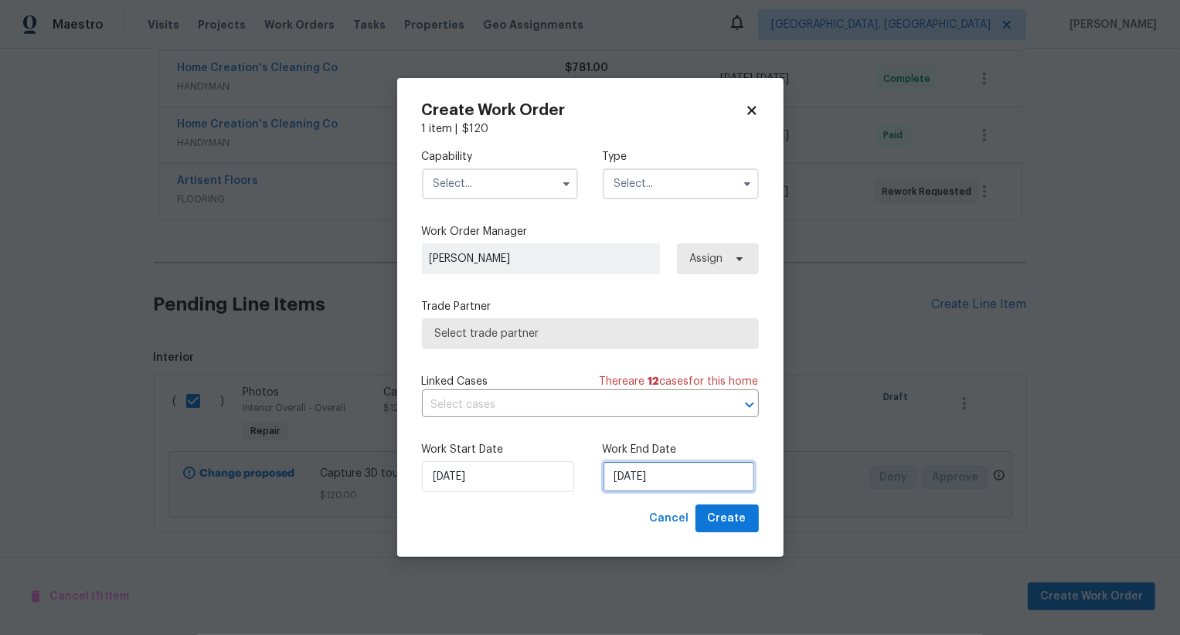
click at [636, 469] on input "[DATE]" at bounding box center [679, 477] width 152 height 31
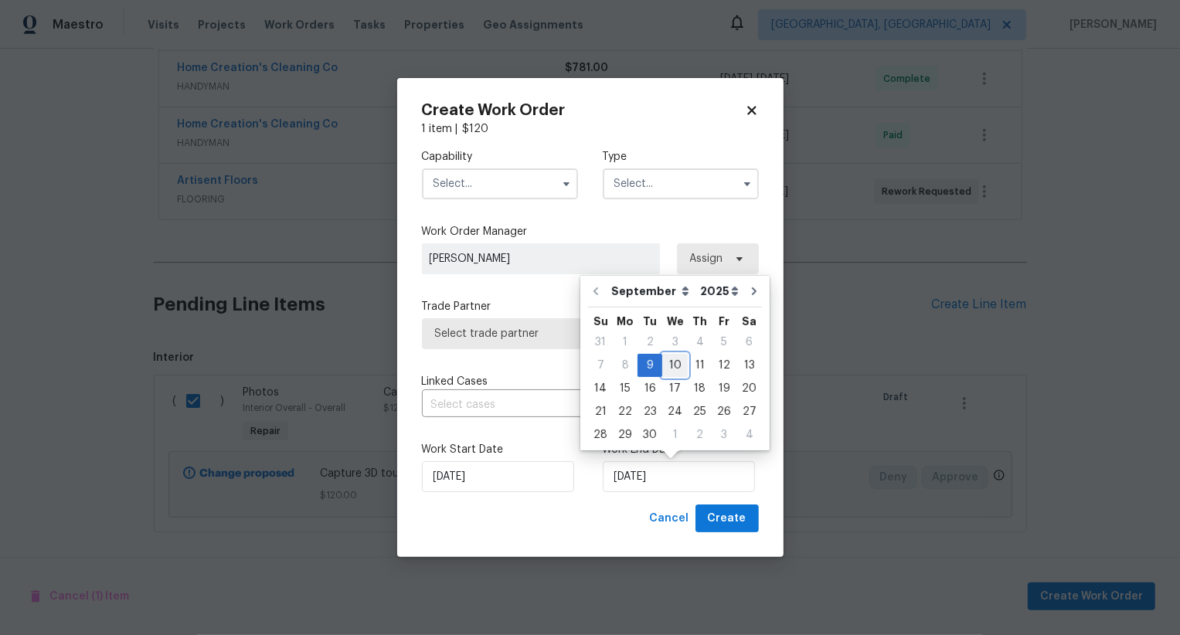
click at [676, 358] on div "10" at bounding box center [676, 366] width 26 height 22
type input "[DATE]"
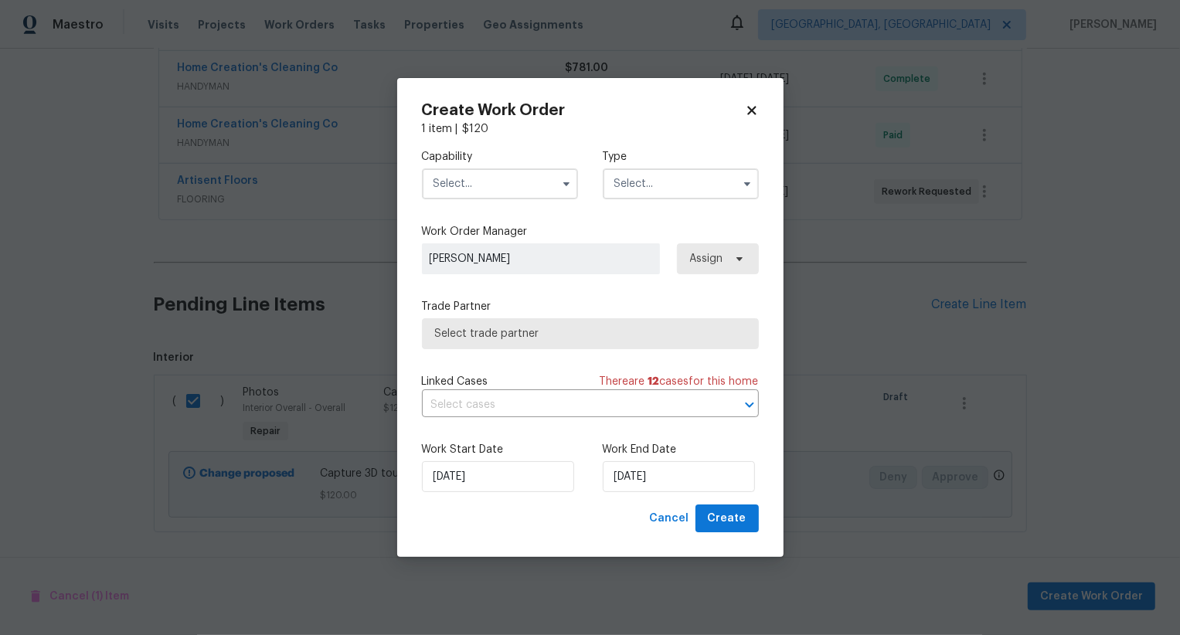
click at [511, 189] on input "text" at bounding box center [500, 184] width 156 height 31
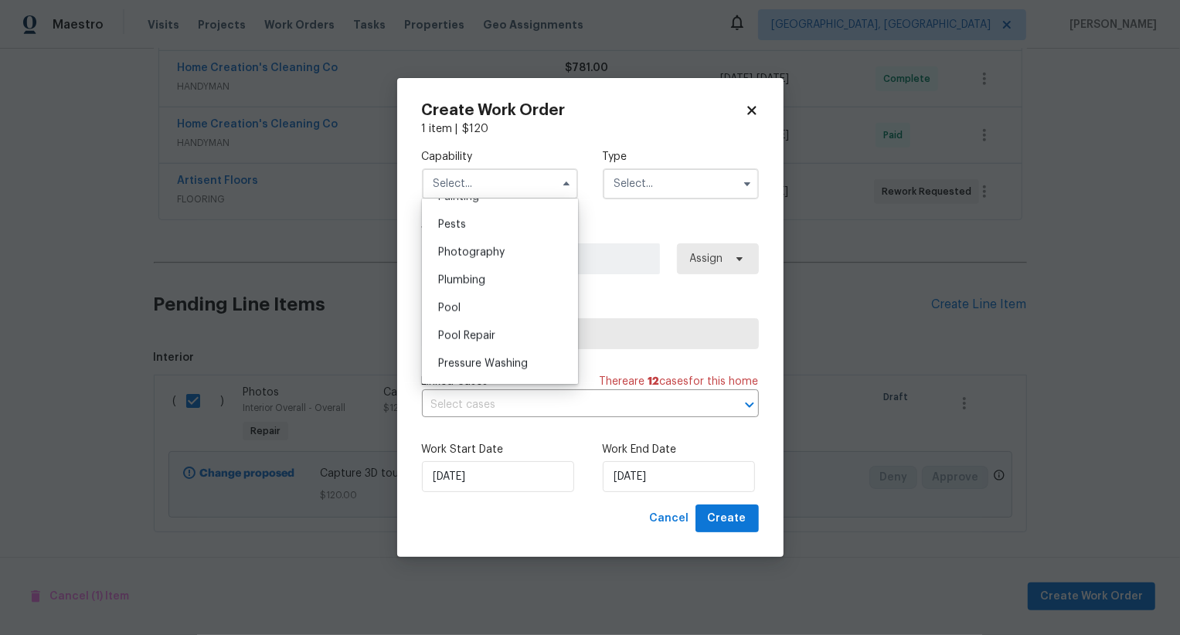
scroll to position [1303, 0]
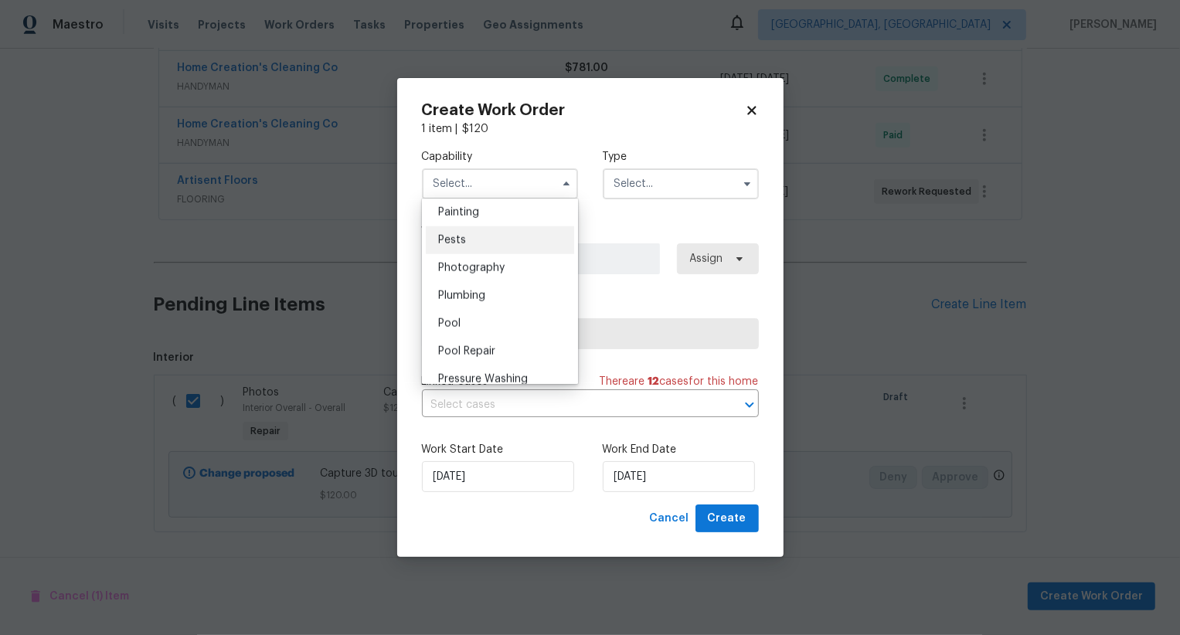
click at [495, 252] on div "Pests" at bounding box center [500, 241] width 148 height 28
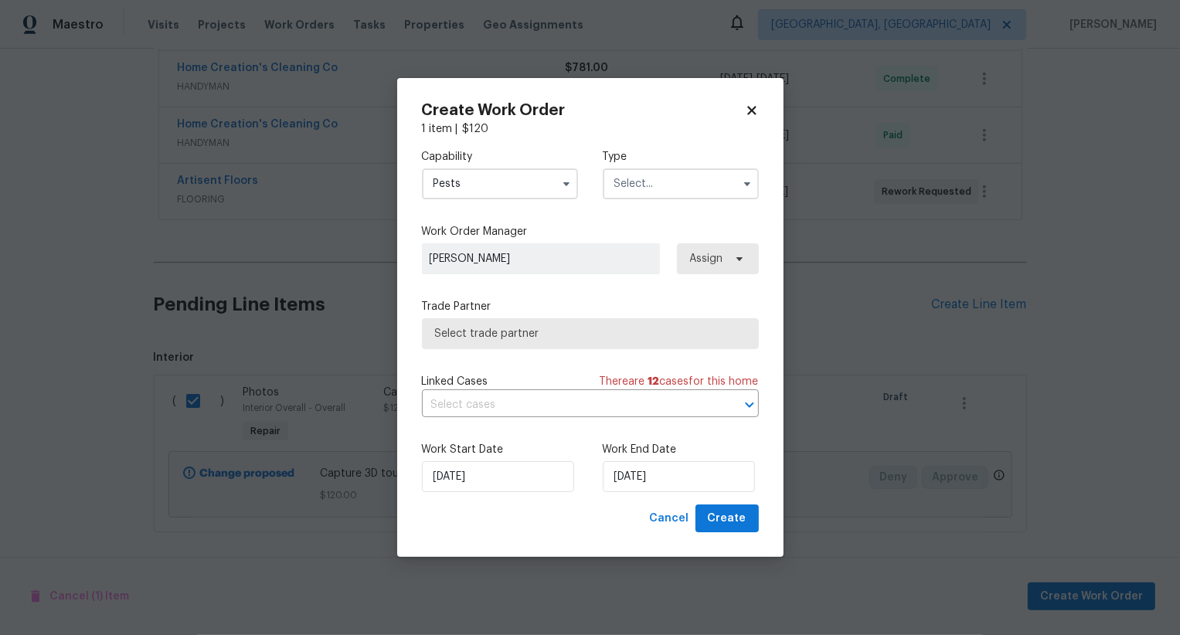
click at [505, 189] on input "Pests" at bounding box center [500, 184] width 156 height 31
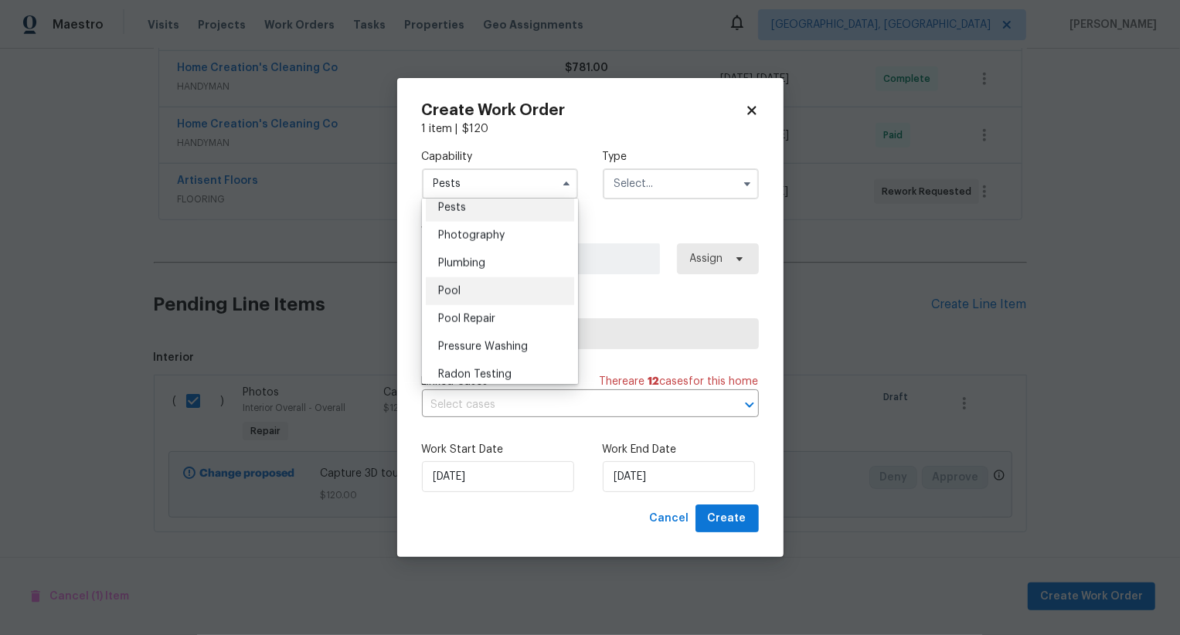
scroll to position [1327, 0]
drag, startPoint x: 516, startPoint y: 247, endPoint x: 601, endPoint y: 230, distance: 86.9
click at [517, 247] on div "Photography" at bounding box center [500, 244] width 148 height 28
type input "Photography"
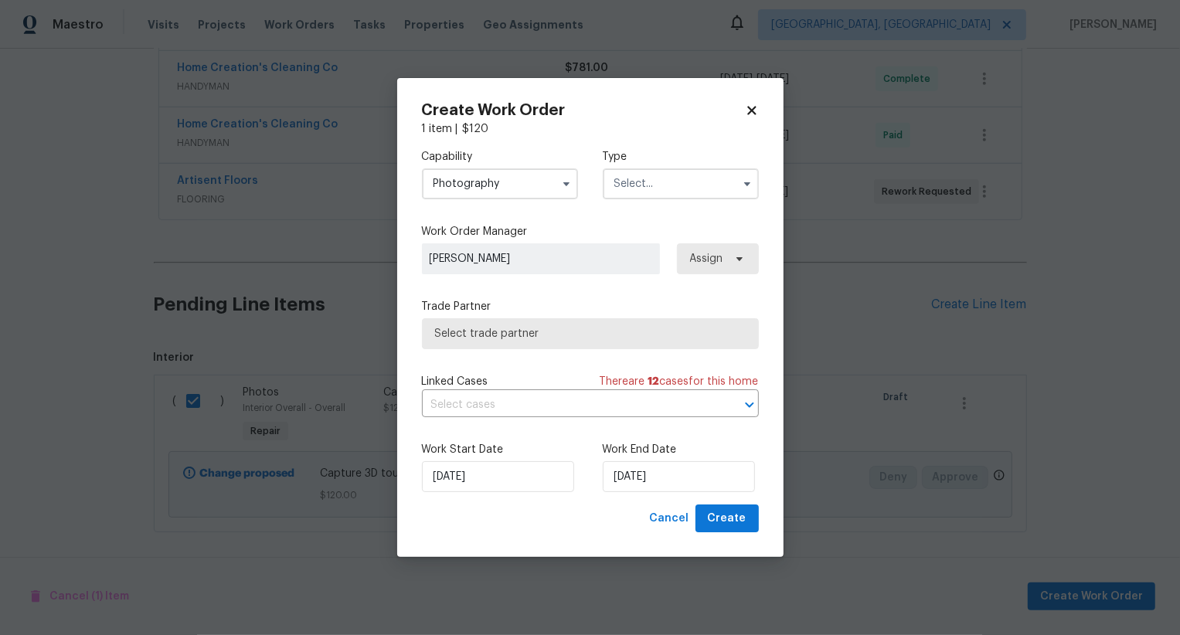
click at [659, 186] on input "text" at bounding box center [681, 184] width 156 height 31
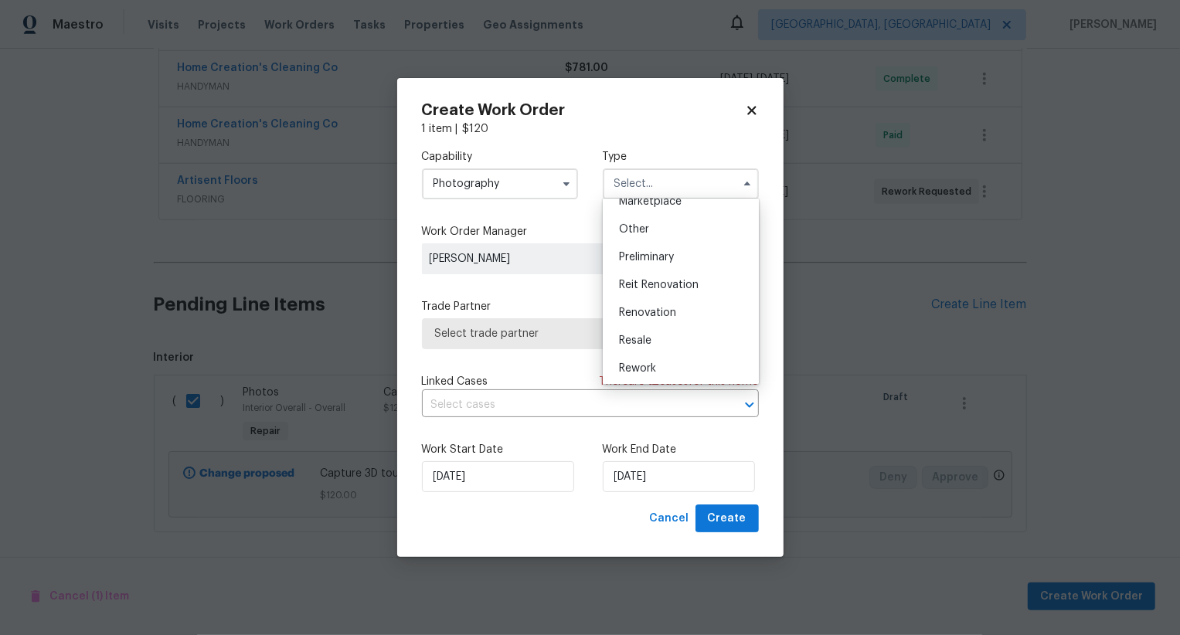
scroll to position [291, 0]
click at [665, 231] on div "Other" at bounding box center [681, 232] width 148 height 28
type input "Other"
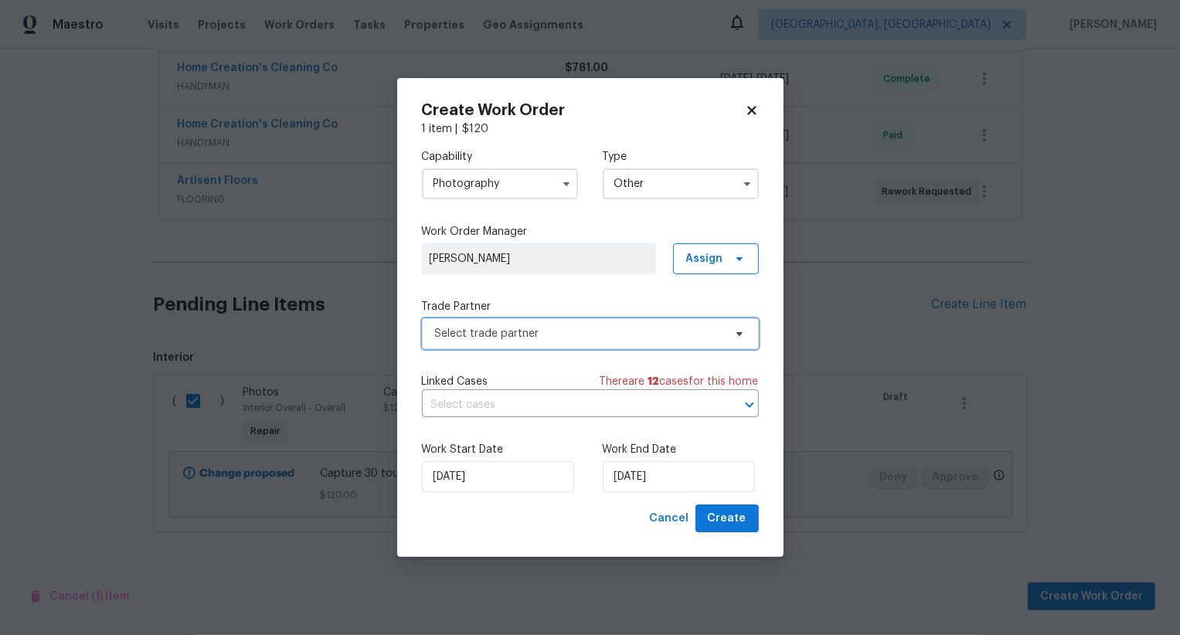
click at [574, 337] on span "Select trade partner" at bounding box center [579, 333] width 288 height 15
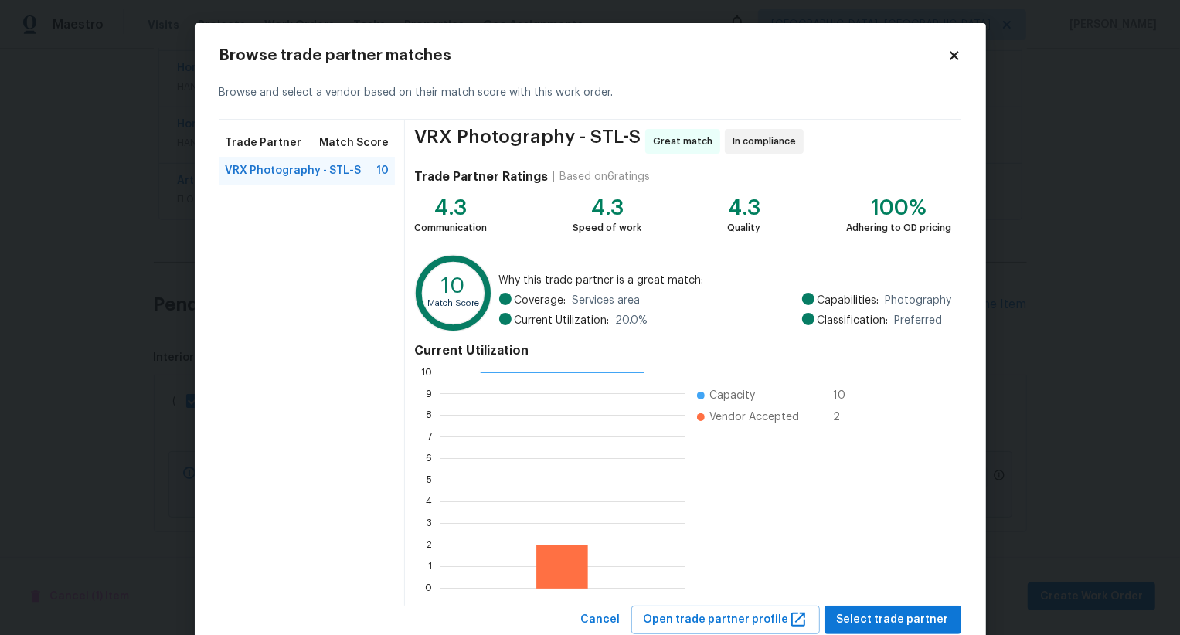
scroll to position [46, 0]
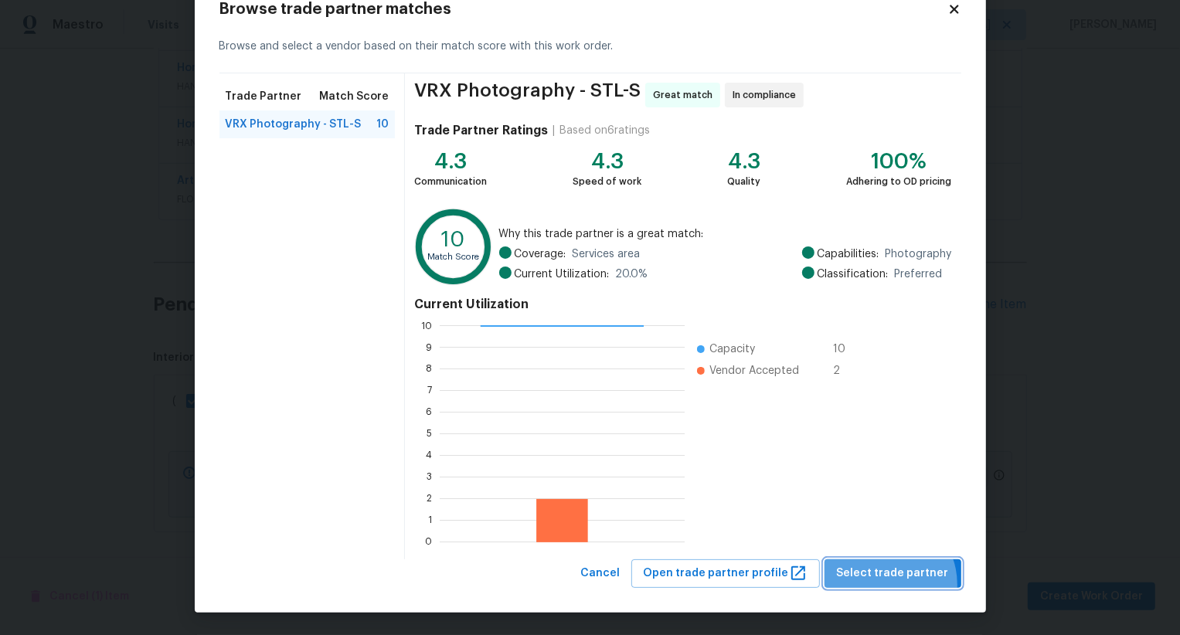
click at [888, 584] on button "Select trade partner" at bounding box center [893, 574] width 137 height 29
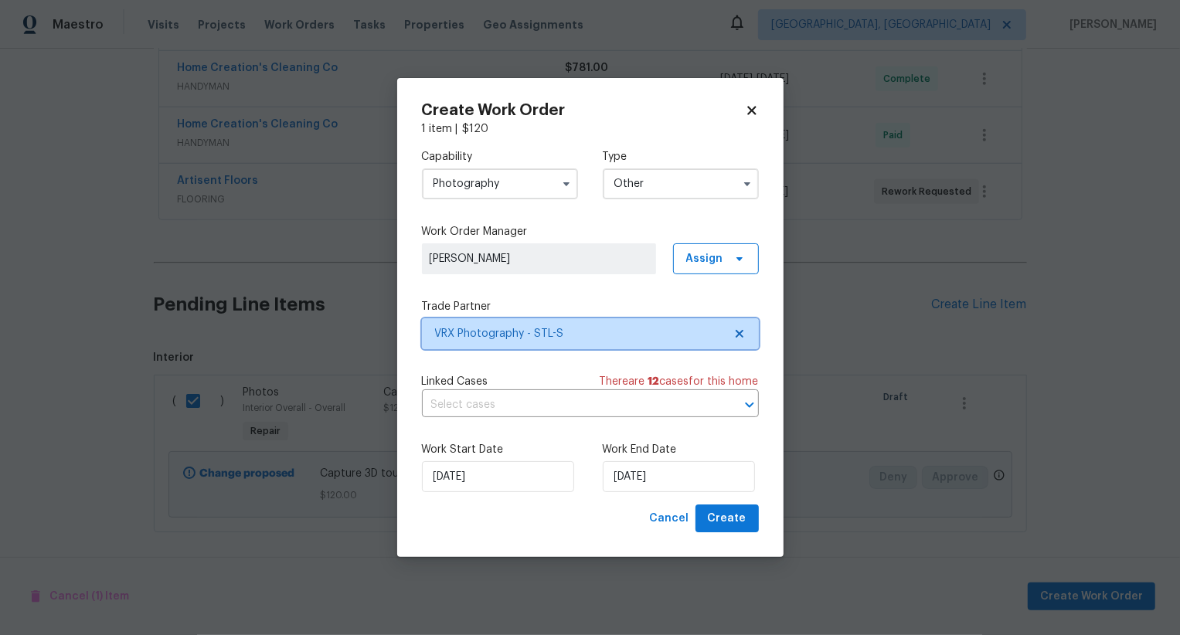
scroll to position [0, 0]
click at [723, 517] on span "Create" at bounding box center [727, 518] width 39 height 19
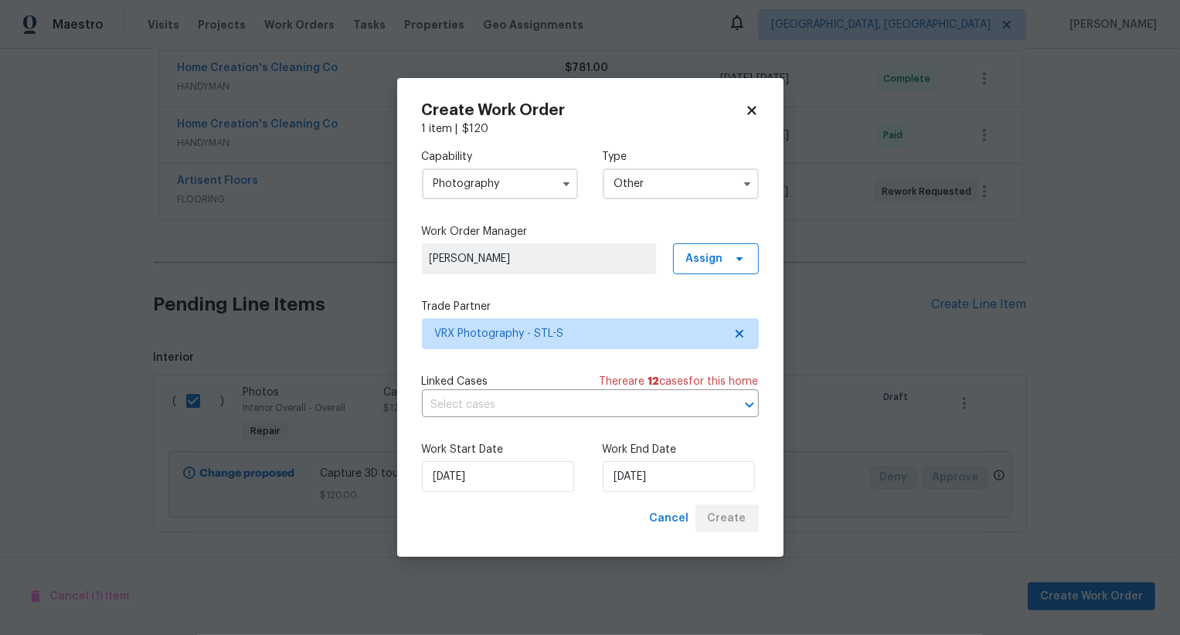
checkbox input "false"
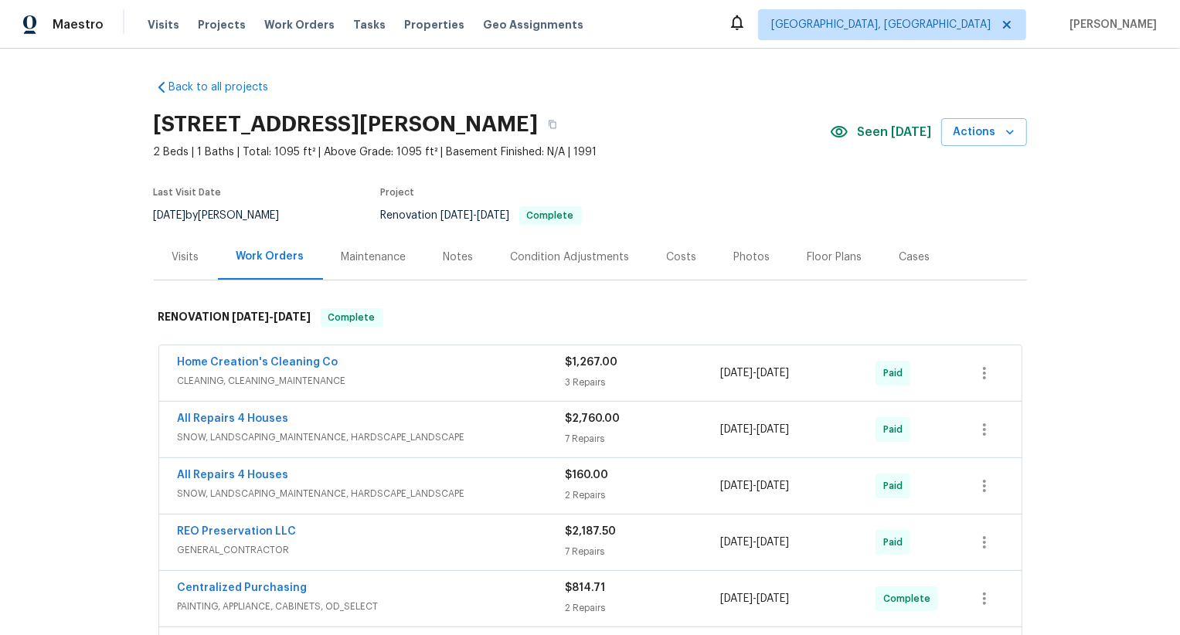
scroll to position [526, 0]
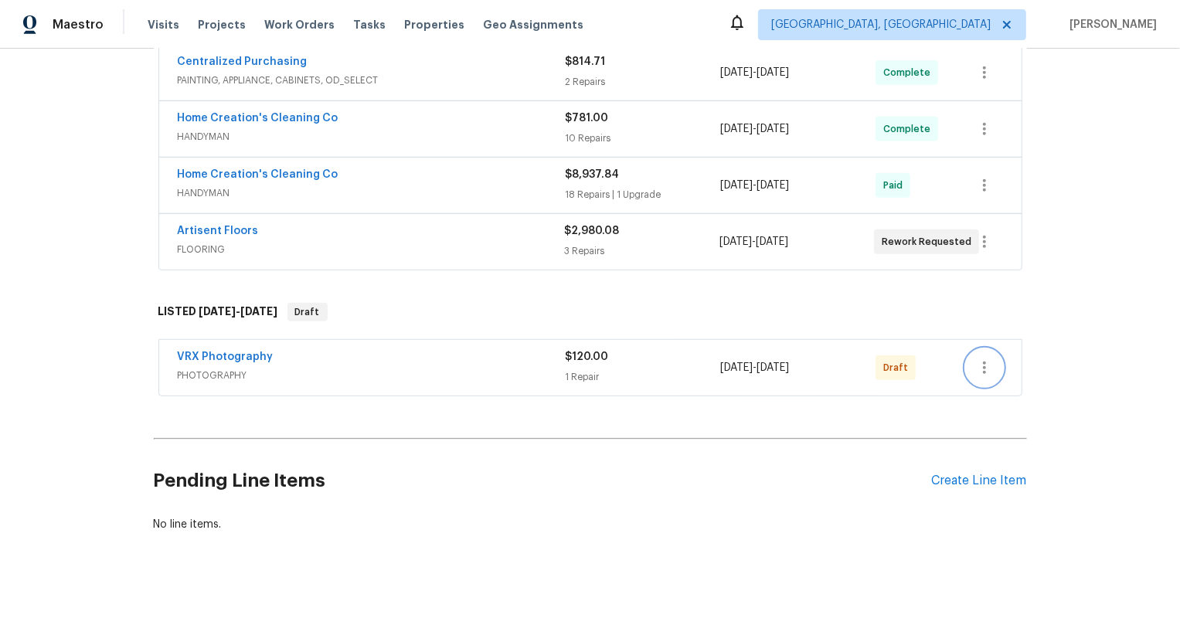
click at [976, 364] on icon "button" at bounding box center [985, 368] width 19 height 19
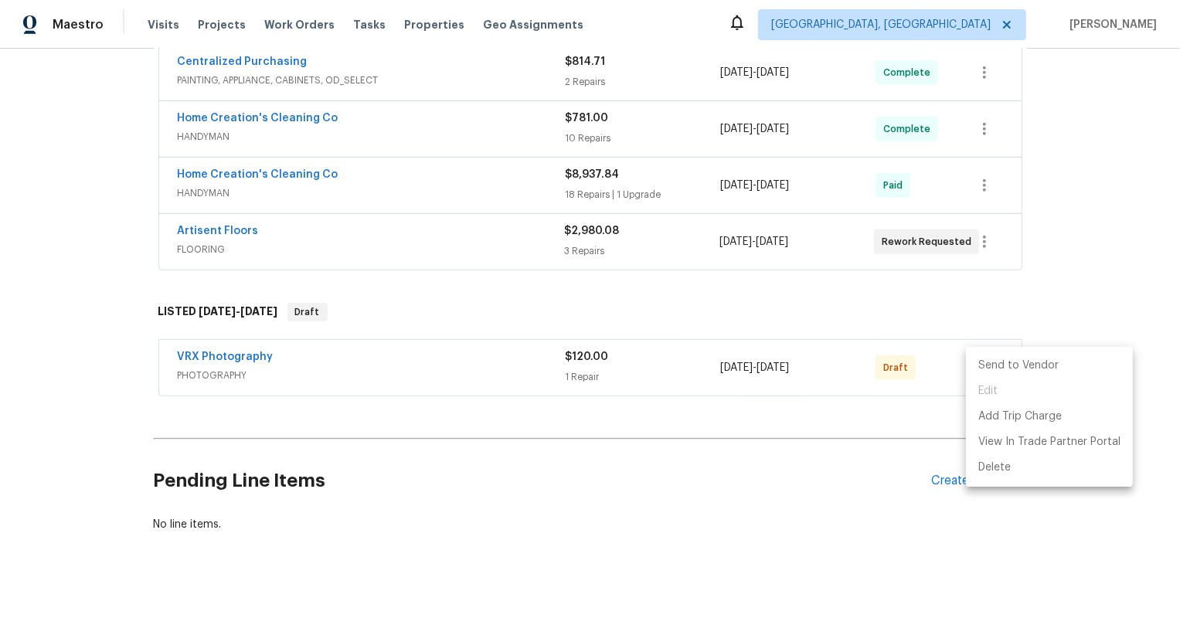
click at [975, 364] on li "Send to Vendor" at bounding box center [1049, 366] width 167 height 26
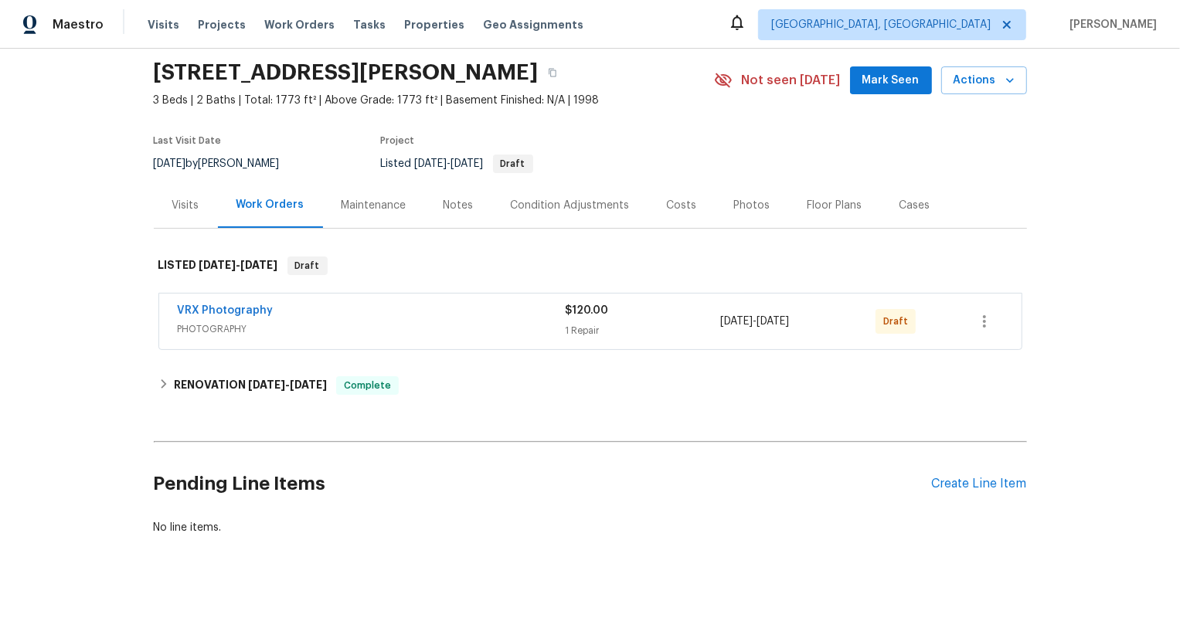
scroll to position [56, 0]
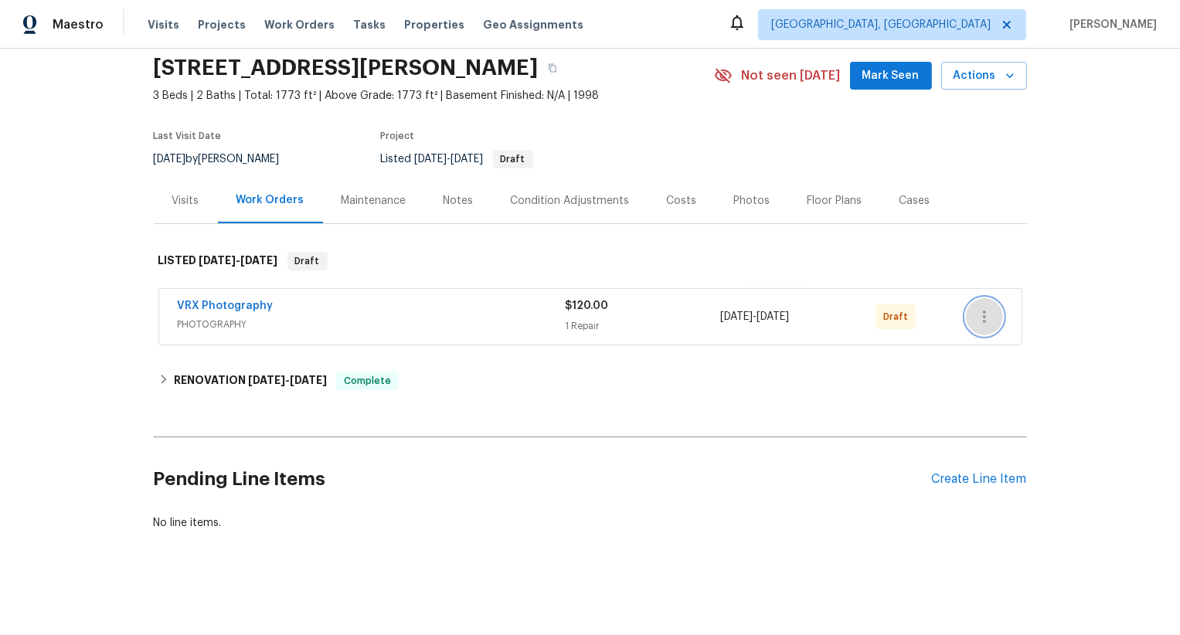
click at [986, 319] on icon "button" at bounding box center [985, 317] width 19 height 19
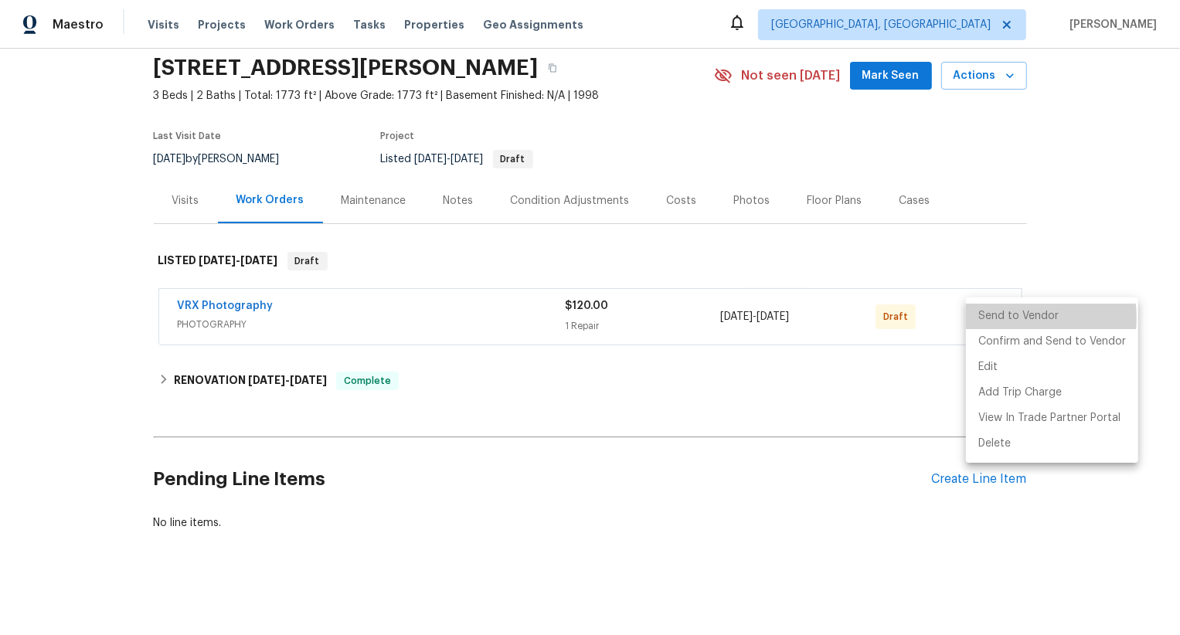
click at [986, 319] on li "Send to Vendor" at bounding box center [1052, 317] width 172 height 26
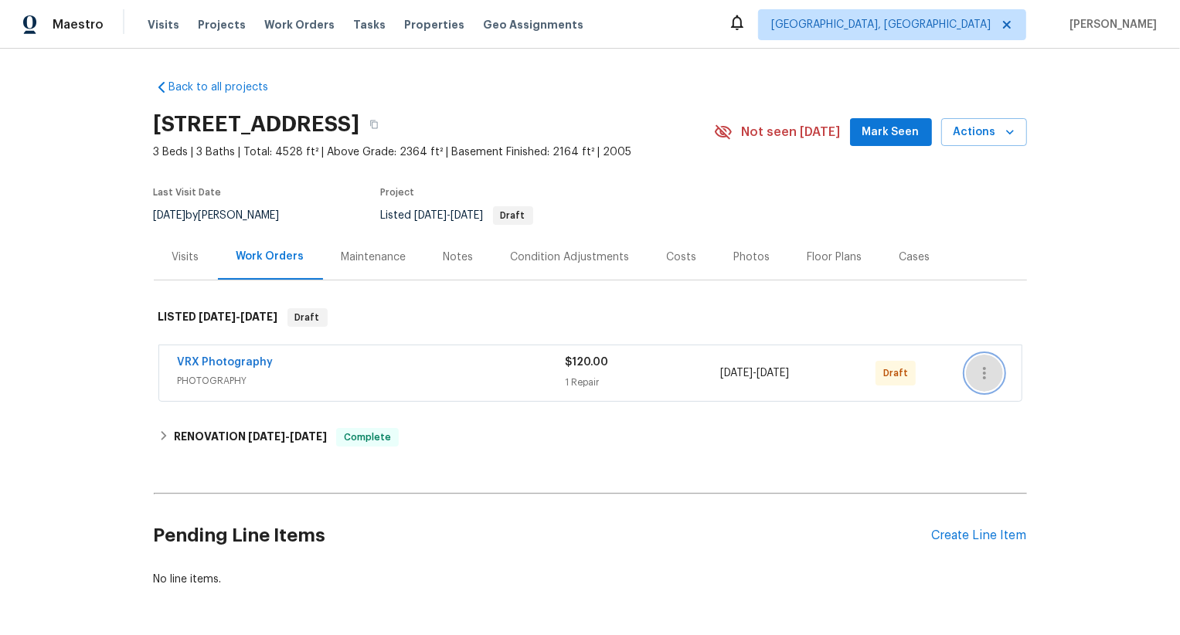
click at [981, 376] on icon "button" at bounding box center [985, 373] width 19 height 19
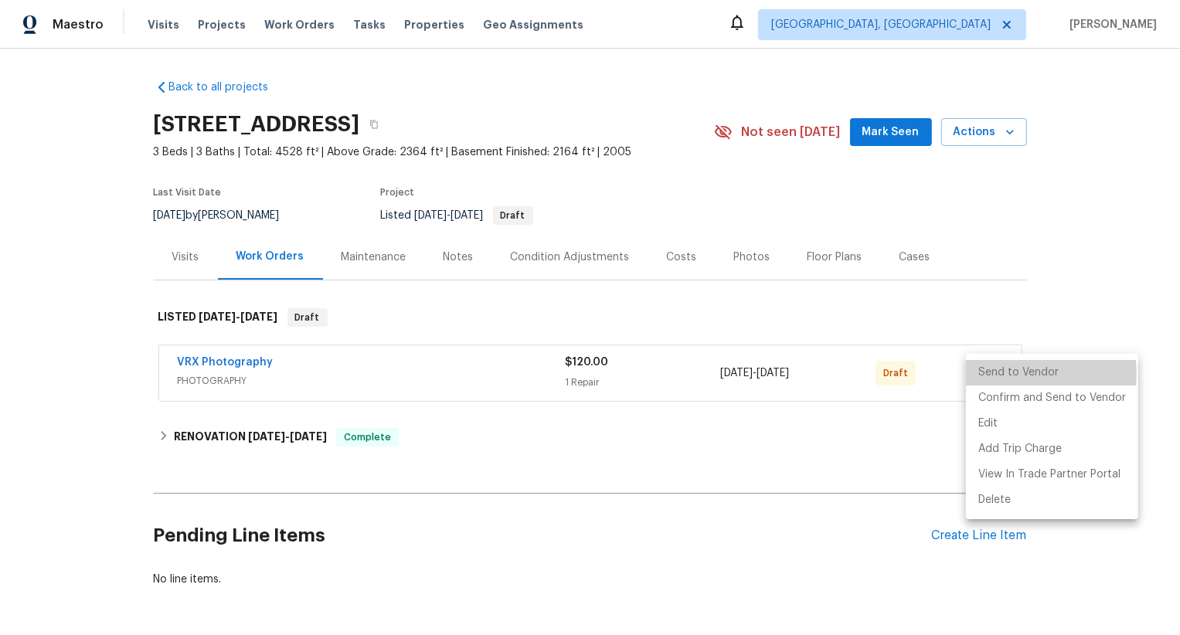
click at [986, 374] on li "Send to Vendor" at bounding box center [1052, 373] width 172 height 26
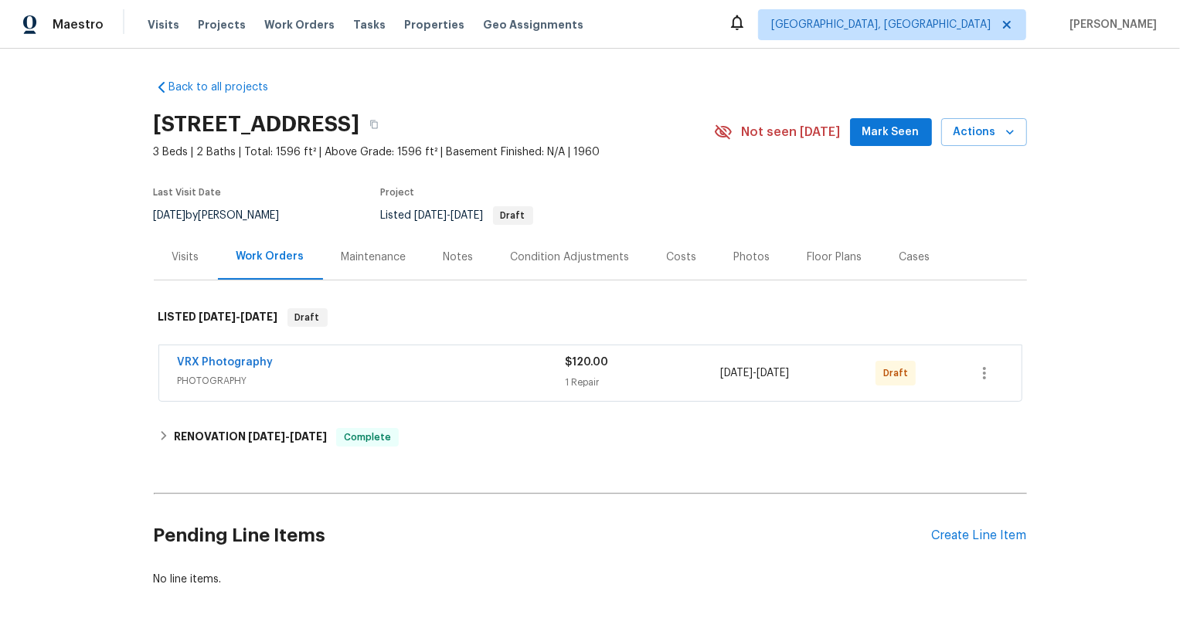
scroll to position [56, 0]
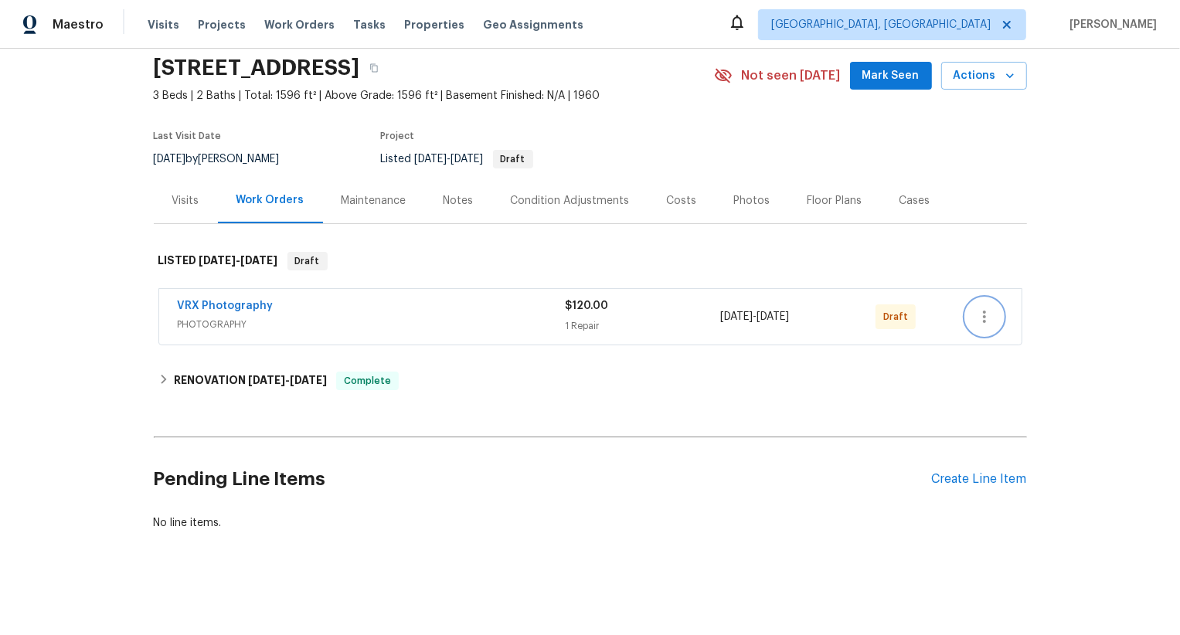
click at [981, 322] on icon "button" at bounding box center [985, 317] width 19 height 19
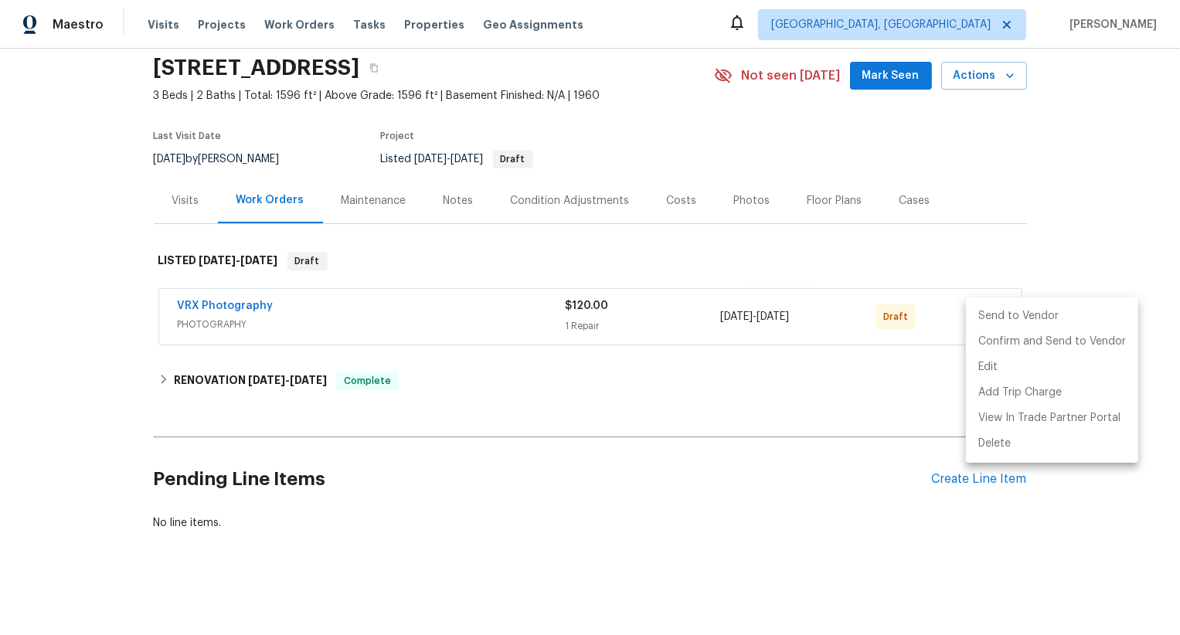
click at [981, 322] on li "Send to Vendor" at bounding box center [1052, 317] width 172 height 26
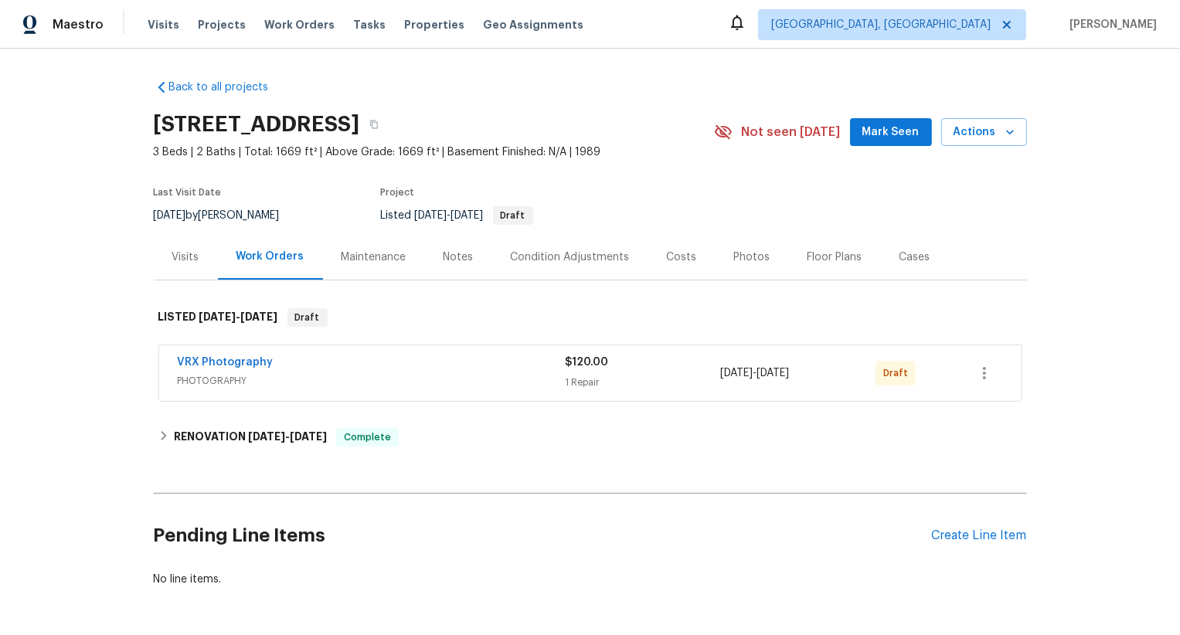
scroll to position [56, 0]
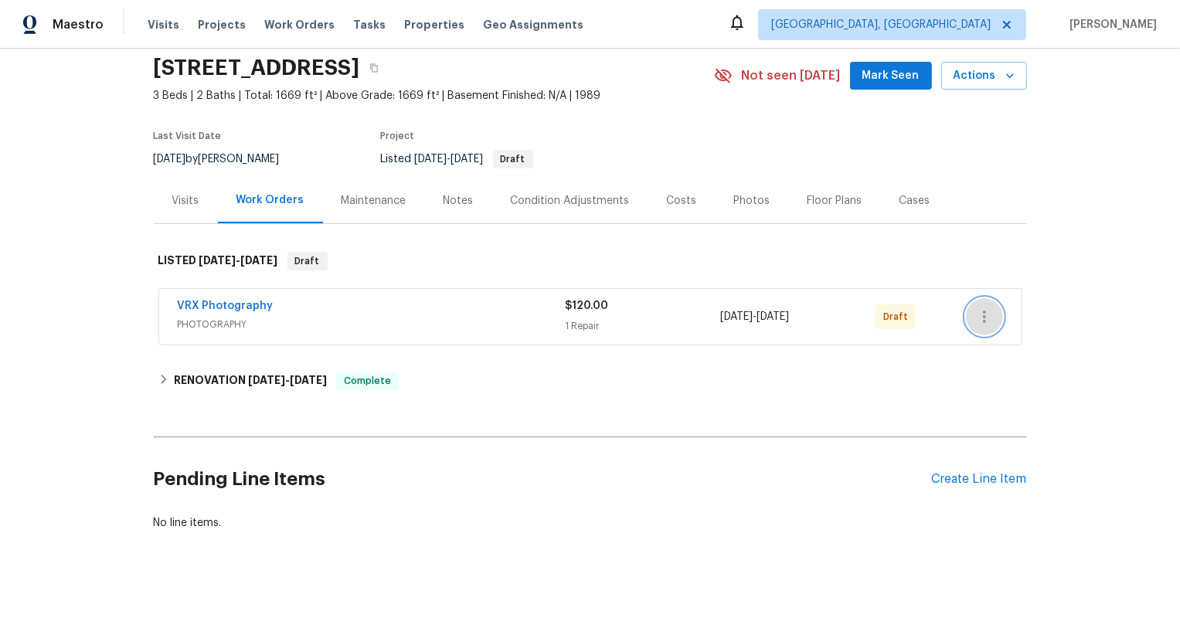
click at [986, 313] on icon "button" at bounding box center [985, 317] width 19 height 19
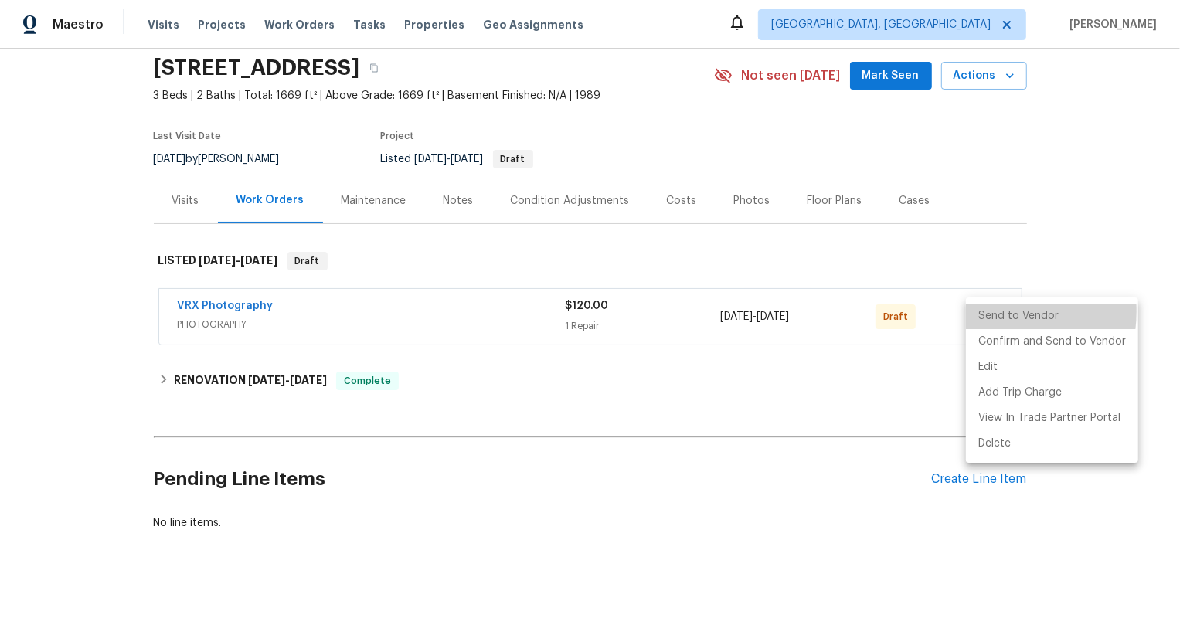
click at [986, 313] on li "Send to Vendor" at bounding box center [1052, 317] width 172 height 26
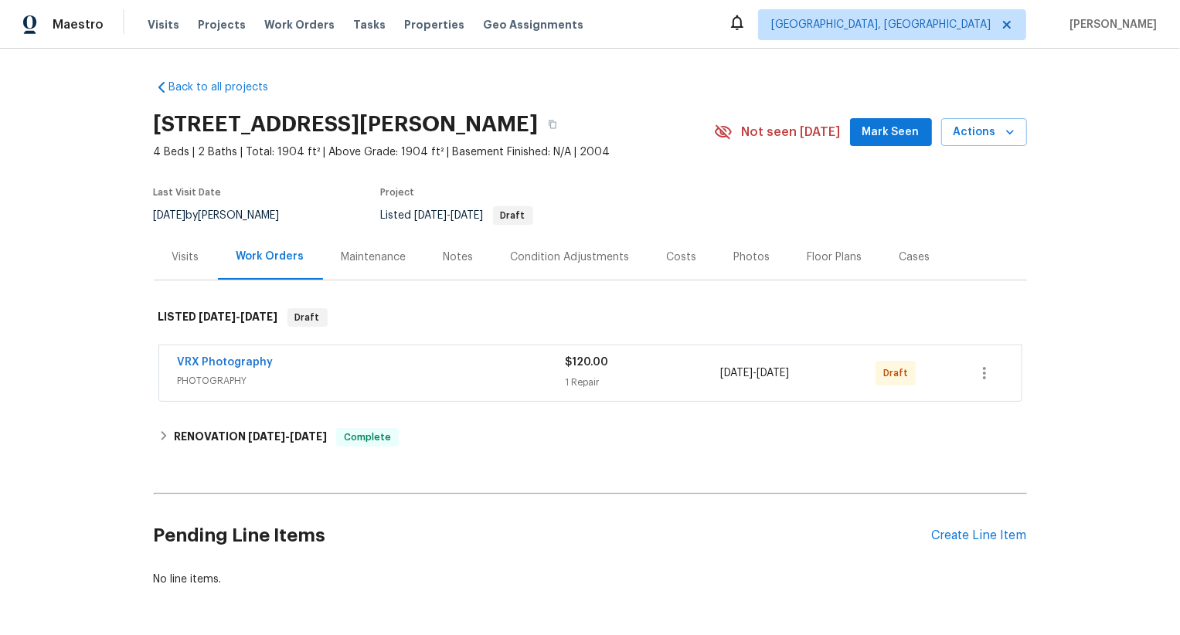
scroll to position [56, 0]
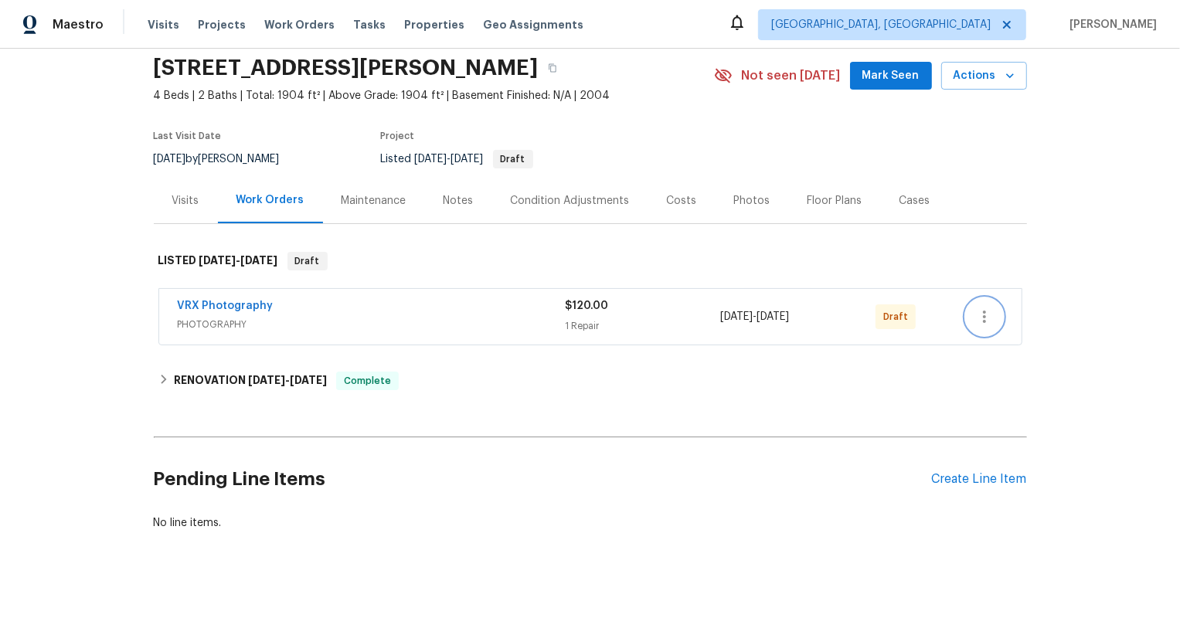
click at [993, 325] on button "button" at bounding box center [984, 316] width 37 height 37
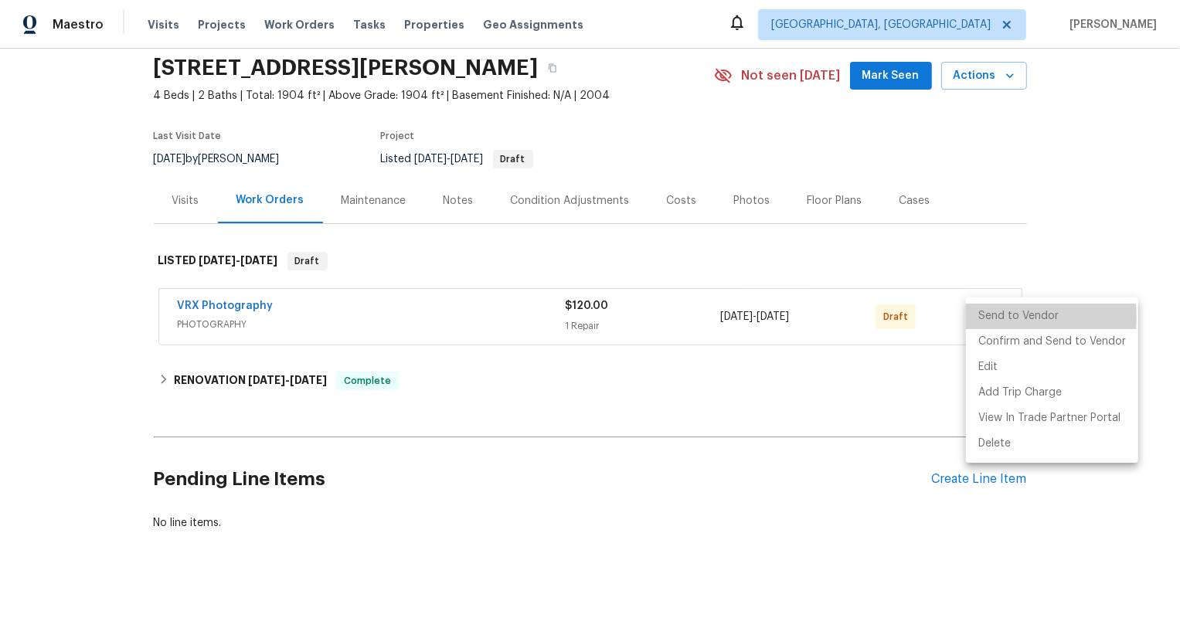
click at [993, 317] on li "Send to Vendor" at bounding box center [1052, 317] width 172 height 26
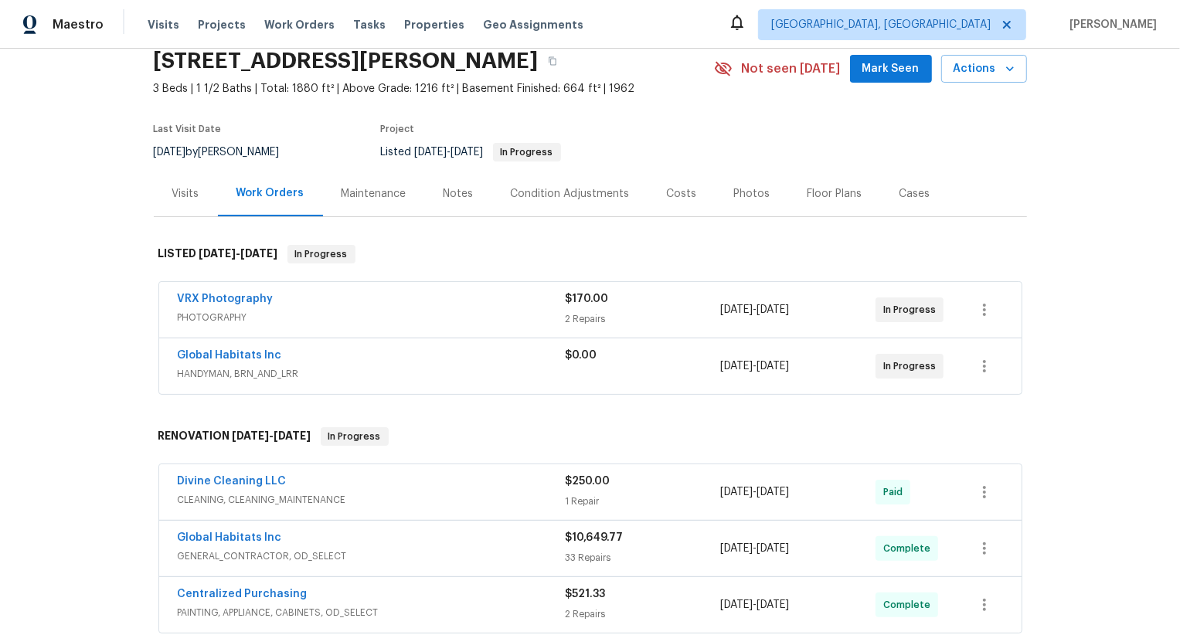
scroll to position [68, 0]
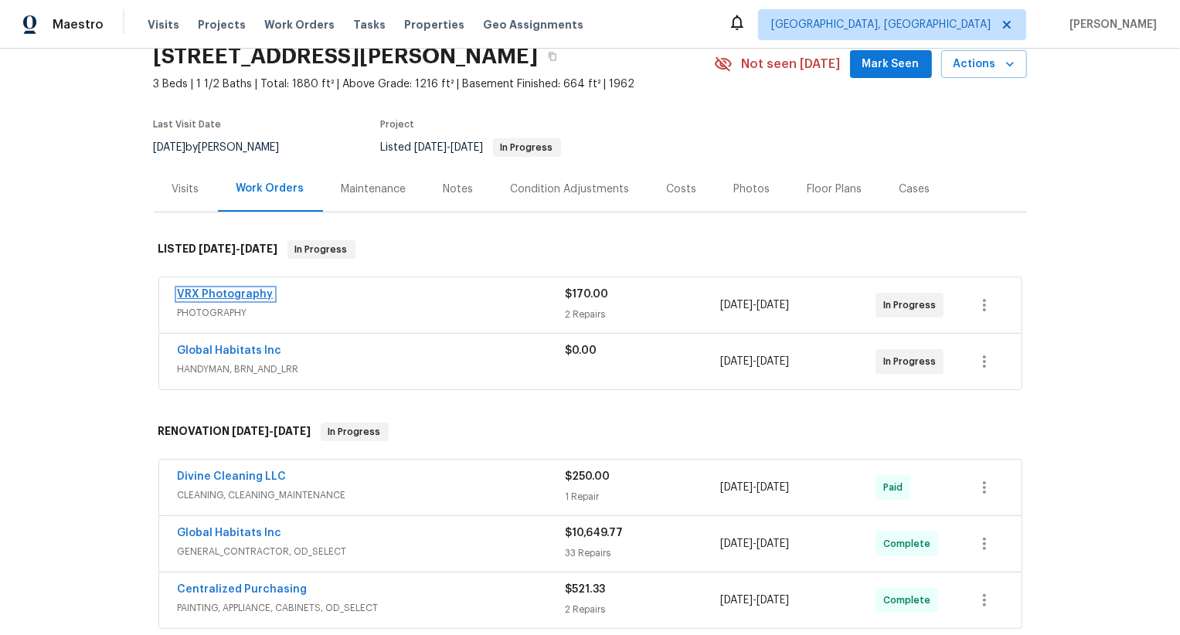
click at [252, 296] on link "VRX Photography" at bounding box center [226, 294] width 96 height 11
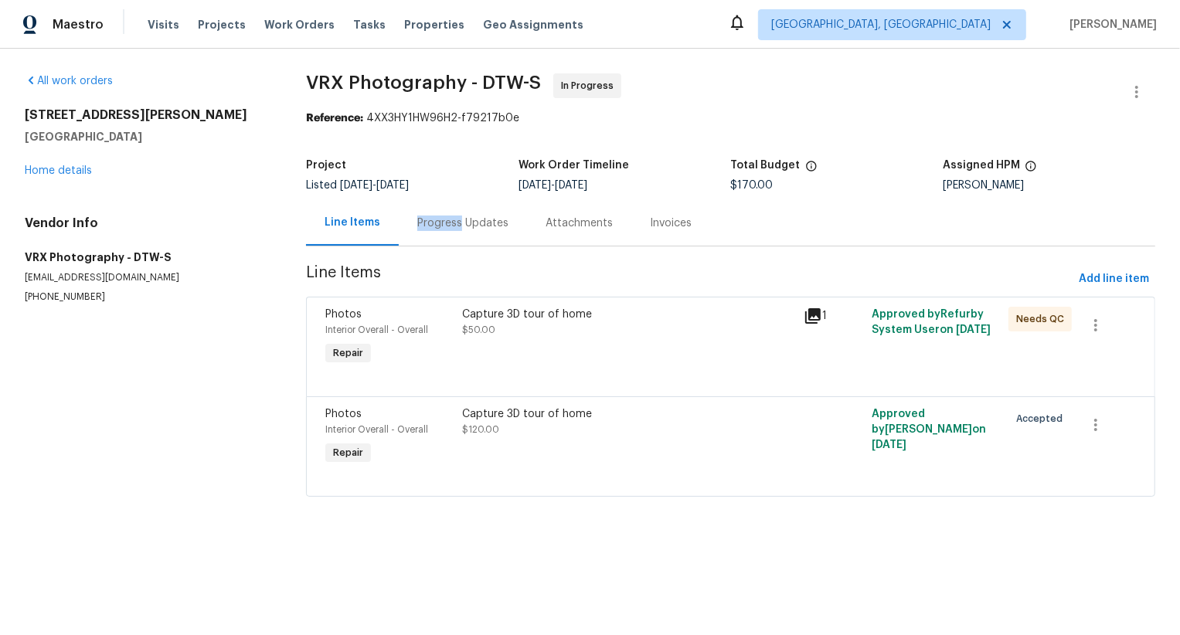
click at [448, 215] on div "Progress Updates" at bounding box center [463, 223] width 128 height 46
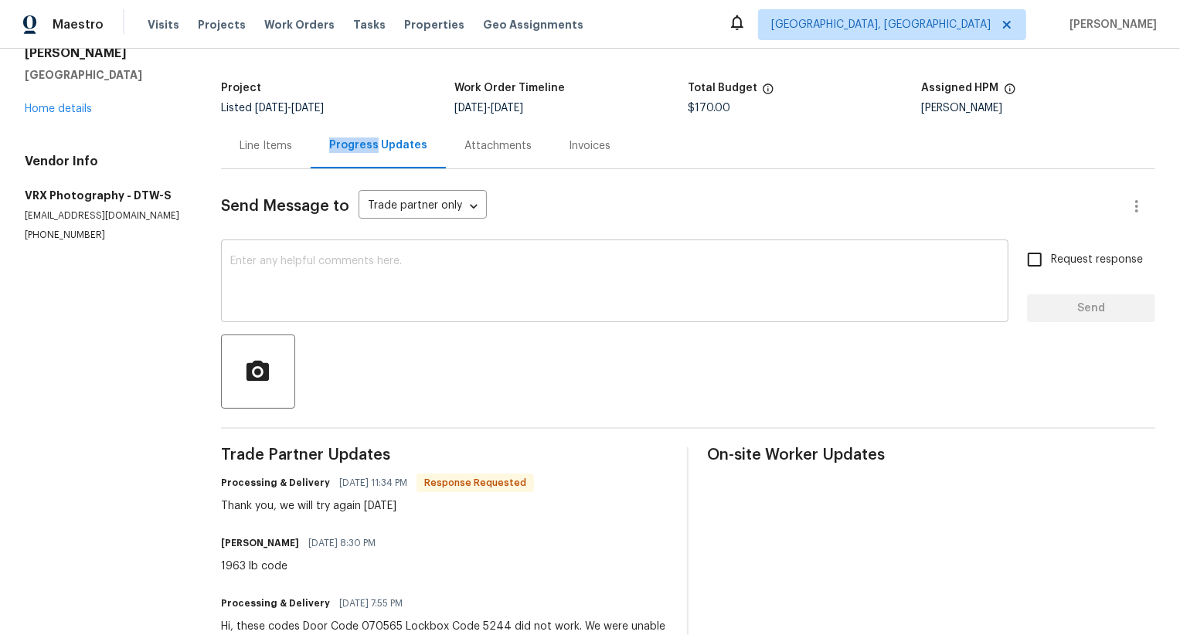
scroll to position [45, 0]
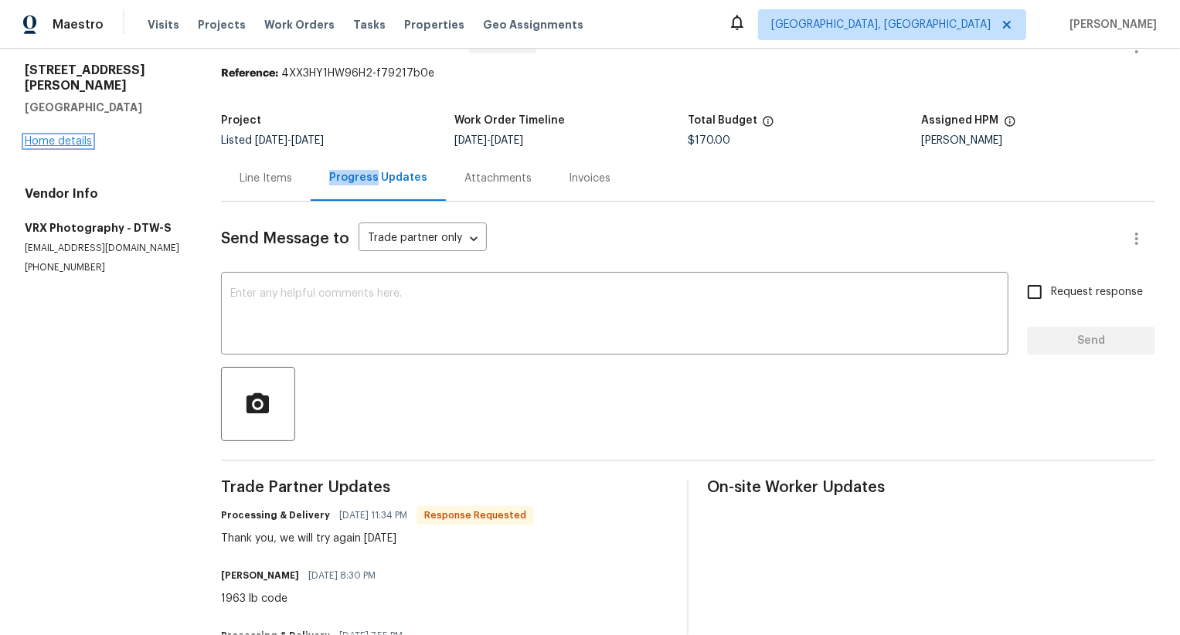
click at [80, 136] on link "Home details" at bounding box center [58, 141] width 67 height 11
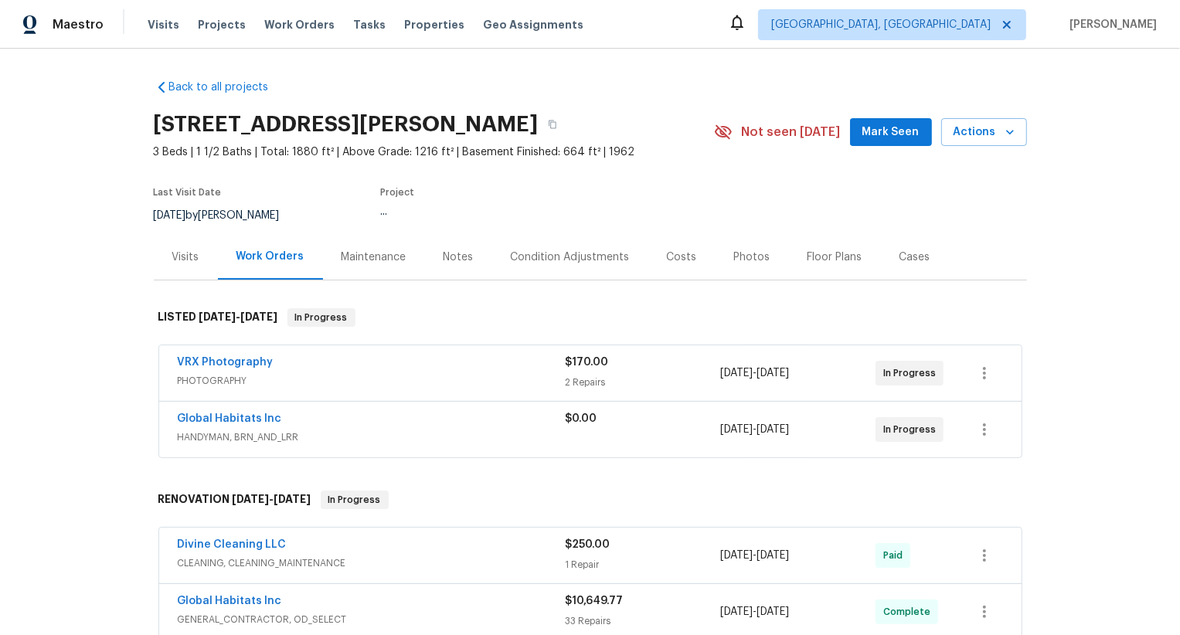
scroll to position [44, 0]
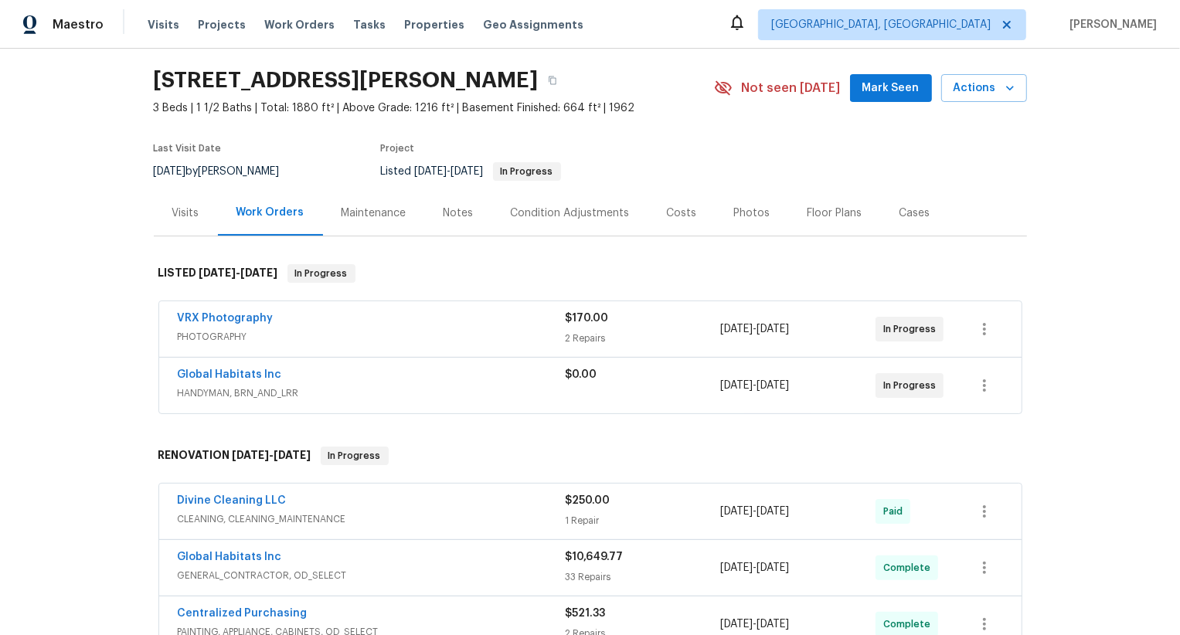
click at [413, 342] on span "PHOTOGRAPHY" at bounding box center [372, 336] width 388 height 15
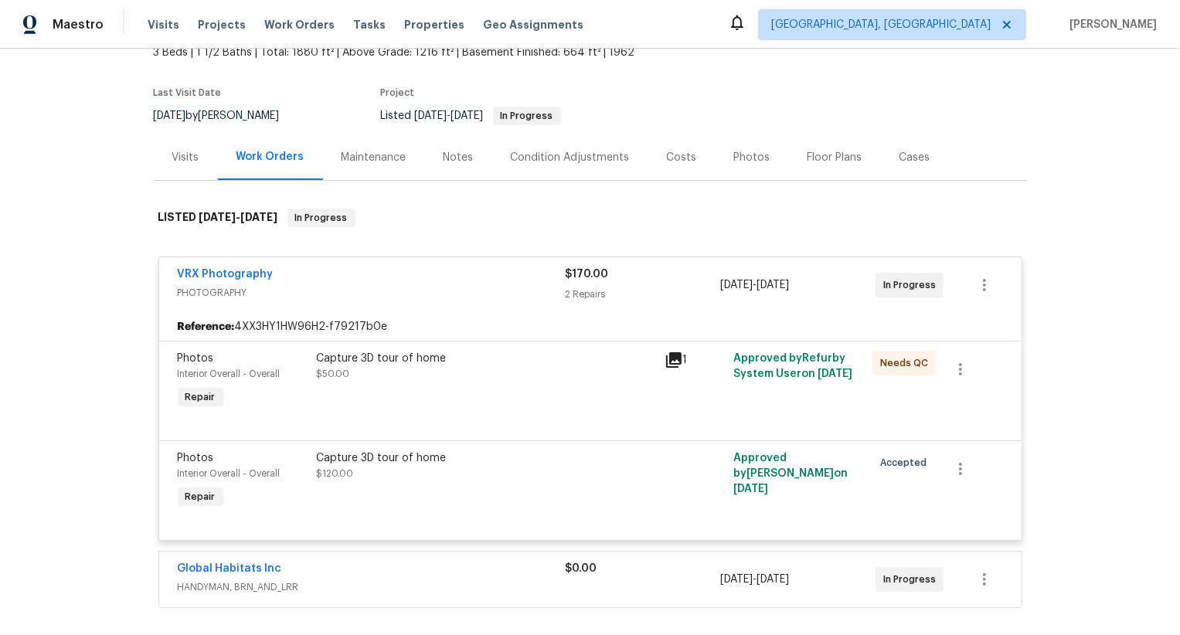
scroll to position [0, 0]
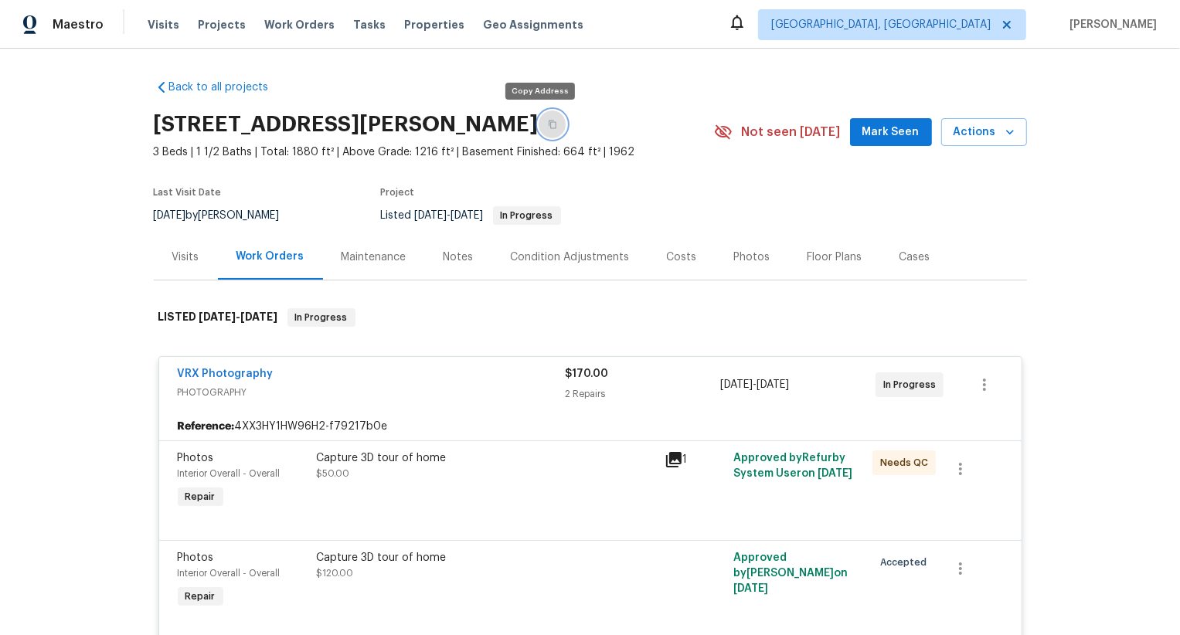
click at [549, 124] on icon "button" at bounding box center [553, 125] width 8 height 9
